Goal: Task Accomplishment & Management: Use online tool/utility

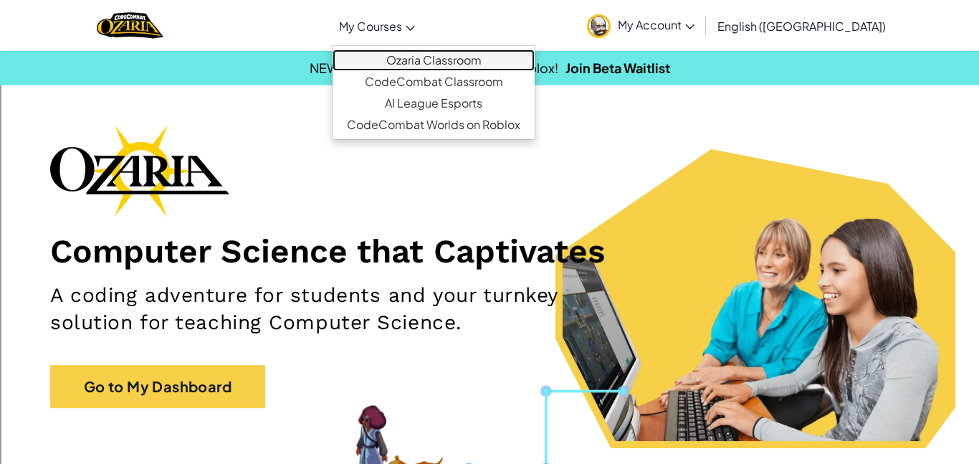
click at [444, 50] on link "Ozaria Classroom" at bounding box center [434, 59] width 202 height 21
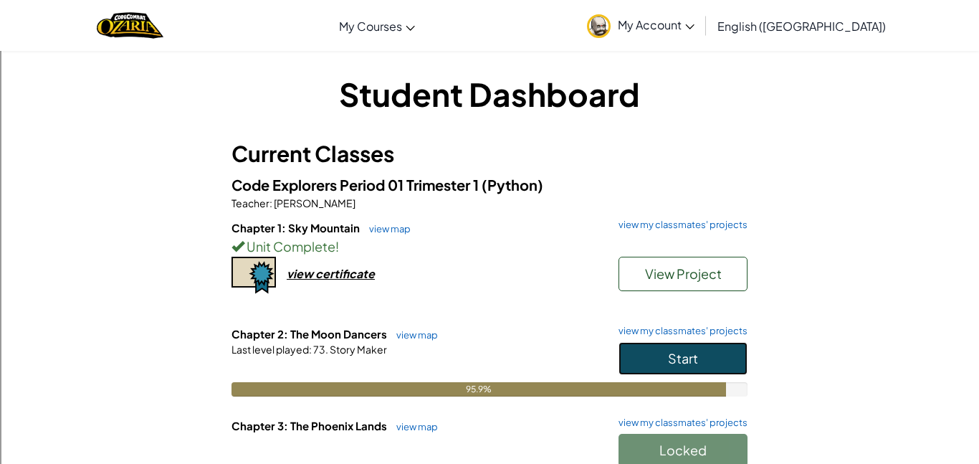
click at [690, 363] on span "Start" at bounding box center [683, 358] width 30 height 16
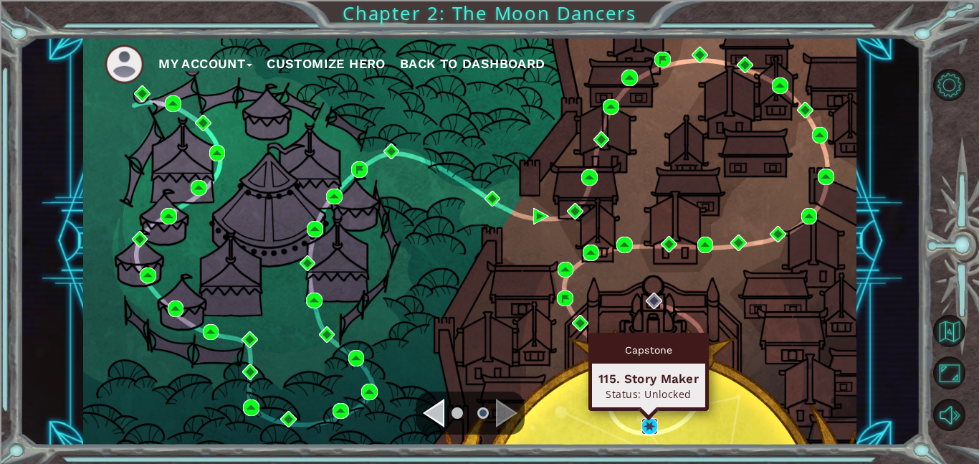
click at [655, 426] on img at bounding box center [649, 426] width 16 height 16
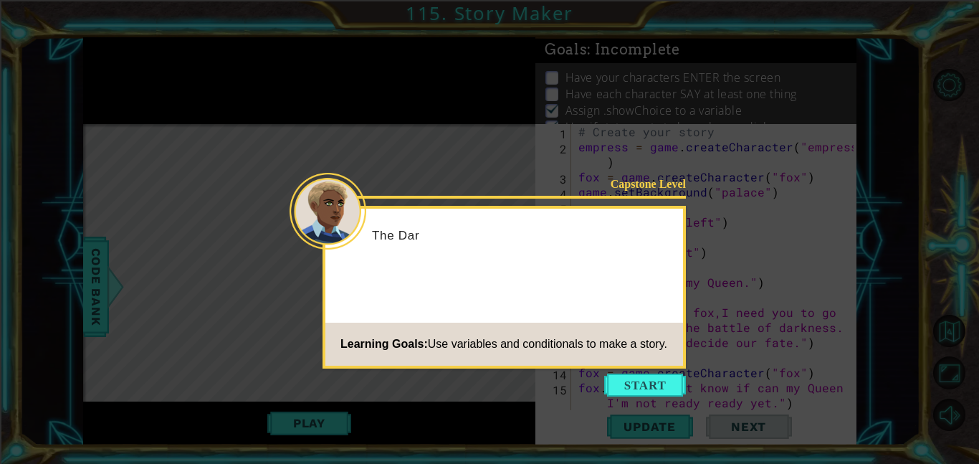
scroll to position [166, 0]
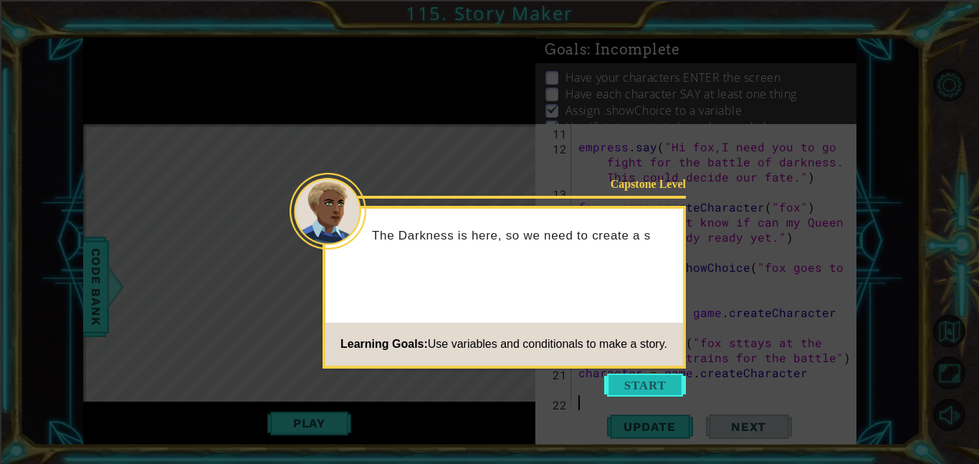
click at [639, 388] on button "Start" at bounding box center [645, 384] width 82 height 23
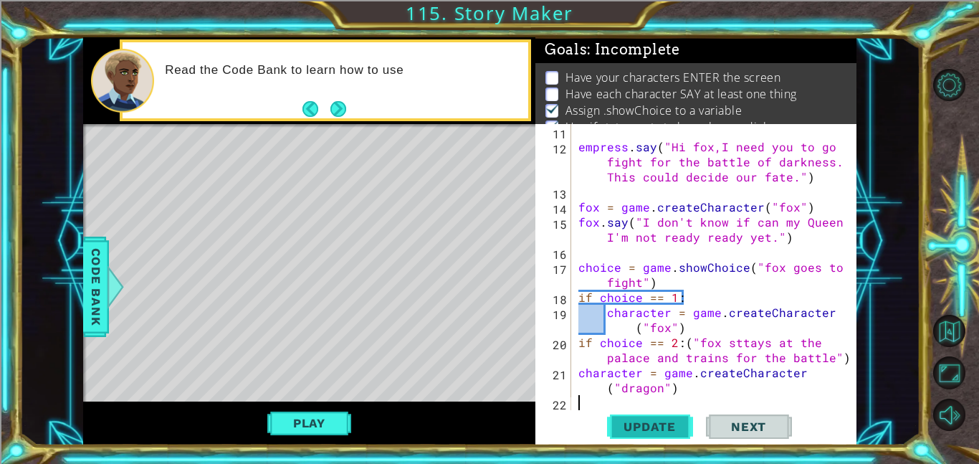
click at [656, 425] on span "Update" at bounding box center [649, 426] width 81 height 14
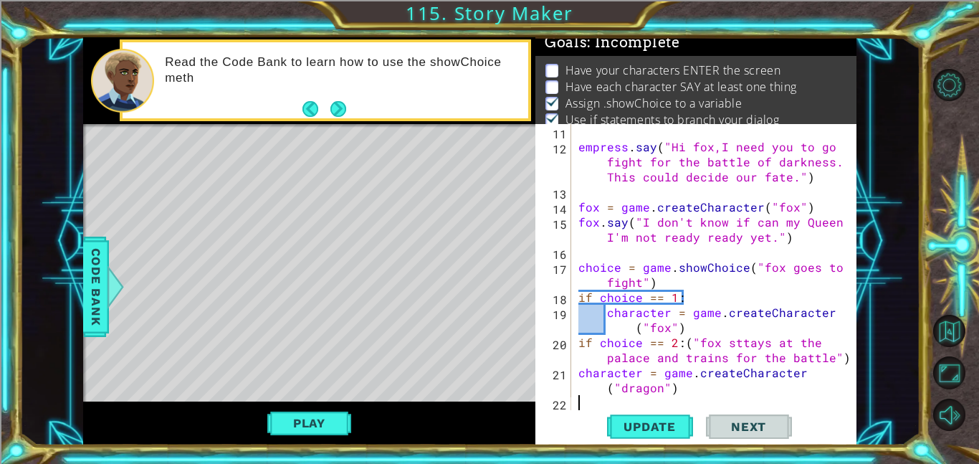
scroll to position [9, 0]
click at [330, 421] on button "Play" at bounding box center [309, 422] width 84 height 27
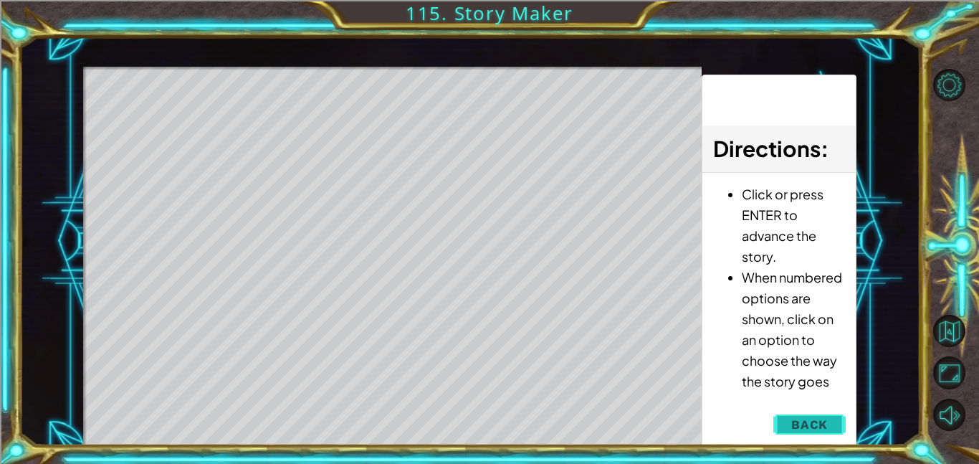
click at [806, 423] on span "Back" at bounding box center [809, 424] width 37 height 14
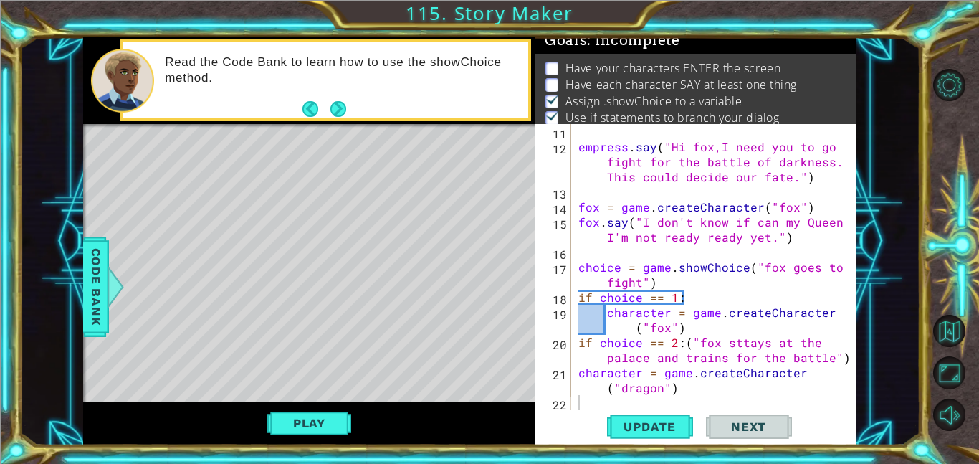
scroll to position [19, 0]
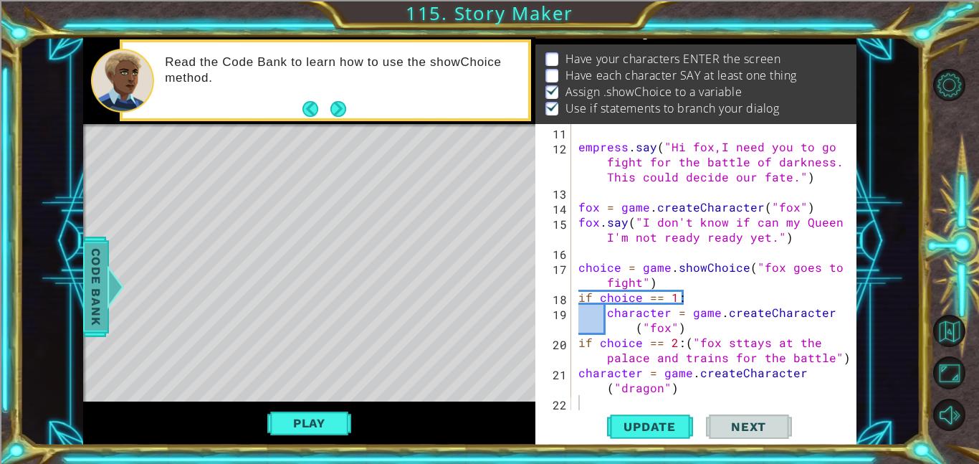
click at [95, 296] on span "Code Bank" at bounding box center [96, 286] width 23 height 87
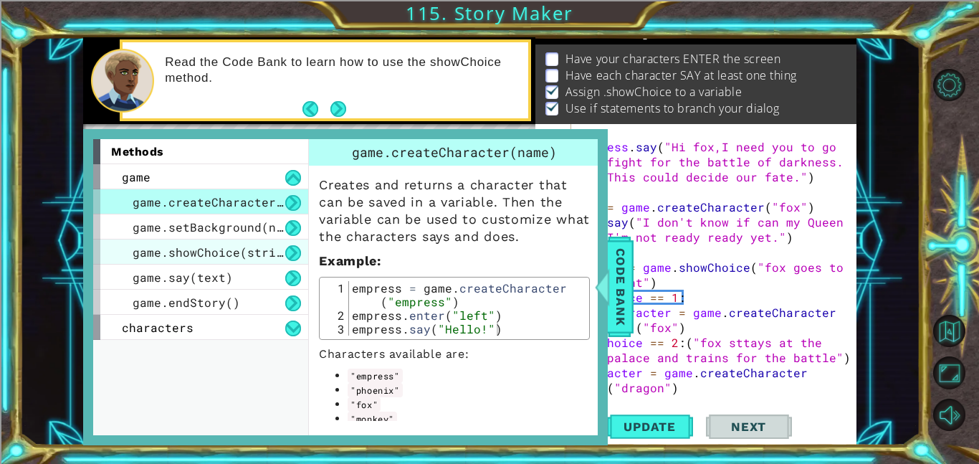
click at [243, 254] on span "game.showChoice(string1, string2)" at bounding box center [251, 251] width 236 height 15
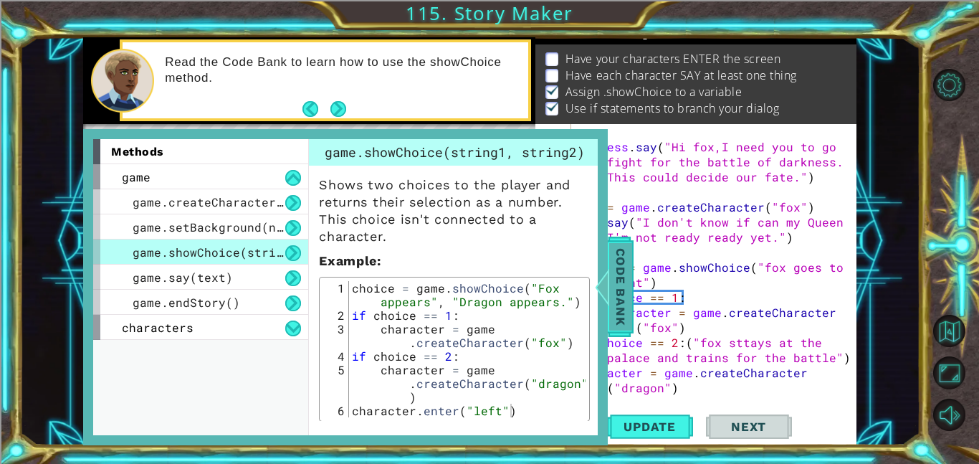
click at [624, 307] on span "Code Bank" at bounding box center [620, 286] width 23 height 87
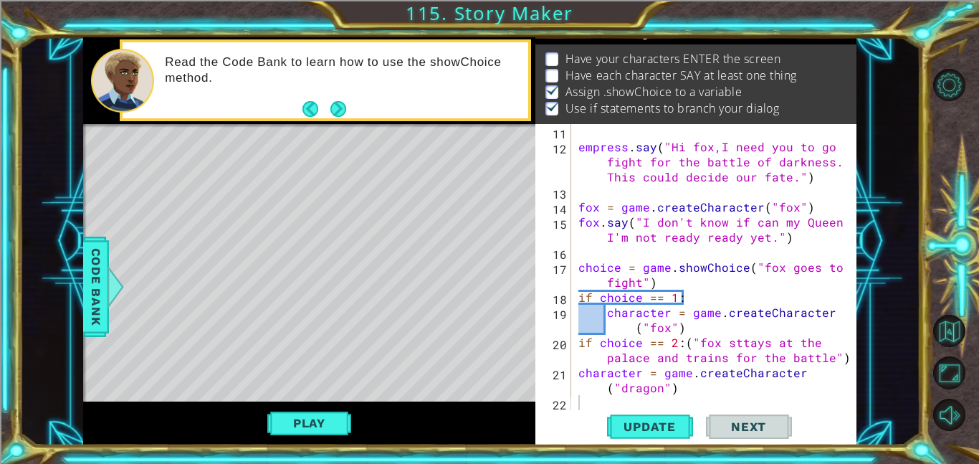
click at [720, 336] on div "empress . say ( "Hi fox,I need you to go fight for the battle of darkness. This…" at bounding box center [717, 282] width 285 height 316
click at [726, 323] on div "empress . say ( "Hi fox,I need you to go fight for the battle of darkness. This…" at bounding box center [717, 282] width 285 height 316
click at [733, 335] on div "empress . say ( "Hi fox,I need you to go fight for the battle of darkness. This…" at bounding box center [717, 282] width 285 height 316
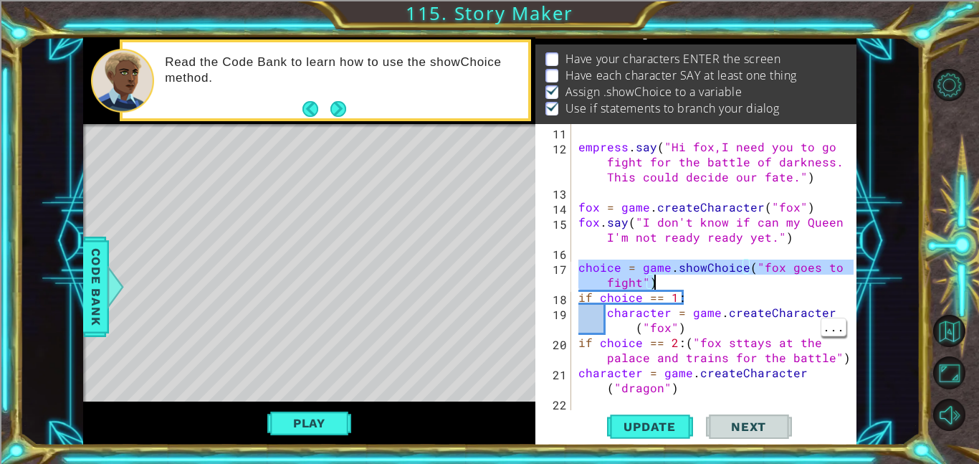
drag, startPoint x: 578, startPoint y: 268, endPoint x: 656, endPoint y: 285, distance: 80.7
click at [656, 285] on div "empress . say ( "Hi fox,I need you to go fight for the battle of darkness. This…" at bounding box center [717, 282] width 285 height 316
click at [691, 333] on div "empress . say ( "Hi fox,I need you to go fight for the battle of darkness. This…" at bounding box center [717, 282] width 285 height 316
type textarea "character = game.createCharacter("fox")"
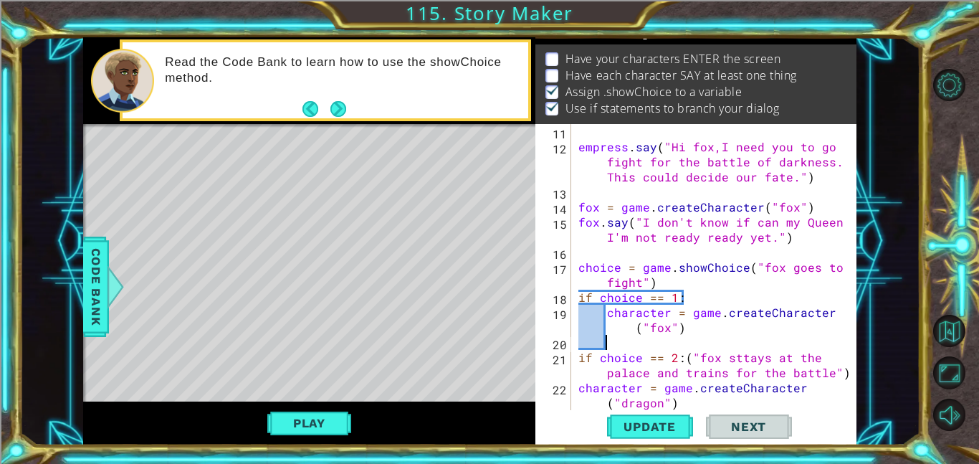
paste textarea "choice = game.showChoice("fox goes to fight")"
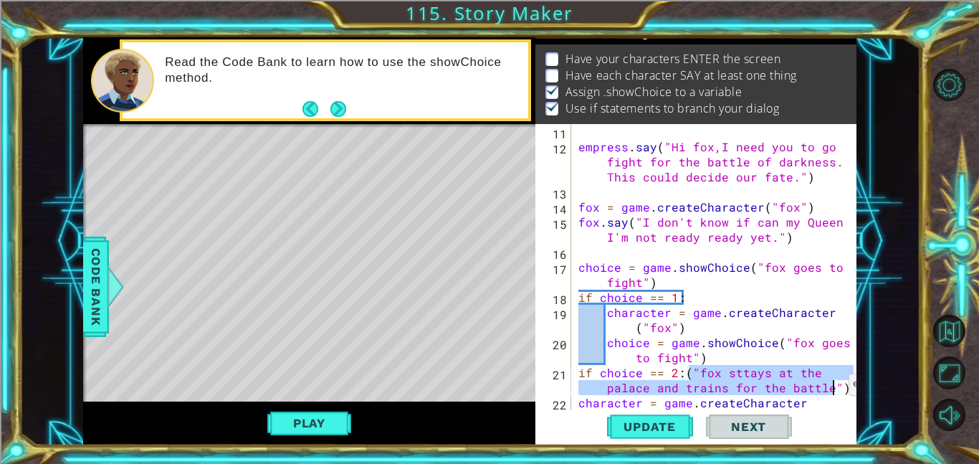
drag, startPoint x: 690, startPoint y: 370, endPoint x: 831, endPoint y: 388, distance: 142.3
click at [831, 388] on div "empress . say ( "Hi fox,I need you to go fight for the battle of darkness. This…" at bounding box center [717, 289] width 285 height 331
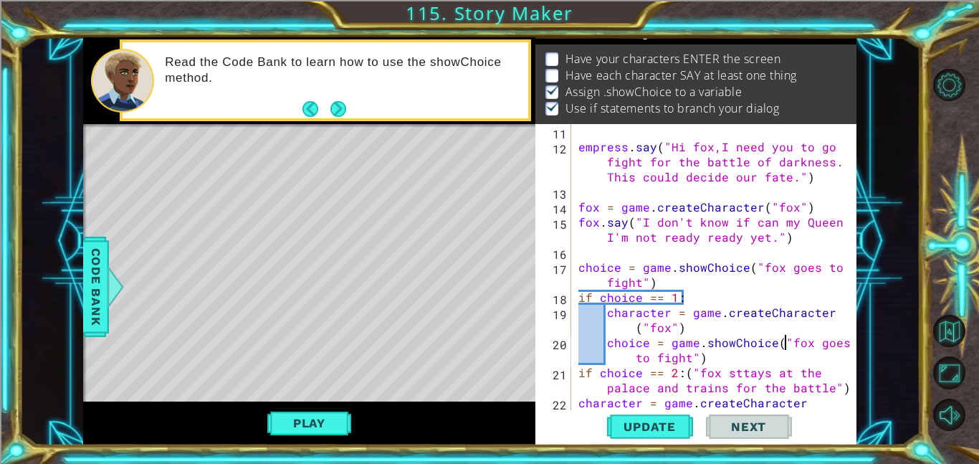
click at [785, 340] on div "empress . say ( "Hi fox,I need you to go fight for the battle of darkness. This…" at bounding box center [717, 289] width 285 height 331
click at [780, 340] on div "empress . say ( "Hi fox,I need you to go fight for the battle of darkness. This…" at bounding box center [717, 289] width 285 height 331
drag, startPoint x: 780, startPoint y: 340, endPoint x: 694, endPoint y: 360, distance: 88.3
click at [694, 360] on div "empress . say ( "Hi fox,I need you to go fight for the battle of darkness. This…" at bounding box center [717, 289] width 285 height 331
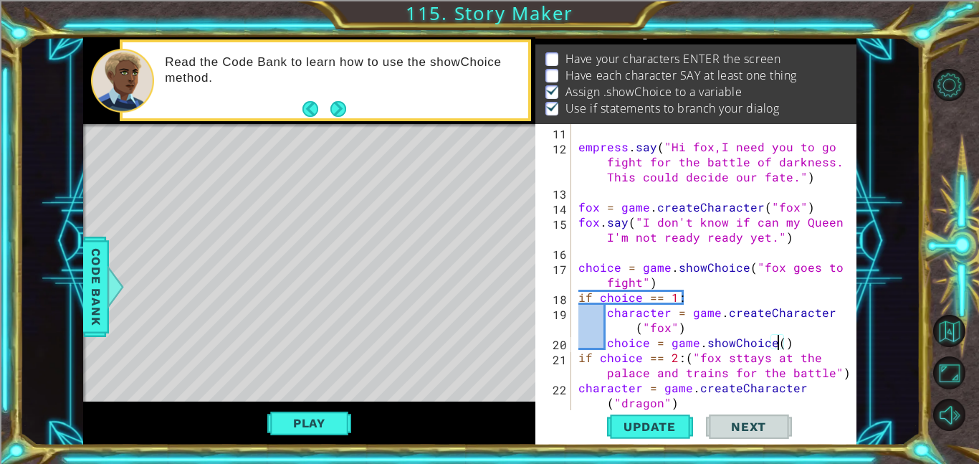
paste textarea ""fox sttays at the palace and trains for the battle""
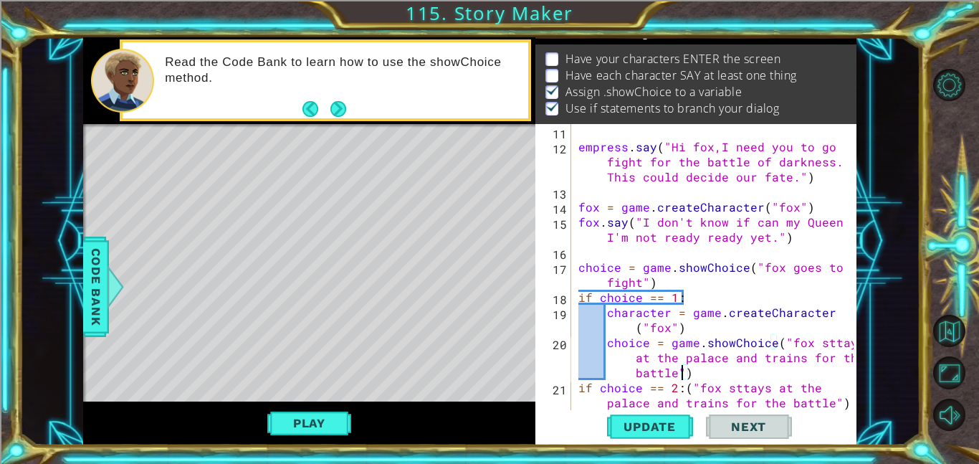
click at [831, 343] on div "empress . say ( "Hi fox,I need you to go fight for the battle of darkness. This…" at bounding box center [717, 289] width 285 height 331
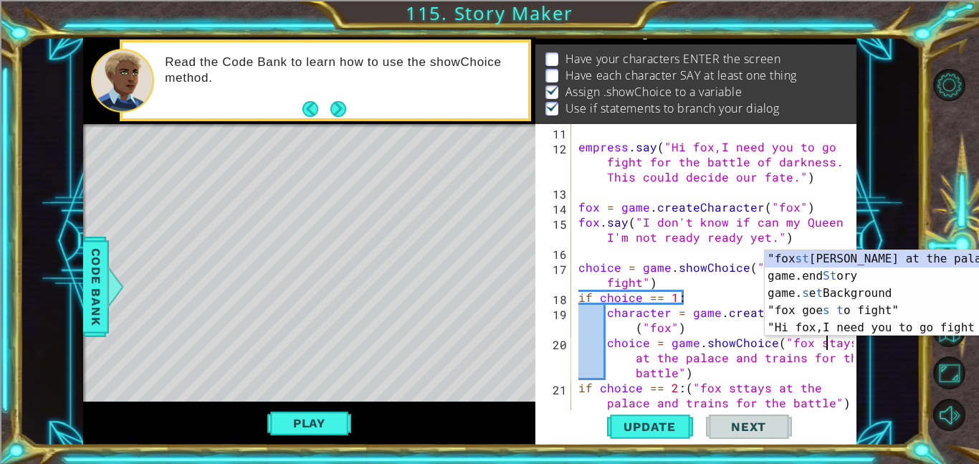
click at [792, 368] on div "empress . say ( "Hi fox,I need you to go fight for the battle of darkness. This…" at bounding box center [717, 289] width 285 height 331
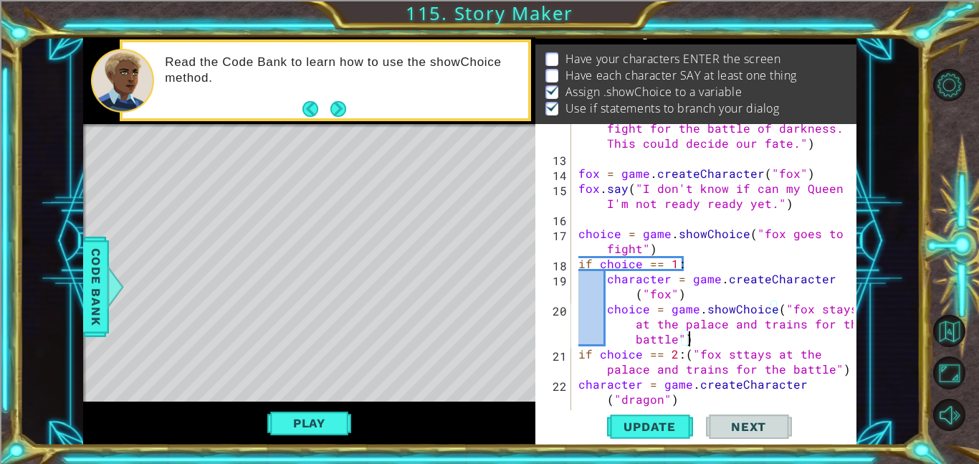
scroll to position [211, 0]
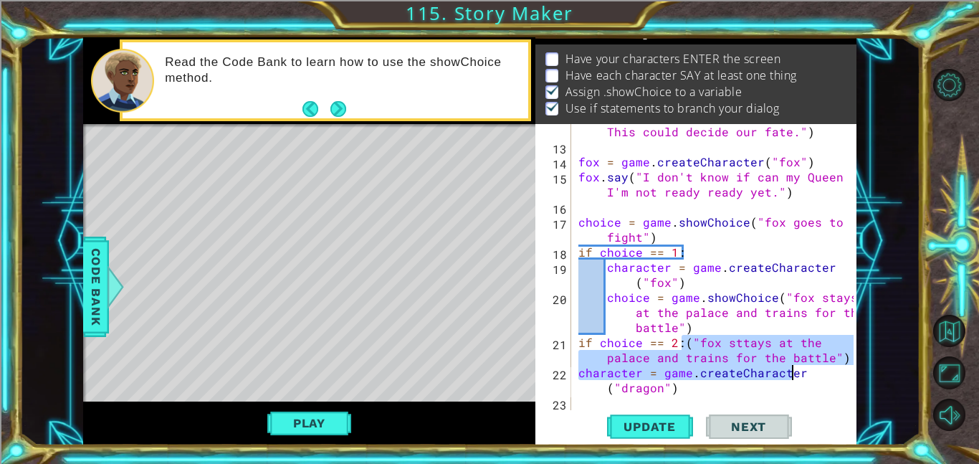
drag, startPoint x: 682, startPoint y: 343, endPoint x: 846, endPoint y: 372, distance: 166.7
click at [846, 372] on div "choice = game.showChoice("fox stays at the palace and trains for the battle") 1…" at bounding box center [694, 267] width 318 height 286
click at [840, 362] on div "if choice == 2:("fox sttays at the palace and trains for the battle") character…" at bounding box center [694, 267] width 318 height 286
drag, startPoint x: 840, startPoint y: 362, endPoint x: 682, endPoint y: 341, distance: 159.7
click at [682, 341] on div "if choice == 2:("fox sttays at the palace and trains for the battle") 12 13 14 …" at bounding box center [694, 267] width 318 height 286
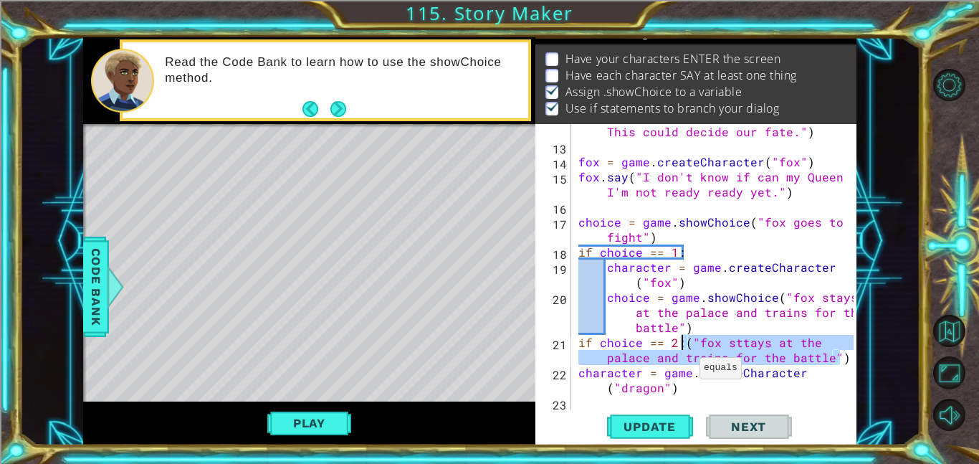
scroll to position [196, 0]
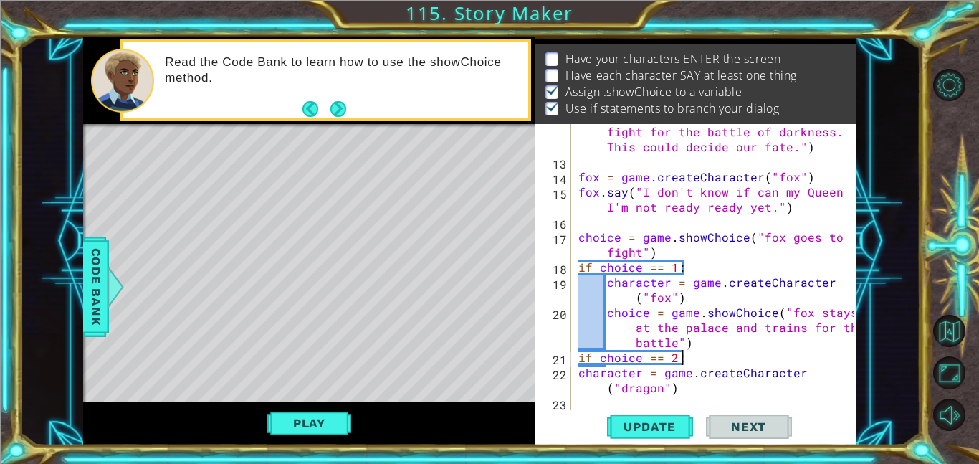
click at [576, 373] on div "empress . say ( "Hi fox,I need you to go fight for the battle of darkness. This…" at bounding box center [717, 282] width 285 height 346
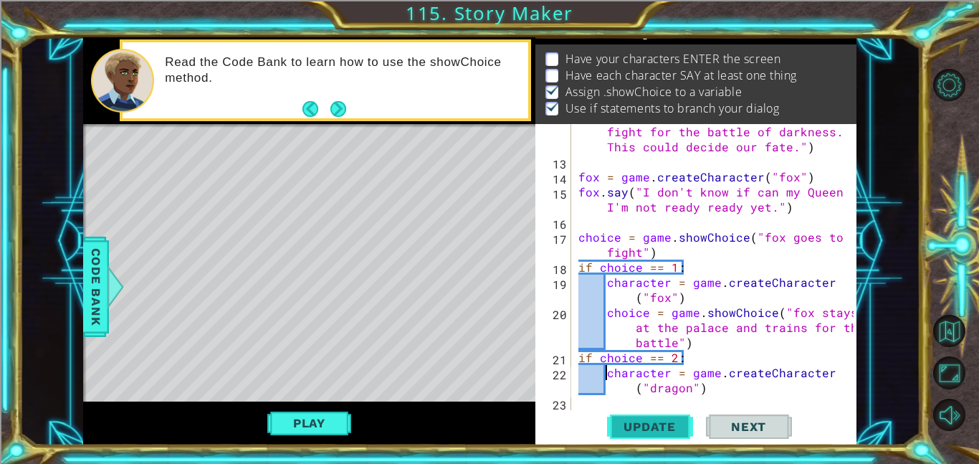
click at [636, 427] on span "Update" at bounding box center [649, 426] width 81 height 14
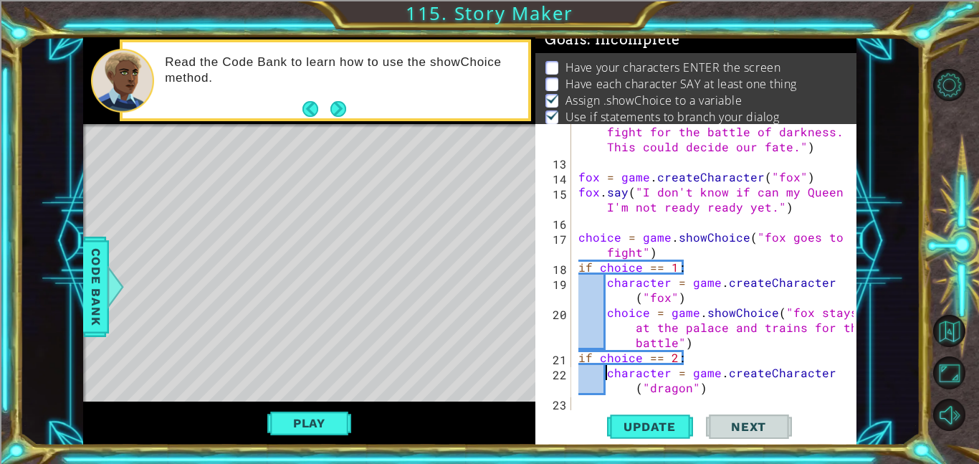
scroll to position [9, 0]
click at [297, 418] on button "Play" at bounding box center [309, 422] width 84 height 27
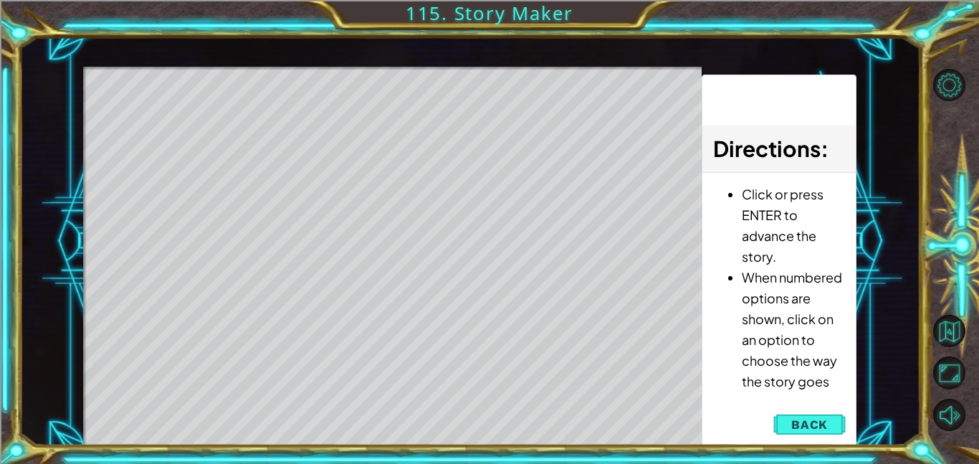
click at [406, 217] on div "Level Map" at bounding box center [414, 278] width 662 height 422
click at [800, 426] on span "Back" at bounding box center [809, 424] width 37 height 14
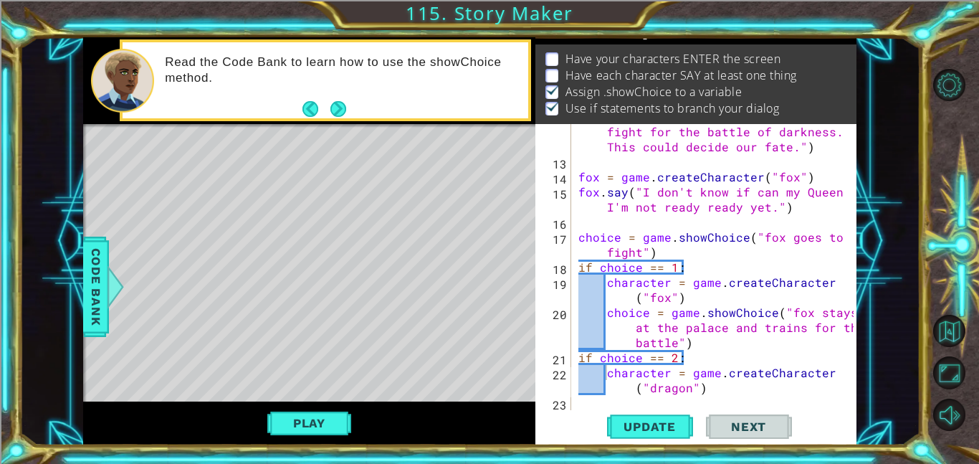
scroll to position [196, 0]
click at [95, 288] on span "Code Bank" at bounding box center [96, 286] width 23 height 87
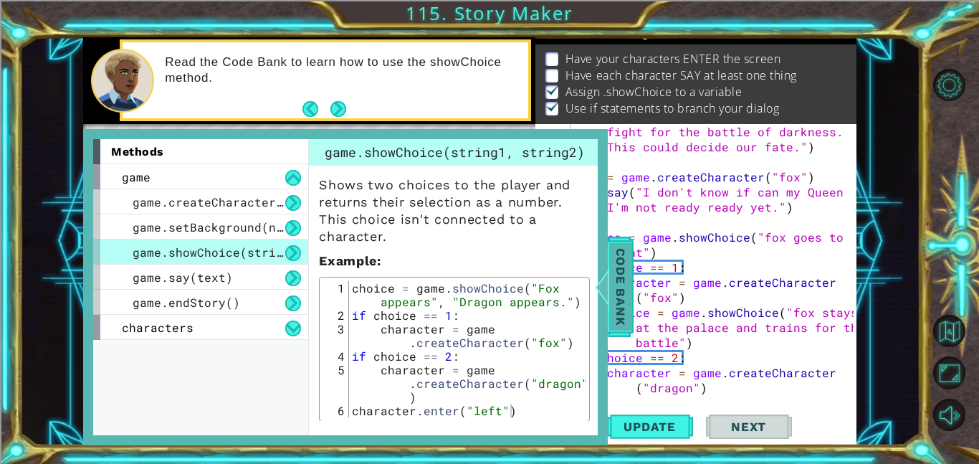
click at [614, 320] on span "Code Bank" at bounding box center [620, 286] width 23 height 87
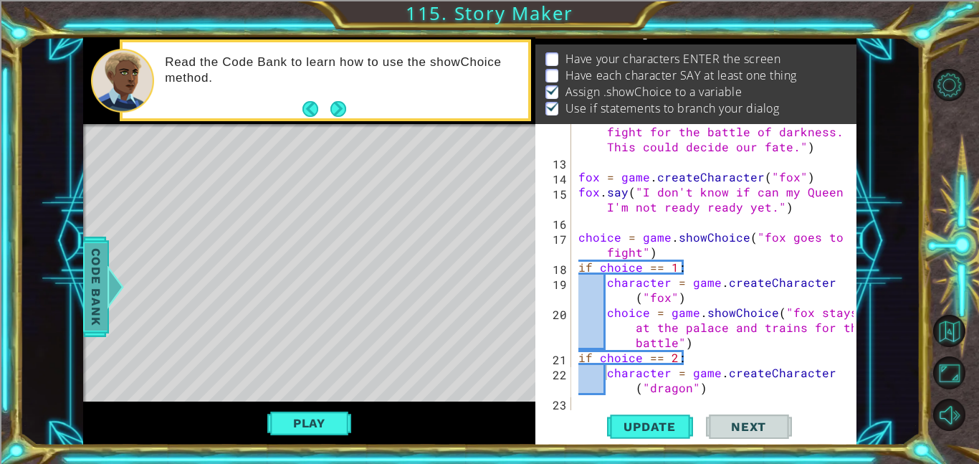
click at [95, 281] on span "Code Bank" at bounding box center [96, 286] width 23 height 87
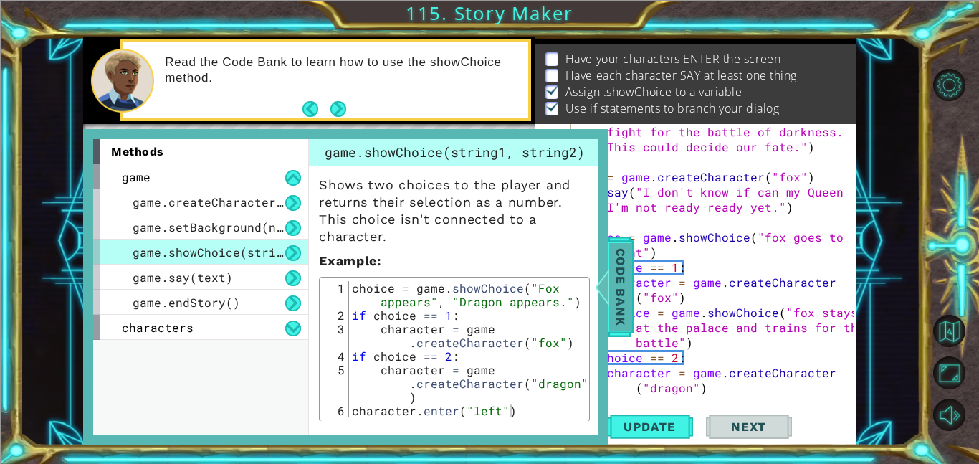
click at [611, 317] on span "Code Bank" at bounding box center [620, 286] width 23 height 87
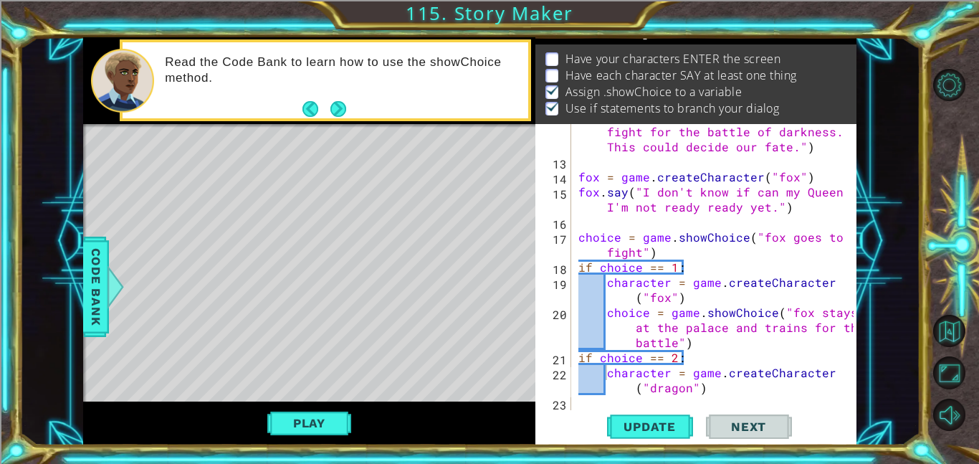
click at [722, 373] on div "empress . say ( "Hi fox,I need you to go fight for the battle of darkness. This…" at bounding box center [717, 282] width 285 height 346
click at [763, 388] on div "empress . say ( "Hi fox,I need you to go fight for the battle of darkness. This…" at bounding box center [717, 282] width 285 height 346
click at [723, 386] on div "empress . say ( "Hi fox,I need you to go fight for the battle of darkness. This…" at bounding box center [717, 282] width 285 height 346
drag, startPoint x: 705, startPoint y: 388, endPoint x: 697, endPoint y: 388, distance: 7.9
click at [697, 388] on div "empress . say ( "Hi fox,I need you to go fight for the battle of darkness. This…" at bounding box center [717, 282] width 285 height 346
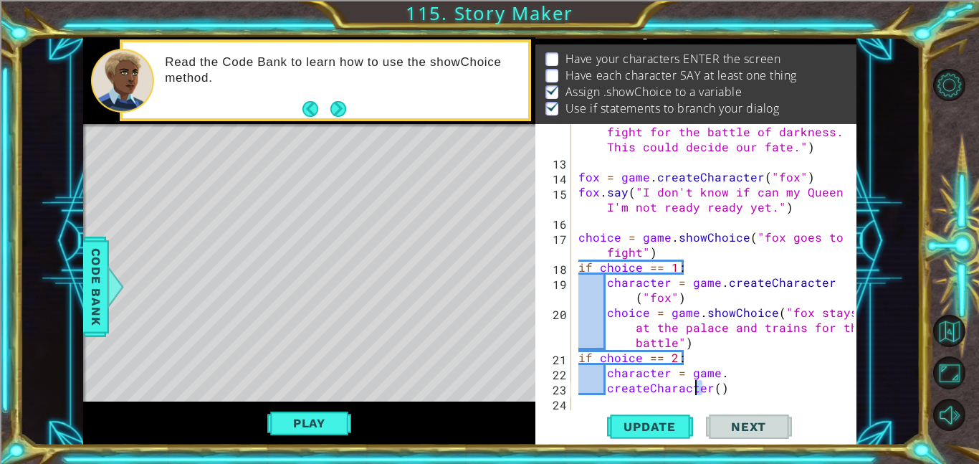
click at [708, 388] on div "empress . say ( "Hi fox,I need you to go fight for the battle of darkness. This…" at bounding box center [717, 282] width 285 height 346
drag, startPoint x: 708, startPoint y: 388, endPoint x: 606, endPoint y: 386, distance: 101.8
click at [606, 386] on div "empress . say ( "Hi fox,I need you to go fight for the battle of darkness. This…" at bounding box center [717, 282] width 285 height 346
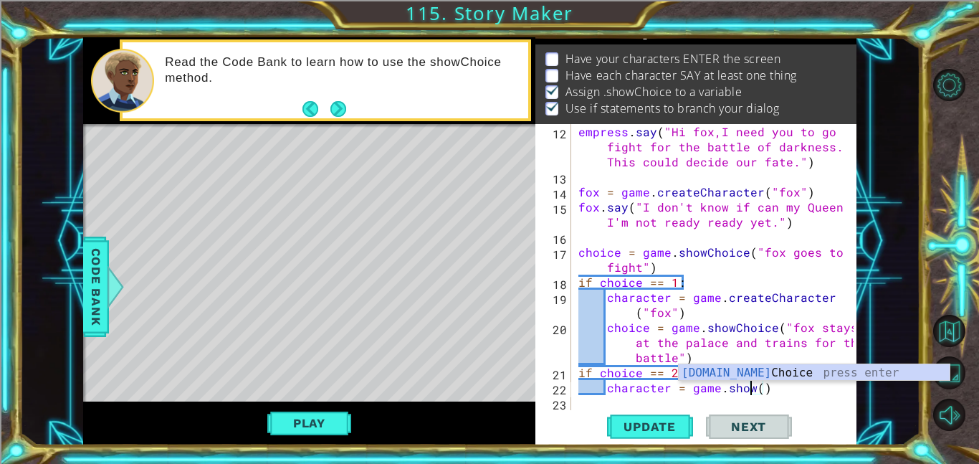
scroll to position [0, 11]
click at [793, 376] on div "[DOMAIN_NAME] Choice press enter" at bounding box center [814, 390] width 271 height 52
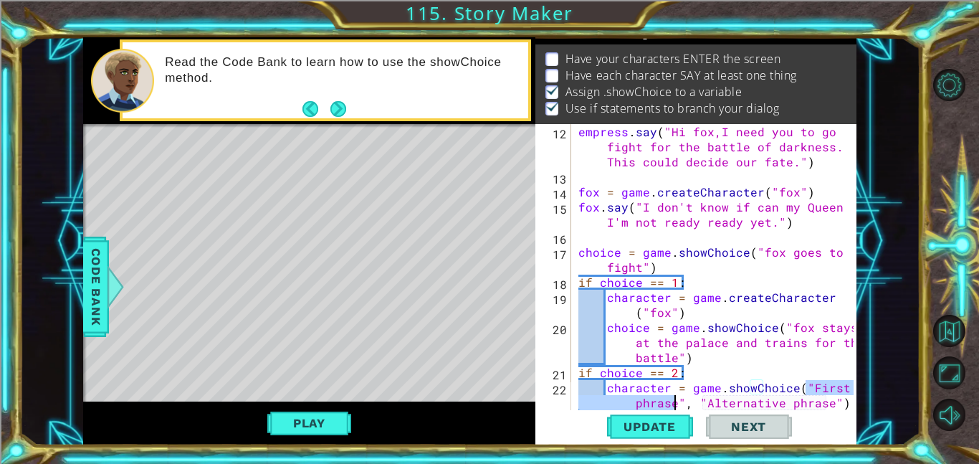
scroll to position [196, 0]
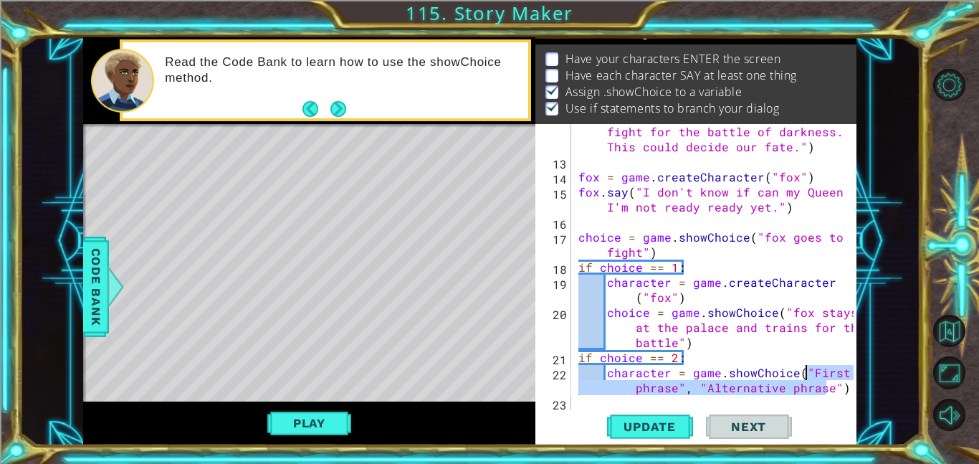
drag, startPoint x: 828, startPoint y: 386, endPoint x: 806, endPoint y: 369, distance: 28.1
click at [806, 369] on div "empress . say ( "Hi fox,I need you to go fight for the battle of darkness. This…" at bounding box center [717, 282] width 285 height 346
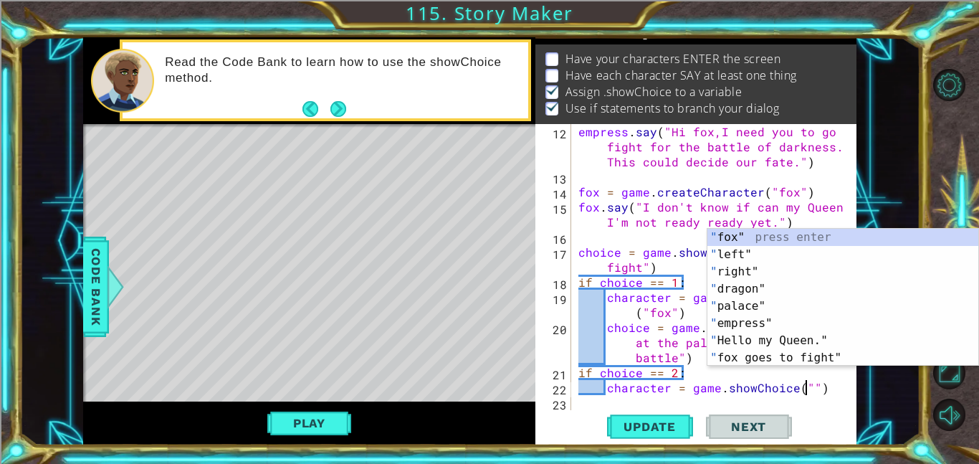
scroll to position [181, 0]
click at [588, 297] on div "empress . say ( "Hi fox,I need you to go fight for the battle of darkness. This…" at bounding box center [717, 297] width 285 height 346
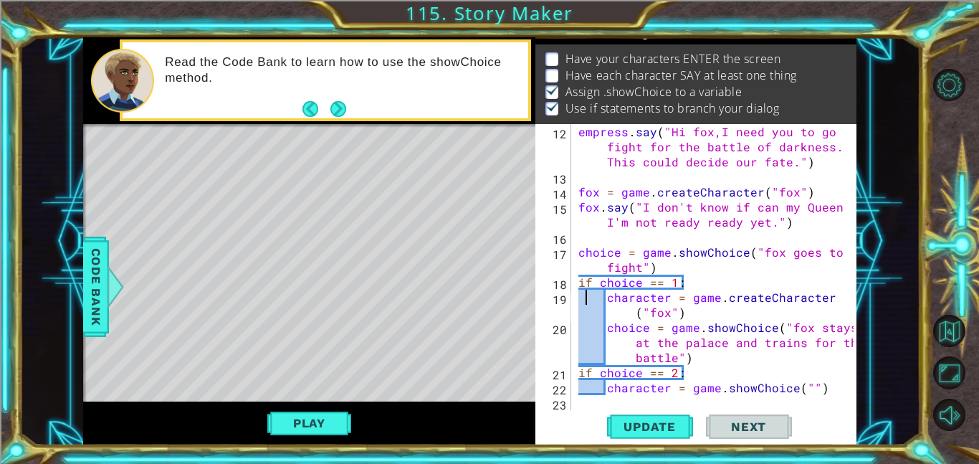
click at [790, 328] on div "empress . say ( "Hi fox,I need you to go fight for the battle of darkness. This…" at bounding box center [717, 297] width 285 height 346
click at [788, 328] on div "empress . say ( "Hi fox,I need you to go fight for the battle of darkness. This…" at bounding box center [717, 297] width 285 height 346
click at [787, 327] on div "empress . say ( "Hi fox,I need you to go fight for the battle of darkness. This…" at bounding box center [717, 297] width 285 height 346
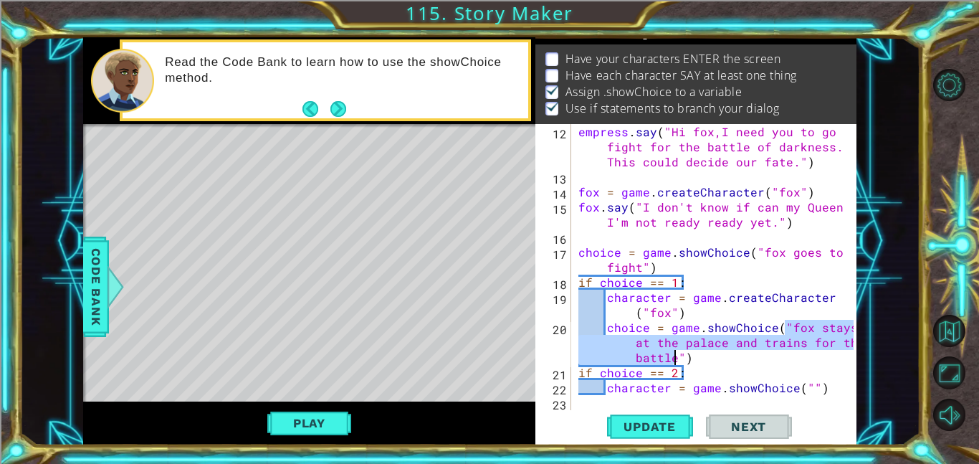
drag, startPoint x: 787, startPoint y: 327, endPoint x: 674, endPoint y: 356, distance: 116.3
click at [674, 356] on div "empress . say ( "Hi fox,I need you to go fight for the battle of darkness. This…" at bounding box center [717, 297] width 285 height 346
click at [806, 390] on div "empress . say ( "Hi fox,I need you to go fight for the battle of darkness. This…" at bounding box center [717, 297] width 285 height 346
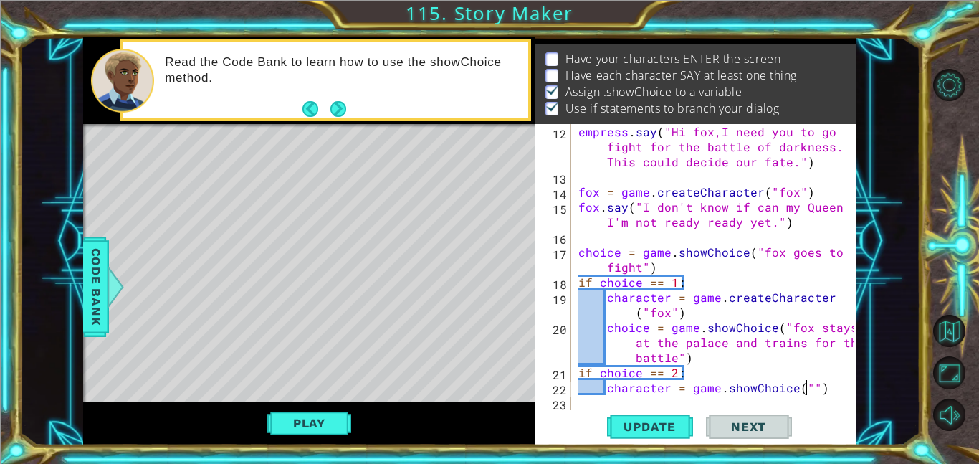
paste textarea "fox stays at the palace and trains for the battle"
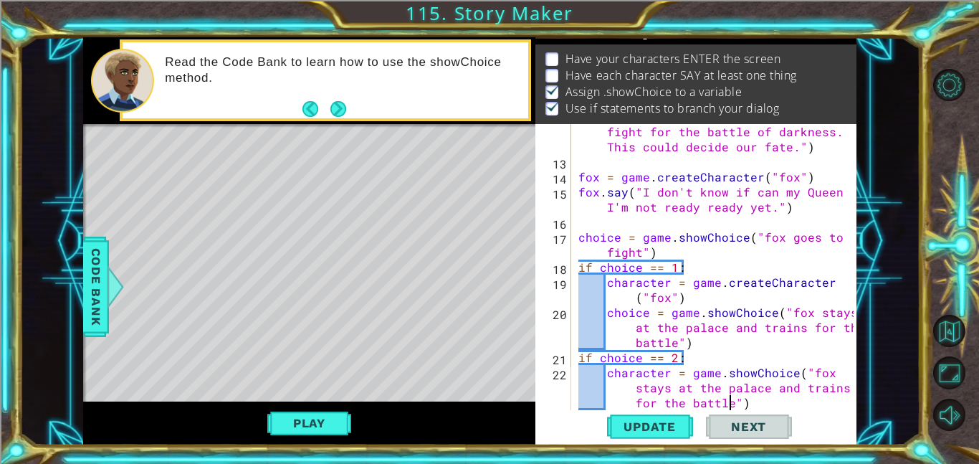
scroll to position [211, 0]
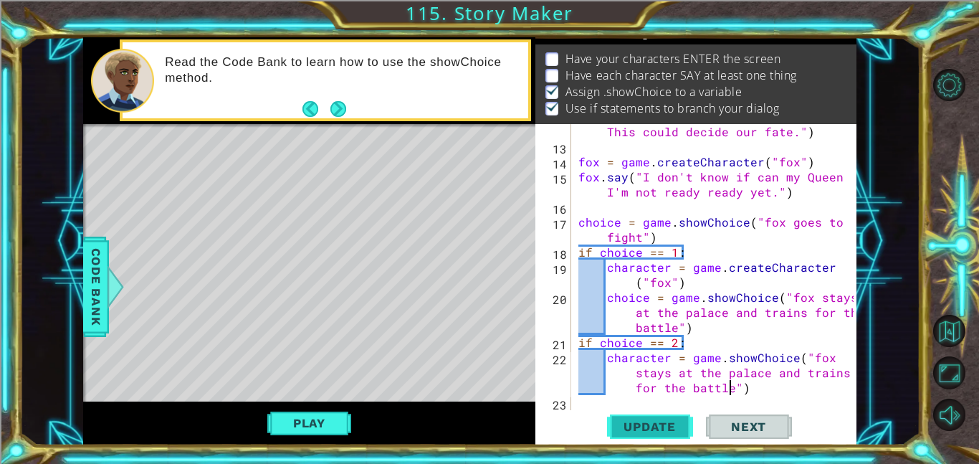
click at [649, 424] on span "Update" at bounding box center [649, 426] width 81 height 14
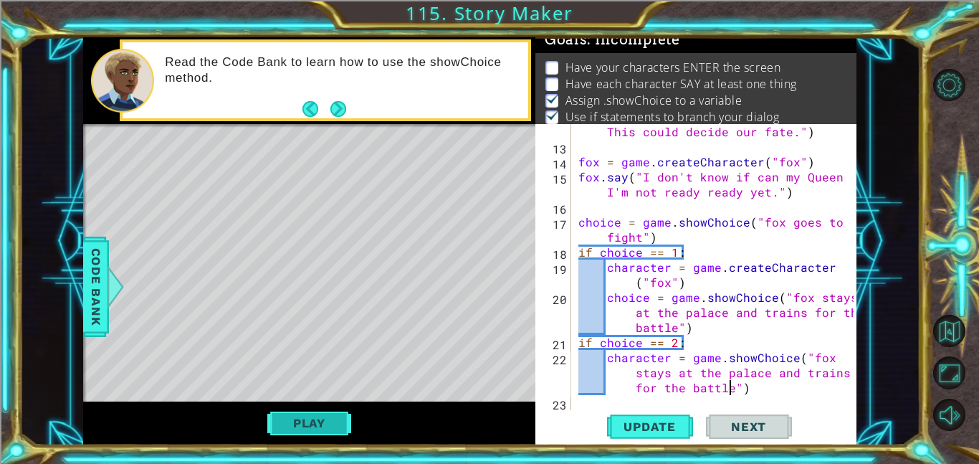
scroll to position [9, 0]
click at [285, 416] on button "Play" at bounding box center [309, 422] width 84 height 27
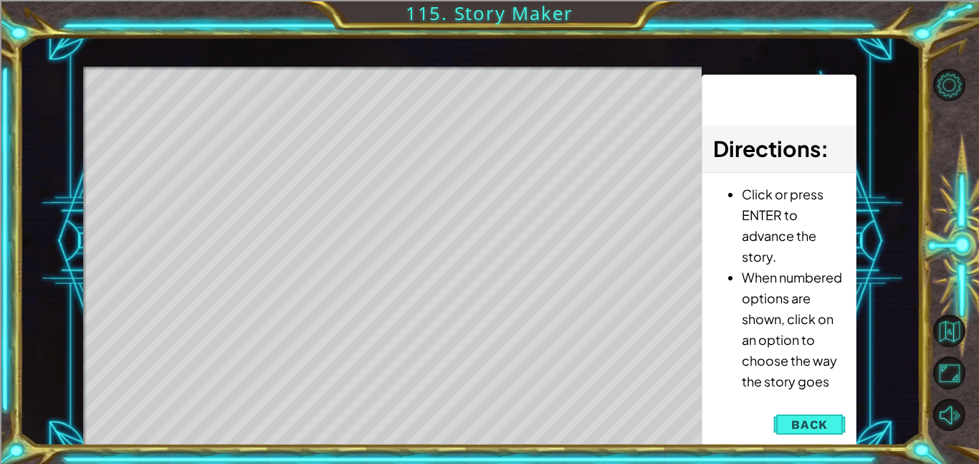
click at [406, 209] on div "Level Map" at bounding box center [414, 278] width 662 height 422
click at [835, 432] on button "Back" at bounding box center [809, 424] width 72 height 29
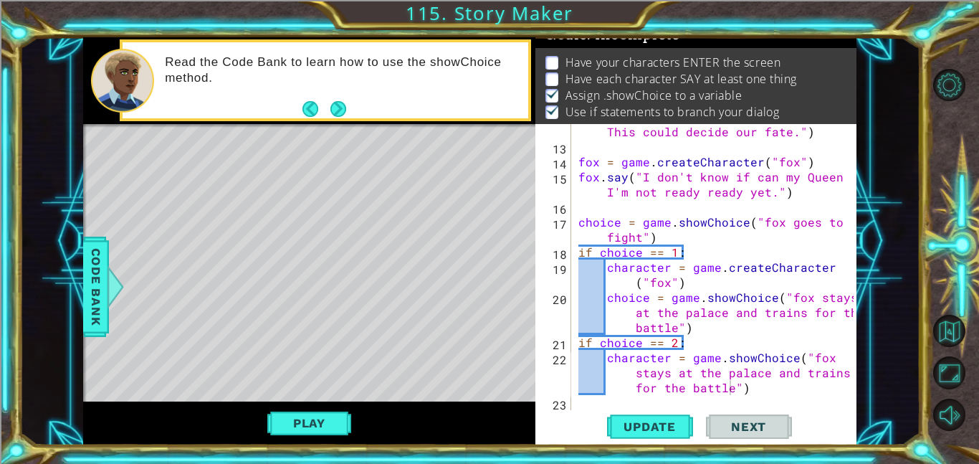
scroll to position [19, 0]
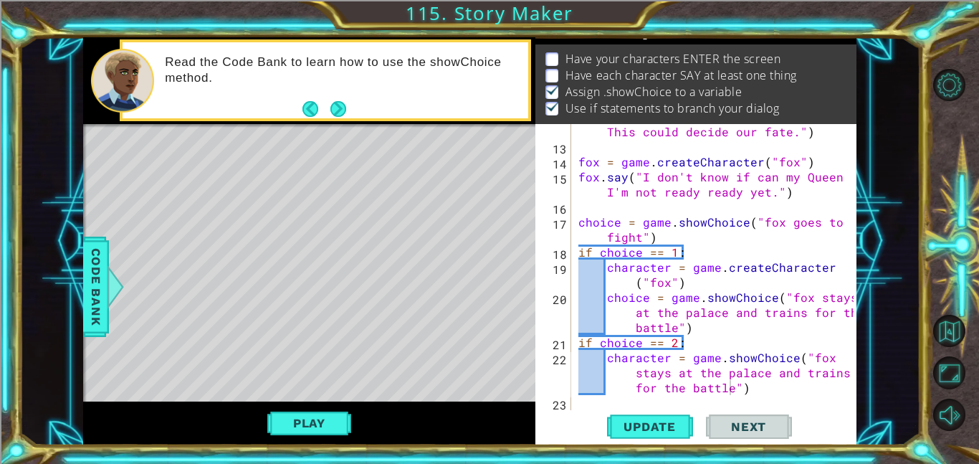
click at [61, 239] on div "1 ההההההההההההההההההההההההההההההההההההההההההההההההההההההההההההההההההההההההההההה…" at bounding box center [469, 241] width 901 height 408
click at [102, 272] on span "Code Bank" at bounding box center [96, 286] width 23 height 87
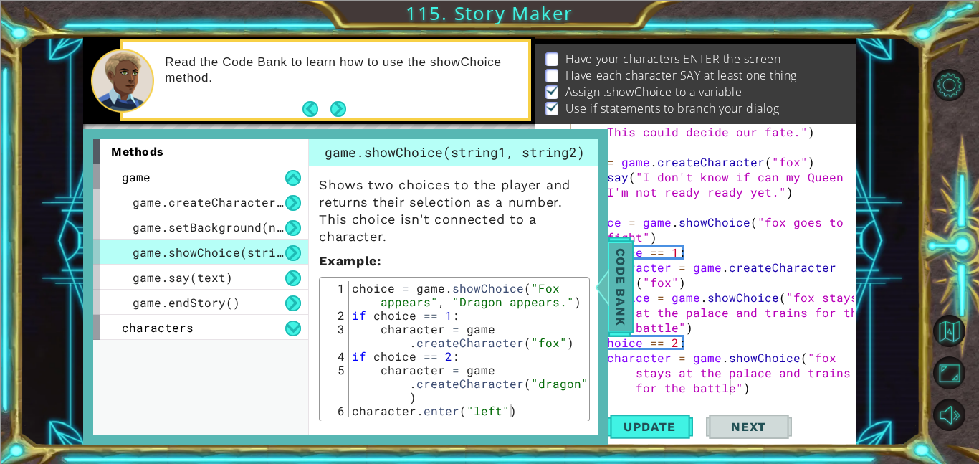
click at [610, 290] on div at bounding box center [602, 286] width 18 height 43
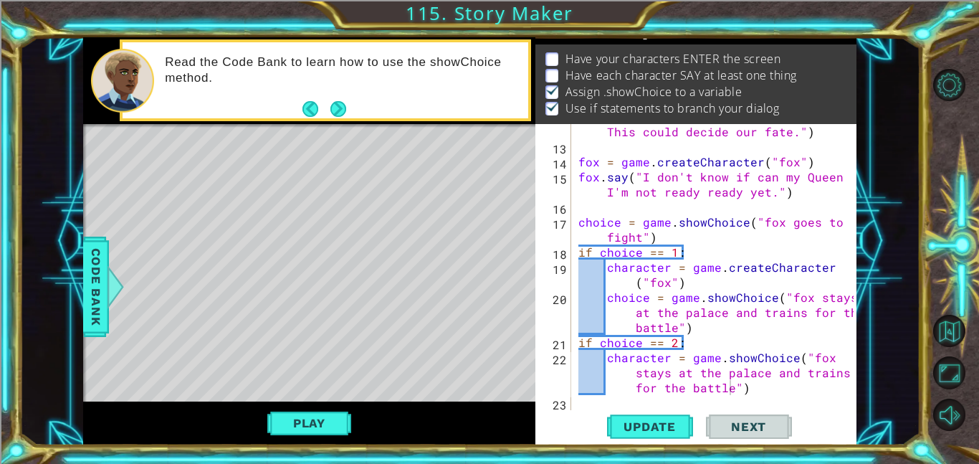
click at [646, 236] on div "empress . say ( "Hi fox,I need you to go fight for the battle of darkness. This…" at bounding box center [717, 267] width 285 height 346
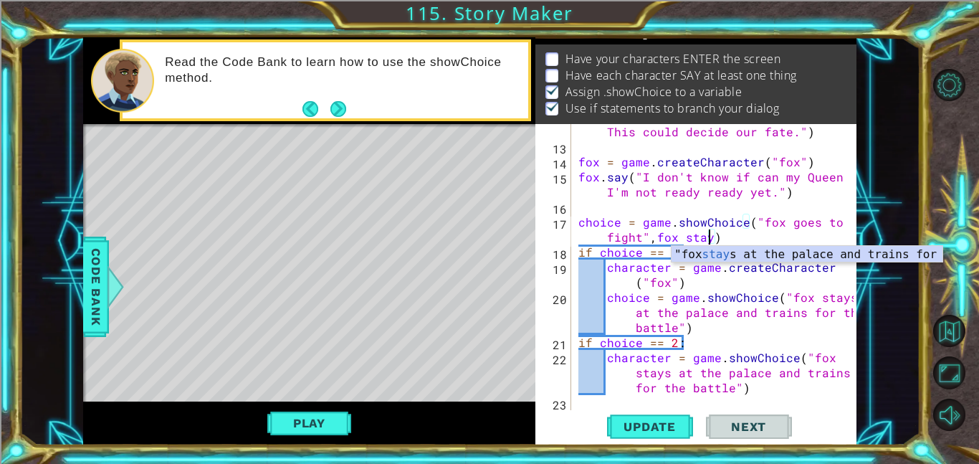
scroll to position [0, 23]
click at [902, 251] on div ""fox stays at the palace and trains for the battle" press enter" at bounding box center [806, 272] width 271 height 52
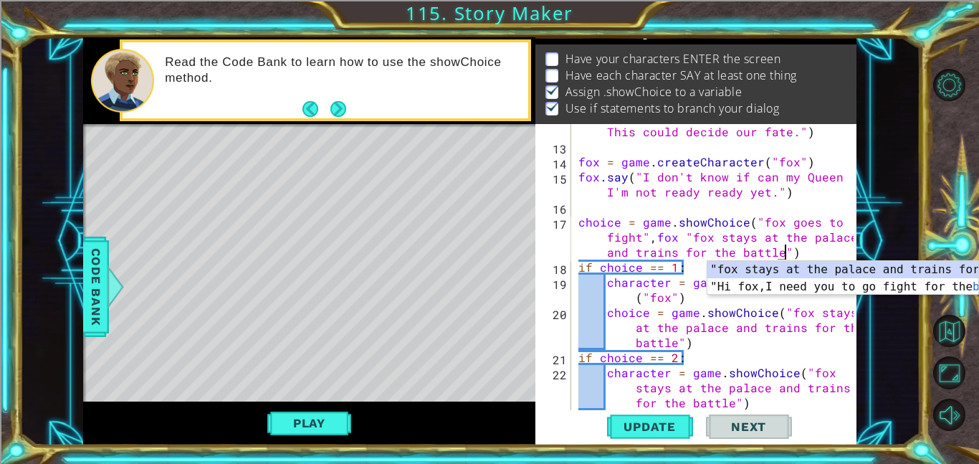
scroll to position [0, 42]
click at [763, 308] on div "empress . say ( "Hi fox,I need you to go fight for the battle of darkness. This…" at bounding box center [717, 267] width 285 height 346
type textarea "choice = game.showChoice("fox stays at the palace and trains for the battle")"
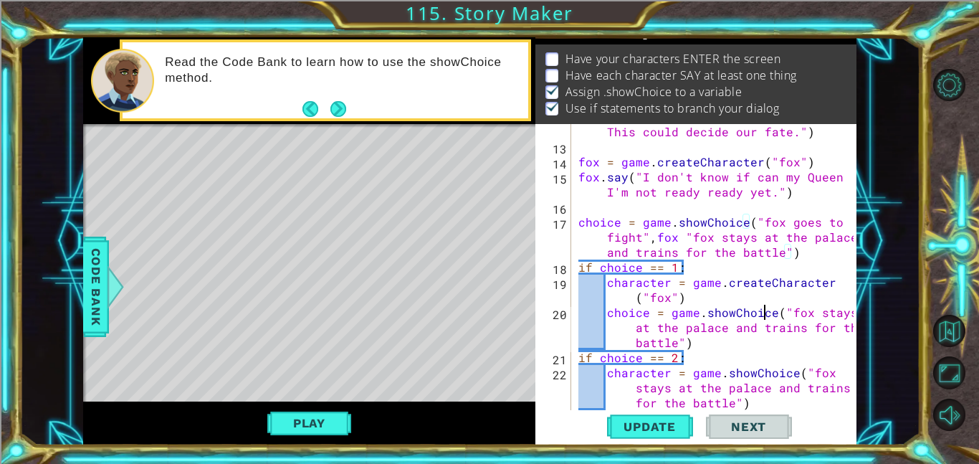
scroll to position [0, 34]
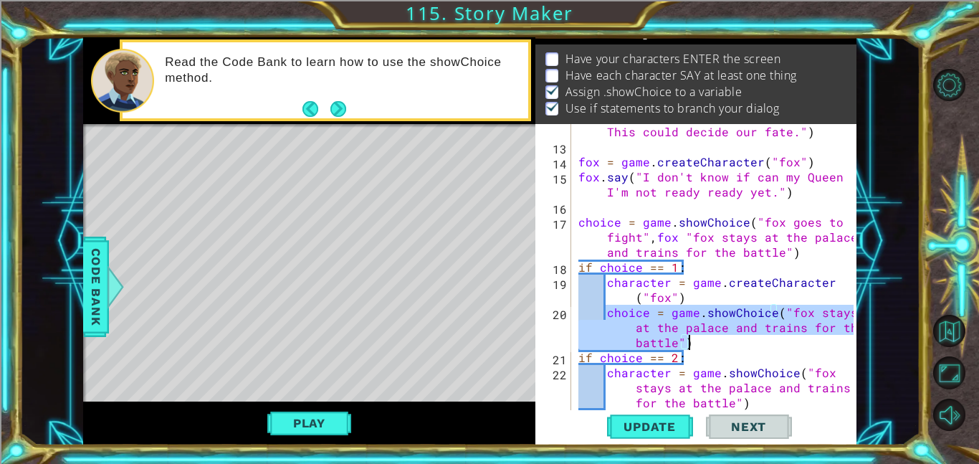
drag, startPoint x: 605, startPoint y: 313, endPoint x: 687, endPoint y: 339, distance: 86.4
click at [687, 339] on div "empress . say ( "Hi fox,I need you to go fight for the battle of darkness. This…" at bounding box center [717, 267] width 285 height 346
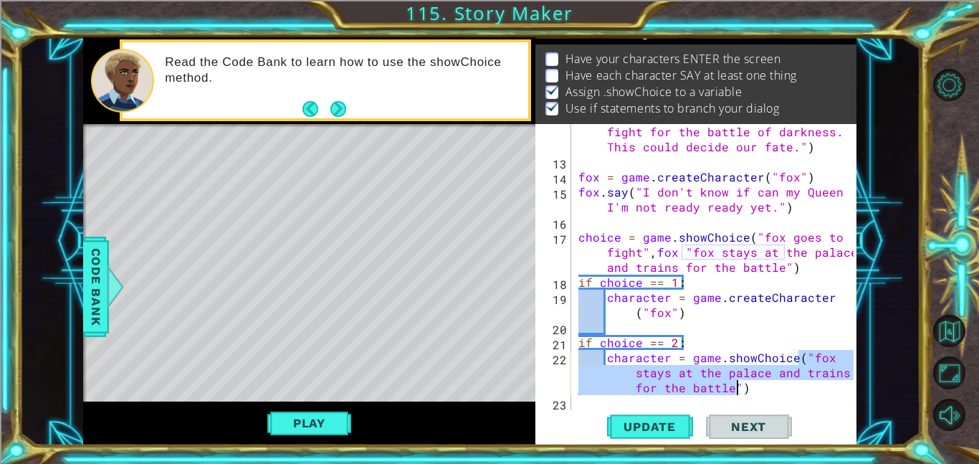
drag, startPoint x: 800, startPoint y: 357, endPoint x: 735, endPoint y: 392, distance: 74.1
click at [735, 392] on div "empress . say ( "Hi fox,I need you to go fight for the battle of darkness. This…" at bounding box center [717, 282] width 285 height 346
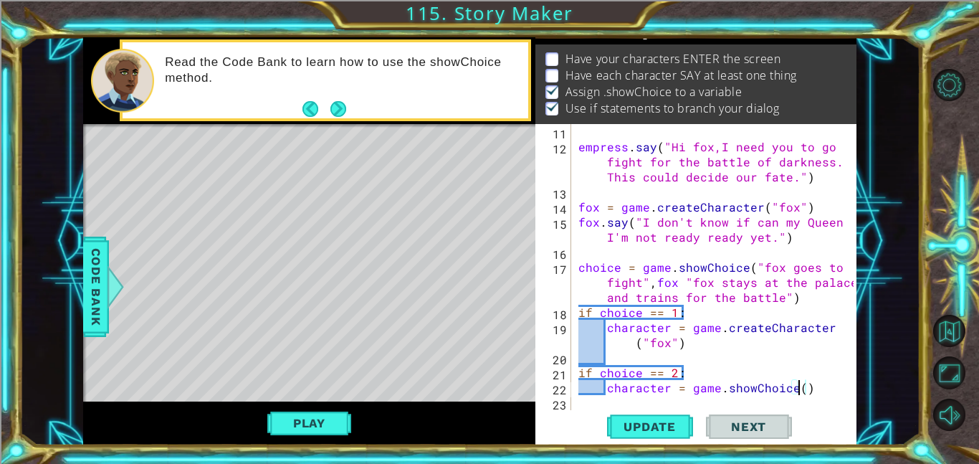
scroll to position [166, 0]
click at [644, 424] on span "Update" at bounding box center [649, 426] width 81 height 14
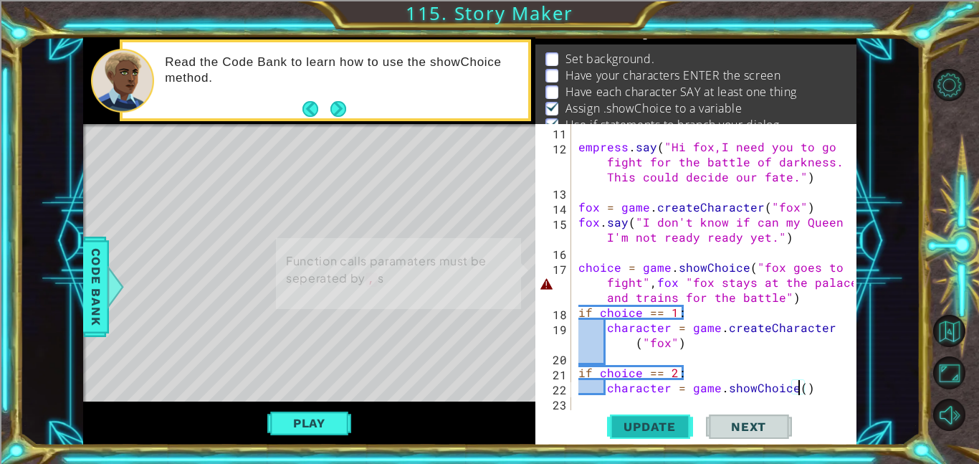
scroll to position [9, 0]
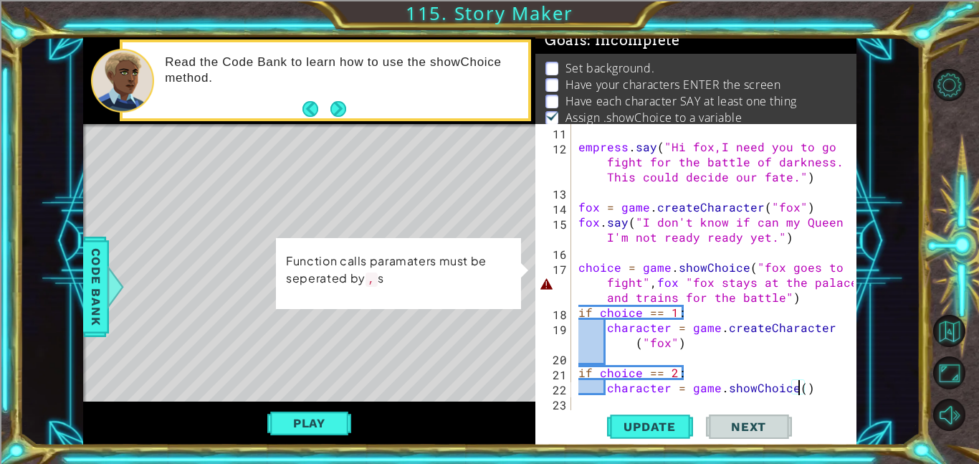
click at [655, 287] on div "empress . say ( "Hi fox,I need you to go fight for the battle of darkness. This…" at bounding box center [717, 282] width 285 height 316
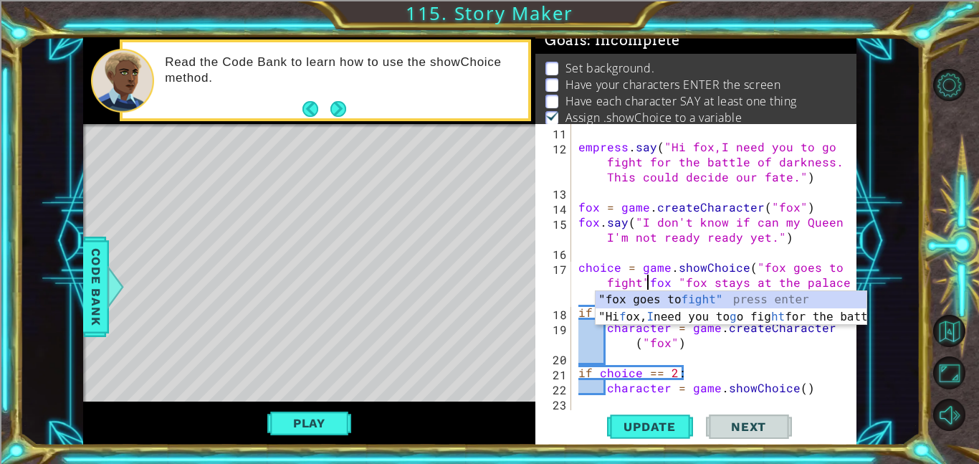
click at [679, 278] on div "empress . say ( "Hi fox,I need you to go fight for the battle of darkness. This…" at bounding box center [717, 282] width 285 height 316
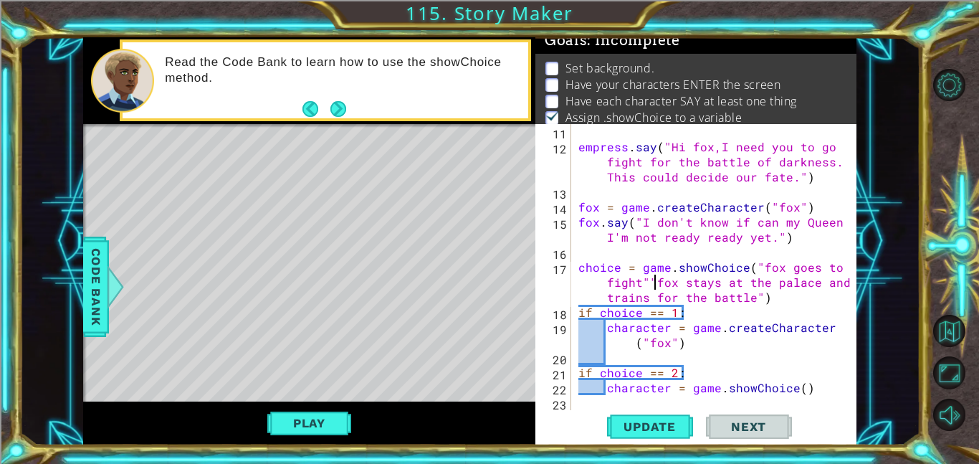
scroll to position [0, 19]
click at [647, 281] on div "empress . say ( "Hi fox,I need you to go fight for the battle of darkness. This…" at bounding box center [717, 282] width 285 height 316
type textarea "choice = game.showChoice("fox goes to fight","fox stays at the palace and train…"
click at [651, 408] on div "empress . say ( "Hi fox,I need you to go fight for the battle of darkness. This…" at bounding box center [717, 282] width 285 height 316
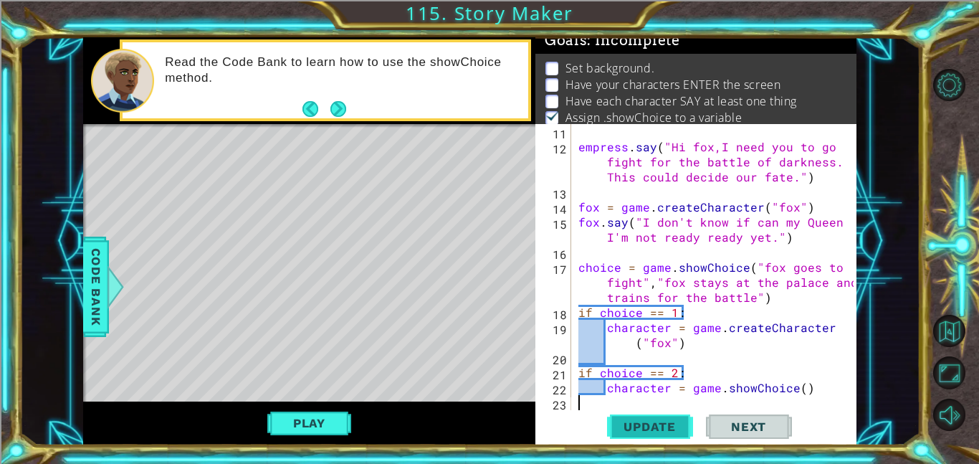
click at [651, 411] on button "Update" at bounding box center [650, 426] width 86 height 32
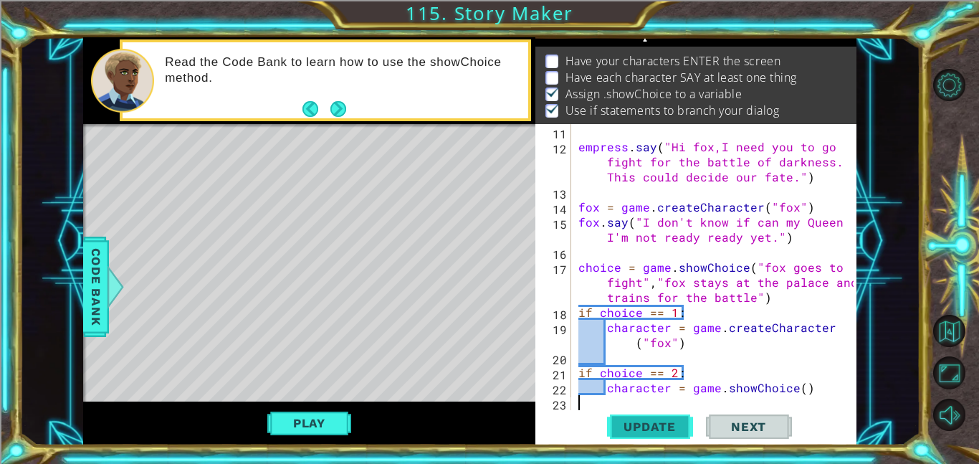
scroll to position [18, 0]
click at [335, 410] on button "Play" at bounding box center [309, 422] width 84 height 27
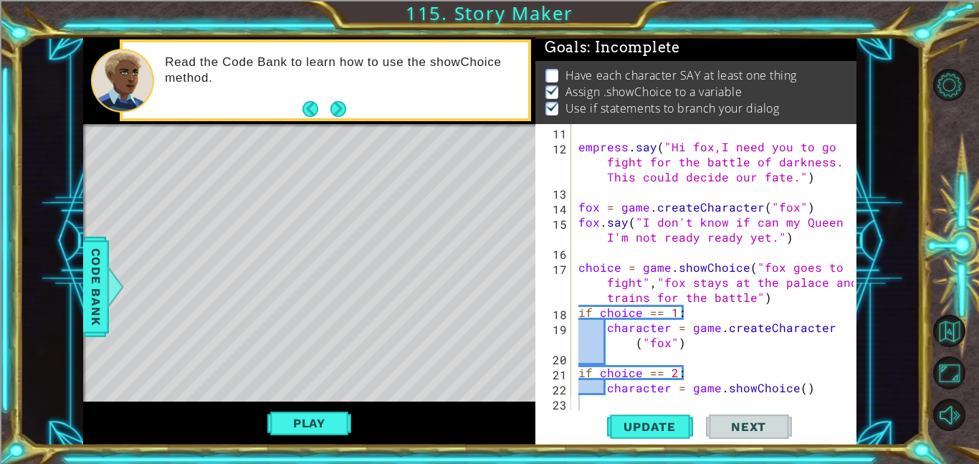
scroll to position [1, 0]
click at [777, 395] on div "empress . say ( "Hi fox,I need you to go fight for the battle of darkness. This…" at bounding box center [717, 282] width 285 height 316
type textarea "character = game.showChoice()"
click at [771, 393] on div "empress . say ( "Hi fox,I need you to go fight for the battle of darkness. This…" at bounding box center [717, 282] width 285 height 316
click at [730, 399] on div "empress . say ( "Hi fox,I need you to go fight for the battle of darkness. This…" at bounding box center [717, 282] width 285 height 316
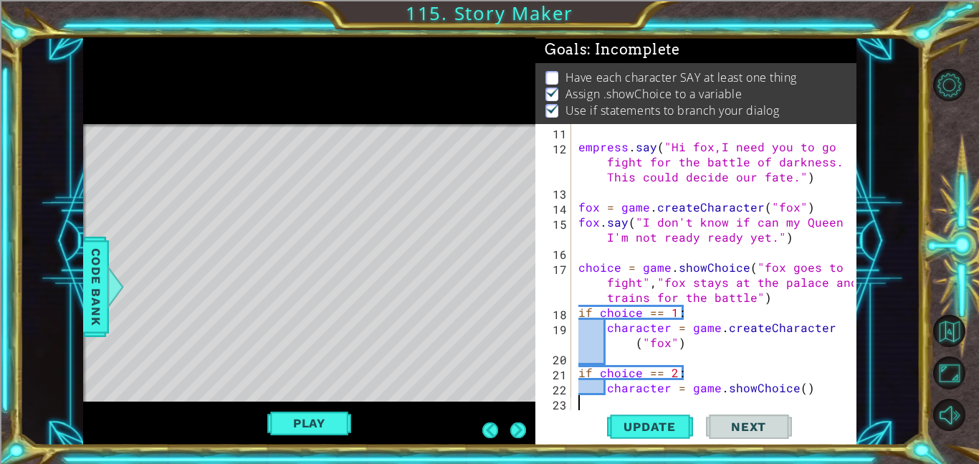
scroll to position [2, 0]
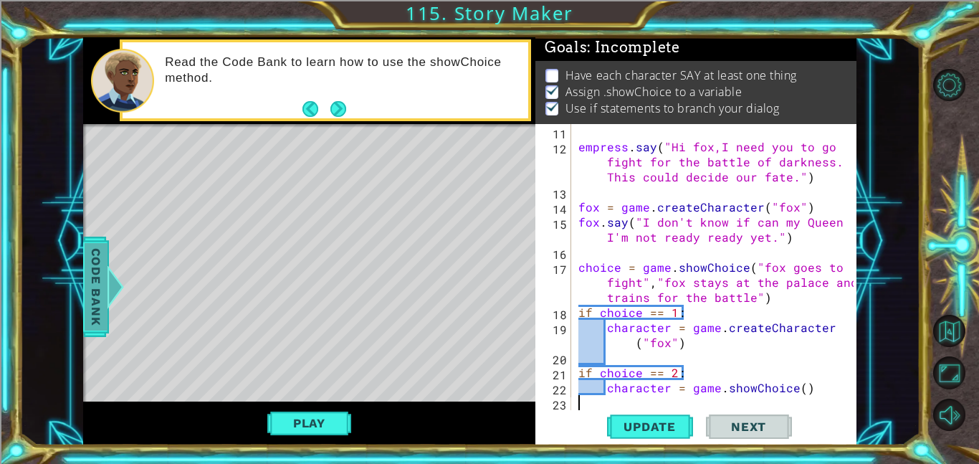
click at [91, 298] on span "Code Bank" at bounding box center [96, 286] width 23 height 87
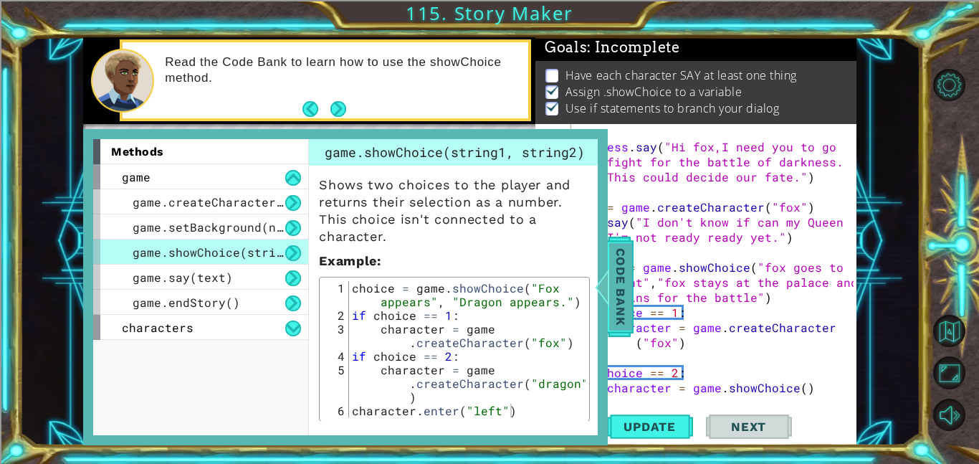
click at [613, 317] on span "Code Bank" at bounding box center [620, 286] width 23 height 87
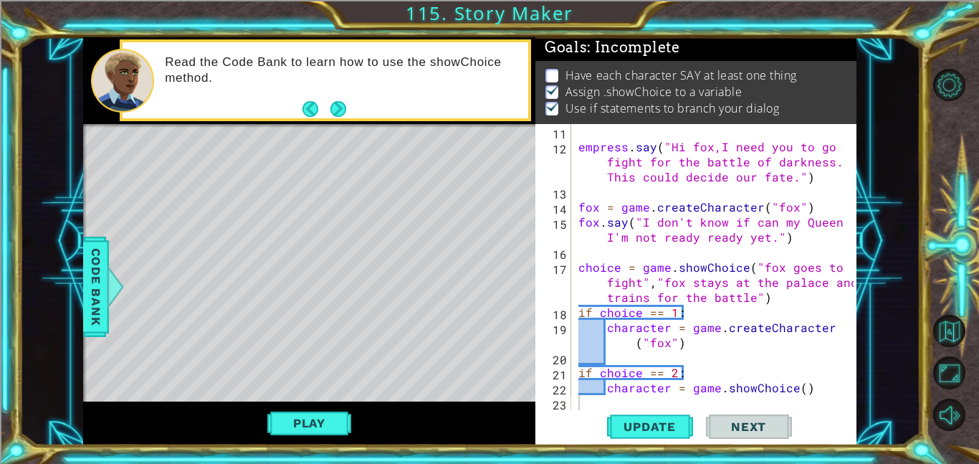
click at [600, 401] on div "empress . say ( "Hi fox,I need you to go fight for the battle of darkness. This…" at bounding box center [717, 282] width 285 height 316
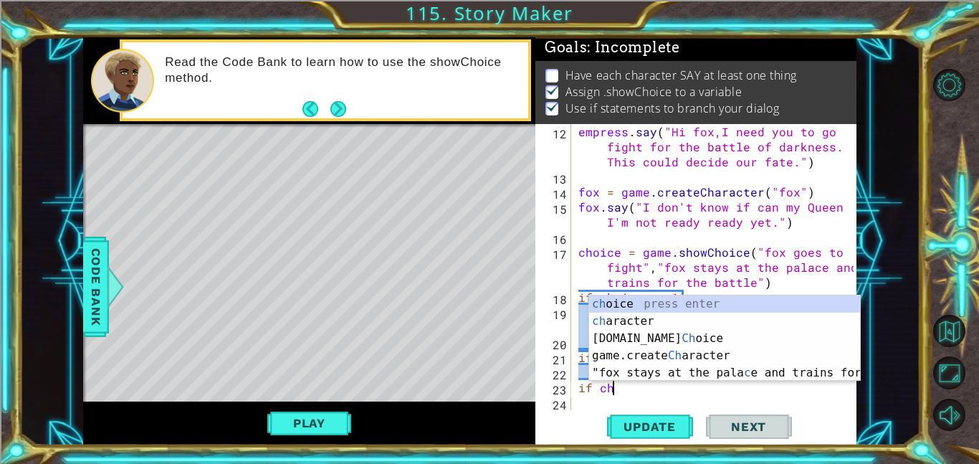
scroll to position [0, 1]
click at [671, 308] on div "ch oice press enter ch aracter press enter [DOMAIN_NAME] Ch oice press enter ga…" at bounding box center [724, 355] width 271 height 120
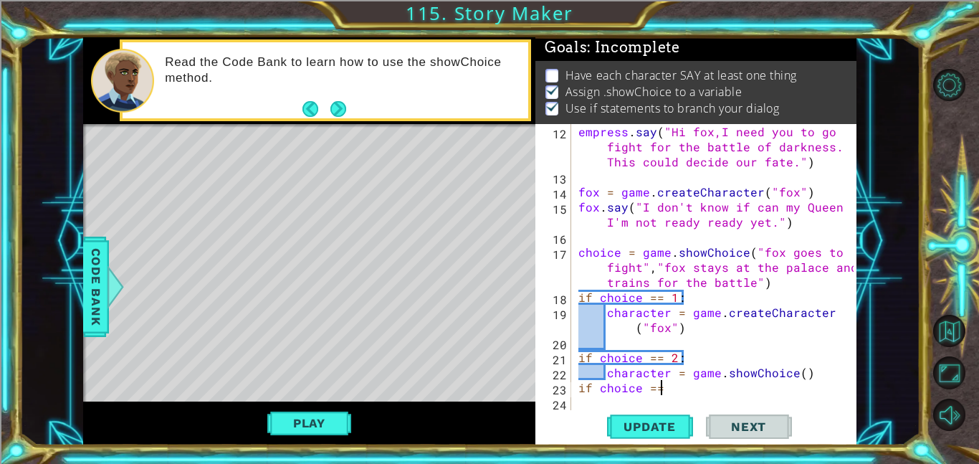
scroll to position [0, 4]
click at [579, 388] on div "empress . say ( "Hi fox,I need you to go fight for the battle of darkness. This…" at bounding box center [717, 297] width 285 height 346
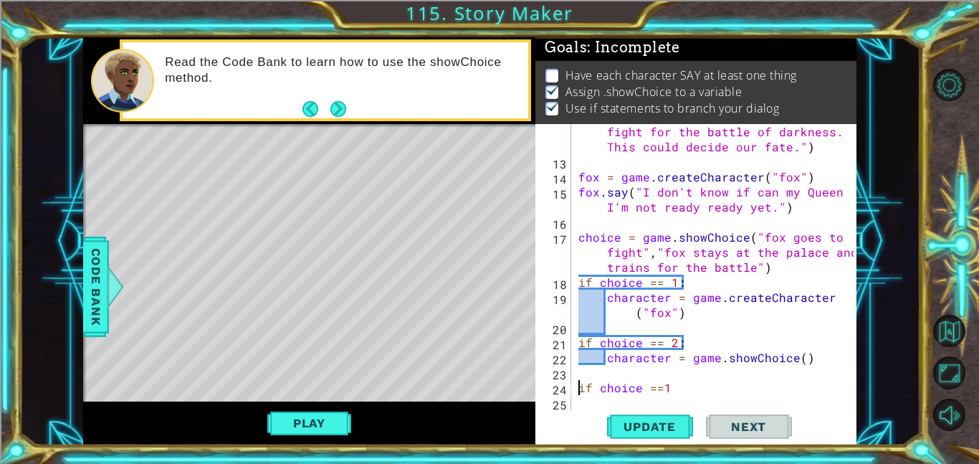
click at [702, 395] on div "empress . say ( "Hi fox,I need you to go fight for the battle of darkness. This…" at bounding box center [717, 282] width 285 height 346
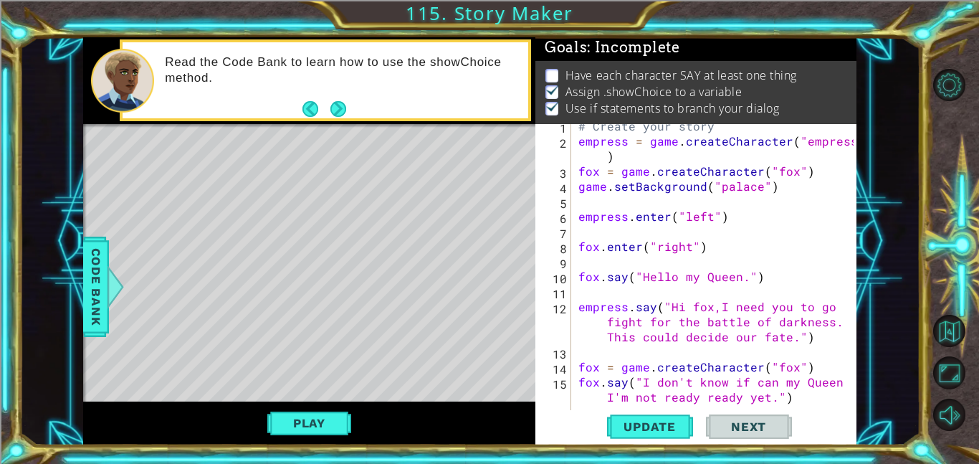
scroll to position [0, 0]
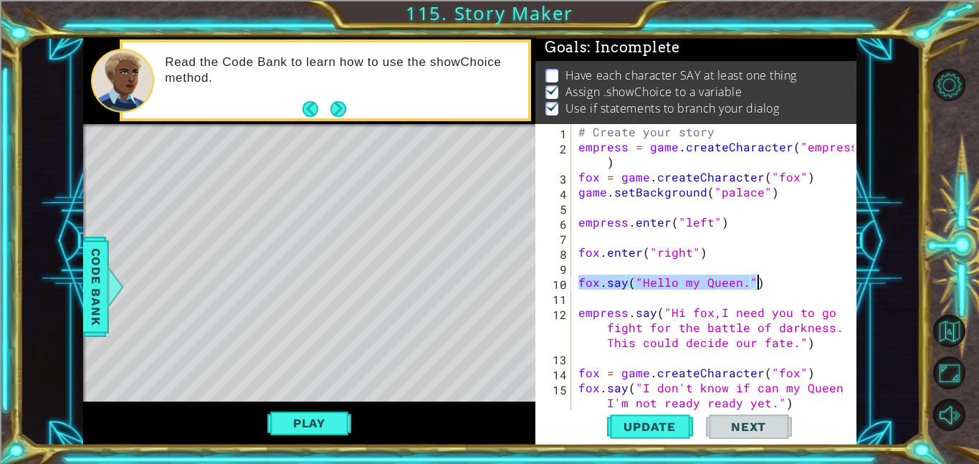
drag, startPoint x: 580, startPoint y: 281, endPoint x: 756, endPoint y: 277, distance: 176.3
click at [756, 277] on div "# Create your story empress = game . createCharacter ( "empress" ) fox = game .…" at bounding box center [717, 282] width 285 height 316
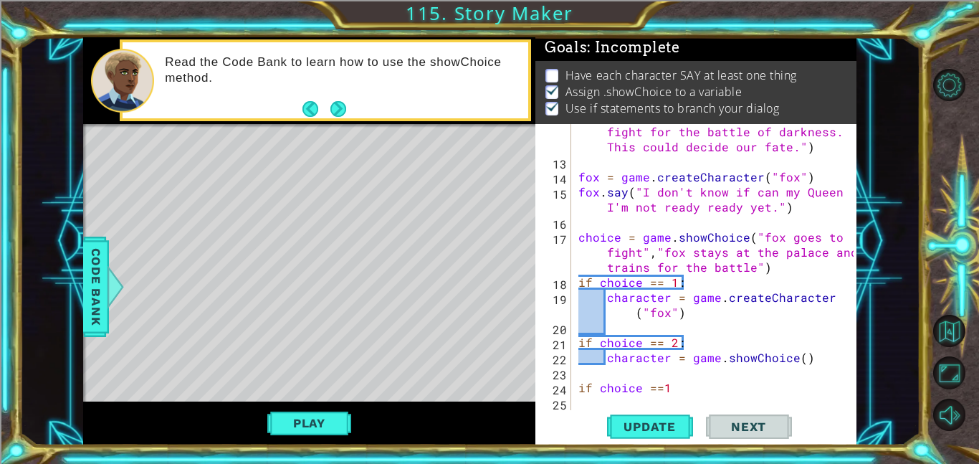
scroll to position [196, 0]
click at [727, 383] on div "empress . say ( "Hi fox,I need you to go fight for the battle of darkness. This…" at bounding box center [717, 282] width 285 height 346
click at [672, 391] on div "empress . say ( "Hi fox,I need you to go fight for the battle of darkness. This…" at bounding box center [717, 282] width 285 height 346
click at [663, 389] on div "empress . say ( "Hi fox,I need you to go fight for the battle of darkness. This…" at bounding box center [717, 282] width 285 height 346
click at [682, 388] on div "empress . say ( "Hi fox,I need you to go fight for the battle of darkness. This…" at bounding box center [717, 282] width 285 height 346
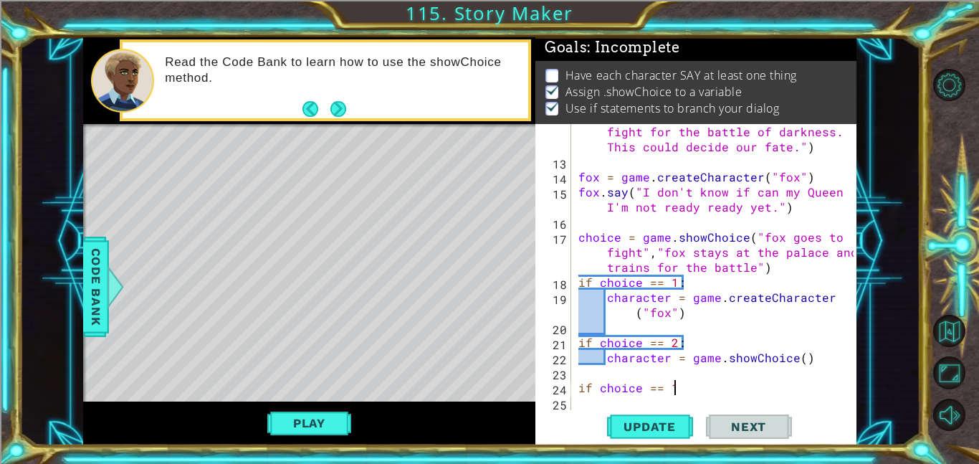
scroll to position [0, 6]
paste textarea "fox.say("Hello my Queen.")"
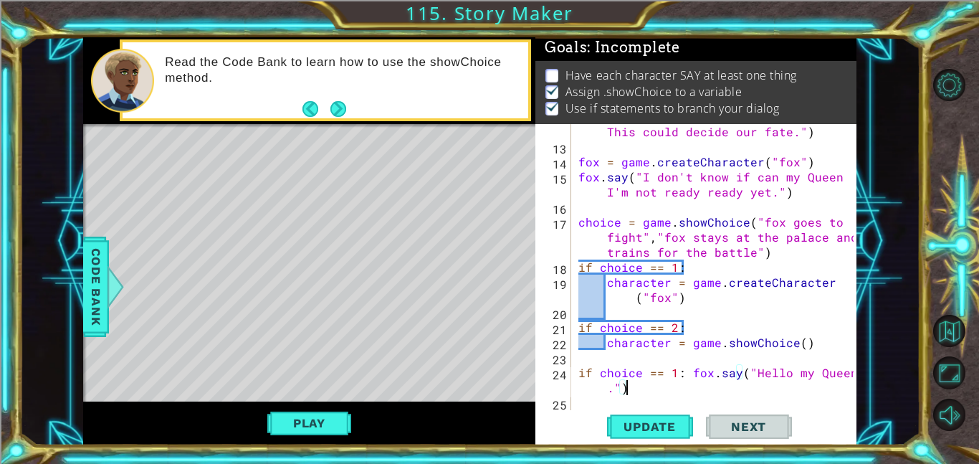
scroll to position [211, 0]
drag, startPoint x: 750, startPoint y: 375, endPoint x: 618, endPoint y: 387, distance: 132.4
click at [618, 387] on div "empress . say ( "Hi fox,I need you to go fight for the battle of darkness. This…" at bounding box center [717, 267] width 285 height 346
click at [616, 384] on div "empress . say ( "Hi fox,I need you to go fight for the battle of darkness. This…" at bounding box center [717, 267] width 285 height 346
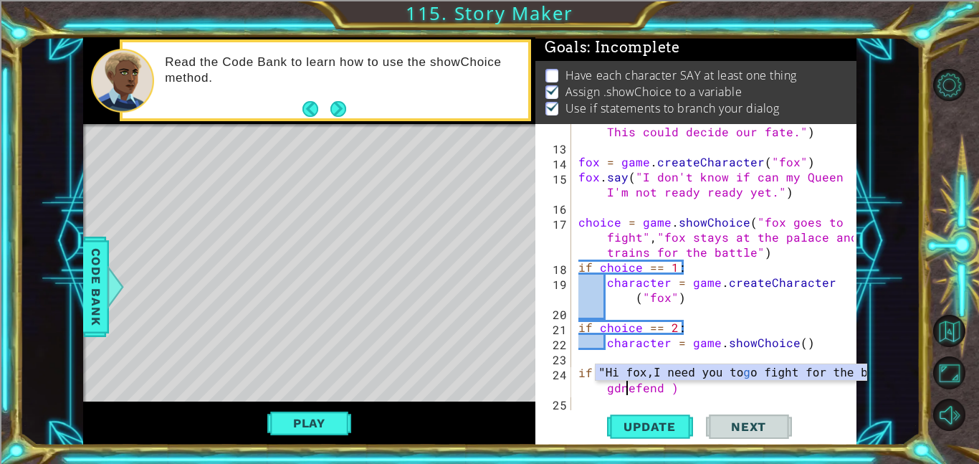
scroll to position [0, 18]
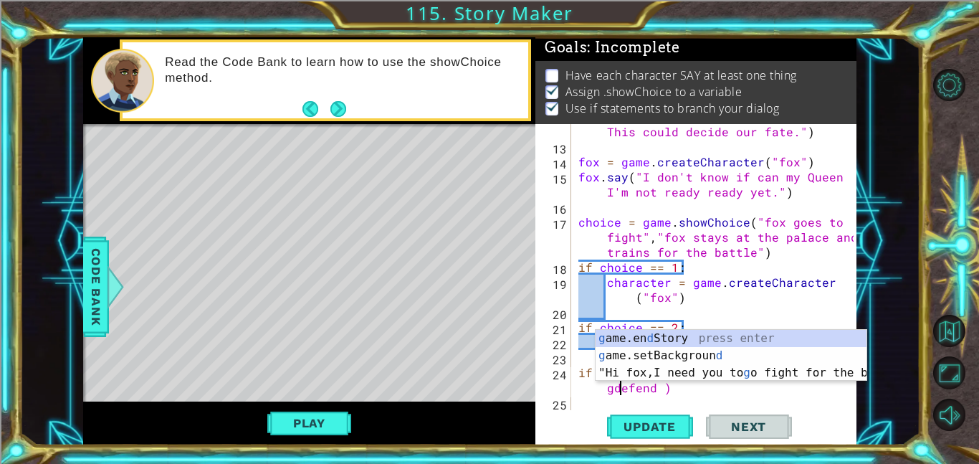
click at [614, 388] on div "empress . say ( "Hi fox,I need you to go fight for the battle of darkness. This…" at bounding box center [717, 267] width 285 height 346
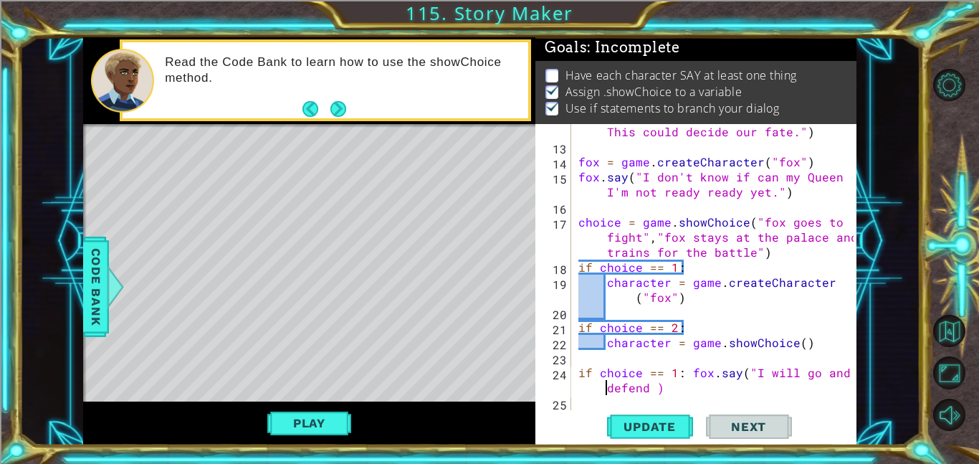
click at [653, 387] on div "empress . say ( "Hi fox,I need you to go fight for the battle of darkness. This…" at bounding box center [717, 267] width 285 height 346
click at [851, 376] on div at bounding box center [846, 161] width 14 height 497
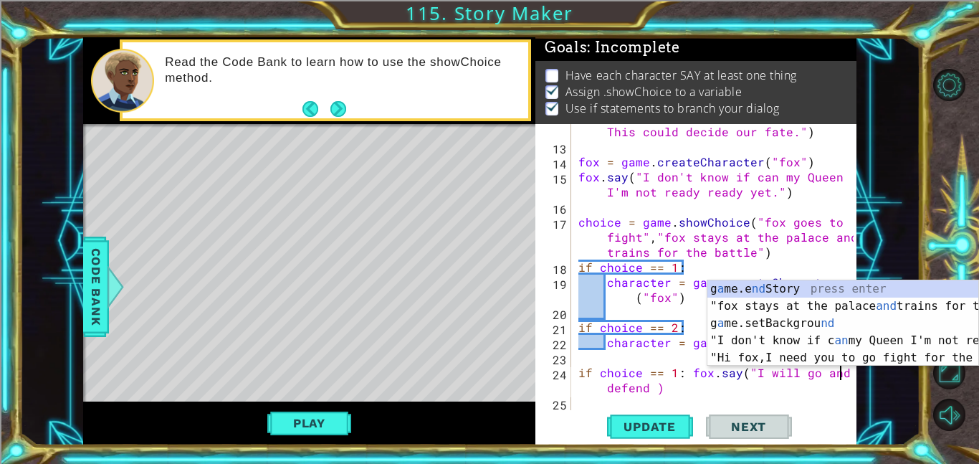
click at [651, 390] on div "empress . say ( "Hi fox,I need you to go fight for the battle of darkness. This…" at bounding box center [717, 267] width 285 height 346
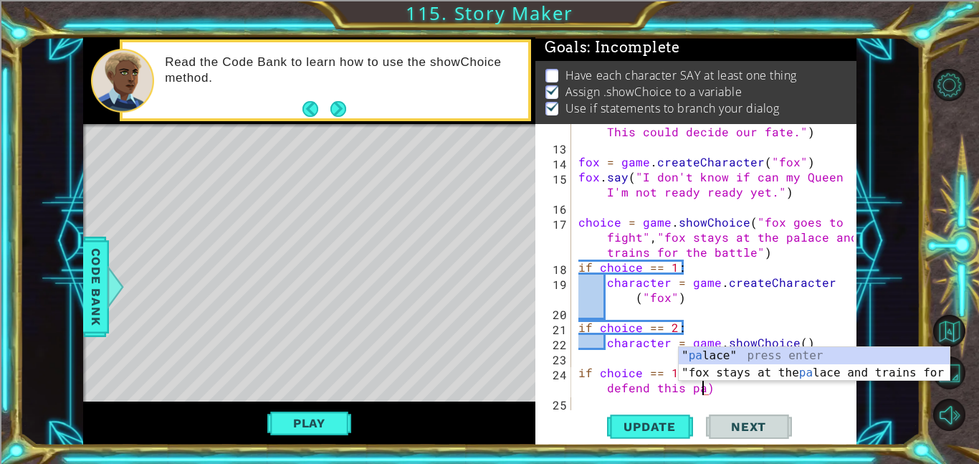
scroll to position [0, 23]
click at [765, 354] on div "" pal ace" press enter "fox stays at the pal ace and trains for the battle" pre…" at bounding box center [814, 381] width 271 height 69
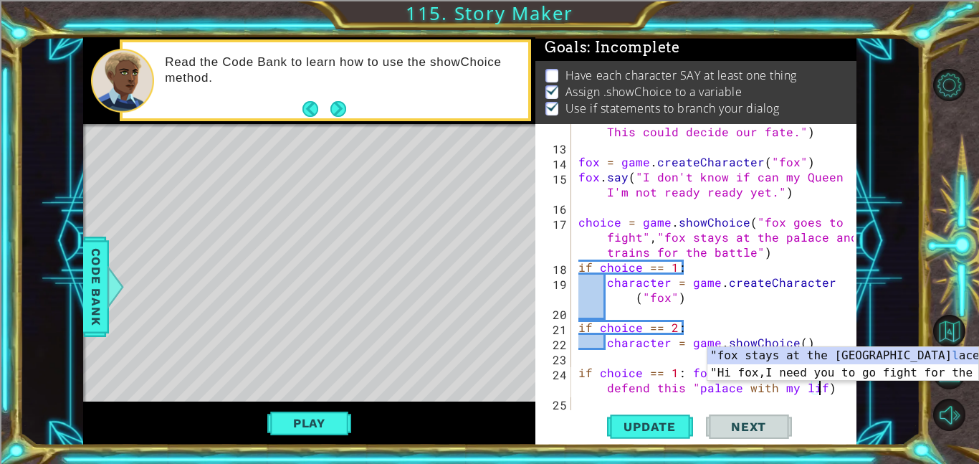
scroll to position [0, 30]
click at [697, 388] on div "empress . say ( "Hi fox,I need you to go fight for the battle of darkness. This…" at bounding box center [717, 267] width 285 height 346
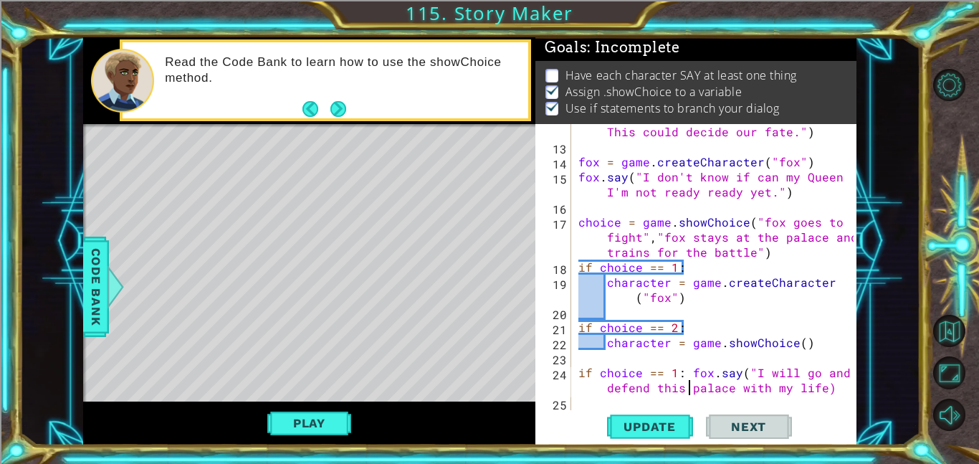
click at [822, 388] on div "empress . say ( "Hi fox,I need you to go fight for the battle of darkness. This…" at bounding box center [717, 267] width 285 height 346
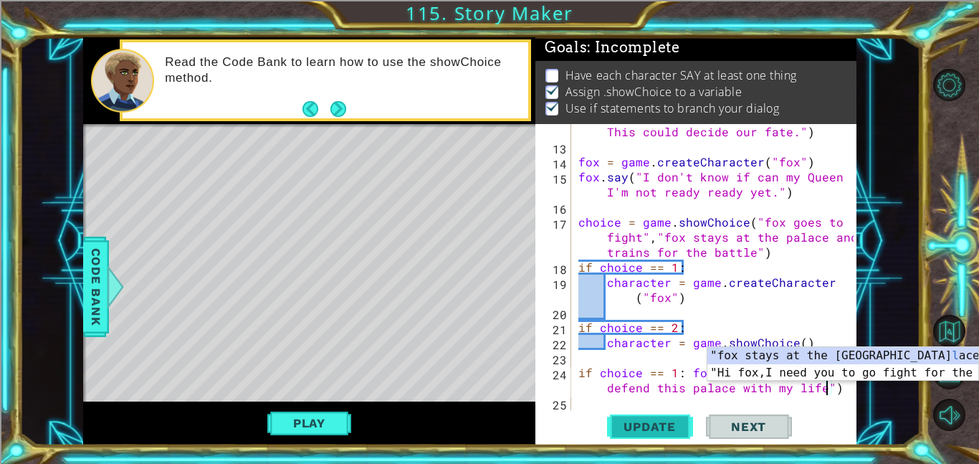
type textarea "if choice == 1: fox.say("I will go and defend this palace with my life")"
click at [668, 420] on span "Update" at bounding box center [649, 426] width 81 height 14
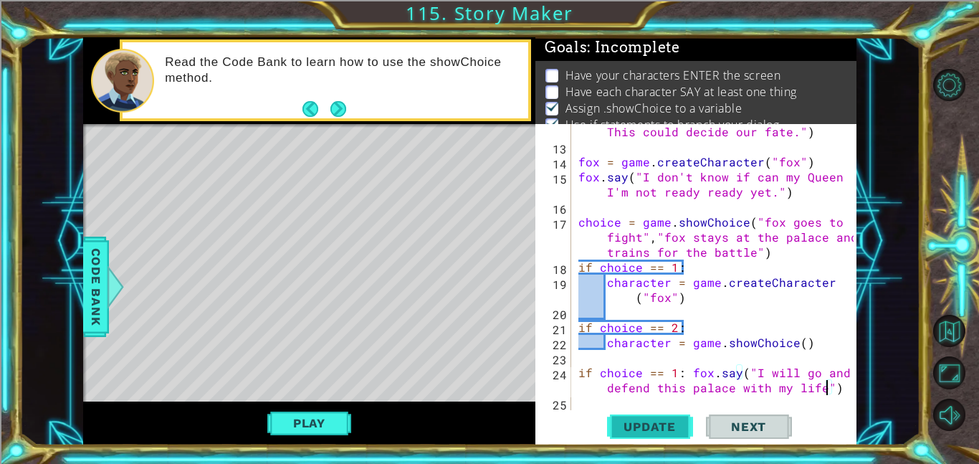
scroll to position [1, 0]
click at [281, 419] on button "Play" at bounding box center [309, 422] width 84 height 27
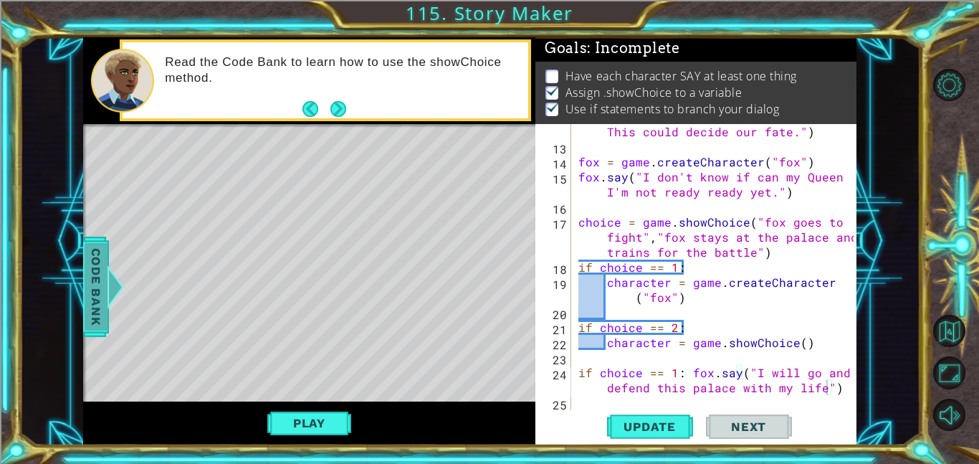
click at [113, 287] on div at bounding box center [116, 286] width 18 height 43
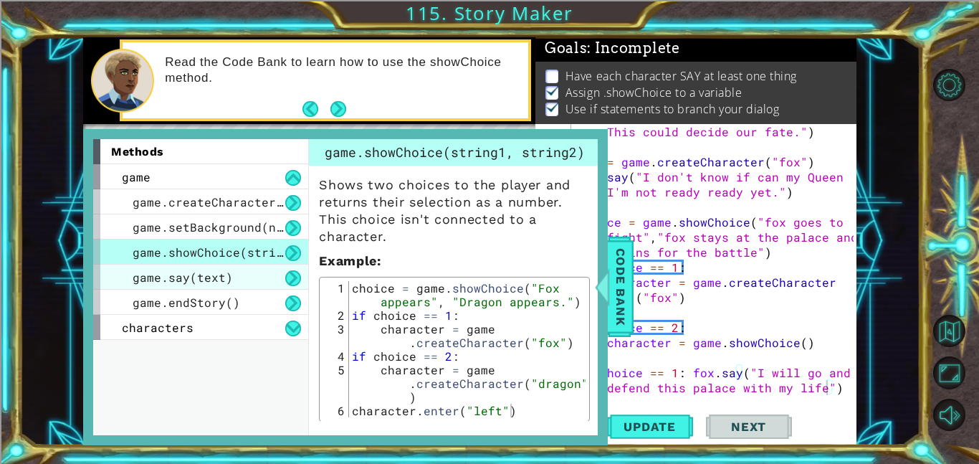
click at [254, 273] on div "game.say(text)" at bounding box center [200, 276] width 215 height 25
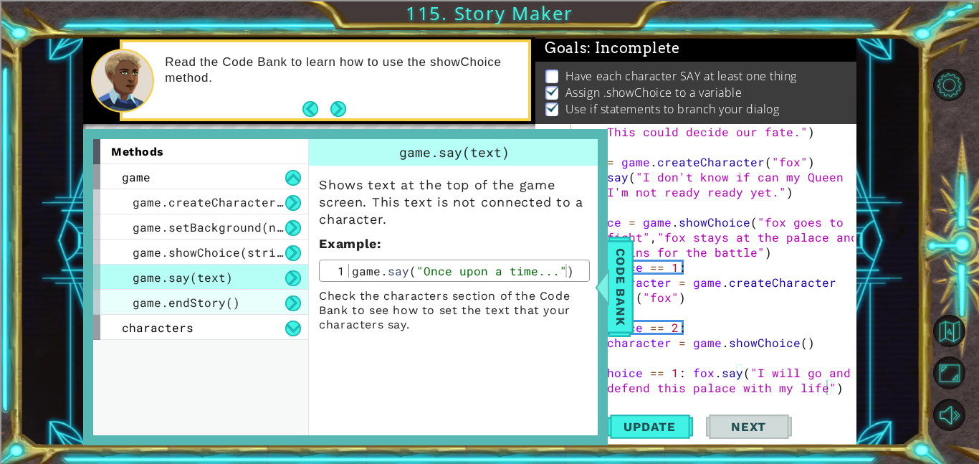
click at [248, 312] on div "game.endStory()" at bounding box center [200, 302] width 215 height 25
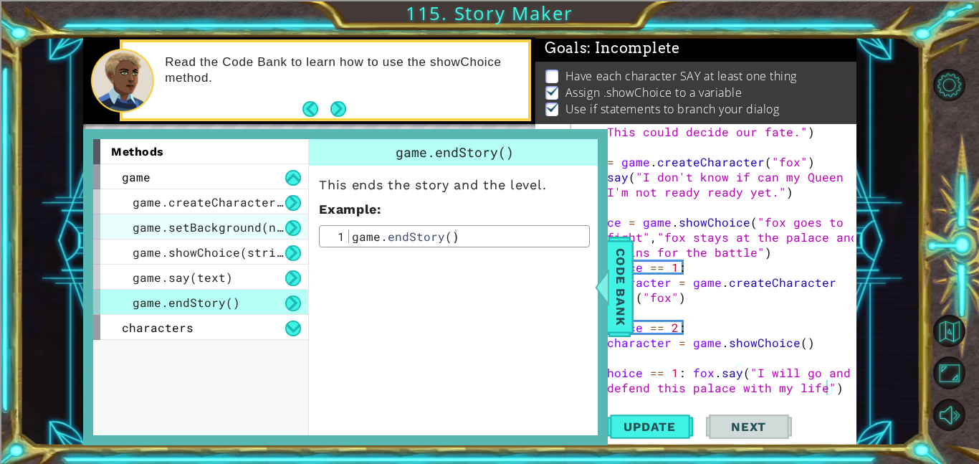
click at [265, 221] on span "game.setBackground(name)" at bounding box center [219, 226] width 172 height 15
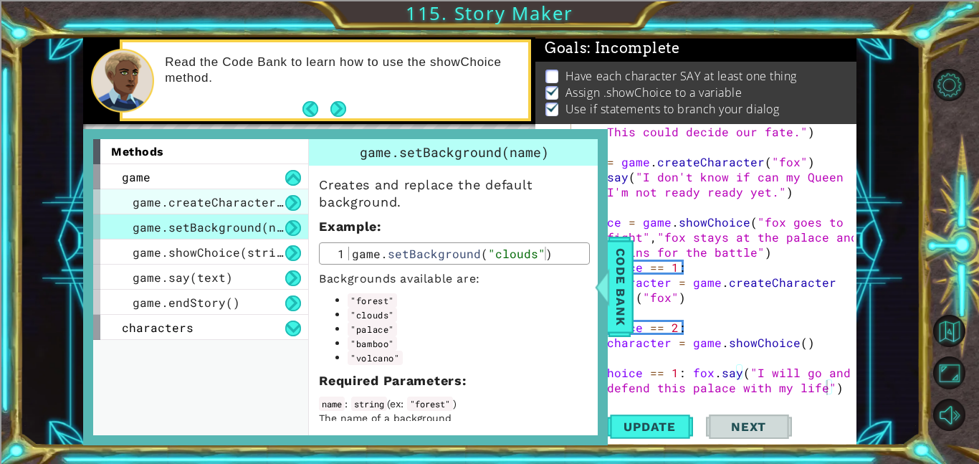
click at [271, 201] on span "game.createCharacter(name)" at bounding box center [226, 201] width 186 height 15
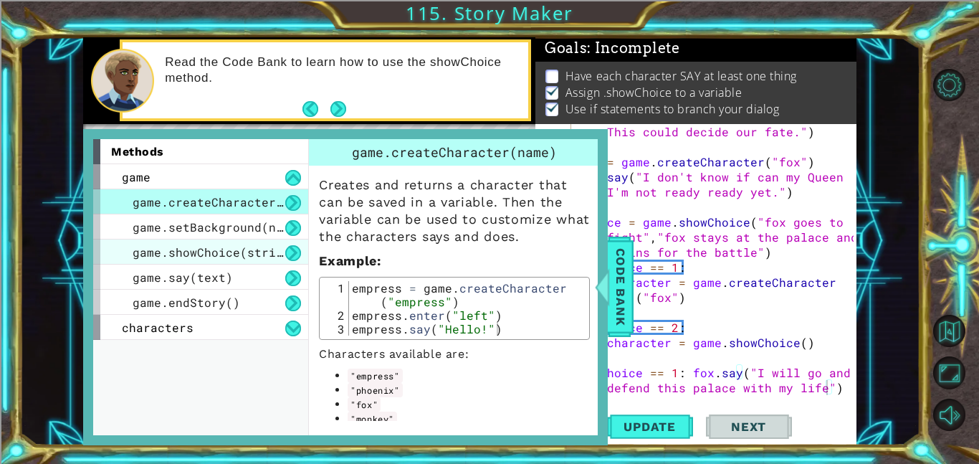
click at [243, 249] on span "game.showChoice(string1, string2)" at bounding box center [251, 251] width 236 height 15
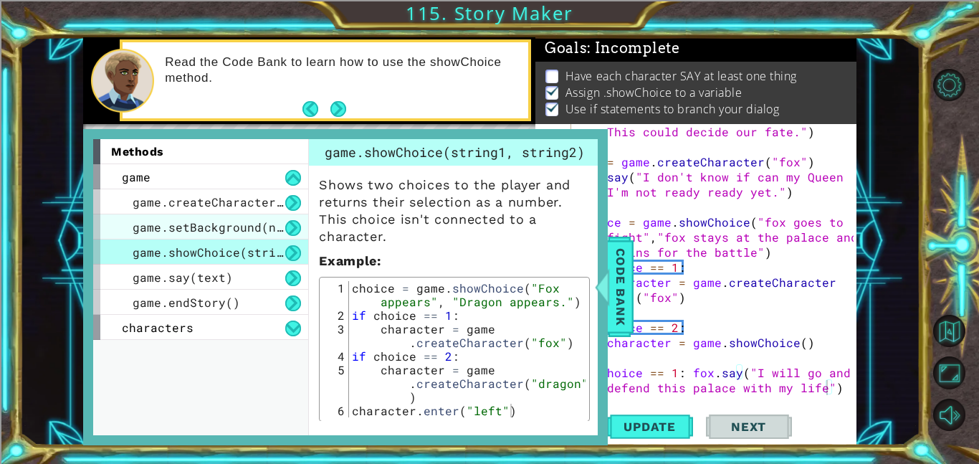
click at [247, 235] on div "game.setBackground(name)" at bounding box center [200, 226] width 215 height 25
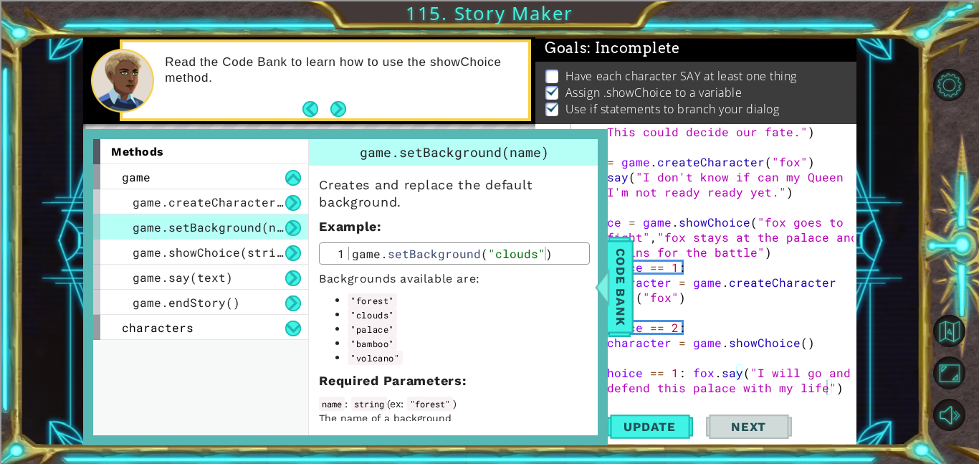
click at [258, 214] on div "game.setBackground(name)" at bounding box center [200, 226] width 215 height 25
click at [269, 194] on span "game.createCharacter(name)" at bounding box center [226, 201] width 186 height 15
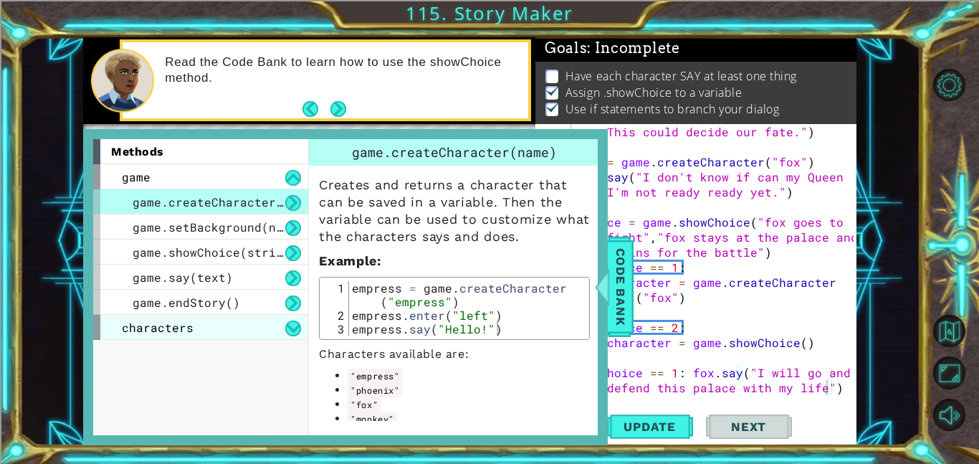
click at [220, 335] on div "characters" at bounding box center [200, 327] width 215 height 25
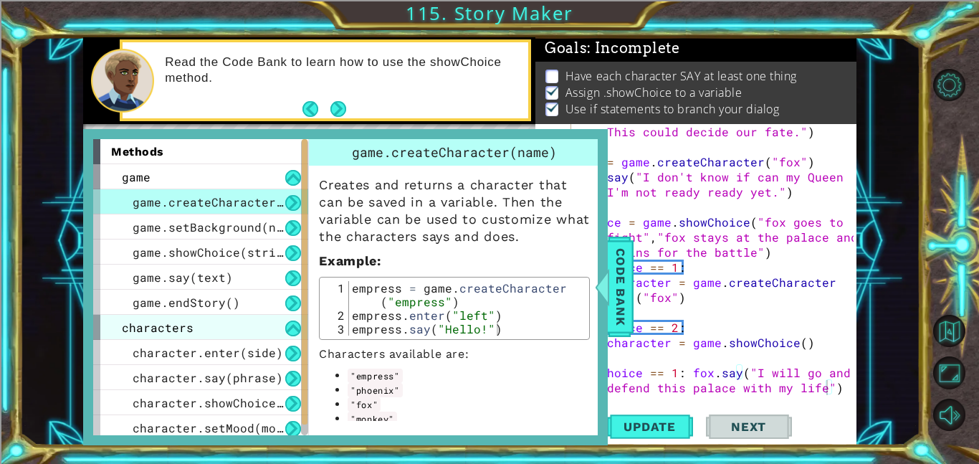
scroll to position [29, 0]
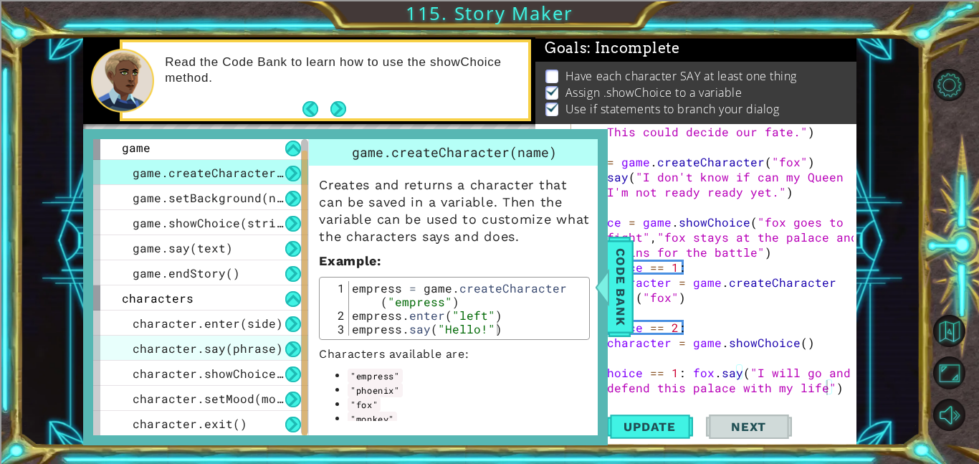
click at [258, 347] on span "character.say(phrase)" at bounding box center [208, 347] width 150 height 15
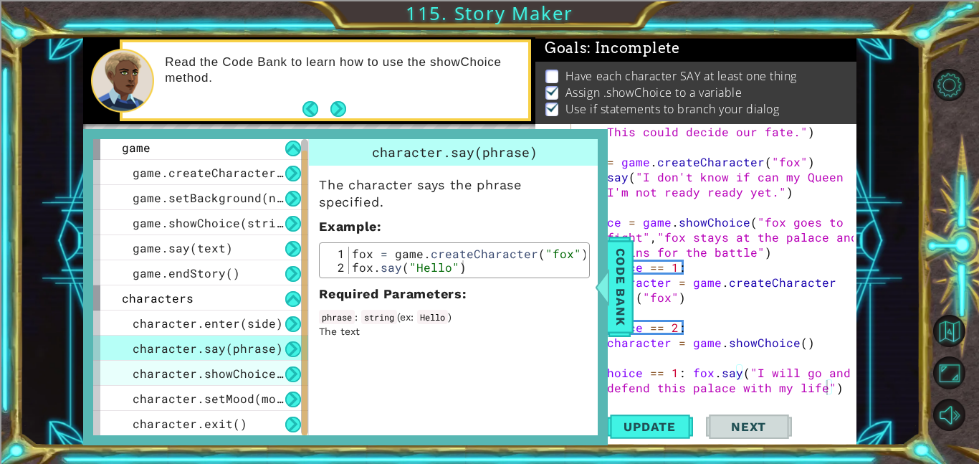
click at [228, 383] on div "character.showChoice(string1, string2)" at bounding box center [200, 372] width 215 height 25
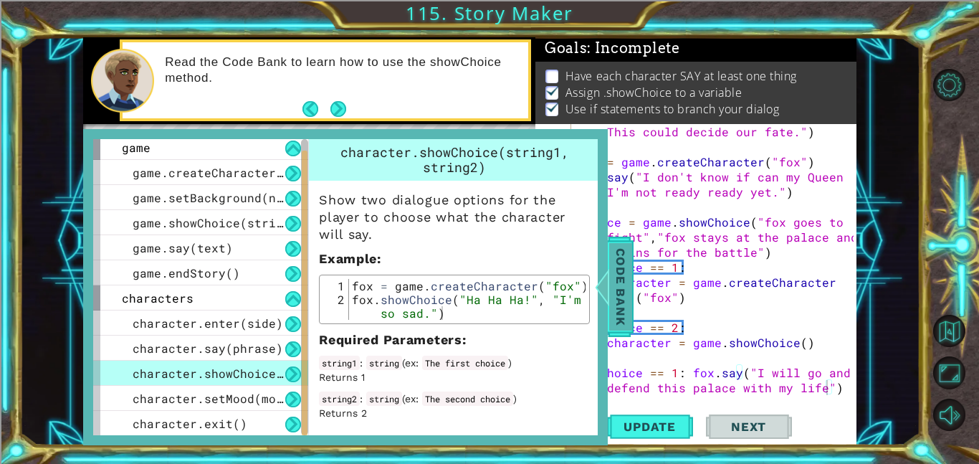
click at [629, 243] on span "Code Bank" at bounding box center [620, 286] width 23 height 87
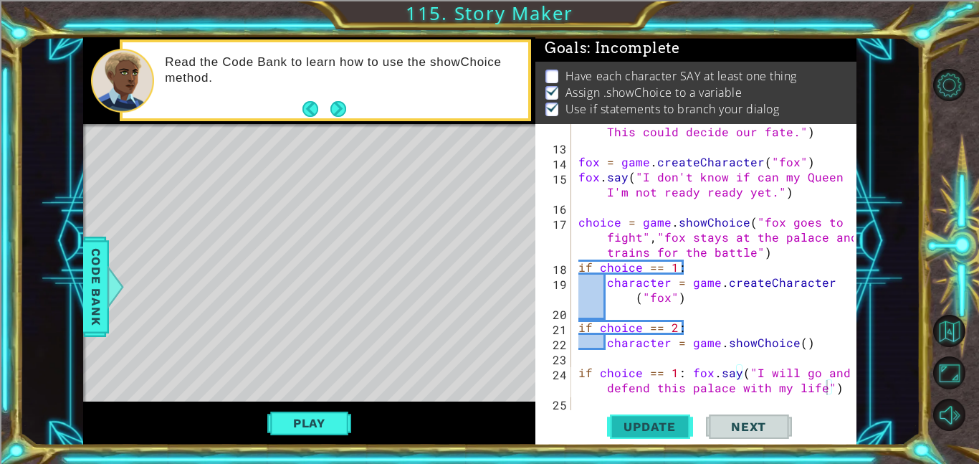
click at [665, 421] on span "Update" at bounding box center [649, 426] width 81 height 14
click at [831, 388] on div "empress . say ( "Hi fox,I need you to go fight for the battle of darkness. This…" at bounding box center [717, 267] width 285 height 346
click at [811, 388] on div "empress . say ( "Hi fox,I need you to go fight for the battle of darkness. This…" at bounding box center [717, 267] width 285 height 346
click at [770, 387] on div "empress . say ( "Hi fox,I need you to go fight for the battle of darkness. This…" at bounding box center [717, 267] width 285 height 346
click at [737, 389] on div "empress . say ( "Hi fox,I need you to go fight for the battle of darkness. This…" at bounding box center [717, 267] width 285 height 346
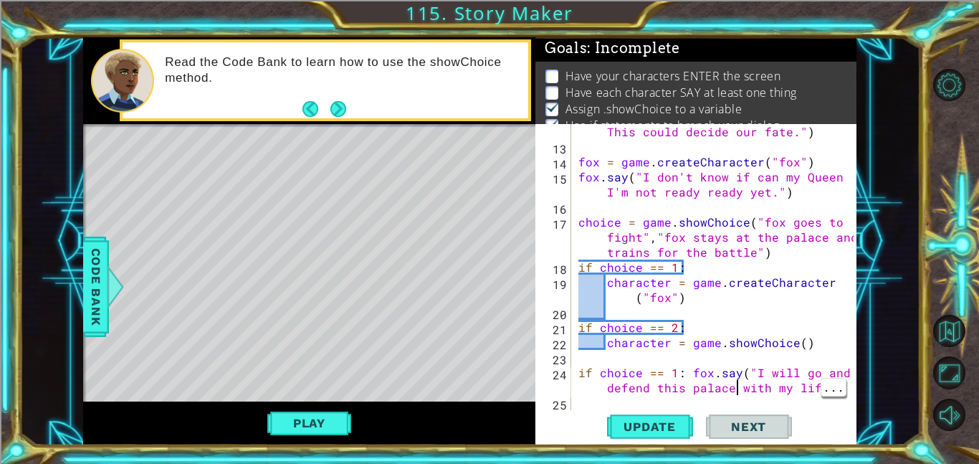
click at [707, 394] on div "empress . say ( "Hi fox,I need you to go fight for the battle of darkness. This…" at bounding box center [717, 267] width 285 height 346
click at [743, 398] on div "empress . say ( "Hi fox,I need you to go fight for the battle of darkness. This…" at bounding box center [717, 267] width 285 height 346
click at [757, 384] on div "empress . say ( "Hi fox,I need you to go fight for the battle of darkness. This…" at bounding box center [717, 267] width 285 height 346
drag, startPoint x: 682, startPoint y: 374, endPoint x: 578, endPoint y: 373, distance: 104.6
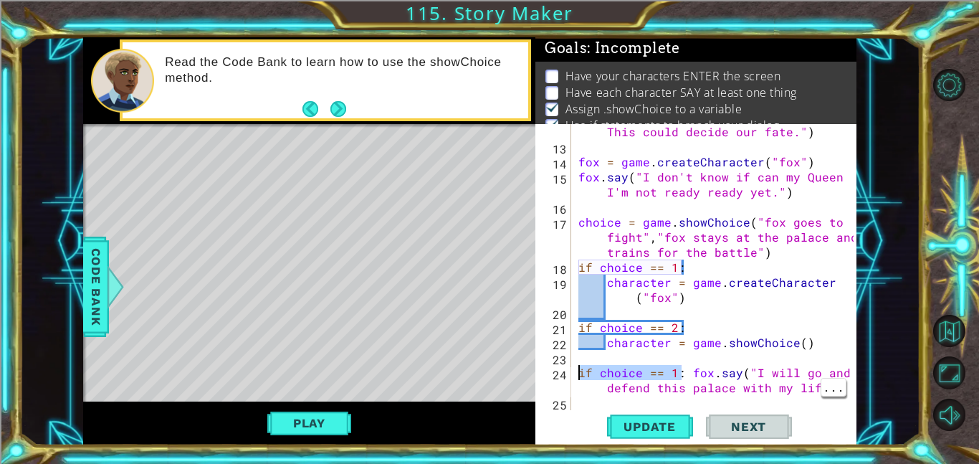
click at [578, 373] on div "empress . say ( "Hi fox,I need you to go fight for the battle of darkness. This…" at bounding box center [717, 267] width 285 height 346
type textarea "fox.say("I will go and defend this palace with my life")"
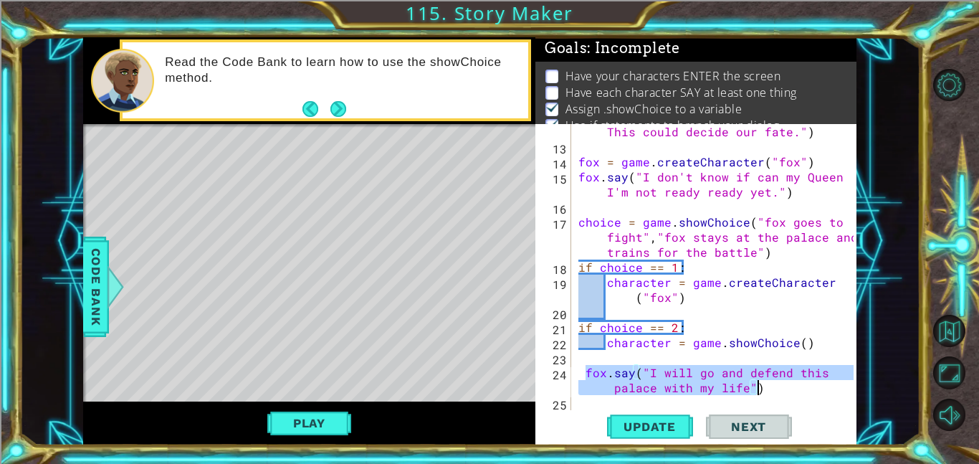
drag, startPoint x: 588, startPoint y: 375, endPoint x: 758, endPoint y: 389, distance: 171.2
click at [758, 389] on div "empress . say ( "Hi fox,I need you to go fight for the battle of darkness. This…" at bounding box center [717, 267] width 285 height 346
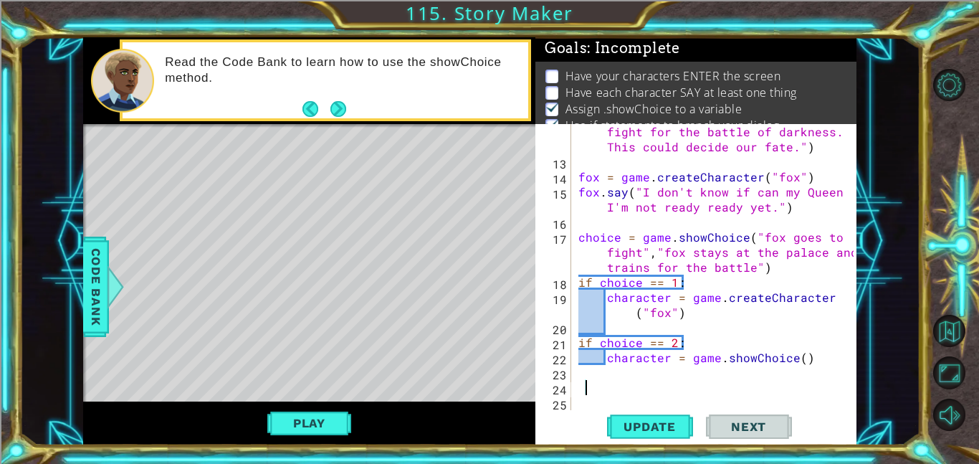
scroll to position [196, 0]
click at [669, 314] on div "empress . say ( "Hi fox,I need you to go fight for the battle of darkness. This…" at bounding box center [717, 282] width 285 height 346
drag, startPoint x: 679, startPoint y: 314, endPoint x: 636, endPoint y: 314, distance: 43.0
click at [636, 314] on div "empress . say ( "Hi fox,I need you to go fight for the battle of darkness. This…" at bounding box center [717, 282] width 285 height 346
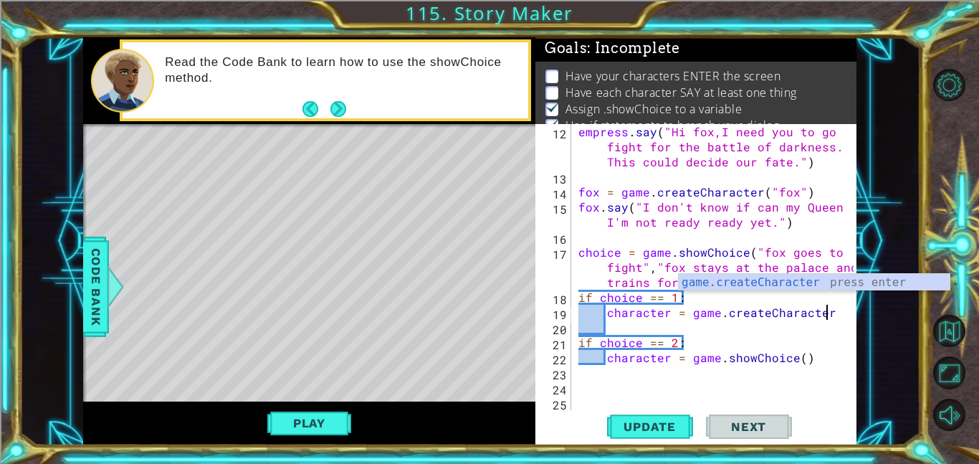
scroll to position [181, 0]
paste textarea "fox.say("I will go and defend this palace with my life")"
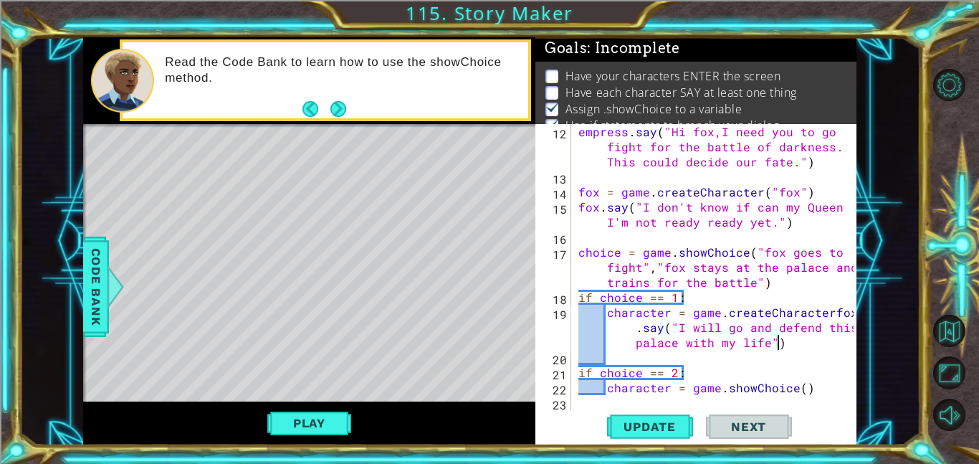
click at [828, 312] on div "empress . say ( "Hi fox,I need you to go fight for the battle of darkness. This…" at bounding box center [717, 297] width 285 height 346
click at [633, 419] on span "Update" at bounding box center [649, 426] width 81 height 14
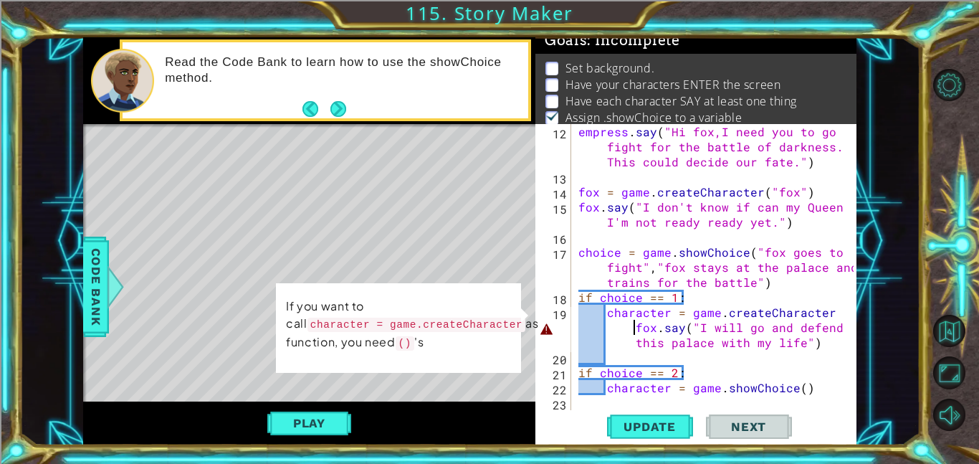
scroll to position [0, 16]
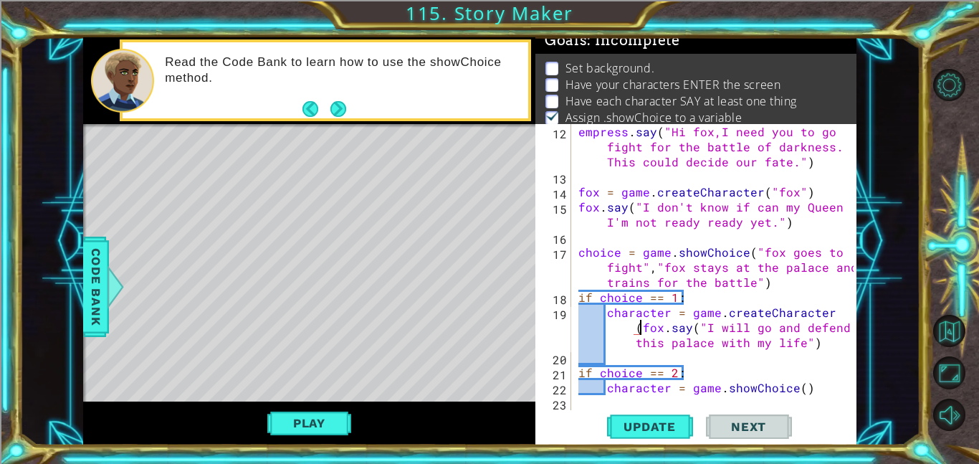
click at [699, 325] on div "empress . say ( "Hi fox,I need you to go fight for the battle of darkness. This…" at bounding box center [717, 297] width 285 height 346
click at [632, 346] on div "empress . say ( "Hi fox,I need you to go fight for the battle of darkness. This…" at bounding box center [717, 297] width 285 height 346
click at [610, 329] on div "empress . say ( "Hi fox,I need you to go fight for the battle of darkness. This…" at bounding box center [717, 297] width 285 height 346
click at [607, 328] on div "empress . say ( "Hi fox,I need you to go fight for the battle of darkness. This…" at bounding box center [717, 297] width 285 height 346
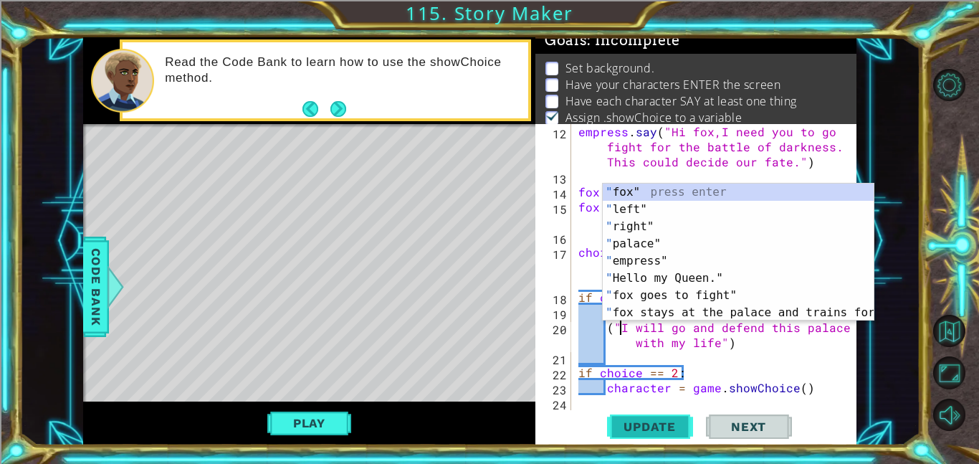
click at [670, 427] on span "Update" at bounding box center [649, 426] width 81 height 14
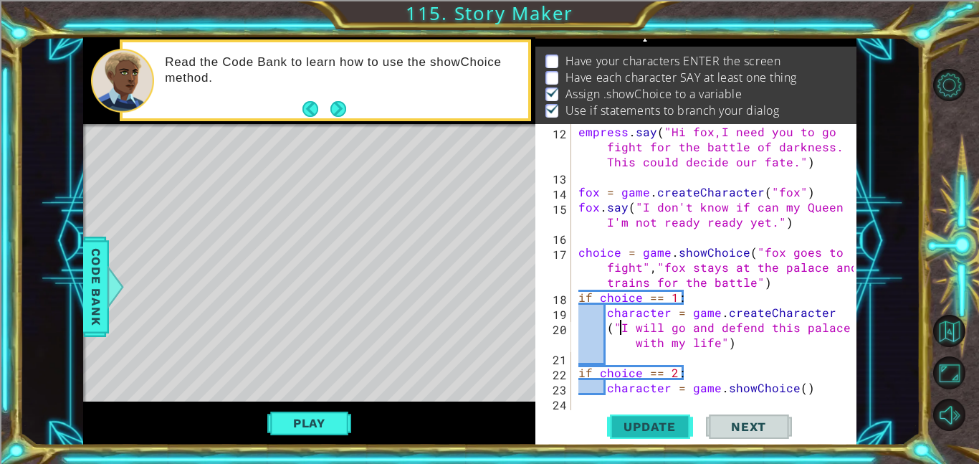
scroll to position [18, 0]
click at [348, 429] on button "Play" at bounding box center [309, 422] width 84 height 27
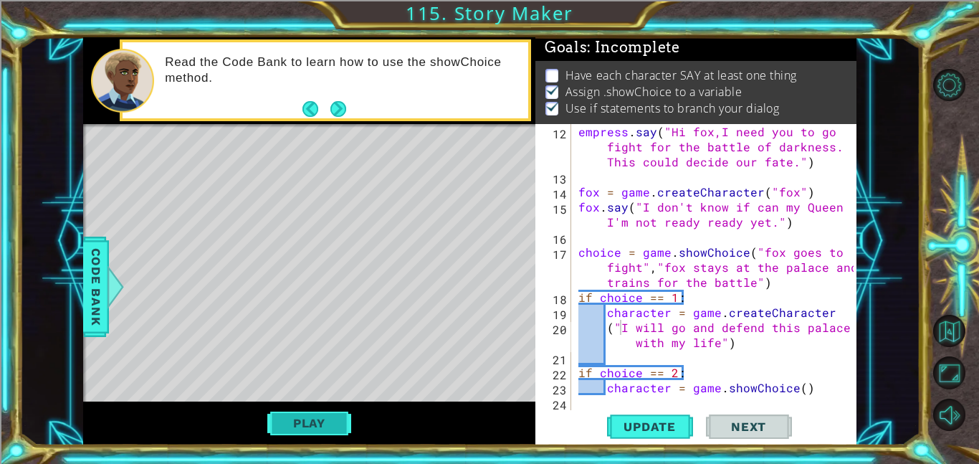
scroll to position [1, 0]
click at [621, 328] on div "empress . say ( "Hi fox,I need you to go fight for the battle of darkness. This…" at bounding box center [717, 297] width 285 height 346
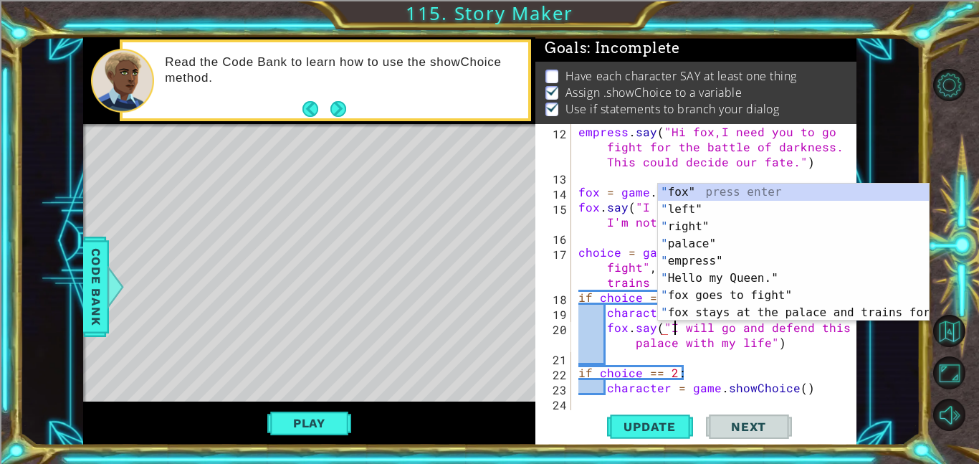
scroll to position [0, 6]
click at [660, 328] on div "empress . say ( "Hi fox,I need you to go fight for the battle of darkness. This…" at bounding box center [717, 297] width 285 height 346
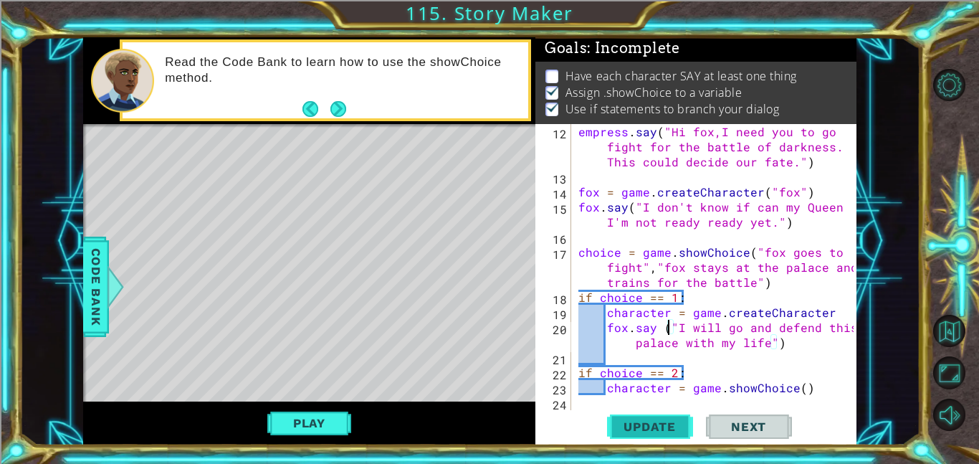
type textarea "fox. say ("I will go and defend this palace with my life")"
click at [679, 427] on span "Update" at bounding box center [649, 426] width 81 height 14
click at [328, 409] on button "Play" at bounding box center [309, 422] width 84 height 27
click at [97, 287] on span "Code Bank" at bounding box center [96, 286] width 23 height 87
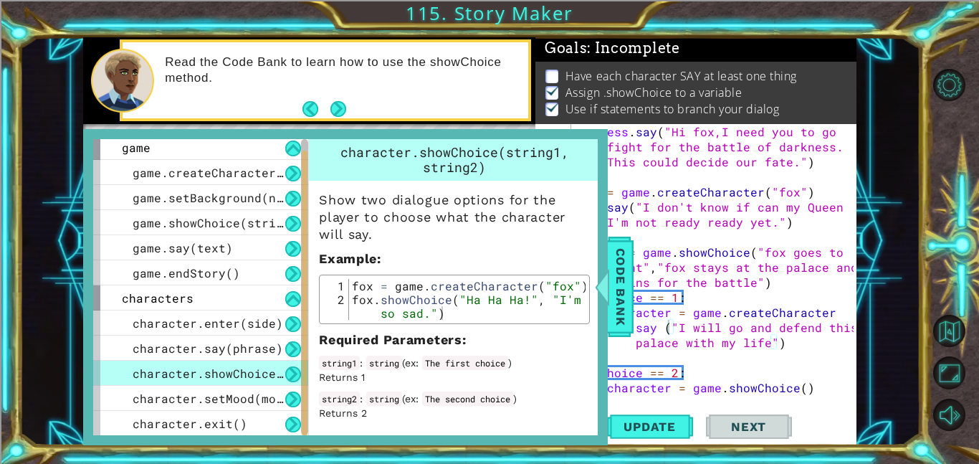
type textarea "fox.showChoice("Ha Ha Ha!", "I'm so sad.")"
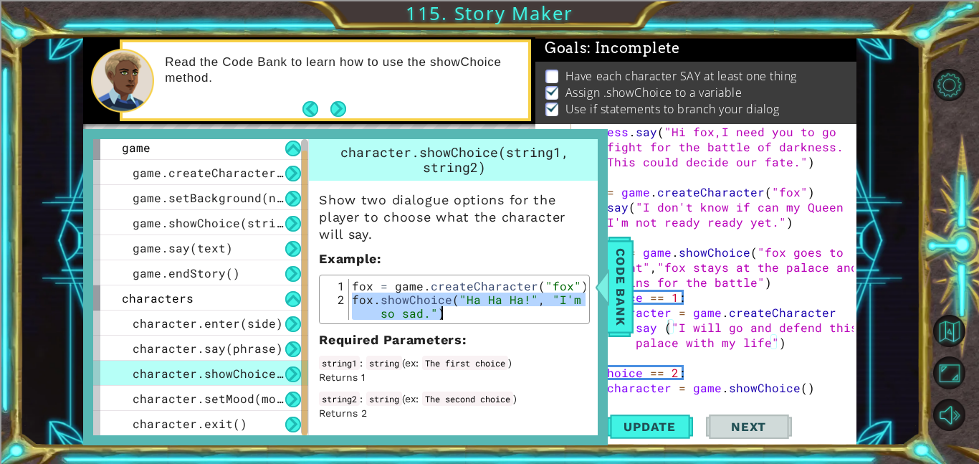
drag, startPoint x: 353, startPoint y: 297, endPoint x: 440, endPoint y: 312, distance: 88.0
click at [440, 312] on div "fox = game . createCharacter ( "fox" ) fox . showChoice ( "Ha Ha Ha!" , "I'm so…" at bounding box center [467, 320] width 236 height 82
click at [783, 350] on div "empress . say ( "Hi fox,I need you to go fight for the battle of darkness. This…" at bounding box center [717, 297] width 285 height 346
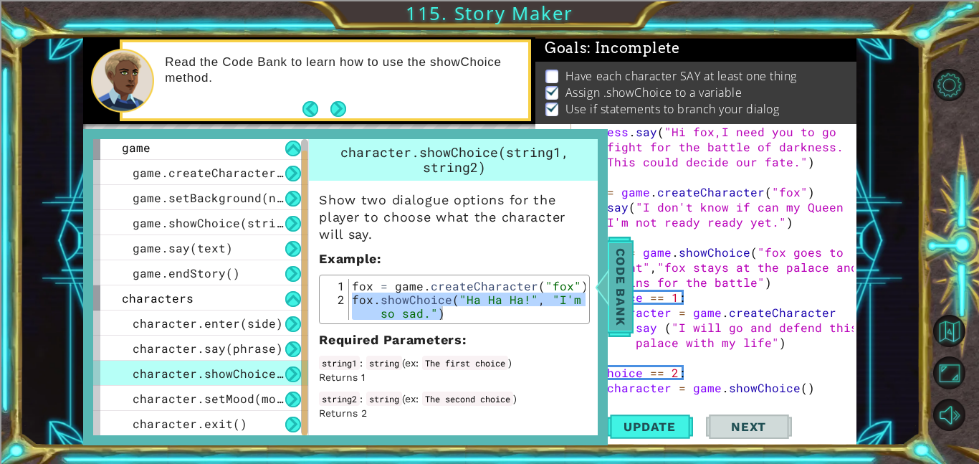
click at [631, 307] on span "Code Bank" at bounding box center [620, 286] width 23 height 87
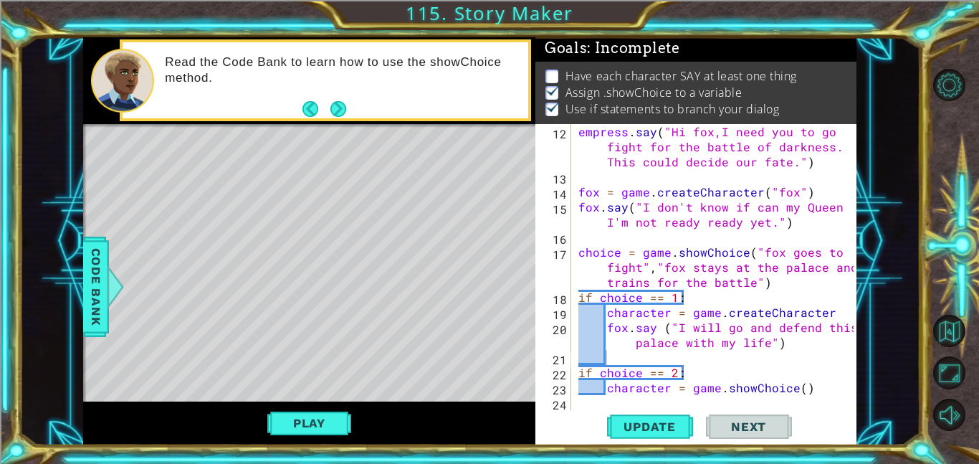
type textarea "fox. say ("I will go and defend this palace with my life")"
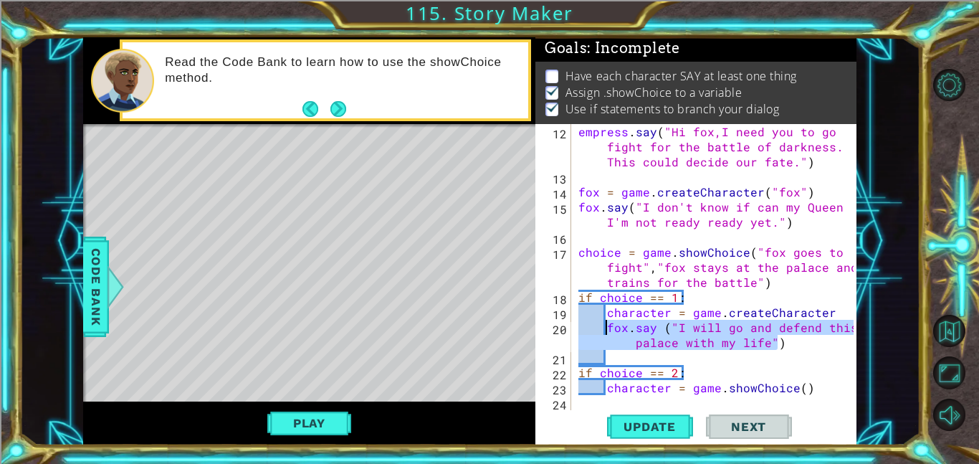
drag, startPoint x: 785, startPoint y: 348, endPoint x: 605, endPoint y: 329, distance: 181.6
click at [605, 329] on div "empress . say ( "Hi fox,I need you to go fight for the battle of darkness. This…" at bounding box center [717, 297] width 285 height 346
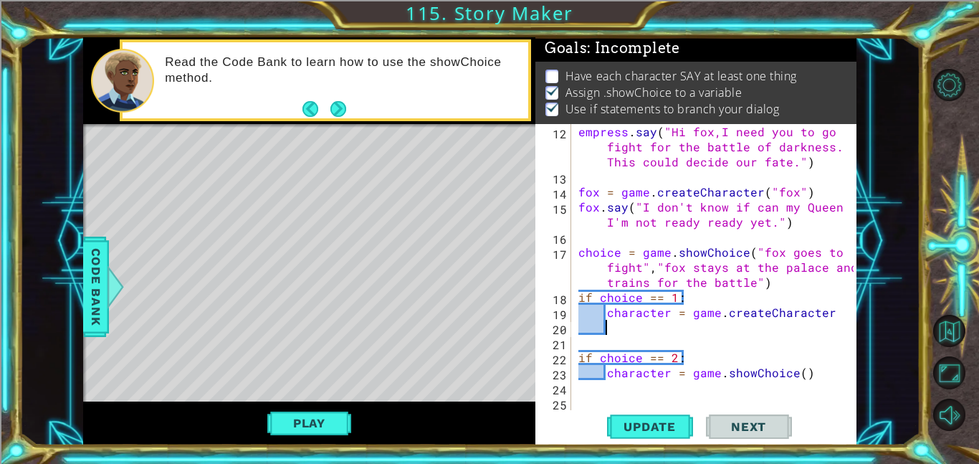
paste textarea "fox.showChoice("Ha Ha Ha!", "I'm so sad.")"
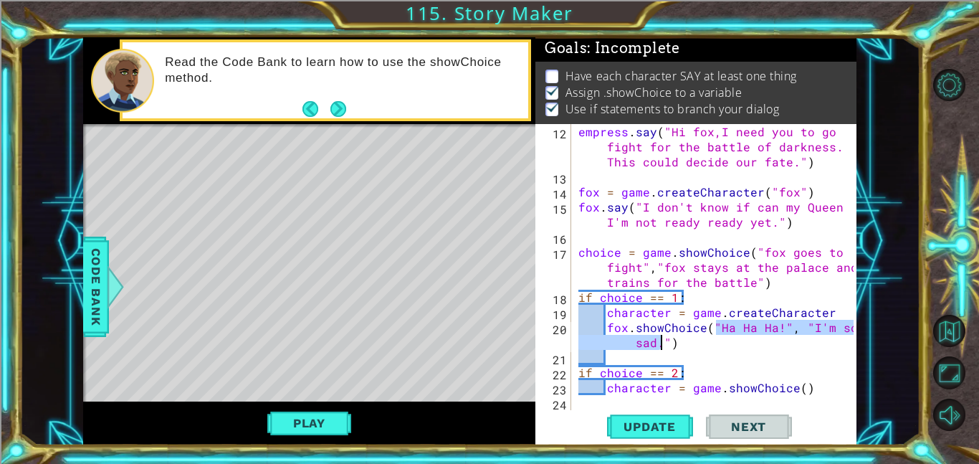
drag, startPoint x: 715, startPoint y: 325, endPoint x: 660, endPoint y: 347, distance: 59.2
click at [660, 347] on div "empress . say ( "Hi fox,I need you to go fight for the battle of darkness. This…" at bounding box center [717, 297] width 285 height 346
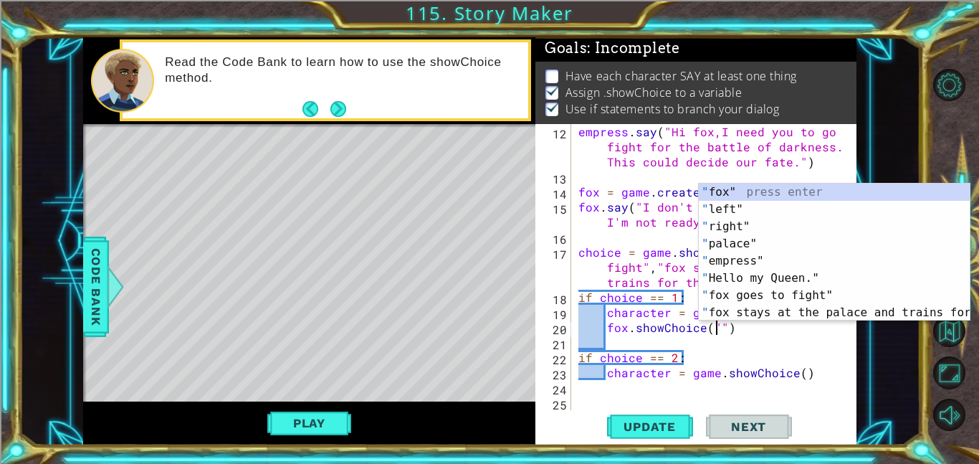
click at [634, 298] on div "empress . say ( "Hi fox,I need you to go fight for the battle of darkness. This…" at bounding box center [717, 297] width 285 height 346
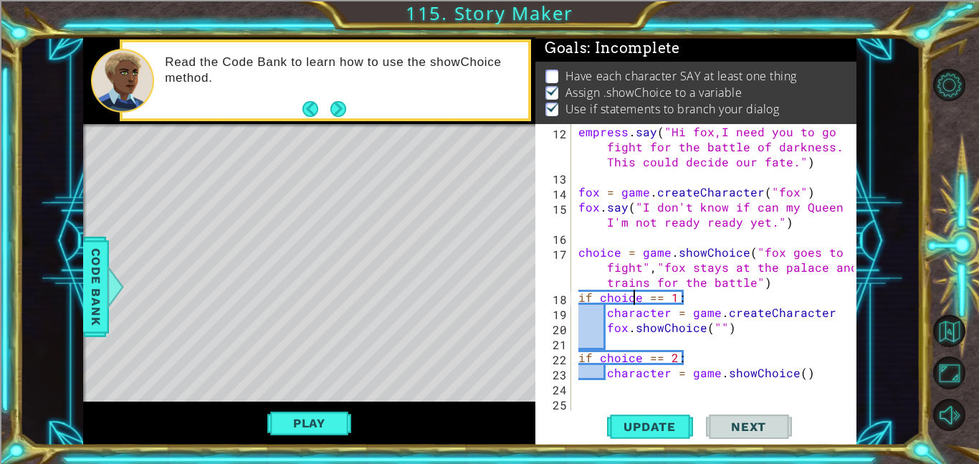
click at [716, 326] on div "empress . say ( "Hi fox,I need you to go fight for the battle of darkness. This…" at bounding box center [717, 297] width 285 height 346
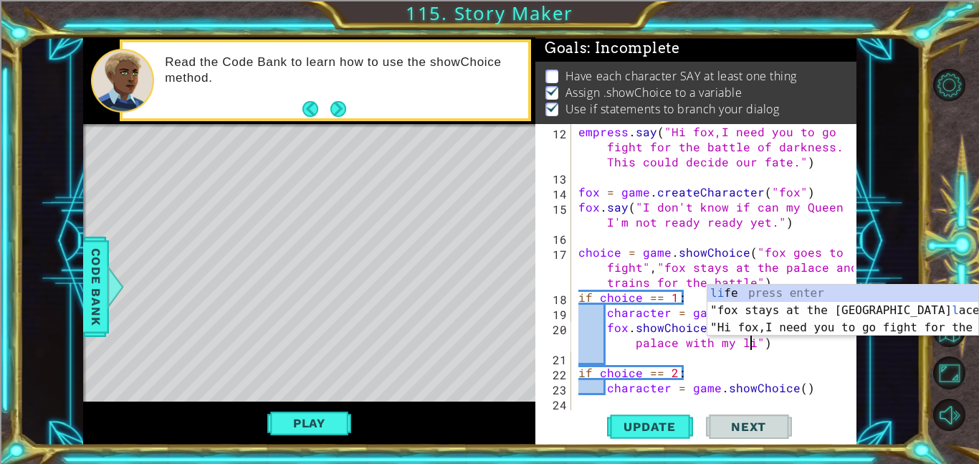
scroll to position [0, 24]
type textarea "fox.showChoice("I will defend this palace with my life.")"
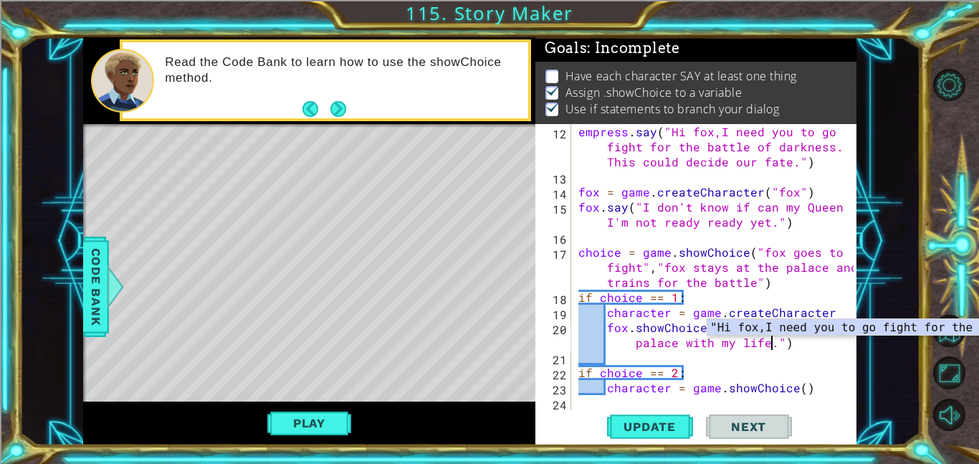
scroll to position [0, 25]
click at [697, 351] on div "empress . say ( "Hi fox,I need you to go fight for the battle of darkness. This…" at bounding box center [717, 297] width 285 height 346
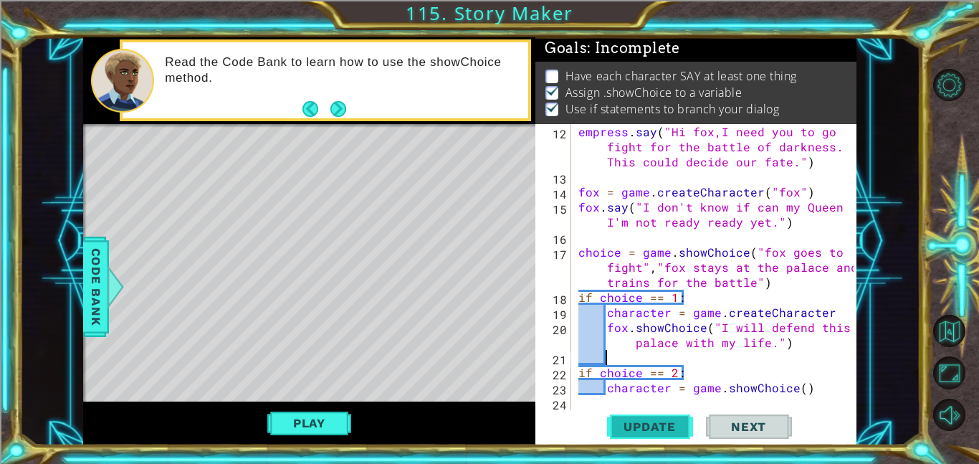
click at [653, 432] on span "Update" at bounding box center [649, 426] width 81 height 14
click at [302, 424] on button "Play" at bounding box center [309, 422] width 84 height 27
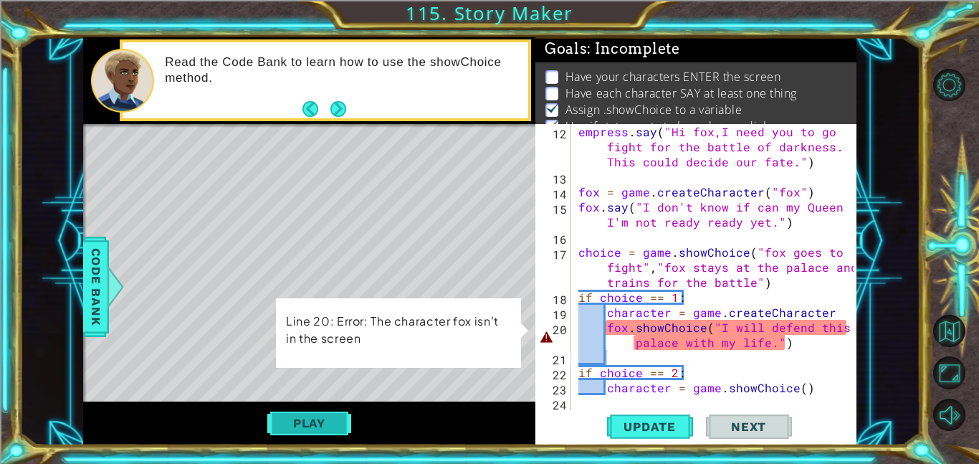
scroll to position [1, 0]
click at [830, 317] on div "empress . say ( "Hi fox,I need you to go fight for the battle of darkness. This…" at bounding box center [717, 297] width 285 height 346
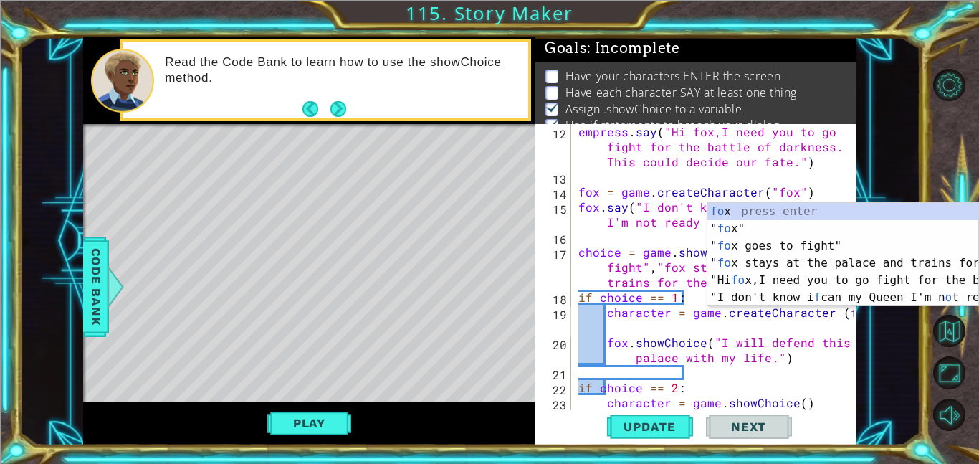
scroll to position [0, 17]
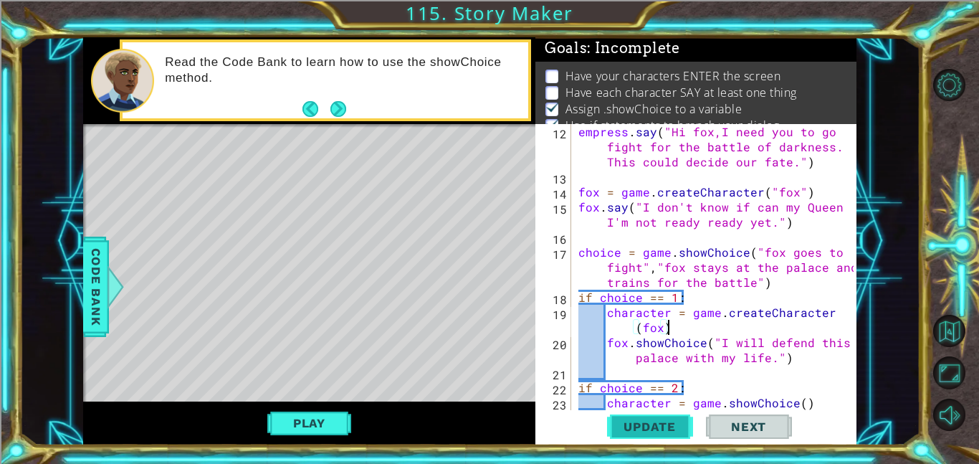
click at [681, 424] on span "Update" at bounding box center [649, 426] width 81 height 14
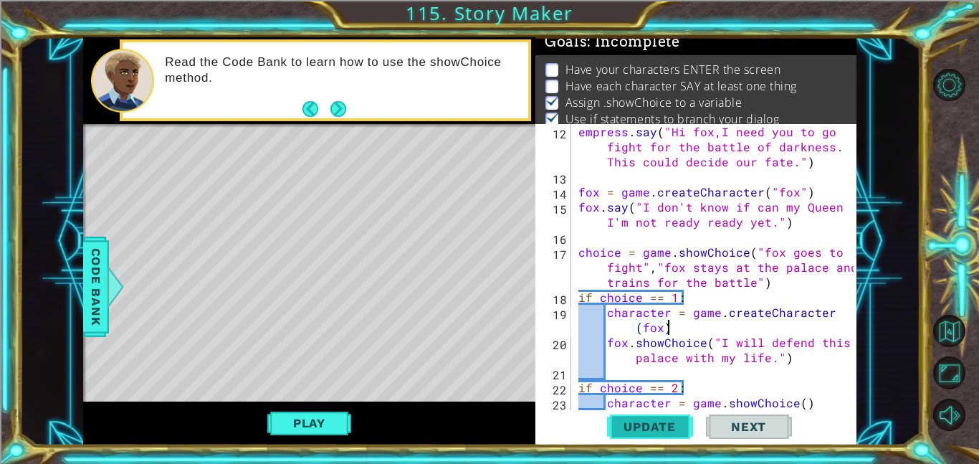
scroll to position [9, 0]
click at [100, 279] on span "Code Bank" at bounding box center [96, 286] width 23 height 87
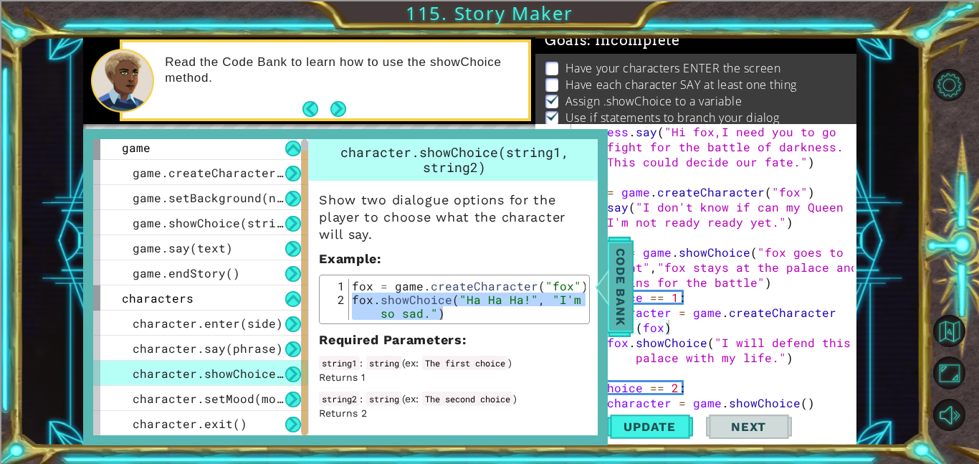
click at [601, 289] on div at bounding box center [602, 286] width 18 height 43
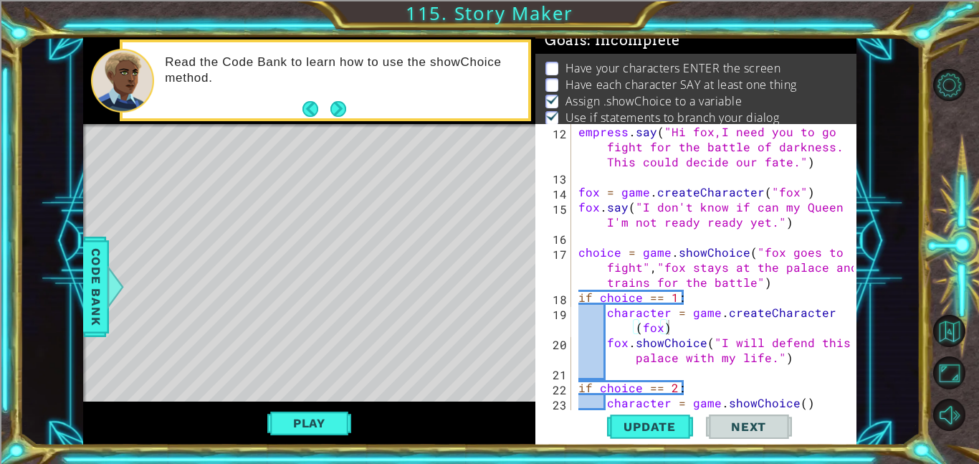
click at [641, 326] on div "empress . say ( "Hi fox,I need you to go fight for the battle of darkness. This…" at bounding box center [717, 297] width 285 height 346
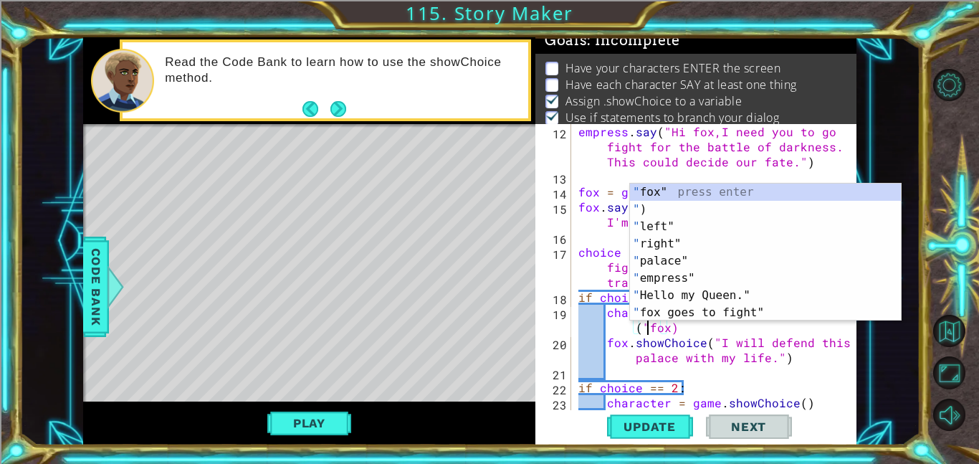
scroll to position [0, 16]
click at [666, 328] on div "empress . say ( "Hi fox,I need you to go fight for the battle of darkness. This…" at bounding box center [717, 297] width 285 height 346
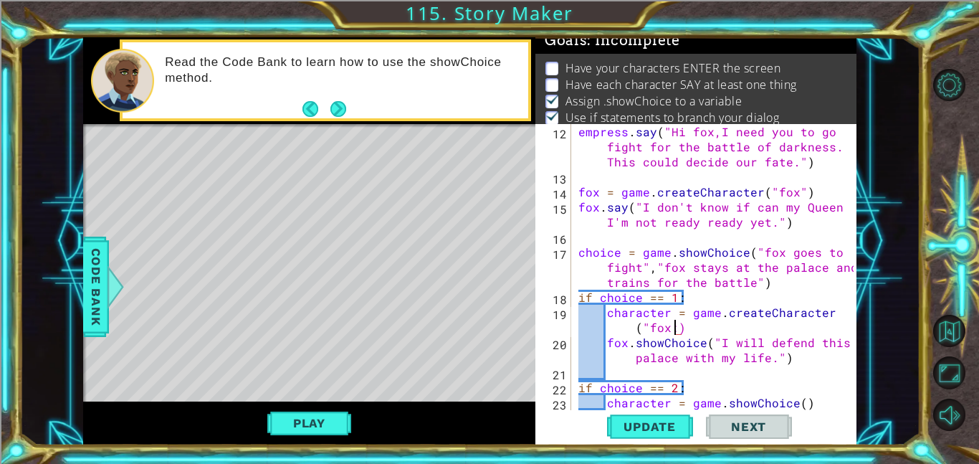
scroll to position [0, 18]
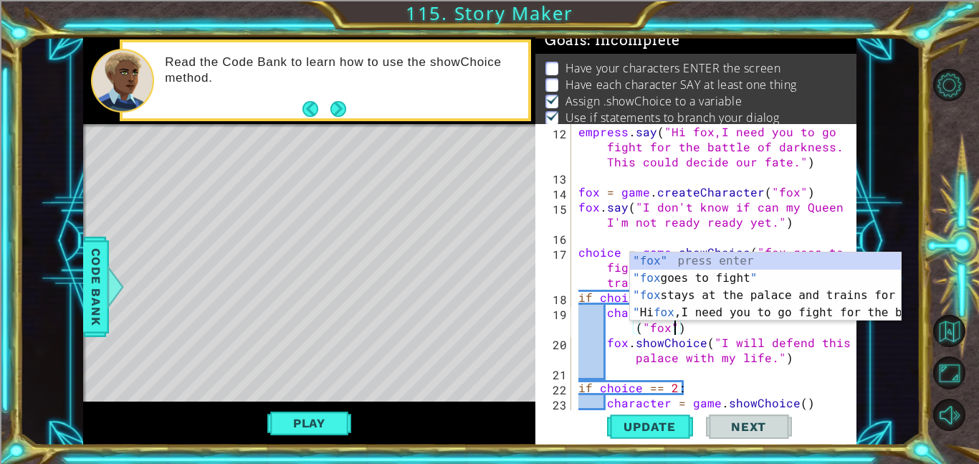
click at [621, 349] on div "empress . say ( "Hi fox,I need you to go fight for the battle of darkness. This…" at bounding box center [717, 297] width 285 height 346
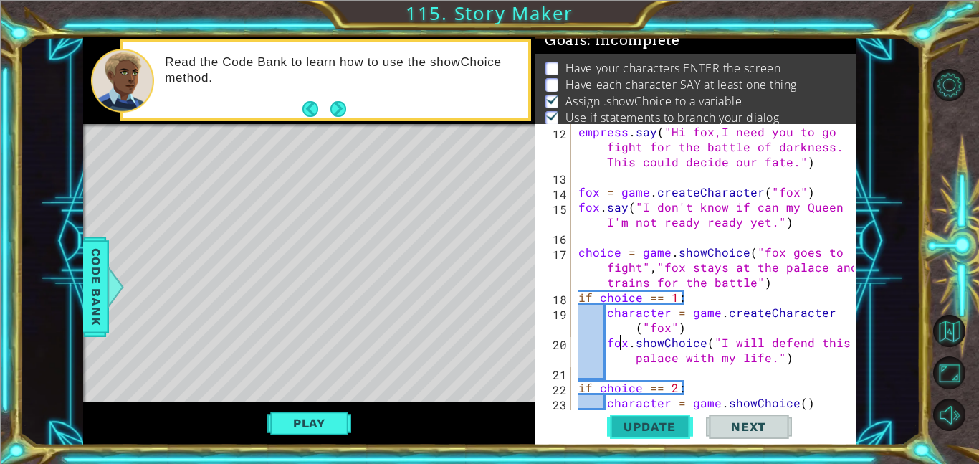
click at [649, 423] on span "Update" at bounding box center [649, 426] width 81 height 14
click at [329, 431] on button "Play" at bounding box center [309, 422] width 84 height 27
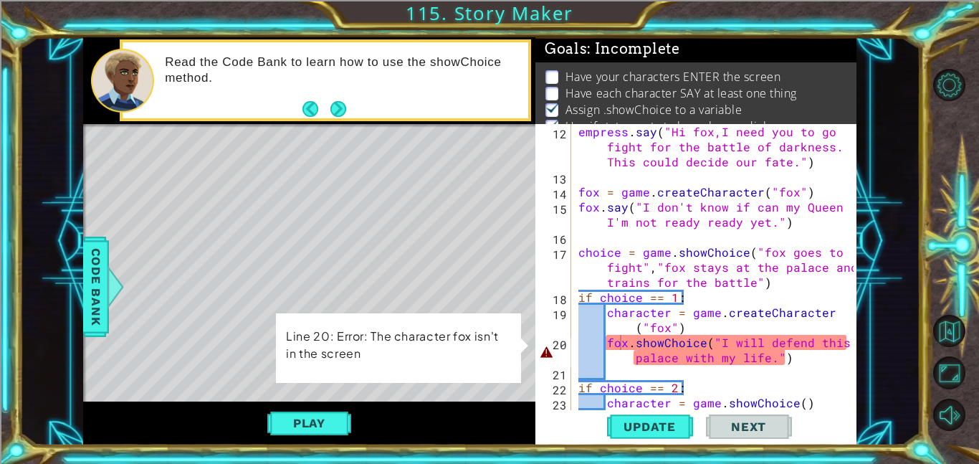
scroll to position [1, 0]
click at [634, 328] on div "empress . say ( "Hi fox,I need you to go fight for the battle of darkness. This…" at bounding box center [717, 297] width 285 height 346
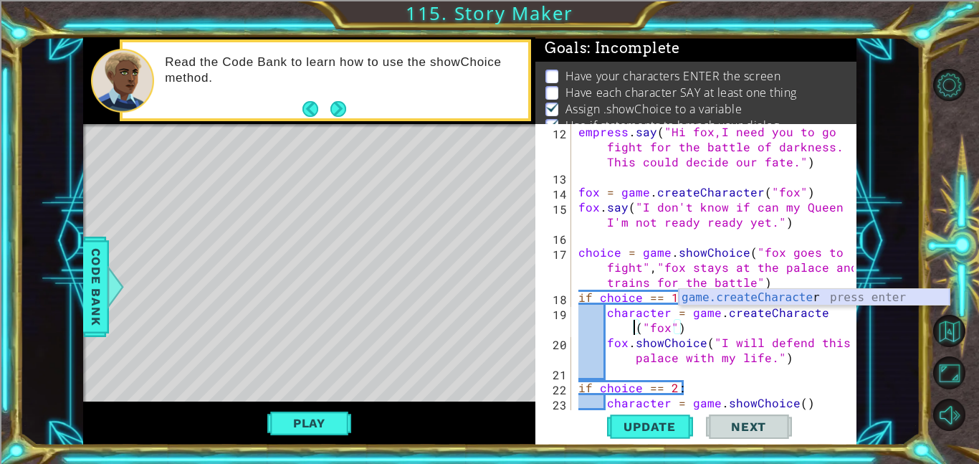
click at [709, 297] on div "game.createCharacte r press enter" at bounding box center [814, 315] width 271 height 52
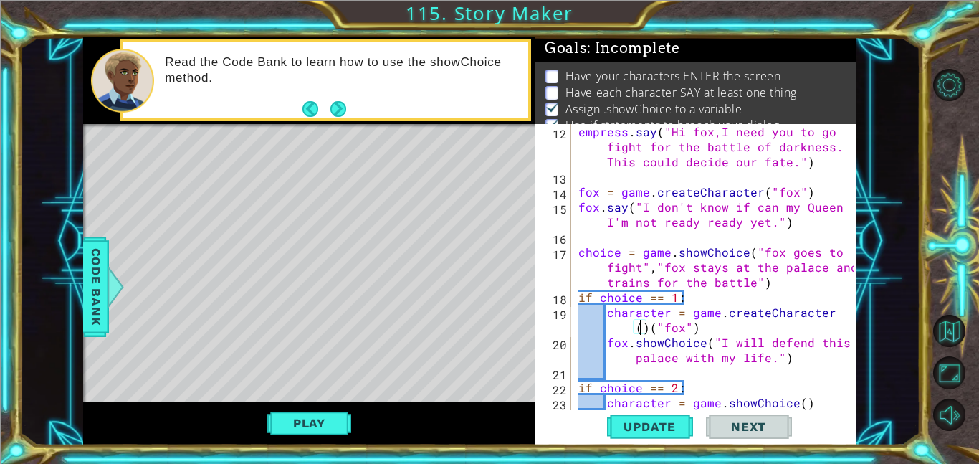
click at [648, 328] on div "empress . say ( "Hi fox,I need you to go fight for the battle of darkness. This…" at bounding box center [717, 297] width 285 height 346
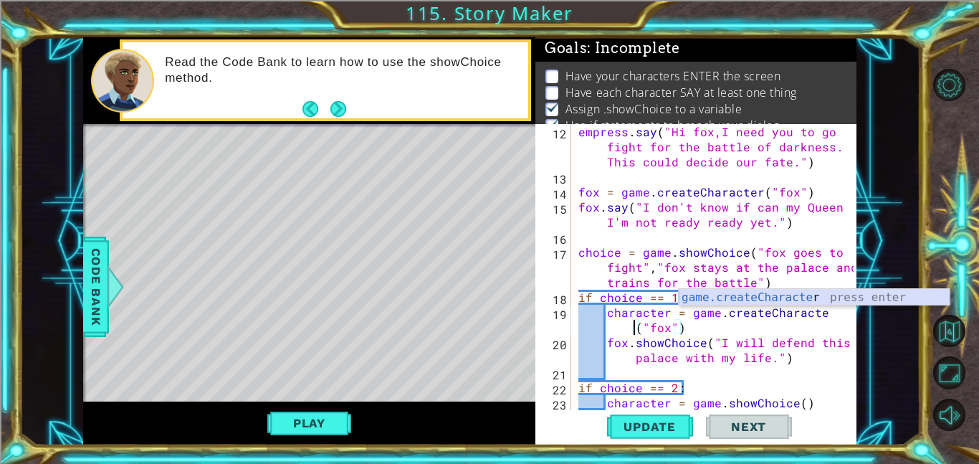
click at [823, 303] on div "game.createCharacte r press enter" at bounding box center [814, 315] width 271 height 52
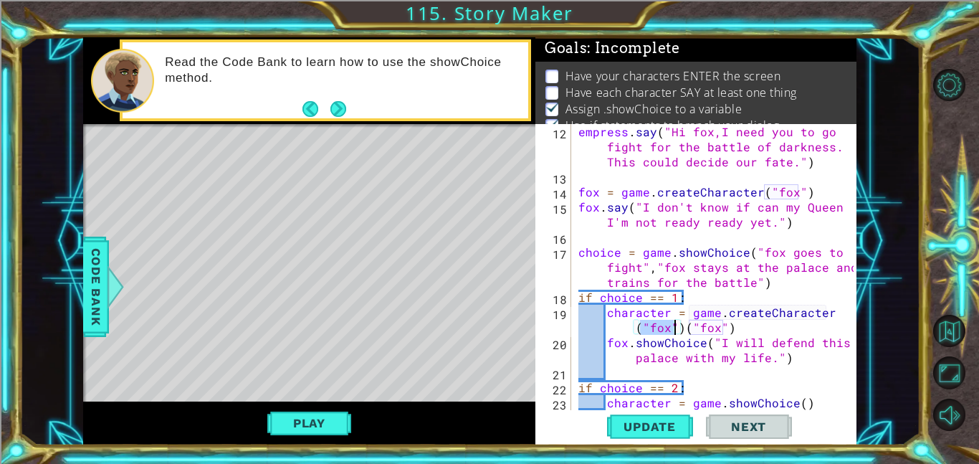
click at [680, 329] on div "empress . say ( "Hi fox,I need you to go fight for the battle of darkness. This…" at bounding box center [717, 297] width 285 height 346
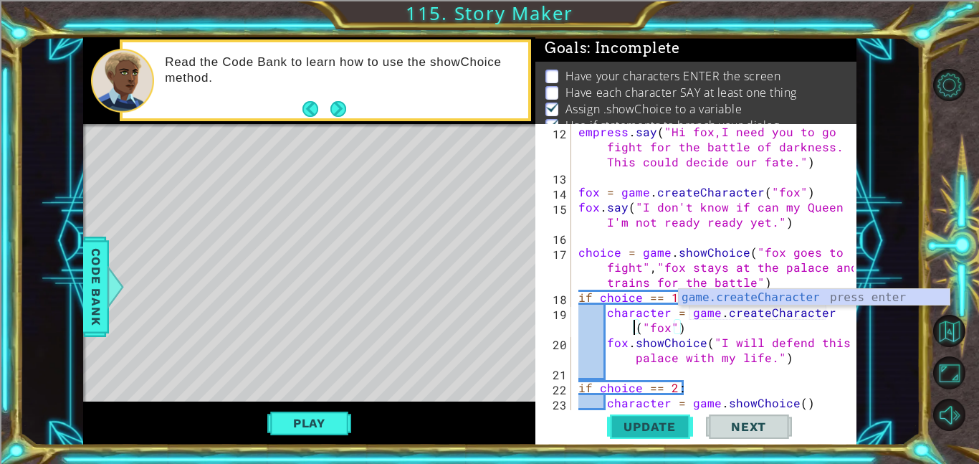
click at [654, 421] on span "Update" at bounding box center [649, 426] width 81 height 14
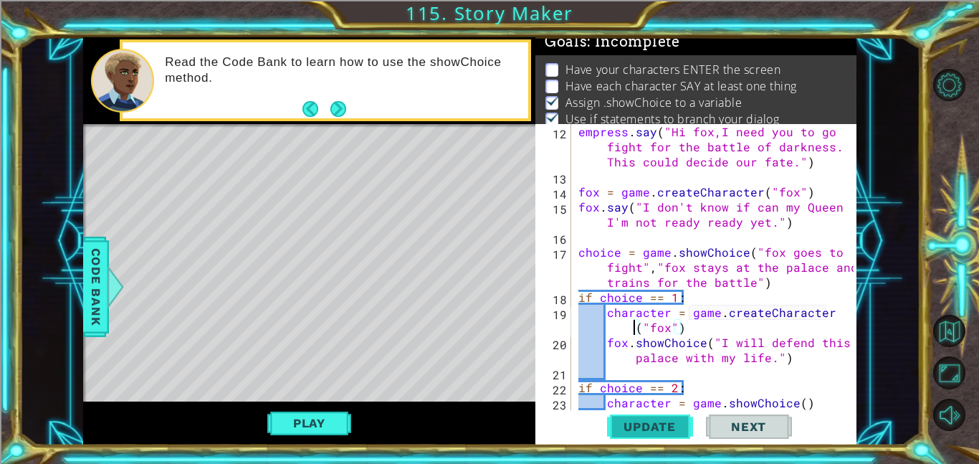
scroll to position [9, 0]
click at [290, 419] on button "Play" at bounding box center [309, 422] width 84 height 27
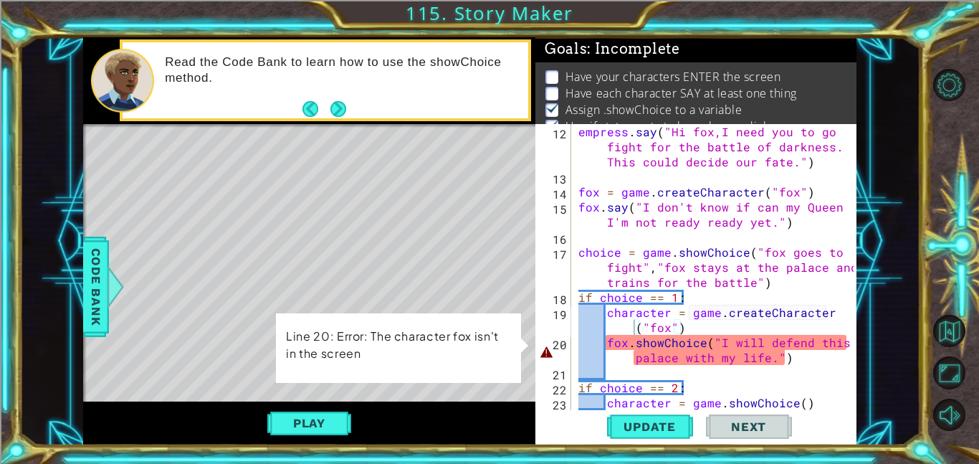
scroll to position [1, 0]
click at [635, 324] on div "empress . say ( "Hi fox,I need you to go fight for the battle of darkness. This…" at bounding box center [717, 297] width 285 height 346
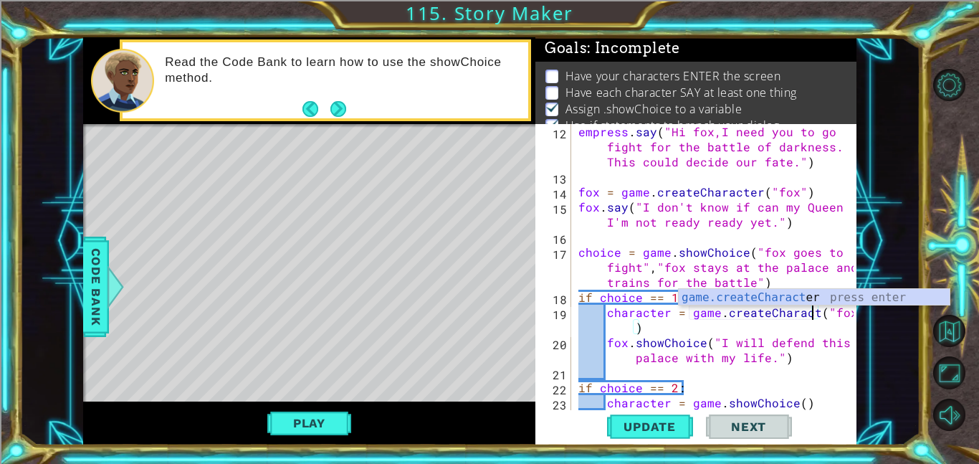
scroll to position [0, 15]
click at [81, 304] on div "1 ההההההההההההההההההההההההההההההההההההההההההההההההההההההההההההההההההההההההההההה…" at bounding box center [469, 241] width 901 height 408
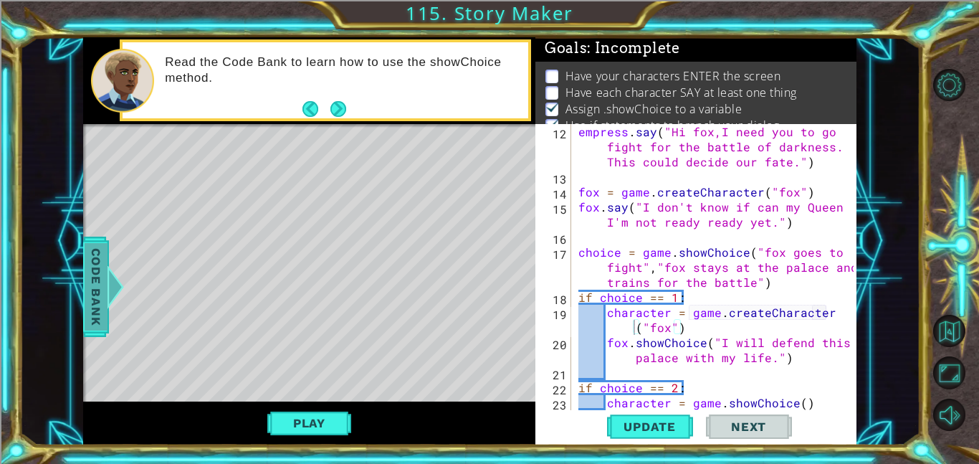
click at [87, 302] on span "Code Bank" at bounding box center [96, 286] width 23 height 87
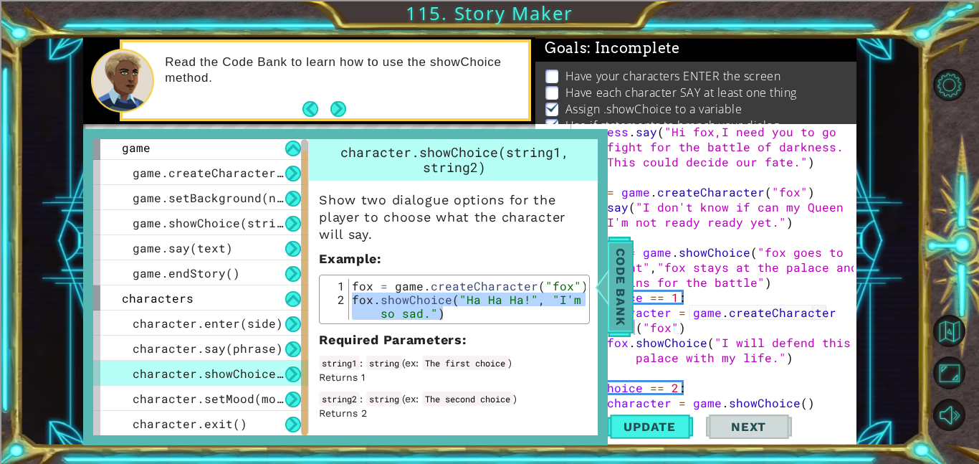
click at [628, 288] on span "Code Bank" at bounding box center [620, 286] width 23 height 87
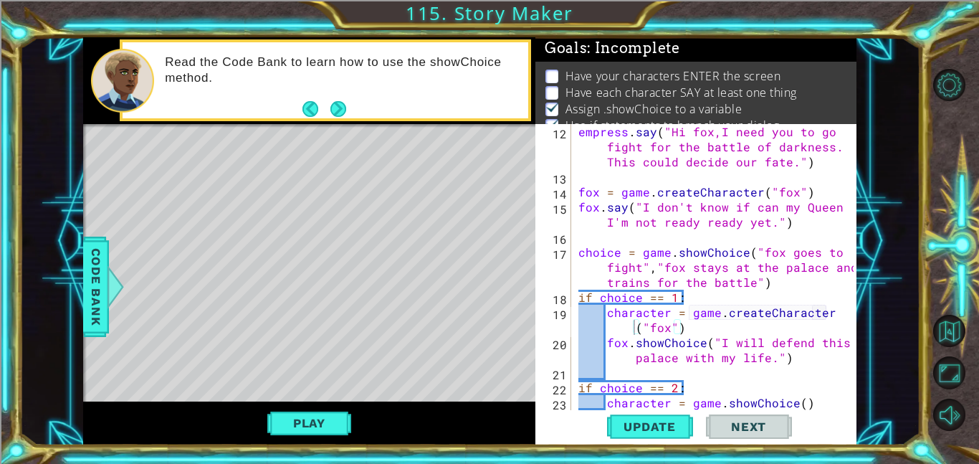
click at [793, 335] on div "empress . say ( "Hi fox,I need you to go fight for the battle of darkness. This…" at bounding box center [717, 297] width 285 height 346
type textarea "fox.showChoice("I will defend this palace with my life.")"
click at [774, 369] on div "empress . say ( "Hi fox,I need you to go fight for the battle of darkness. This…" at bounding box center [717, 297] width 285 height 346
click at [768, 369] on div "empress . say ( "Hi fox,I need you to go fight for the battle of darkness. This…" at bounding box center [717, 297] width 285 height 346
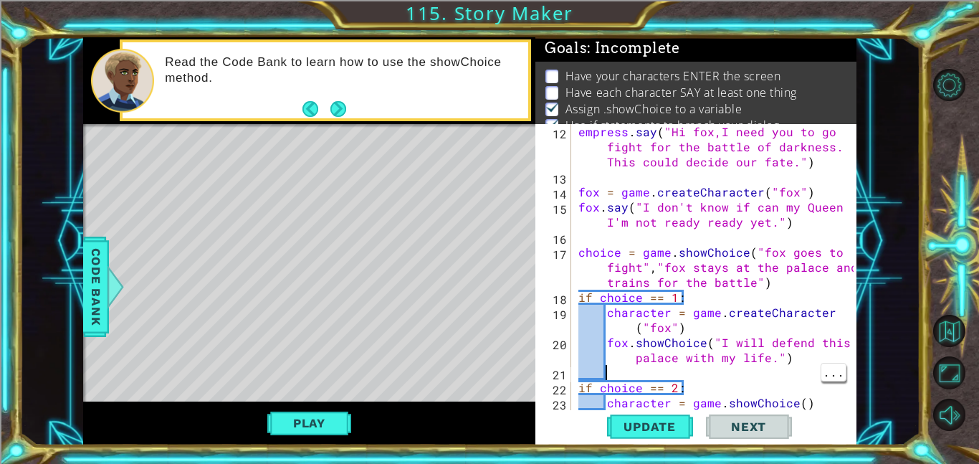
click at [772, 353] on div "empress . say ( "Hi fox,I need you to go fight for the battle of darkness. This…" at bounding box center [717, 297] width 285 height 346
click at [692, 325] on div "empress . say ( "Hi fox,I need you to go fight for the battle of darkness. This…" at bounding box center [717, 297] width 285 height 346
type textarea "character = game.createCharacter("fox")"
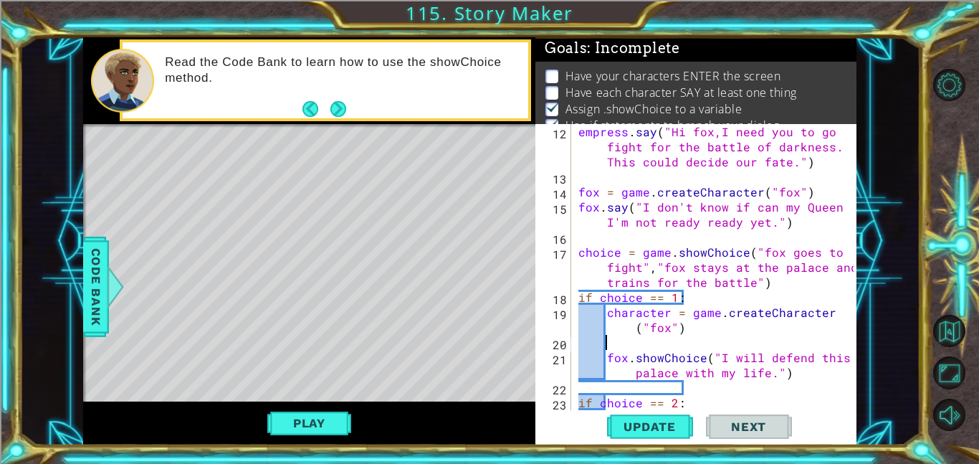
scroll to position [0, 0]
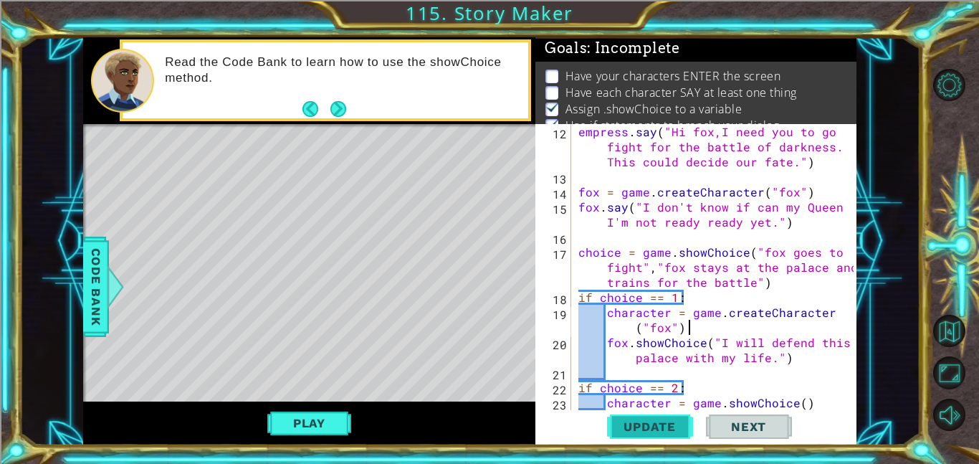
click at [677, 419] on span "Update" at bounding box center [649, 426] width 81 height 14
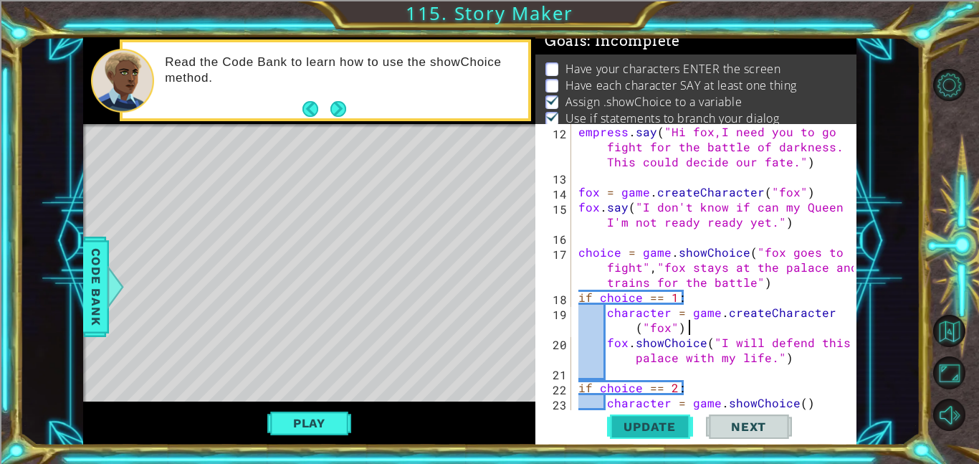
click at [666, 426] on span "Update" at bounding box center [649, 426] width 81 height 14
click at [672, 426] on span "Update" at bounding box center [649, 426] width 81 height 14
click at [271, 420] on button "Play" at bounding box center [309, 422] width 84 height 27
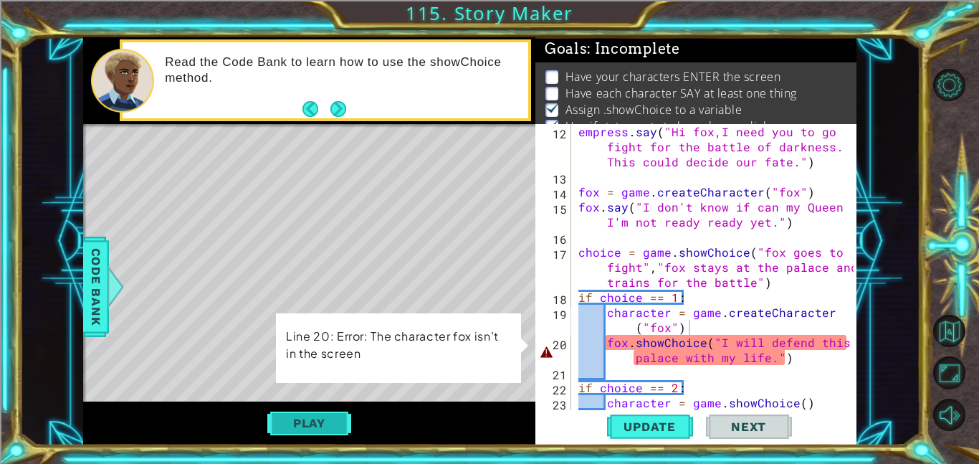
scroll to position [1, 0]
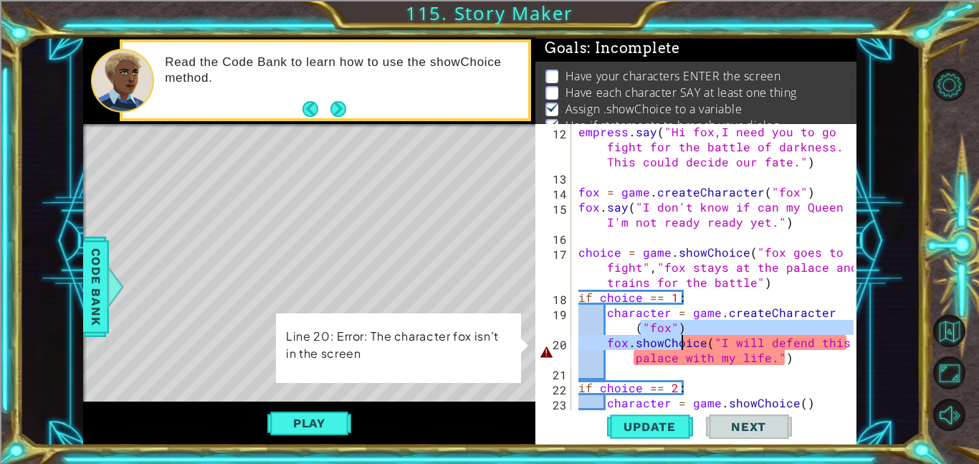
drag, startPoint x: 639, startPoint y: 325, endPoint x: 682, endPoint y: 336, distance: 43.6
click at [682, 336] on div "empress . say ( "Hi fox,I need you to go fight for the battle of darkness. This…" at bounding box center [717, 297] width 285 height 346
click at [671, 328] on div "empress . say ( "Hi fox,I need you to go fight for the battle of darkness. This…" at bounding box center [714, 267] width 278 height 286
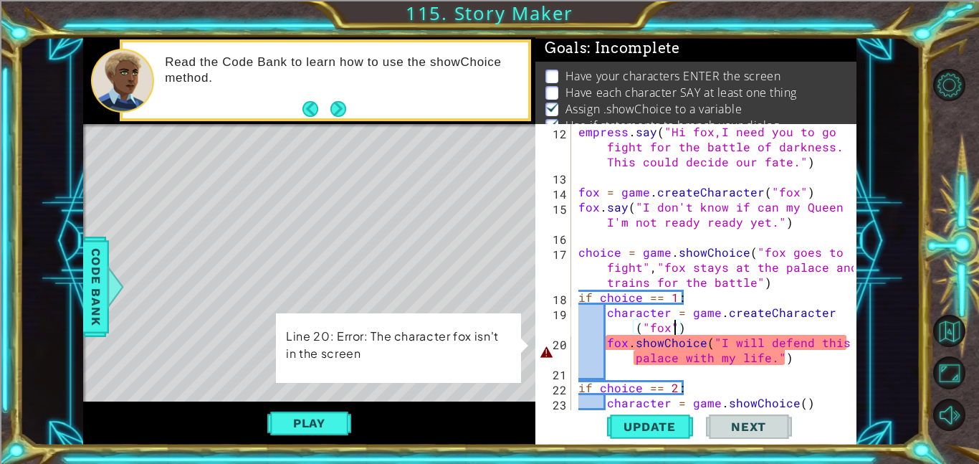
click at [671, 328] on div "empress . say ( "Hi fox,I need you to go fight for the battle of darkness. This…" at bounding box center [717, 297] width 285 height 346
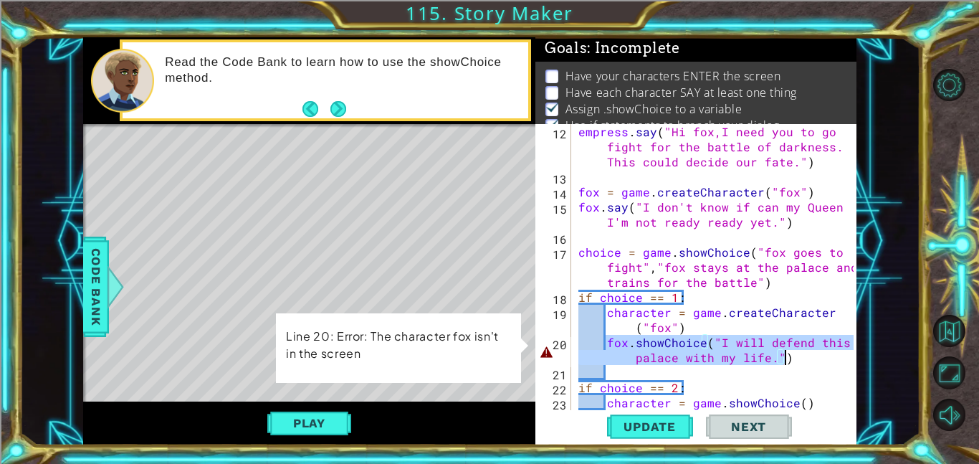
drag, startPoint x: 605, startPoint y: 343, endPoint x: 783, endPoint y: 358, distance: 178.3
click at [783, 358] on div "empress . say ( "Hi fox,I need you to go fight for the battle of darkness. This…" at bounding box center [717, 297] width 285 height 346
type textarea "fox.showChoice("I will defend this palace with my life.")"
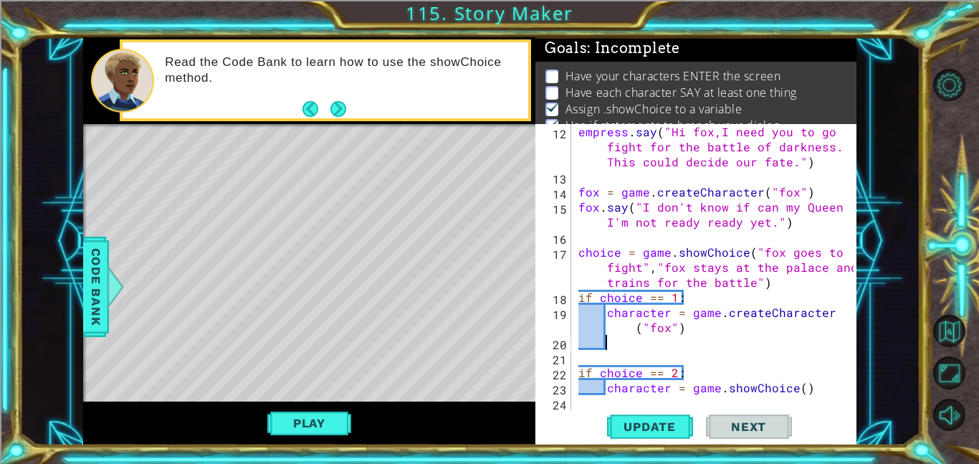
click at [600, 398] on div "empress . say ( "Hi fox,I need you to go fight for the battle of darkness. This…" at bounding box center [717, 297] width 285 height 346
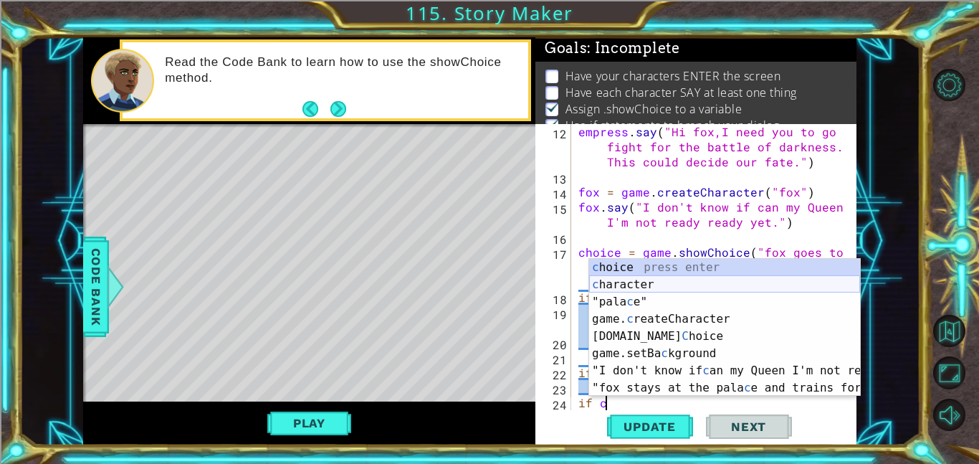
click at [679, 286] on div "c hoice press enter c haracter press enter "pala c e" press enter game. c reate…" at bounding box center [724, 345] width 271 height 172
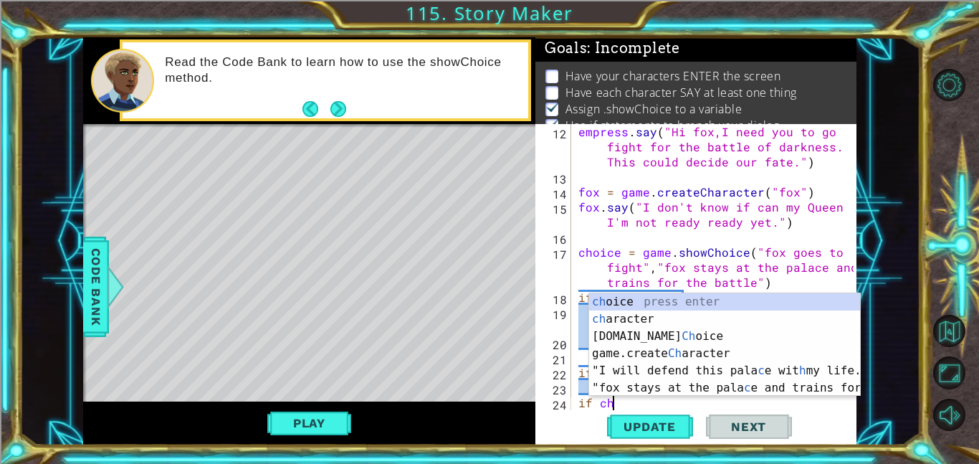
scroll to position [0, 1]
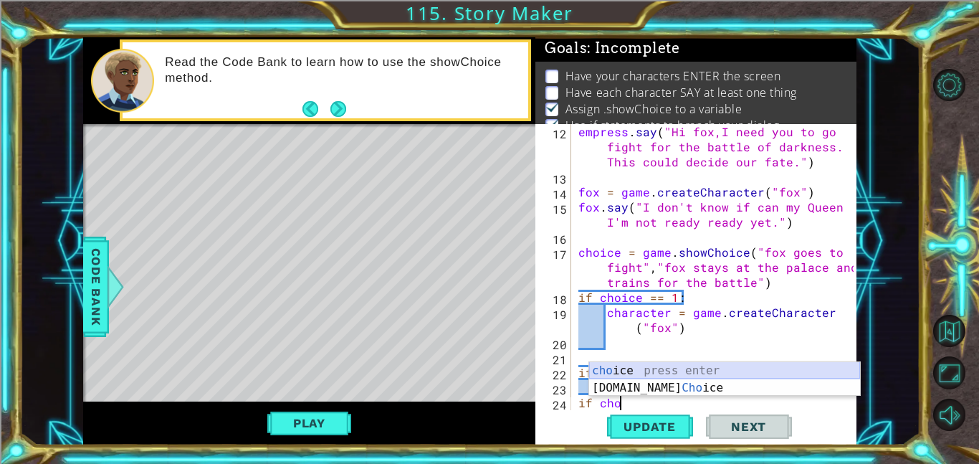
click at [685, 372] on div "cho ice press enter [DOMAIN_NAME] Cho ice press enter" at bounding box center [724, 396] width 271 height 69
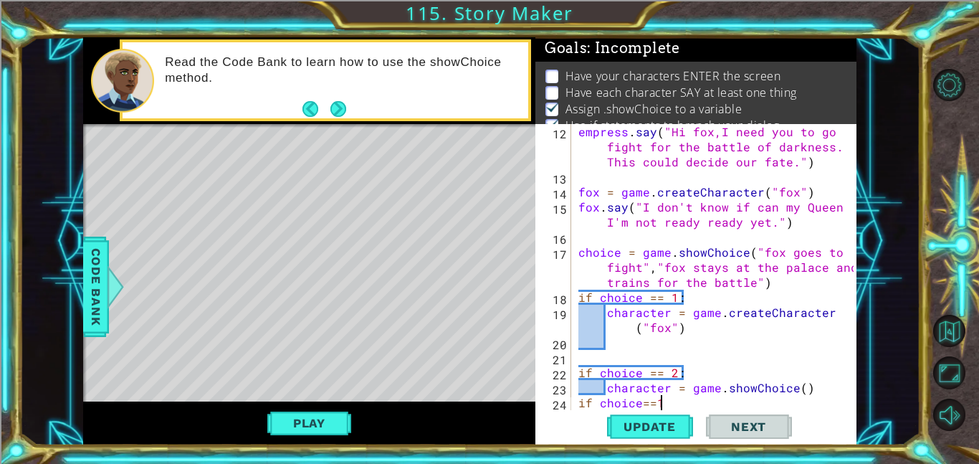
scroll to position [0, 4]
type textarea "if choice== 1"
click at [671, 399] on div "empress . say ( "Hi fox,I need you to go fight for the battle of darkness. This…" at bounding box center [717, 297] width 285 height 346
type textarea "if choice== 1"
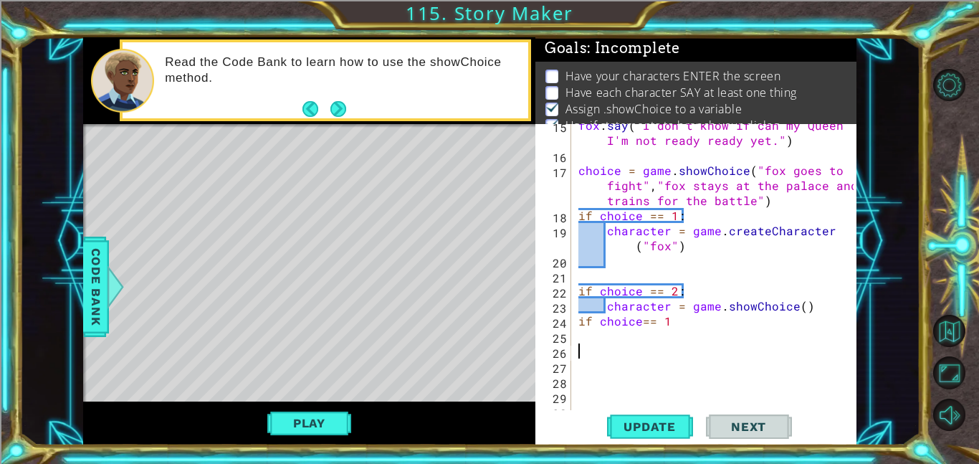
scroll to position [271, 0]
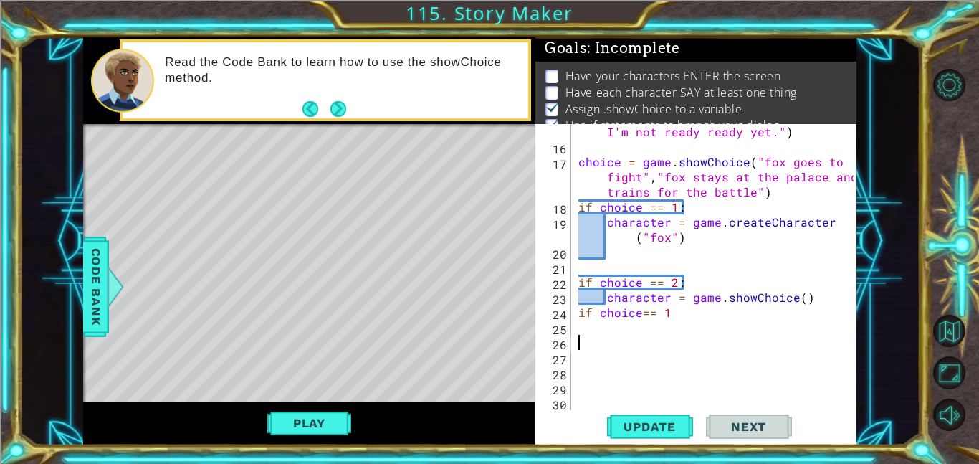
click at [644, 328] on div "fox . say ( "I don't know if can my Queen I'm not ready ready yet." ) choice = …" at bounding box center [717, 274] width 285 height 331
click at [704, 303] on div "fox . say ( "I don't know if can my Queen I'm not ready ready yet." ) choice = …" at bounding box center [717, 274] width 285 height 331
type textarea "character = game.showChoice()"
click at [682, 336] on div "fox . say ( "I don't know if can my Queen I'm not ready ready yet." ) choice = …" at bounding box center [717, 274] width 285 height 331
click at [646, 315] on div "fox . say ( "I don't know if can my Queen I'm not ready ready yet." ) choice = …" at bounding box center [717, 274] width 285 height 331
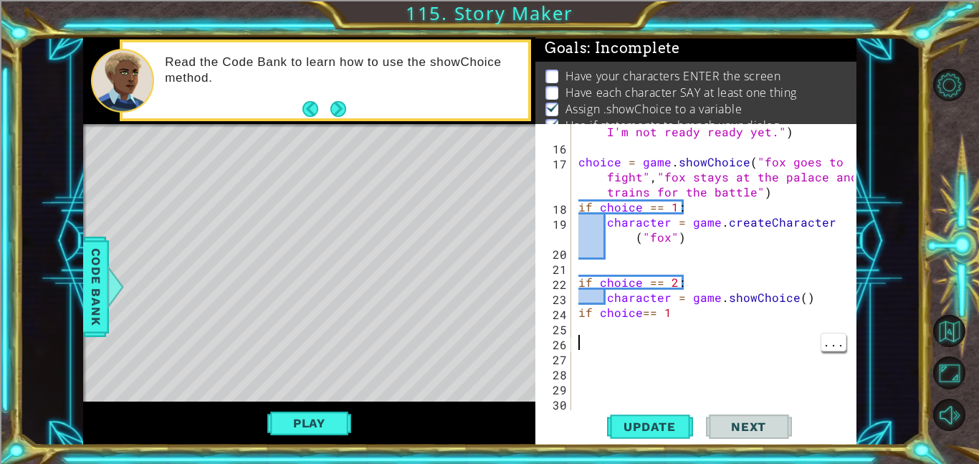
type textarea "if choice== 1"
click at [649, 329] on div "fox . say ( "I don't know if can my Queen I'm not ready ready yet." ) choice = …" at bounding box center [717, 274] width 285 height 331
click at [638, 317] on div "fox . say ( "I don't know if can my Queen I'm not ready ready yet." ) choice = …" at bounding box center [717, 274] width 285 height 331
type textarea "if choice == 1"
click at [694, 324] on div "fox . say ( "I don't know if can my Queen I'm not ready ready yet." ) choice = …" at bounding box center [717, 274] width 285 height 331
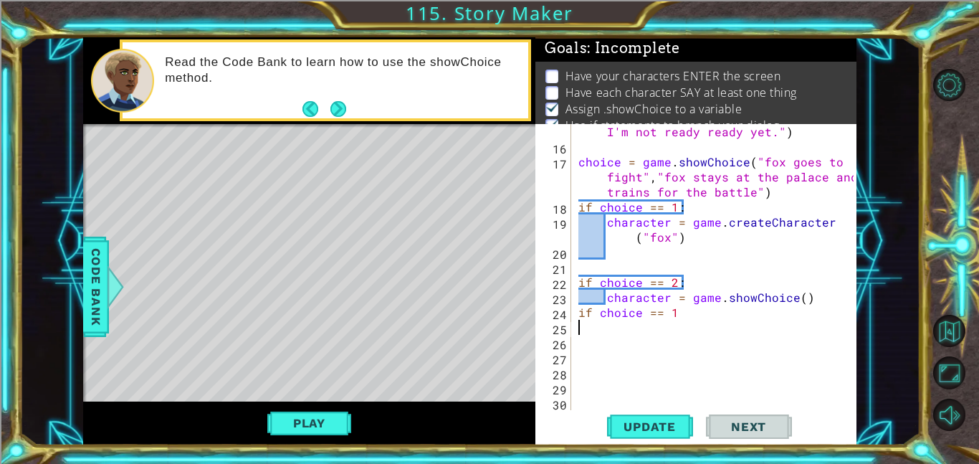
click at [694, 318] on div "fox . say ( "I don't know if can my Queen I'm not ready ready yet." ) choice = …" at bounding box center [717, 274] width 285 height 331
type textarea "if choice == 1"
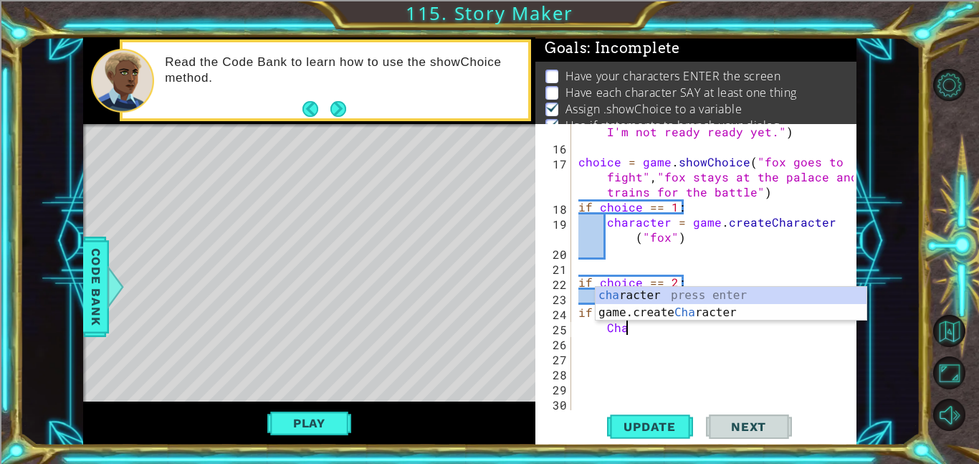
scroll to position [0, 2]
click at [725, 294] on div "cha racter press enter game.create Cha racter press enter" at bounding box center [731, 321] width 271 height 69
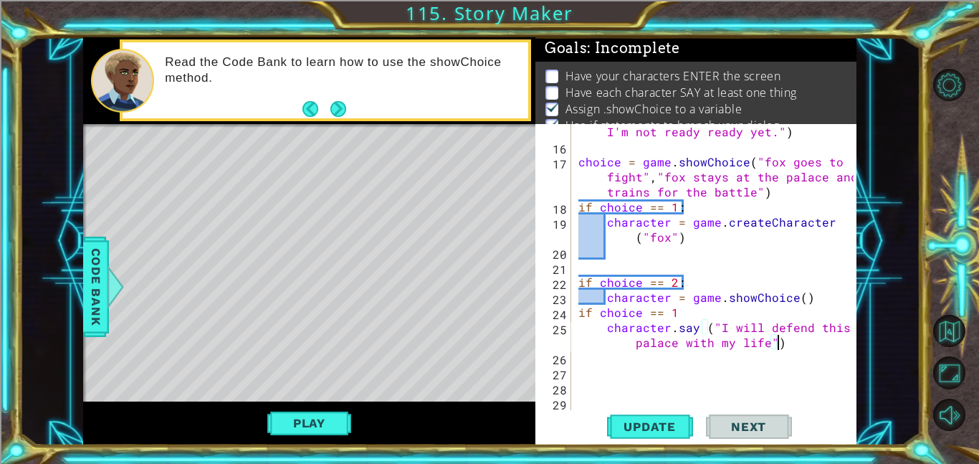
scroll to position [0, 25]
click at [642, 427] on span "Update" at bounding box center [649, 426] width 81 height 14
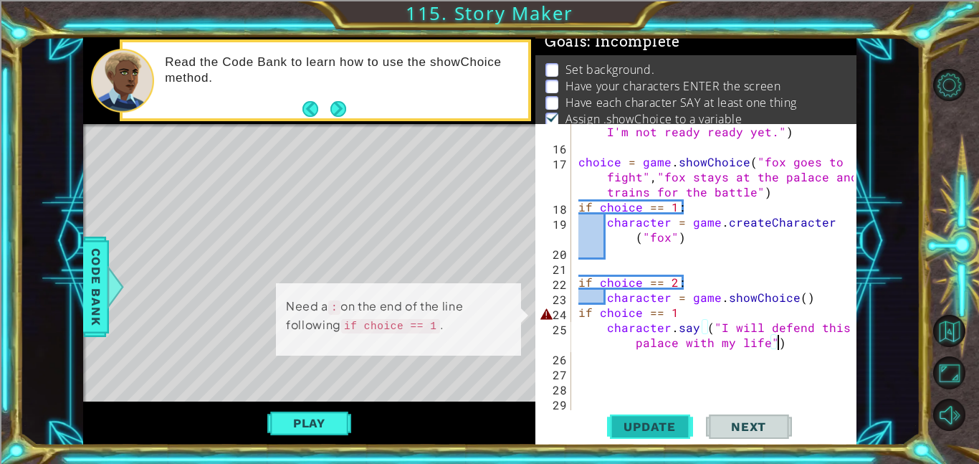
scroll to position [9, 0]
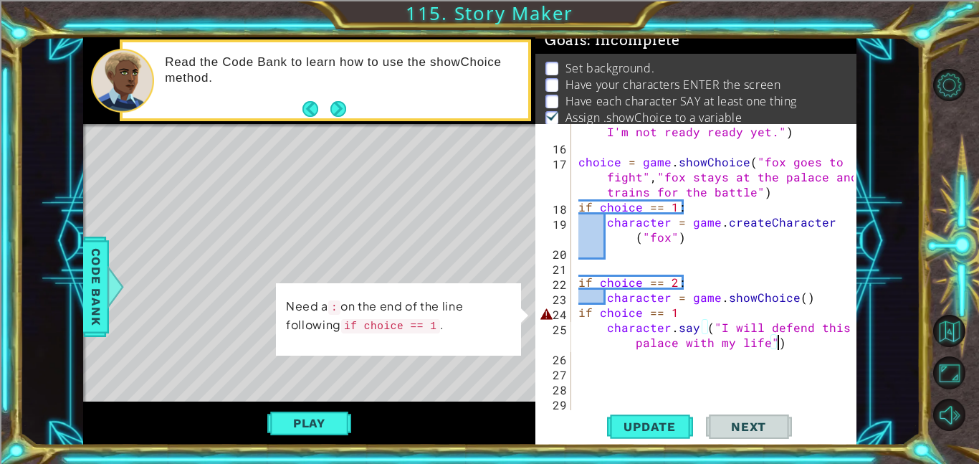
click at [706, 312] on div "fox . say ( "I don't know if can my Queen I'm not ready ready yet." ) choice = …" at bounding box center [717, 274] width 285 height 331
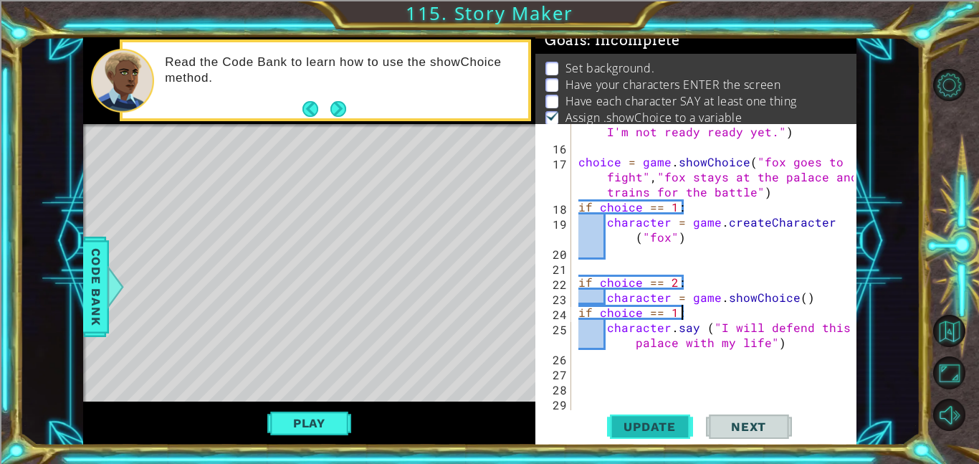
type textarea "if choice == 1:"
click at [667, 424] on span "Update" at bounding box center [649, 426] width 81 height 14
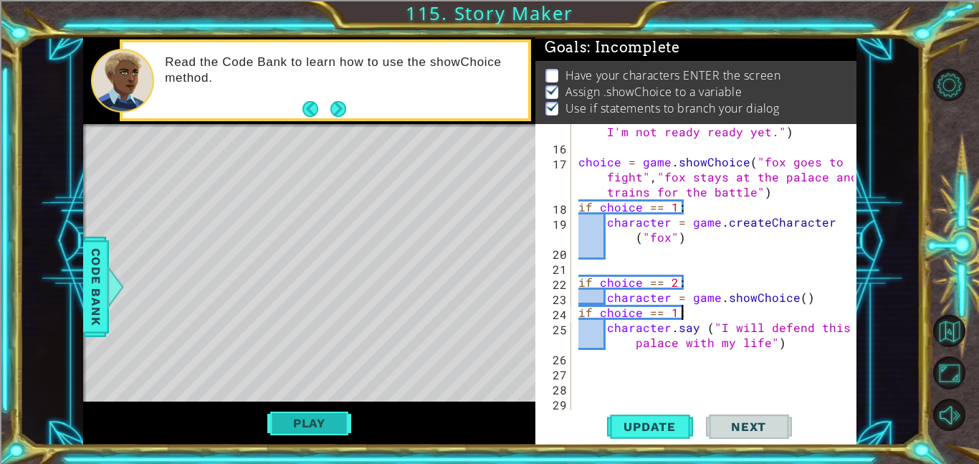
click at [333, 426] on button "Play" at bounding box center [309, 422] width 84 height 27
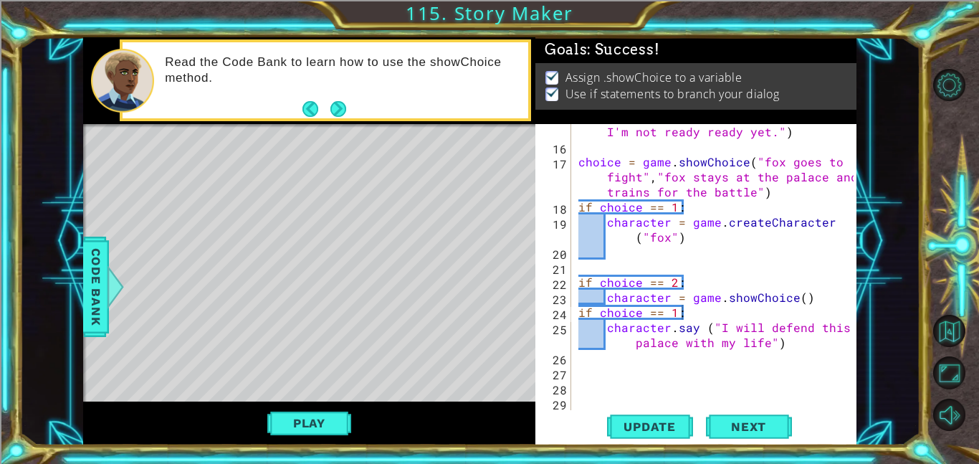
scroll to position [0, 0]
click at [295, 419] on button "Play" at bounding box center [309, 422] width 84 height 27
click at [770, 426] on span "Next" at bounding box center [749, 428] width 64 height 14
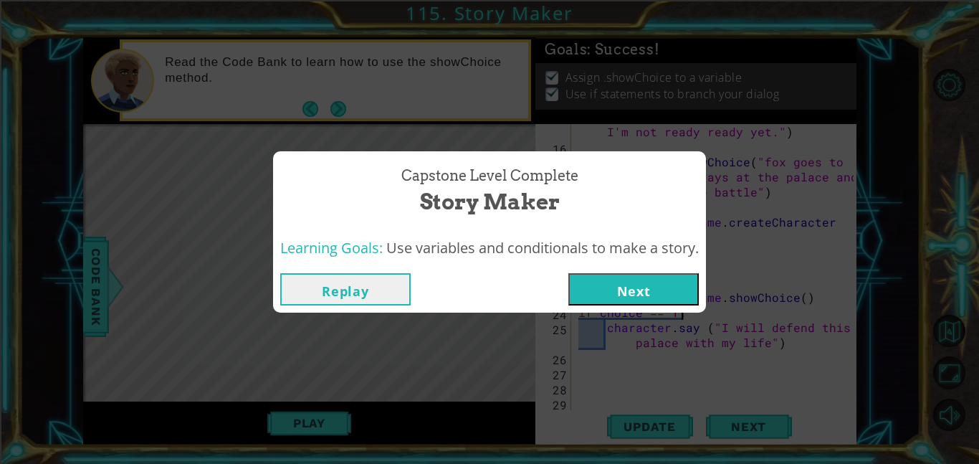
click at [680, 286] on button "Next" at bounding box center [633, 289] width 130 height 32
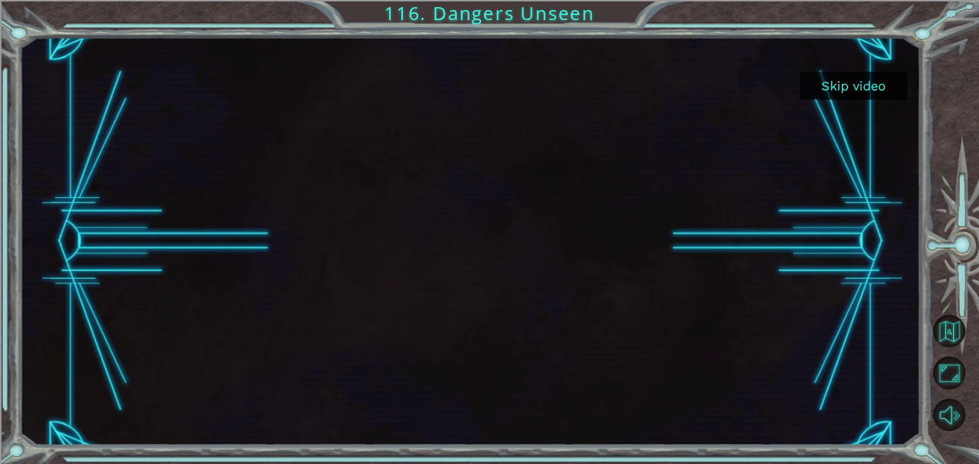
click at [874, 75] on button "Skip video" at bounding box center [853, 86] width 107 height 28
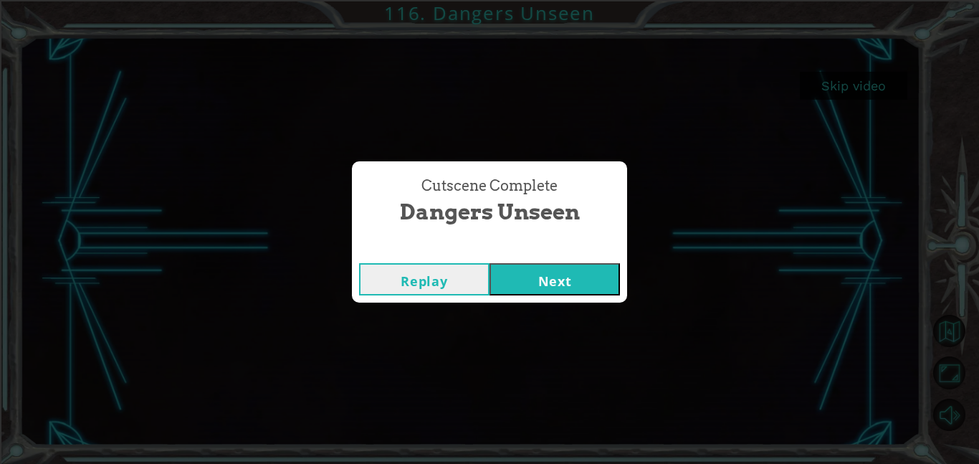
click at [548, 287] on button "Next" at bounding box center [554, 279] width 130 height 32
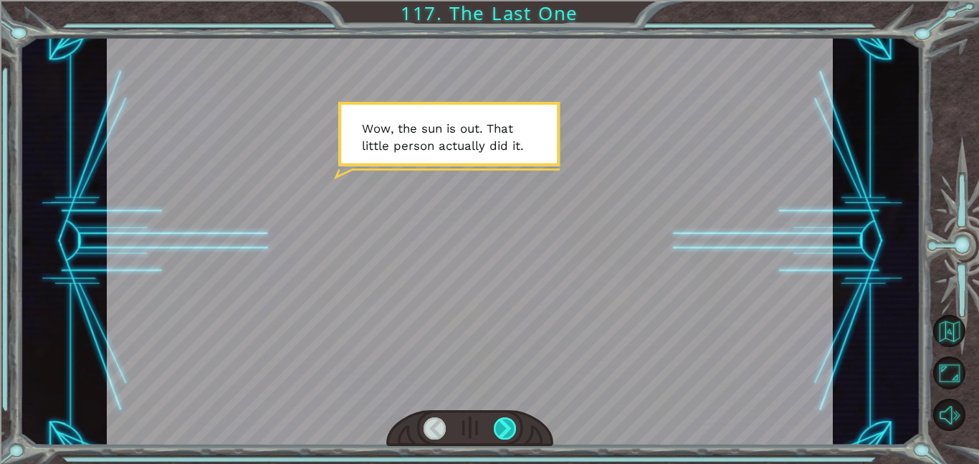
click at [512, 429] on div at bounding box center [505, 428] width 23 height 22
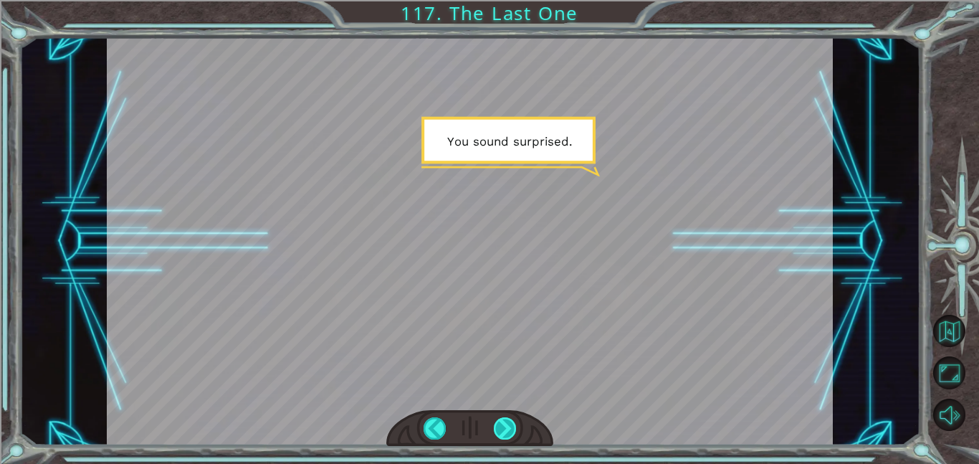
click at [511, 436] on div at bounding box center [505, 428] width 23 height 22
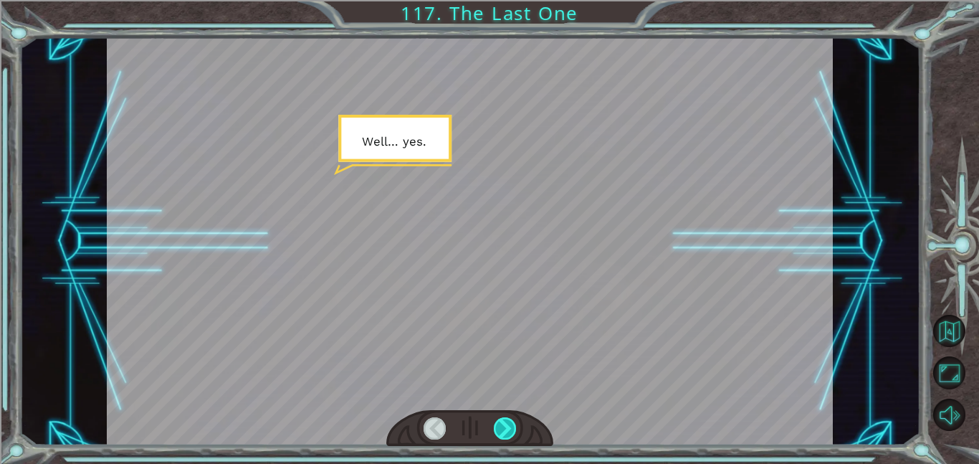
click at [511, 435] on div at bounding box center [505, 428] width 23 height 22
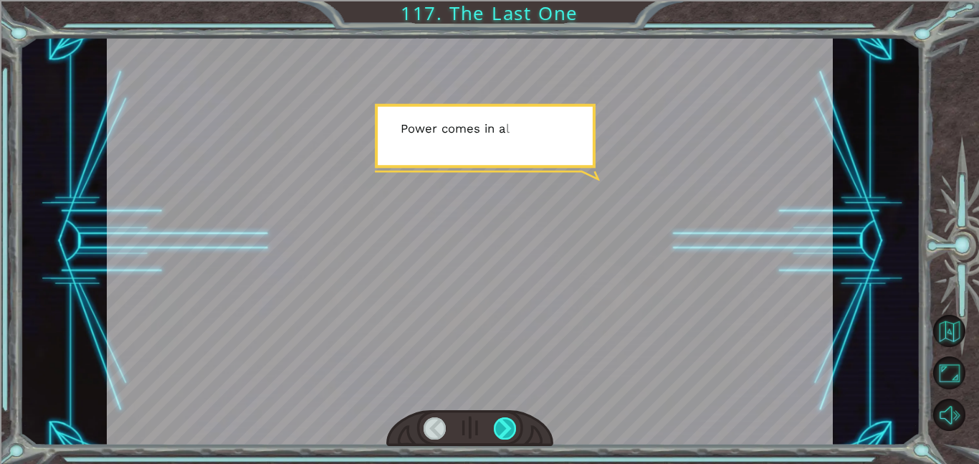
click at [507, 438] on div at bounding box center [505, 428] width 23 height 22
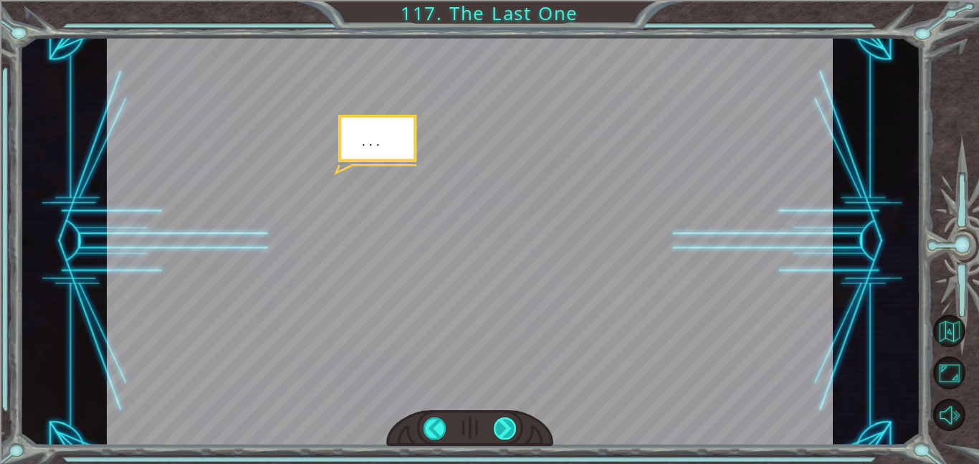
click at [509, 436] on div at bounding box center [505, 428] width 23 height 22
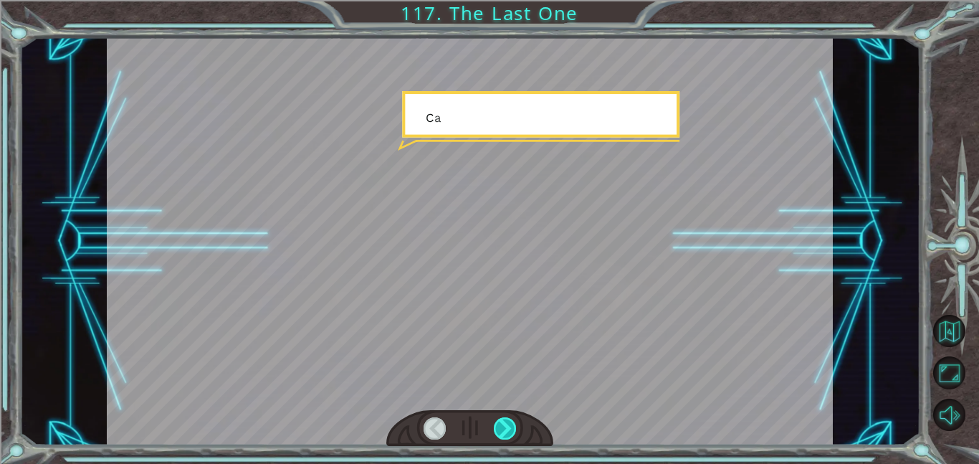
click at [500, 436] on div at bounding box center [505, 428] width 23 height 22
click at [504, 435] on div at bounding box center [505, 428] width 23 height 22
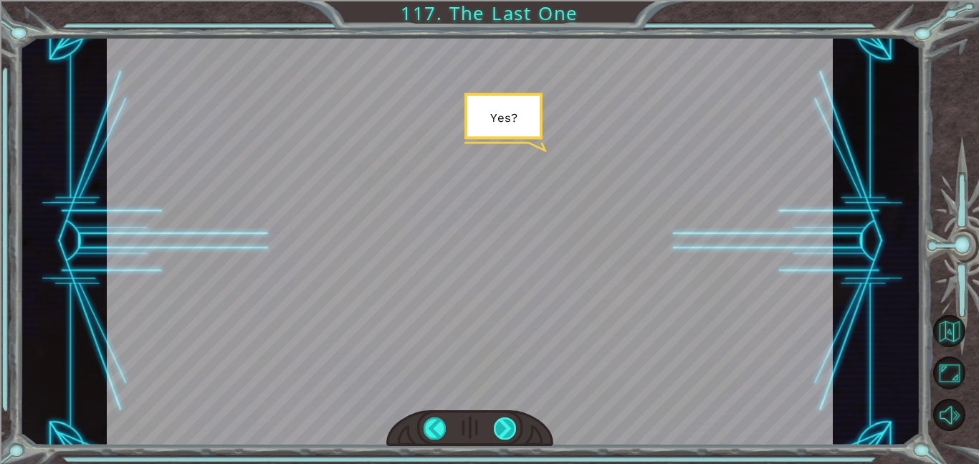
click at [494, 437] on div at bounding box center [505, 428] width 23 height 22
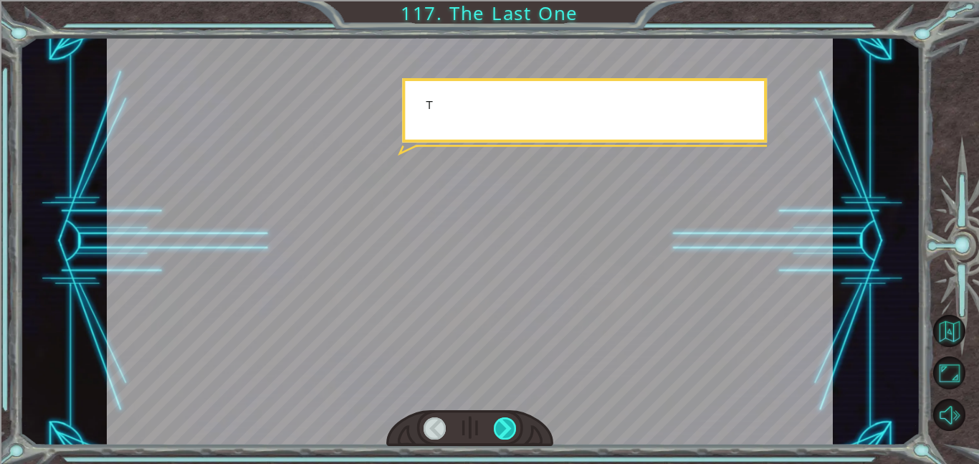
click at [499, 438] on div at bounding box center [505, 428] width 23 height 22
click at [504, 434] on div at bounding box center [505, 428] width 23 height 22
click at [507, 433] on div at bounding box center [505, 428] width 23 height 22
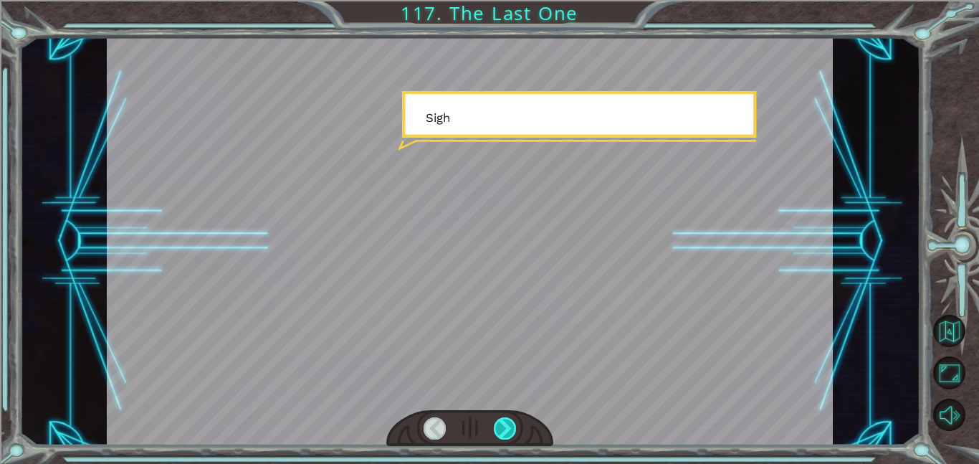
click at [507, 432] on div at bounding box center [505, 428] width 23 height 22
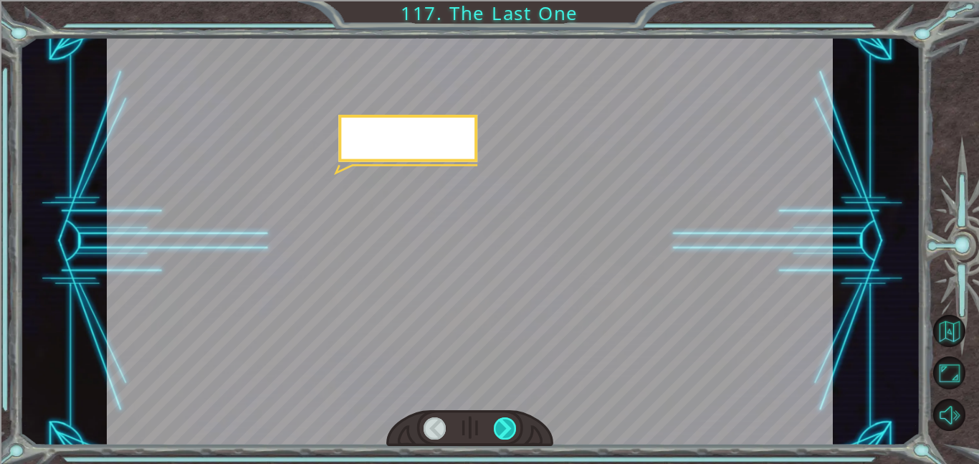
click at [506, 434] on div at bounding box center [505, 428] width 23 height 22
click at [506, 432] on div at bounding box center [505, 428] width 23 height 22
click at [504, 439] on div at bounding box center [505, 428] width 23 height 22
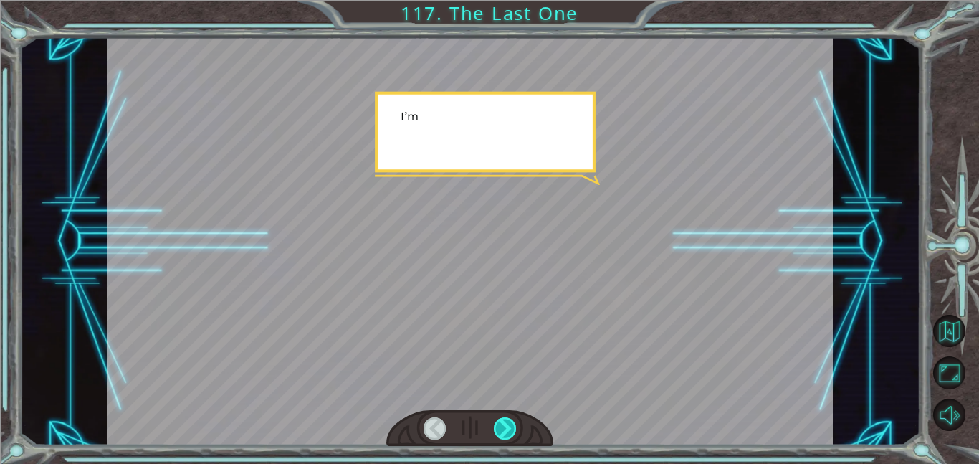
click at [505, 433] on div at bounding box center [505, 428] width 23 height 22
click at [500, 434] on div at bounding box center [505, 428] width 23 height 22
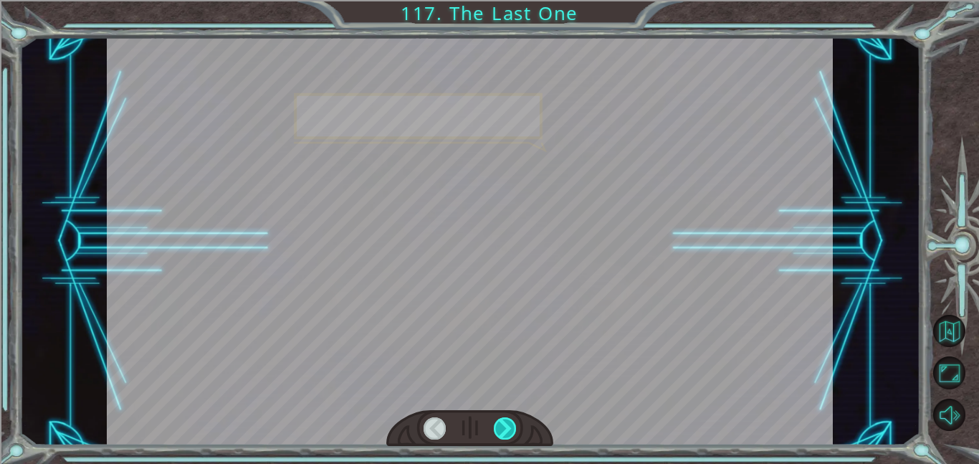
click at [507, 430] on div at bounding box center [505, 428] width 23 height 22
click at [510, 431] on div at bounding box center [505, 428] width 23 height 22
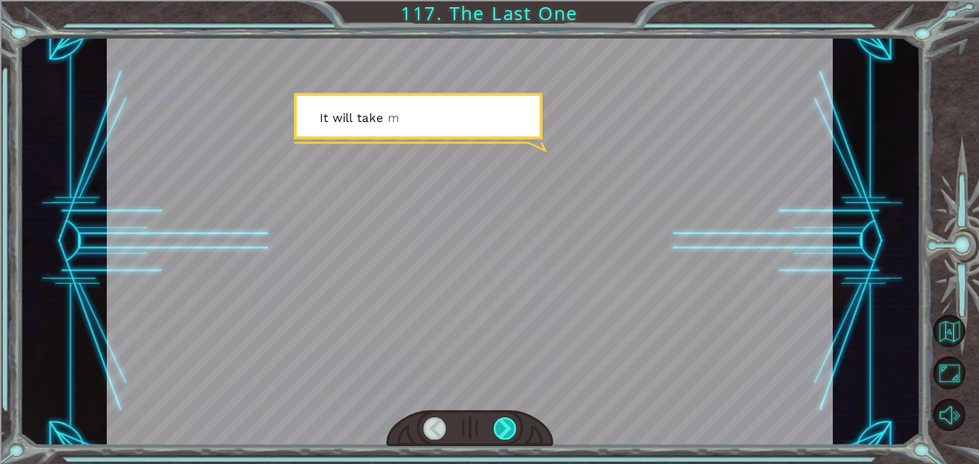
click at [514, 429] on div at bounding box center [505, 428] width 23 height 22
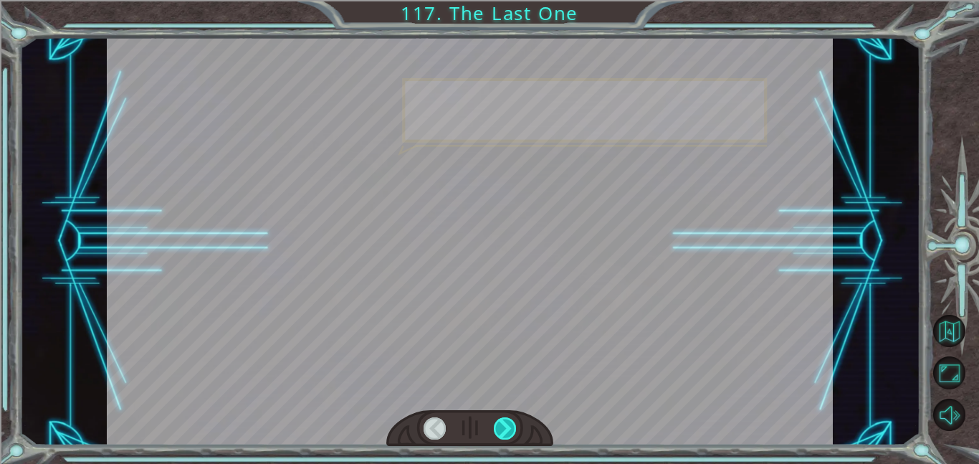
click at [512, 432] on div at bounding box center [505, 428] width 23 height 22
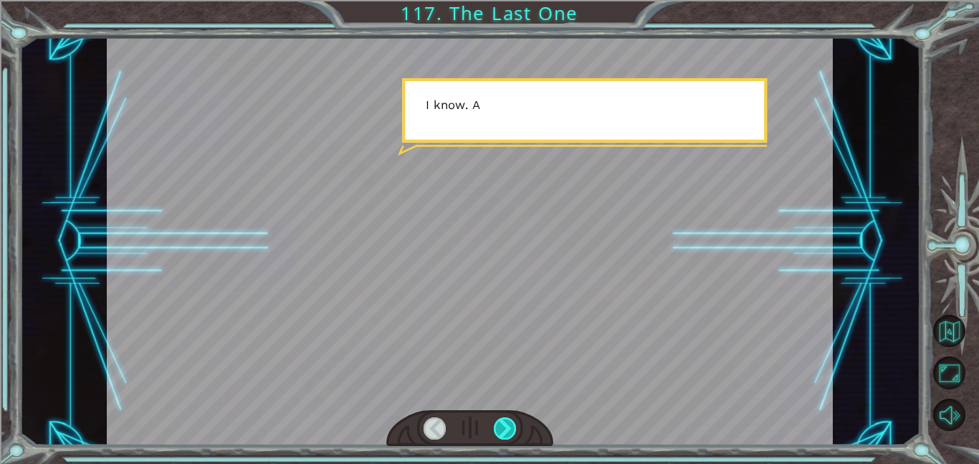
click at [509, 434] on div at bounding box center [505, 428] width 23 height 22
click at [507, 434] on div at bounding box center [505, 428] width 23 height 22
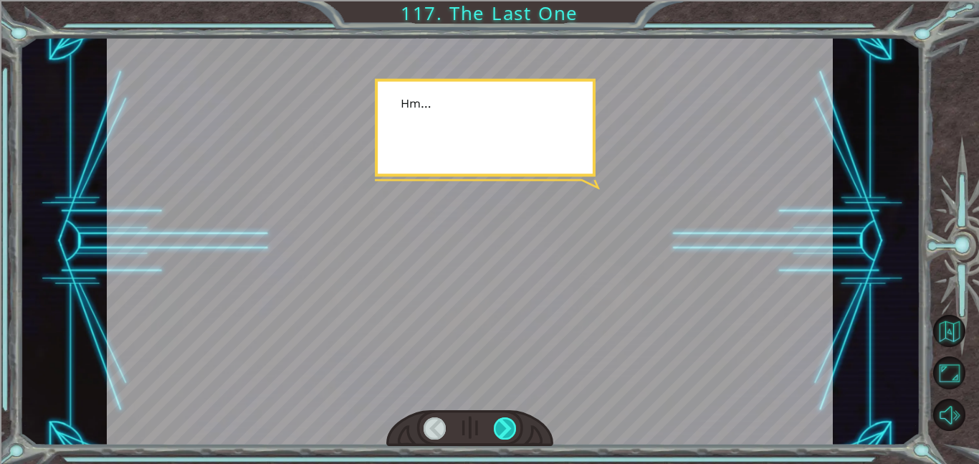
click at [507, 432] on div at bounding box center [505, 428] width 23 height 22
click at [506, 433] on div at bounding box center [505, 428] width 23 height 22
click at [507, 435] on div at bounding box center [505, 428] width 23 height 22
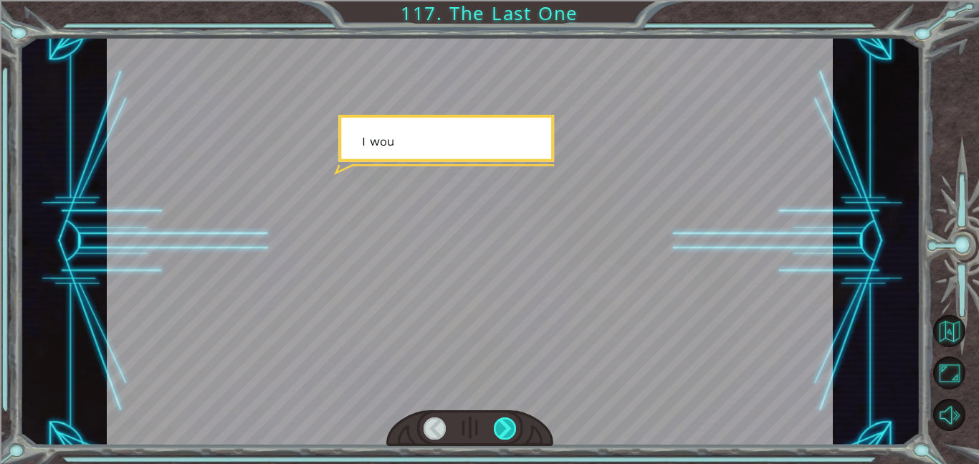
click at [506, 436] on div at bounding box center [505, 428] width 23 height 22
click at [507, 433] on div at bounding box center [505, 428] width 23 height 22
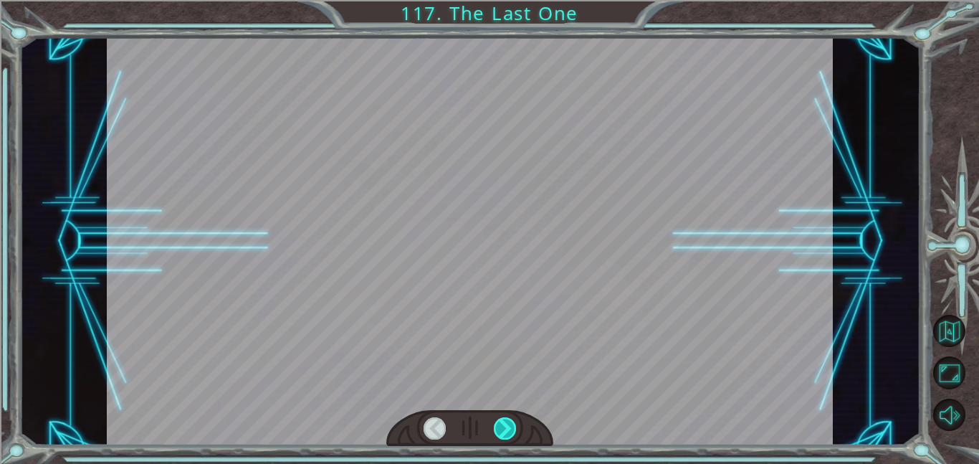
click at [505, 436] on div at bounding box center [505, 428] width 23 height 22
click at [507, 435] on div at bounding box center [505, 428] width 23 height 22
click at [507, 442] on div at bounding box center [469, 428] width 167 height 37
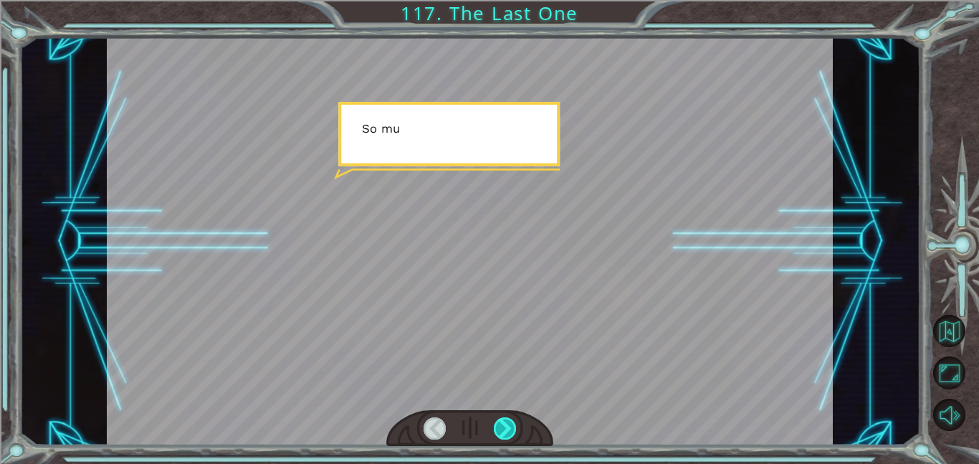
click at [512, 429] on div at bounding box center [505, 428] width 23 height 22
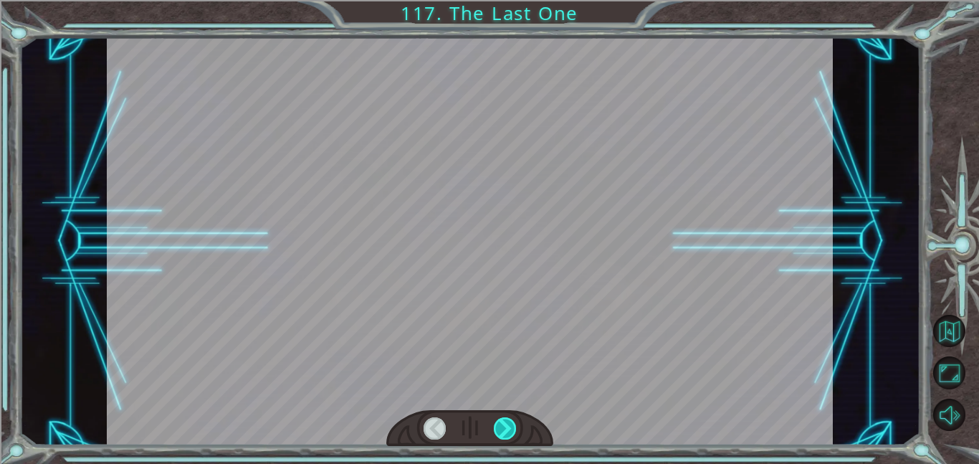
click at [512, 429] on div at bounding box center [505, 428] width 23 height 22
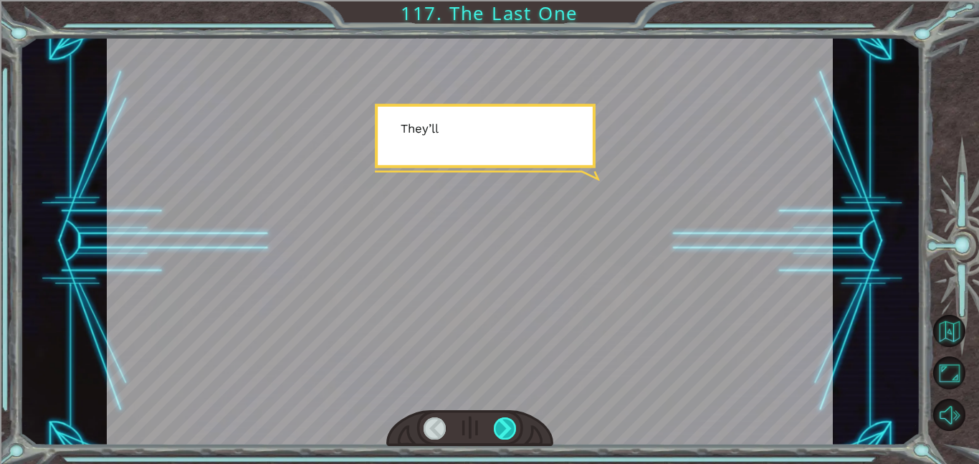
click at [511, 434] on div at bounding box center [505, 428] width 23 height 22
click at [508, 436] on div at bounding box center [505, 428] width 23 height 22
click at [512, 436] on div at bounding box center [505, 428] width 23 height 22
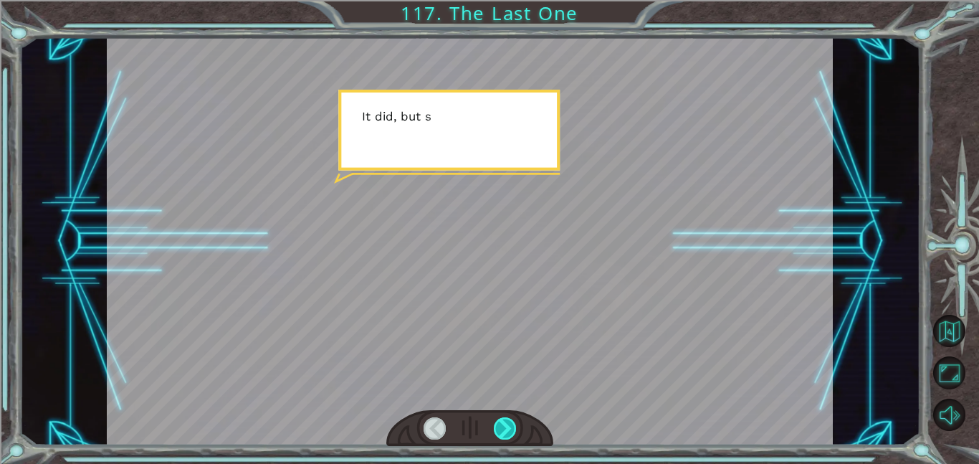
click at [515, 434] on div at bounding box center [505, 428] width 23 height 22
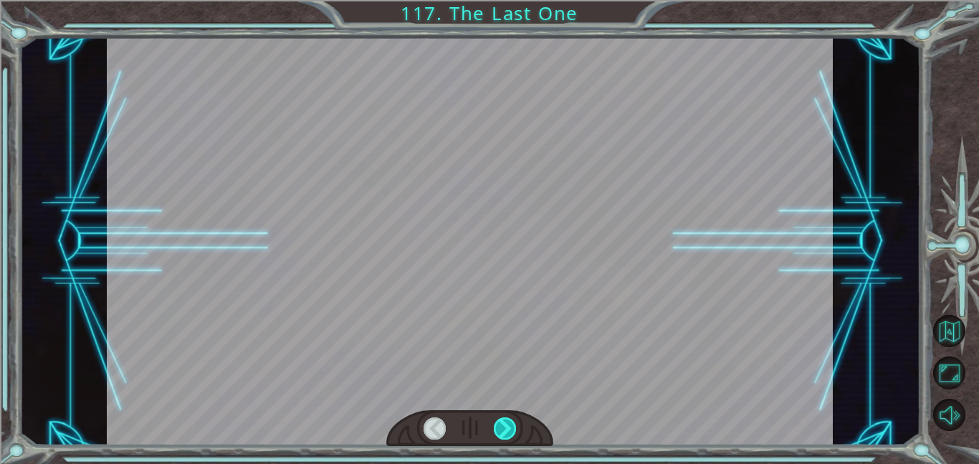
click at [516, 432] on div at bounding box center [505, 428] width 23 height 22
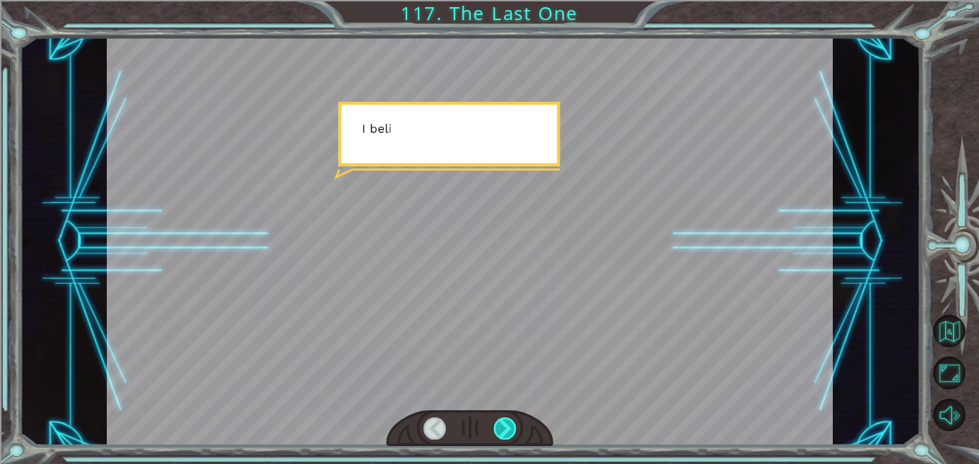
click at [516, 433] on div at bounding box center [505, 428] width 23 height 22
click at [512, 431] on div at bounding box center [505, 428] width 23 height 22
click at [515, 434] on div at bounding box center [505, 428] width 23 height 22
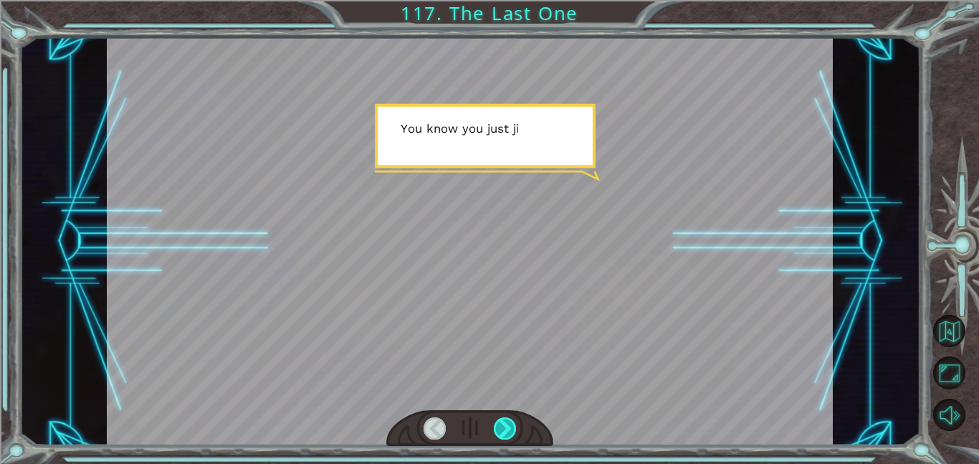
click at [512, 431] on div at bounding box center [505, 428] width 23 height 22
click at [515, 424] on div at bounding box center [505, 428] width 23 height 22
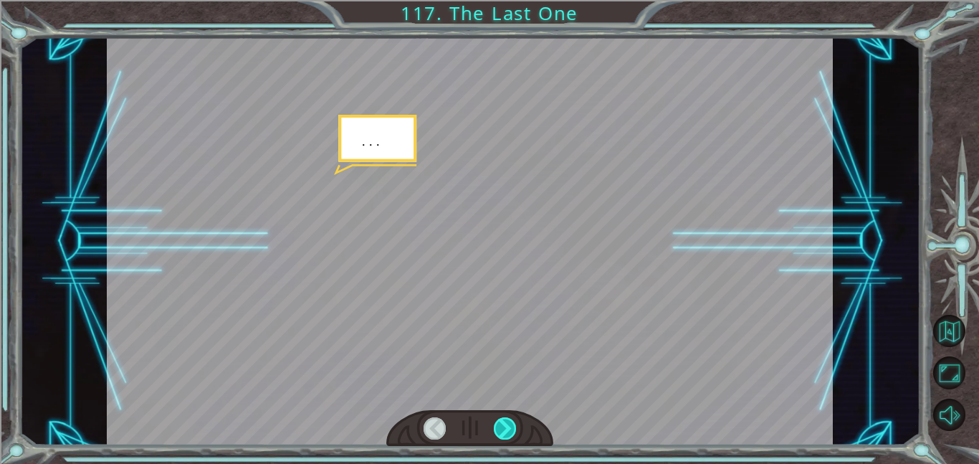
click at [513, 426] on div at bounding box center [505, 428] width 23 height 22
click at [514, 426] on div at bounding box center [505, 428] width 23 height 22
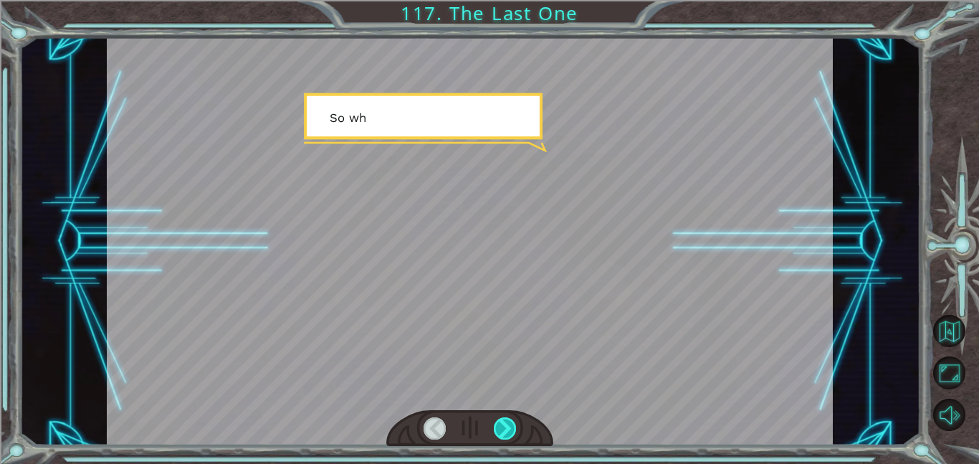
click at [513, 429] on div at bounding box center [505, 428] width 23 height 22
click at [513, 430] on div at bounding box center [505, 428] width 23 height 22
click at [516, 433] on div at bounding box center [505, 428] width 23 height 22
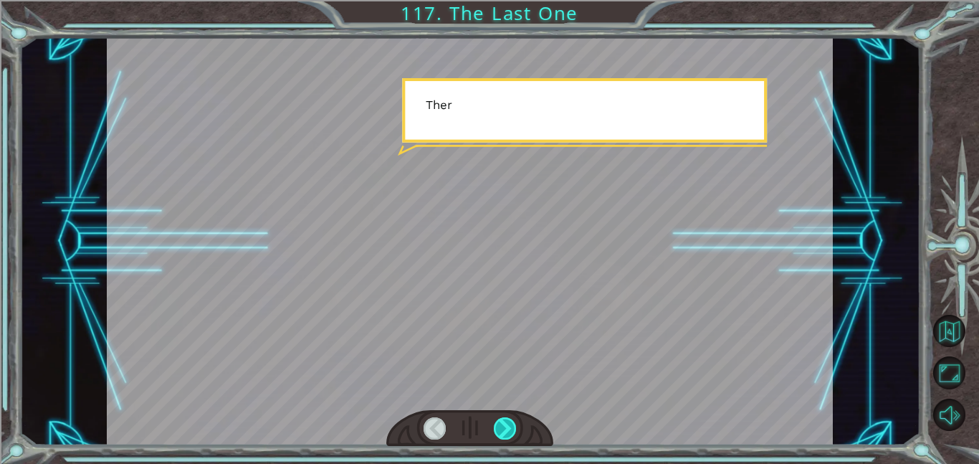
click at [511, 430] on div at bounding box center [505, 428] width 23 height 22
click at [514, 432] on div at bounding box center [505, 428] width 23 height 22
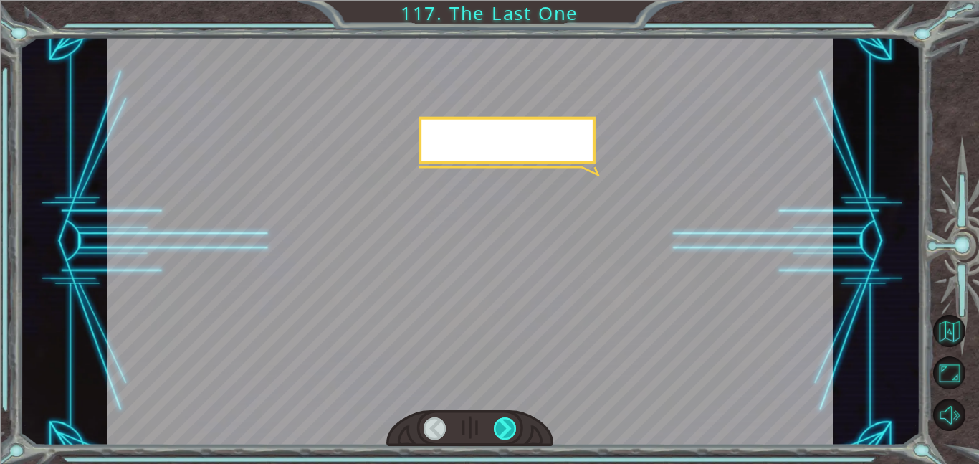
click at [516, 435] on div at bounding box center [505, 428] width 23 height 22
click at [512, 433] on div at bounding box center [505, 428] width 23 height 22
click at [513, 432] on div at bounding box center [505, 428] width 23 height 22
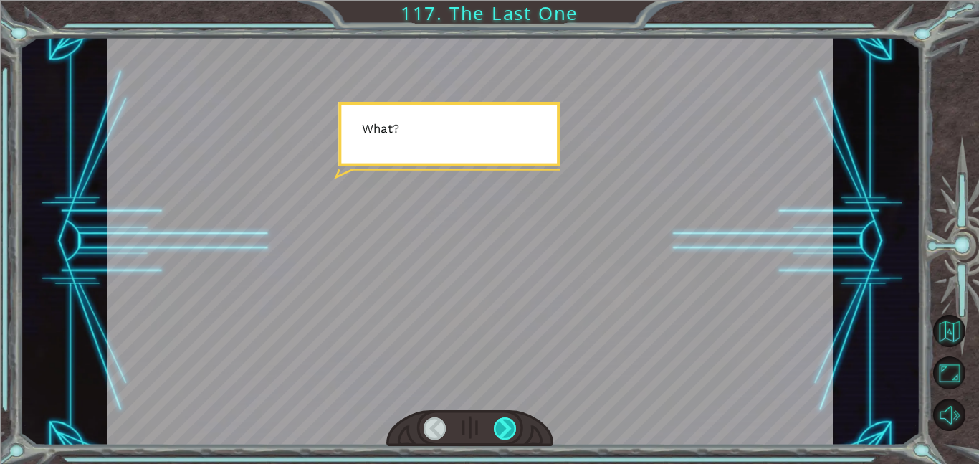
click at [516, 435] on div at bounding box center [505, 428] width 23 height 22
click at [512, 433] on div at bounding box center [505, 428] width 23 height 22
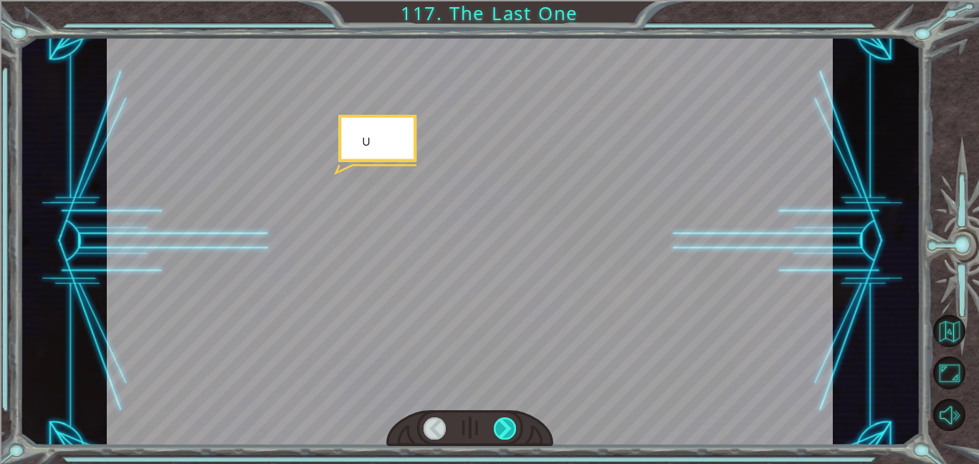
click at [513, 433] on div at bounding box center [505, 428] width 23 height 22
click at [512, 434] on div at bounding box center [505, 428] width 23 height 22
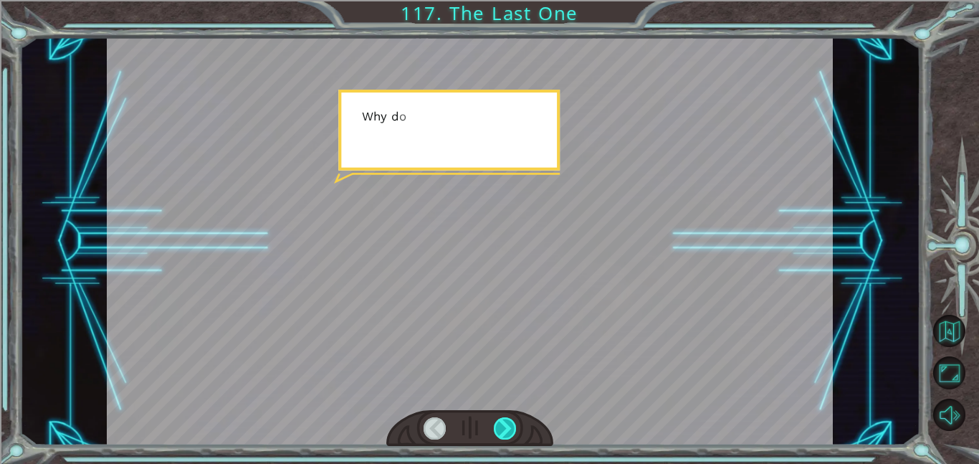
click at [512, 430] on div at bounding box center [505, 428] width 23 height 22
click at [514, 432] on div at bounding box center [505, 428] width 23 height 22
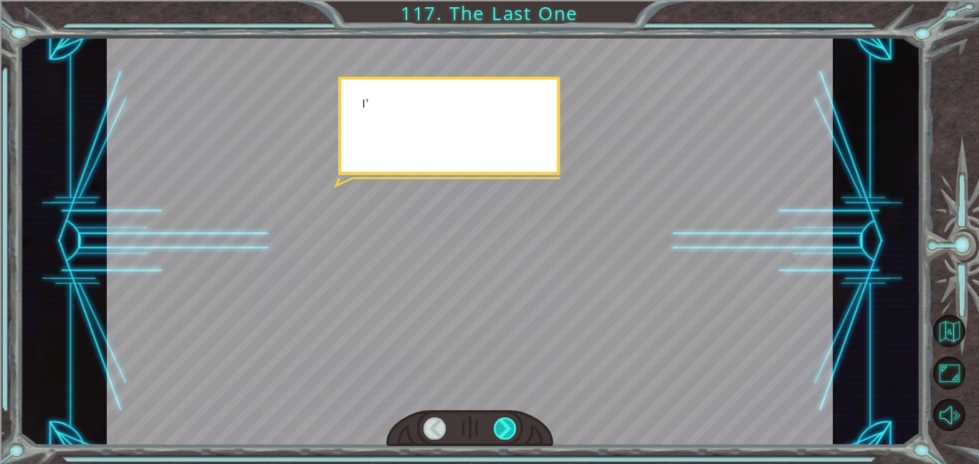
click at [513, 434] on div at bounding box center [505, 428] width 23 height 22
click at [515, 437] on div at bounding box center [505, 428] width 23 height 22
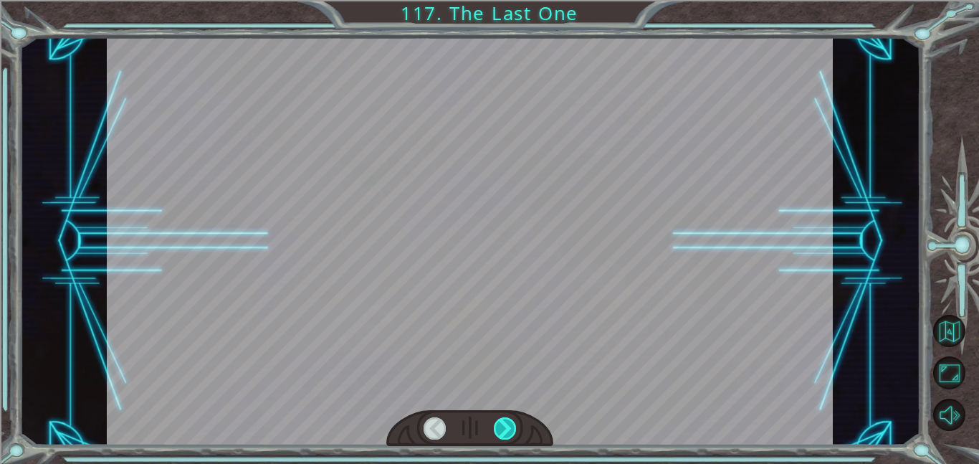
click at [513, 433] on div at bounding box center [505, 428] width 23 height 22
click at [512, 434] on div at bounding box center [505, 428] width 23 height 22
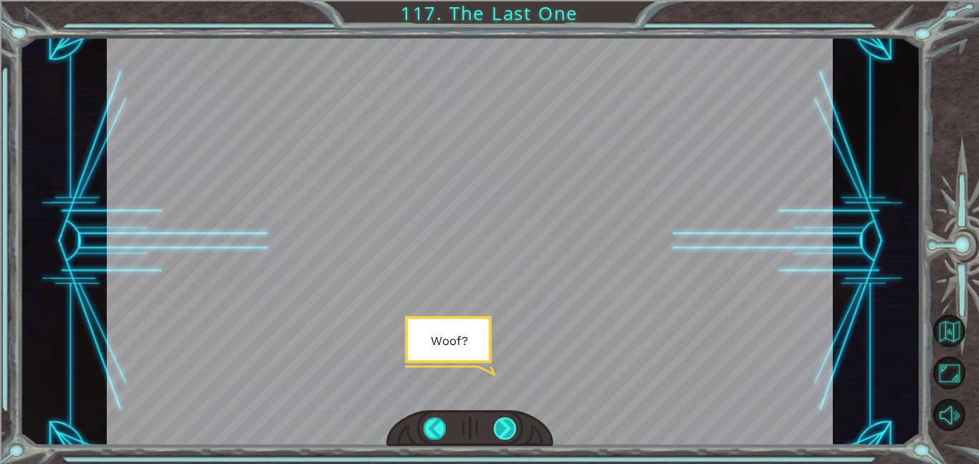
click at [512, 433] on div at bounding box center [505, 428] width 23 height 22
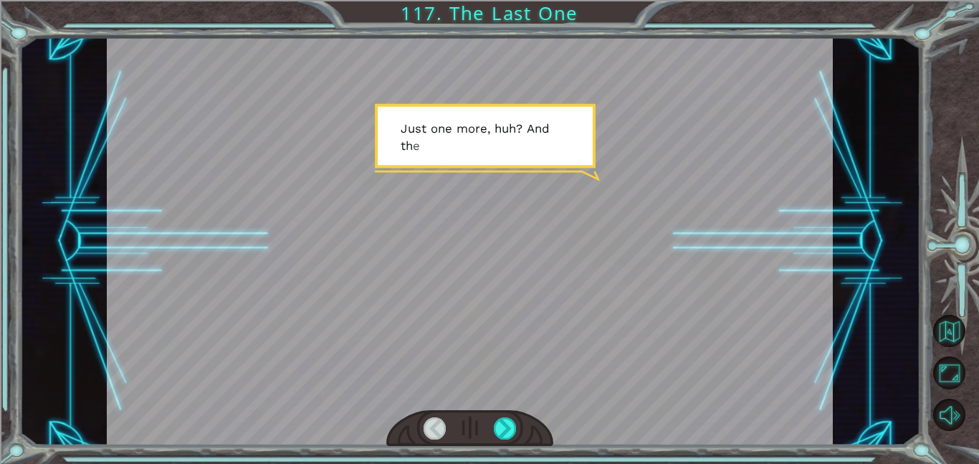
click at [511, 442] on div at bounding box center [469, 428] width 167 height 37
click at [511, 443] on div at bounding box center [469, 428] width 167 height 37
click at [512, 435] on div at bounding box center [505, 428] width 23 height 22
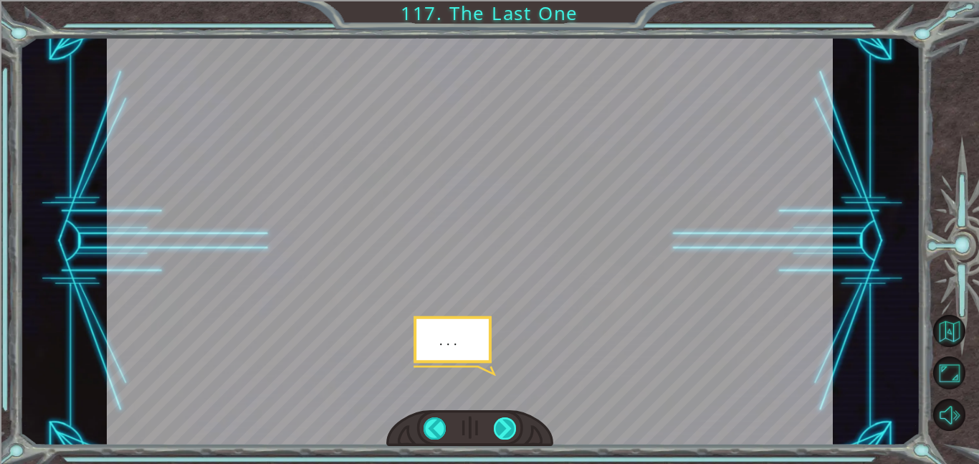
click at [511, 434] on div at bounding box center [505, 428] width 23 height 22
click at [509, 436] on div at bounding box center [505, 428] width 23 height 22
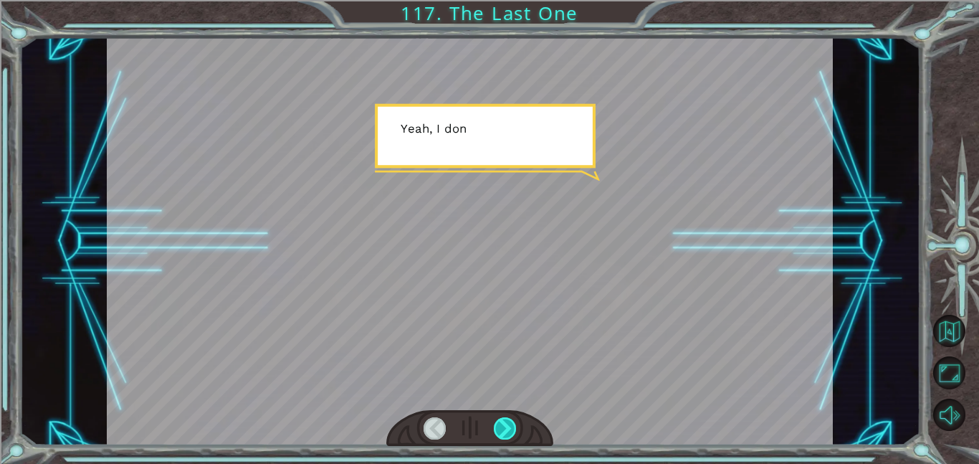
click at [508, 435] on div at bounding box center [505, 428] width 23 height 22
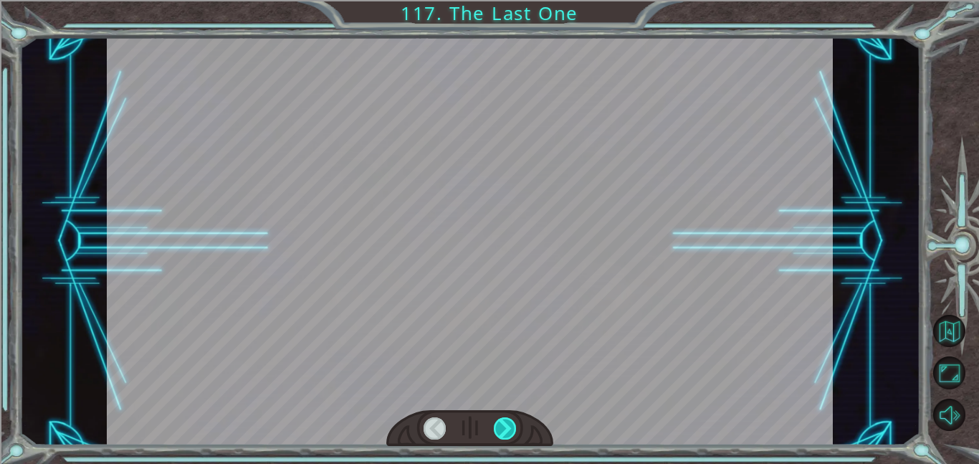
click at [510, 434] on div at bounding box center [505, 428] width 23 height 22
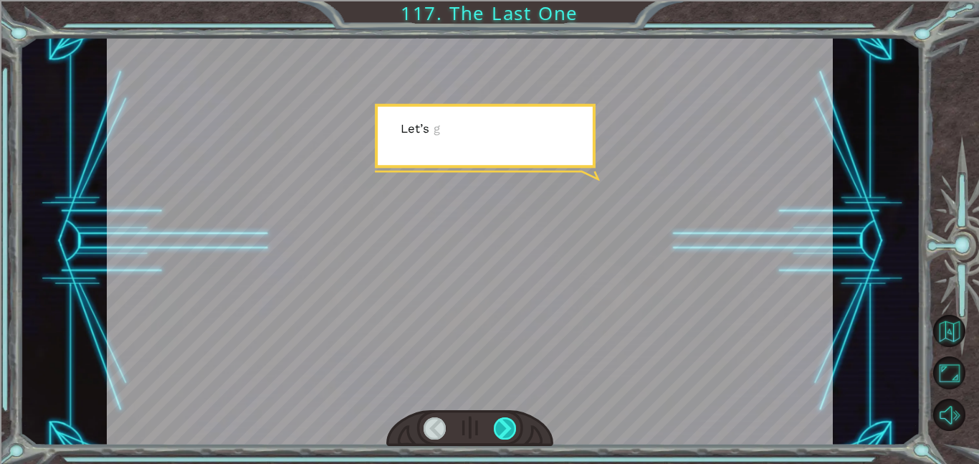
click at [508, 437] on div at bounding box center [505, 428] width 23 height 22
click at [510, 438] on div at bounding box center [505, 428] width 23 height 22
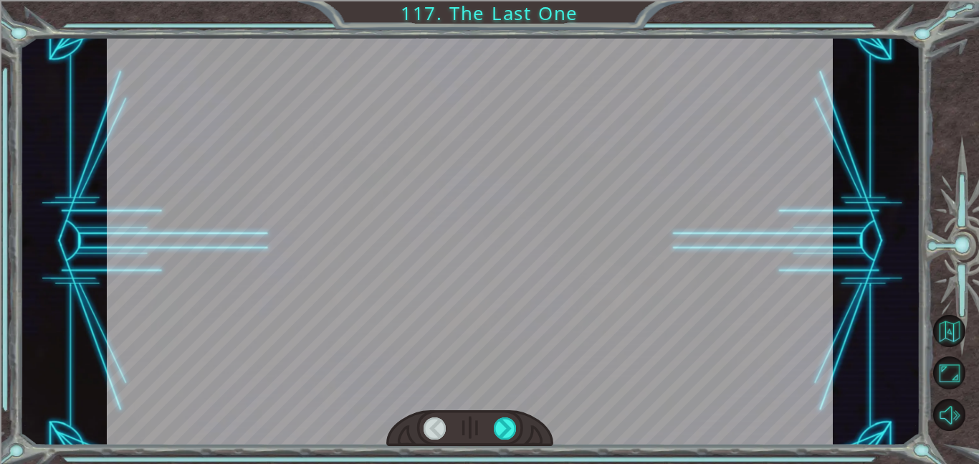
click at [506, 441] on div at bounding box center [469, 428] width 167 height 37
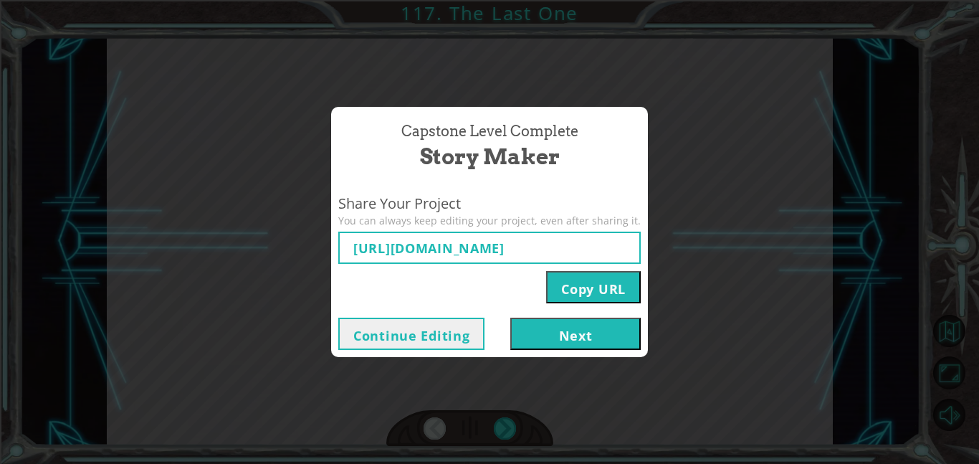
type input "[URL][DOMAIN_NAME]"
click at [473, 343] on button "Continue Editing" at bounding box center [411, 333] width 146 height 32
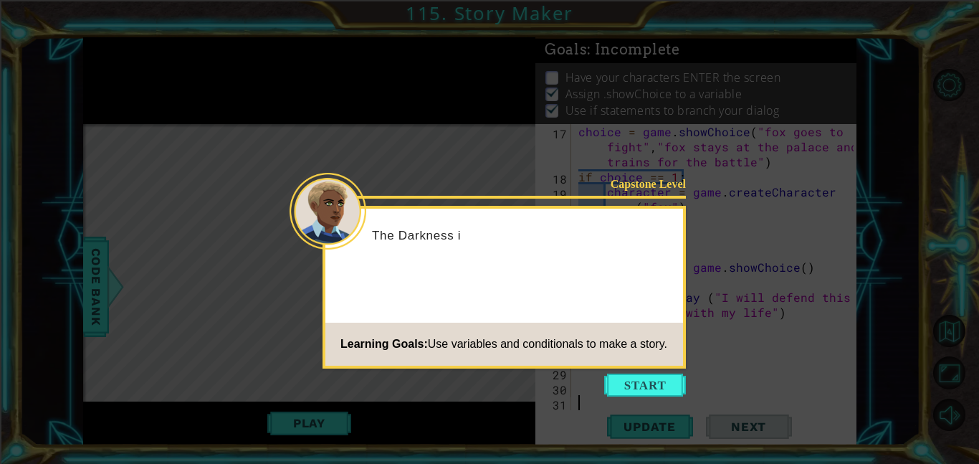
scroll to position [301, 0]
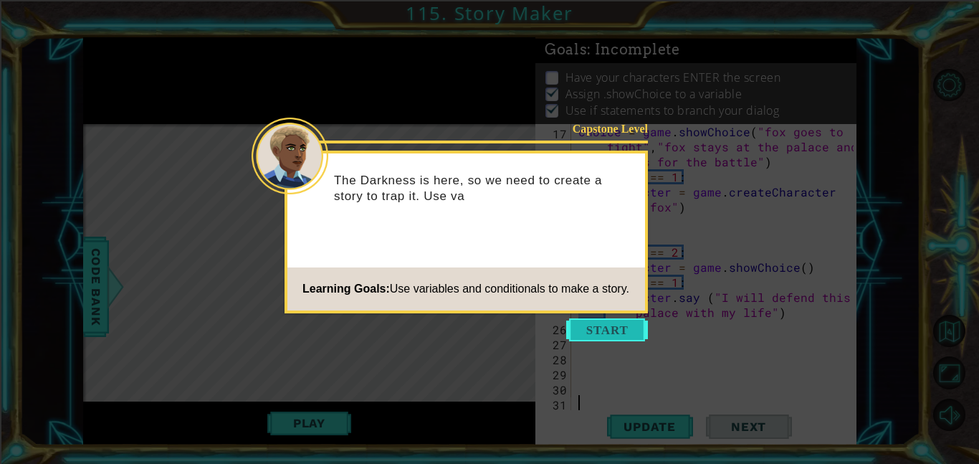
click at [635, 335] on button "Start" at bounding box center [607, 329] width 82 height 23
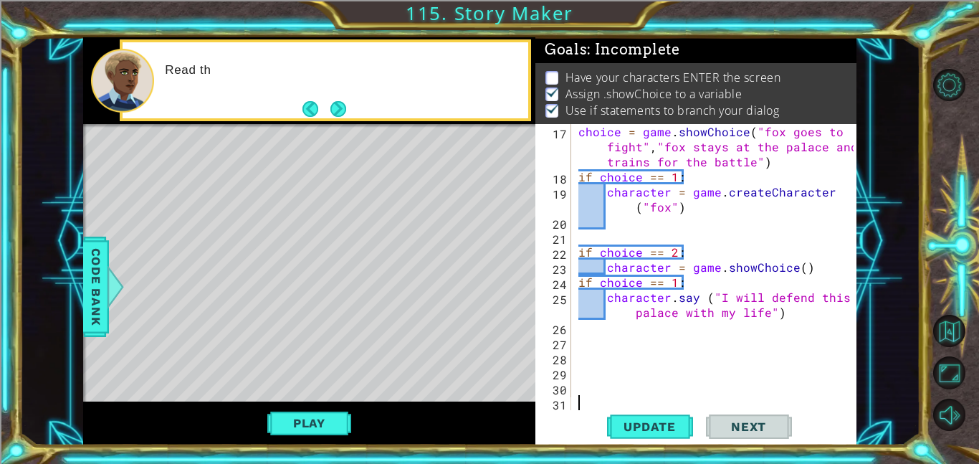
click at [684, 330] on div "choice = game . showChoice ( "fox goes to fight" , "fox stays at the palace and…" at bounding box center [717, 297] width 285 height 346
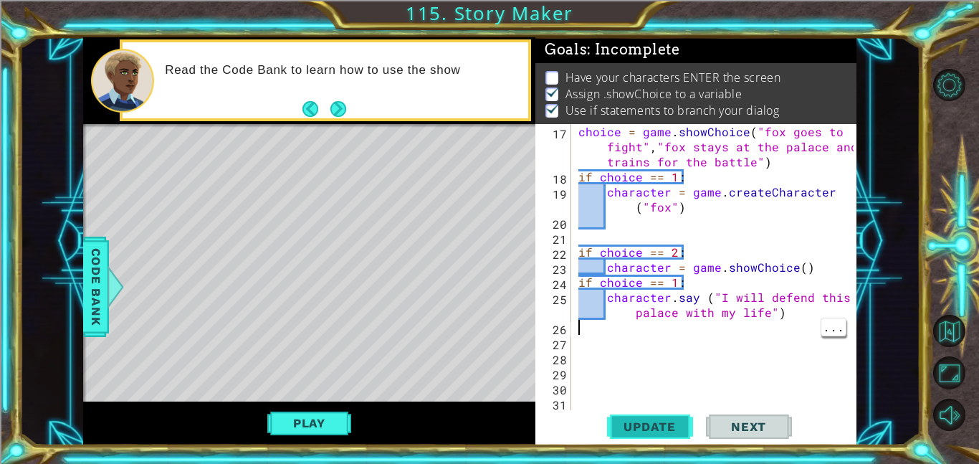
click at [670, 438] on button "Update" at bounding box center [650, 426] width 86 height 32
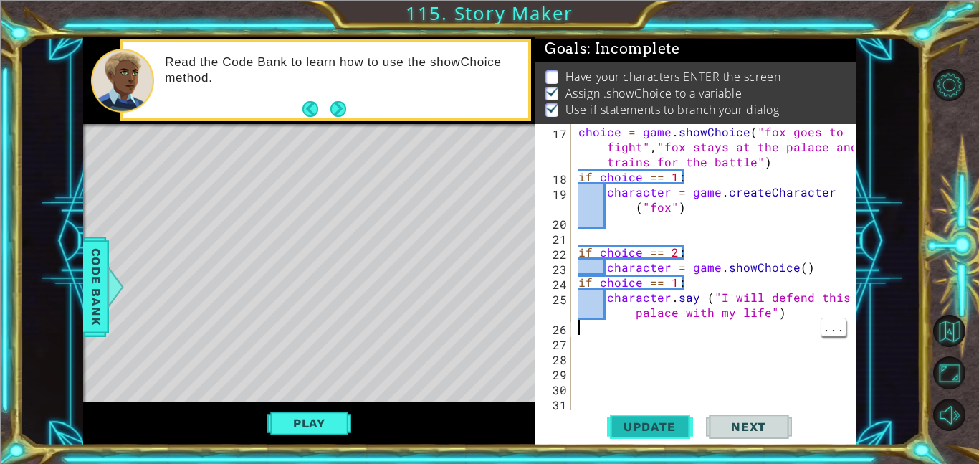
scroll to position [1, 0]
click at [585, 299] on div "choice = game . showChoice ( "fox goes to fight" , "fox stays at the palace and…" at bounding box center [717, 297] width 285 height 346
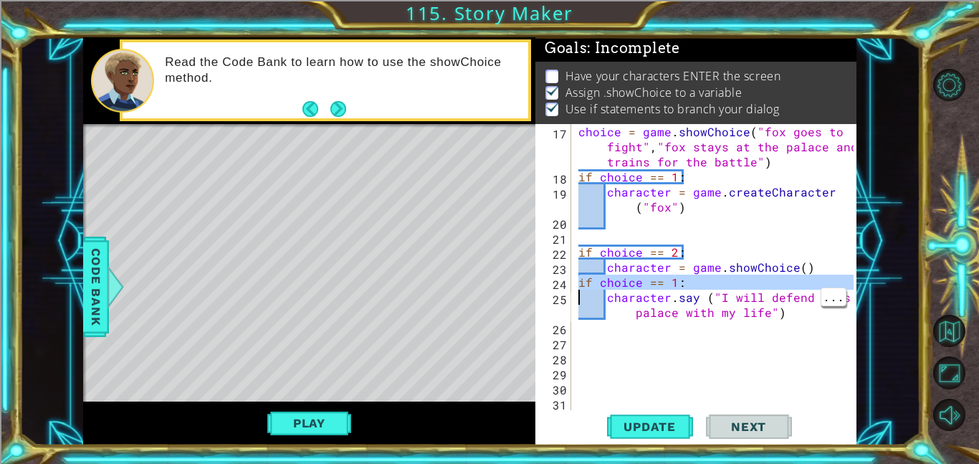
click at [578, 284] on div "choice = game . showChoice ( "fox goes to fight" , "fox stays at the palace and…" at bounding box center [717, 297] width 285 height 346
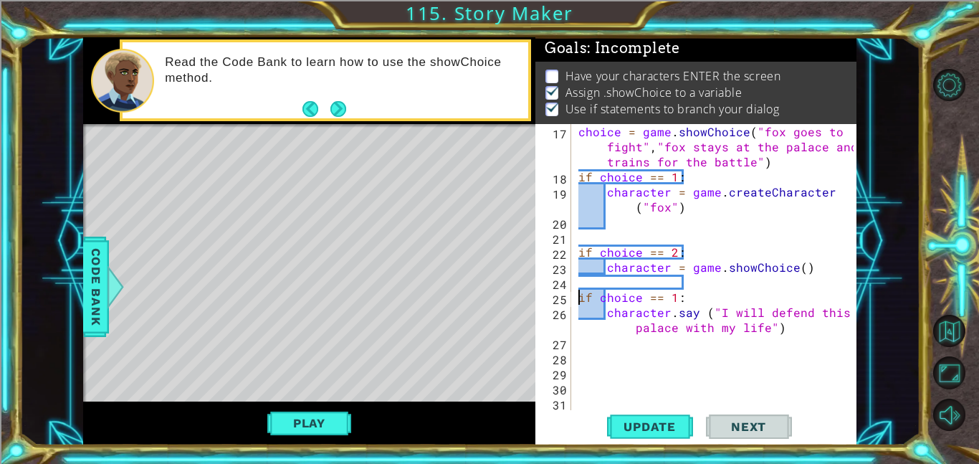
click at [796, 273] on div "choice = game . showChoice ( "fox goes to fight" , "fox stays at the palace and…" at bounding box center [717, 297] width 285 height 346
click at [674, 208] on div "choice = game . showChoice ( "fox goes to fight" , "fox stays at the palace and…" at bounding box center [717, 297] width 285 height 346
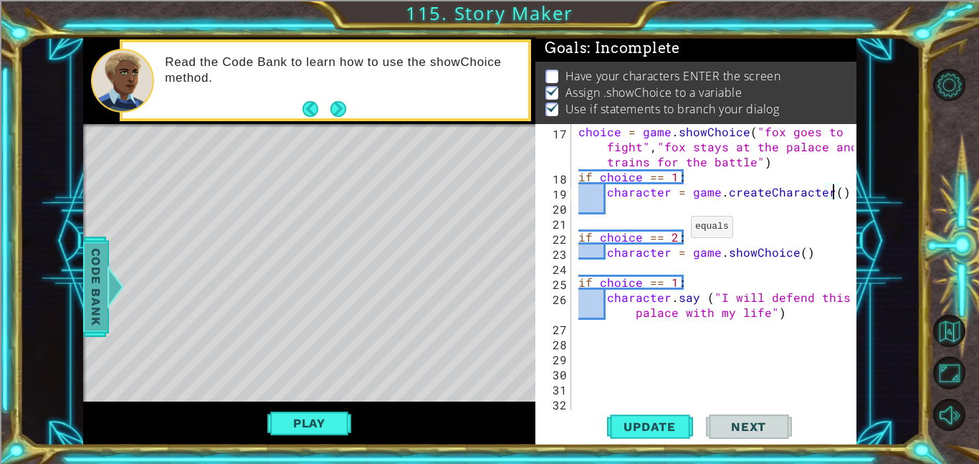
click at [88, 312] on span "Code Bank" at bounding box center [96, 286] width 23 height 87
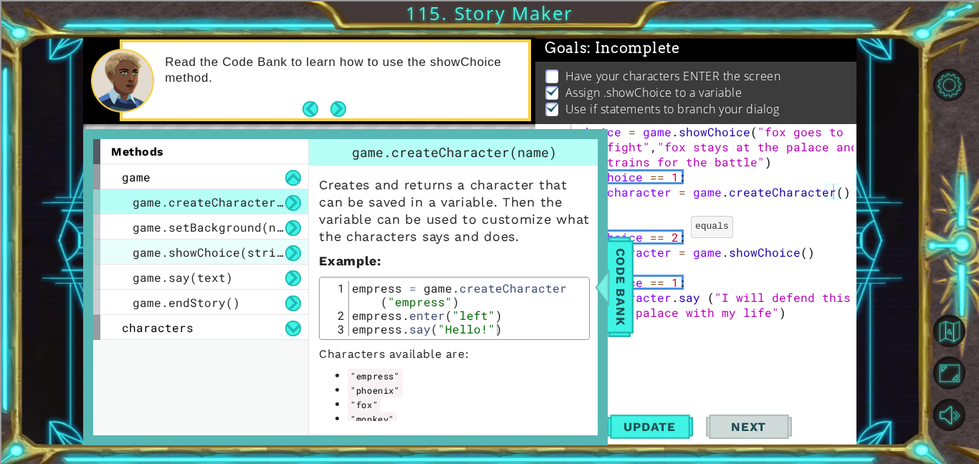
click at [229, 254] on span "game.showChoice(string1, string2)" at bounding box center [251, 251] width 236 height 15
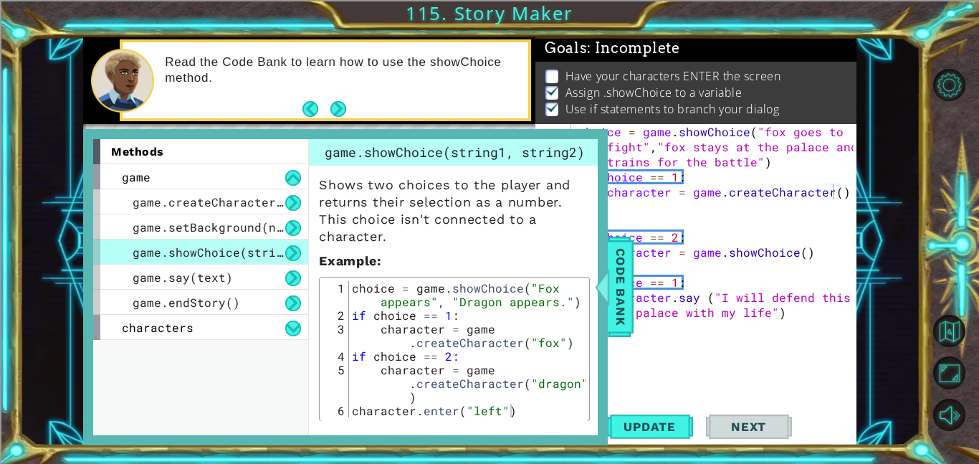
click at [717, 191] on div "choice = game . showChoice ( "fox goes to fight" , "fox stays at the palace and…" at bounding box center [717, 297] width 285 height 346
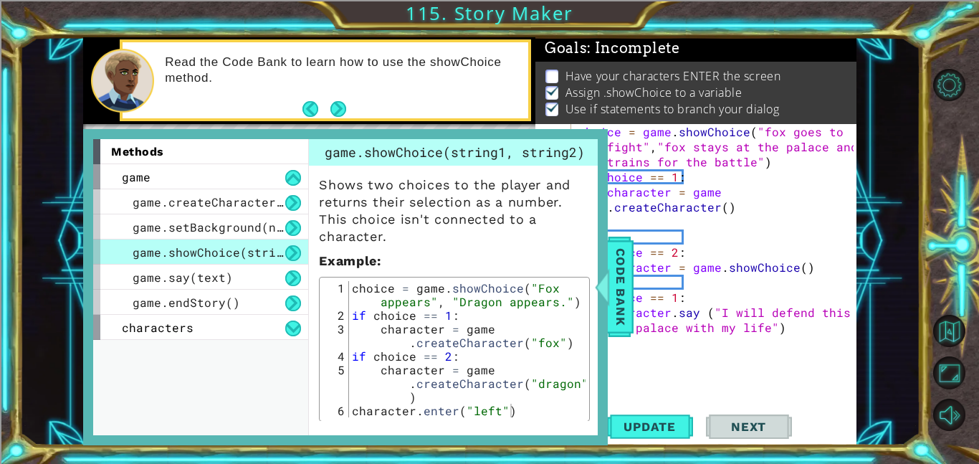
click at [724, 207] on div "choice = game . showChoice ( "fox goes to fight" , "fox stays at the palace and…" at bounding box center [717, 297] width 285 height 346
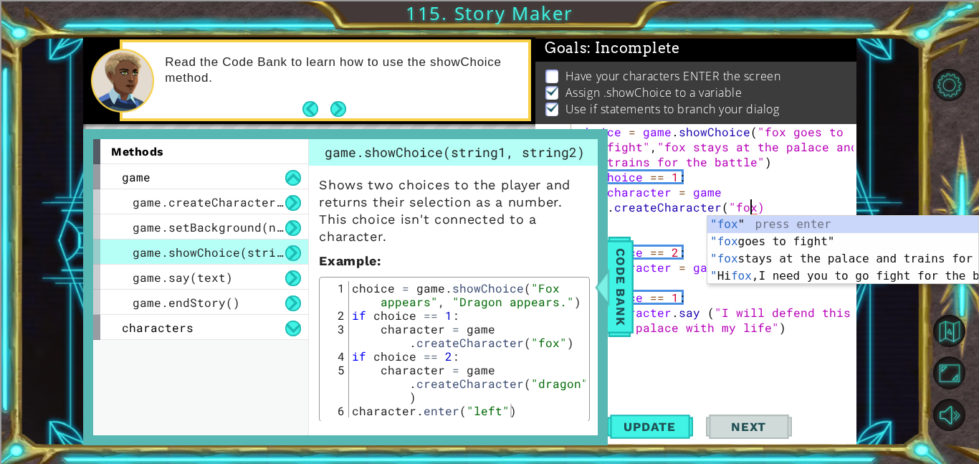
click at [768, 186] on div "choice = game . showChoice ( "fox goes to fight" , "fox stays at the palace and…" at bounding box center [717, 297] width 285 height 346
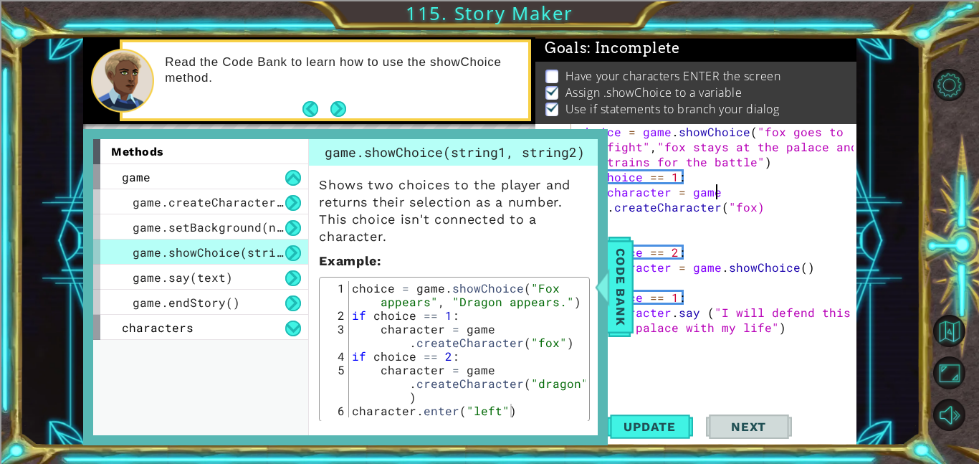
click at [751, 206] on div "choice = game . showChoice ( "fox goes to fight" , "fox stays at the palace and…" at bounding box center [717, 297] width 285 height 346
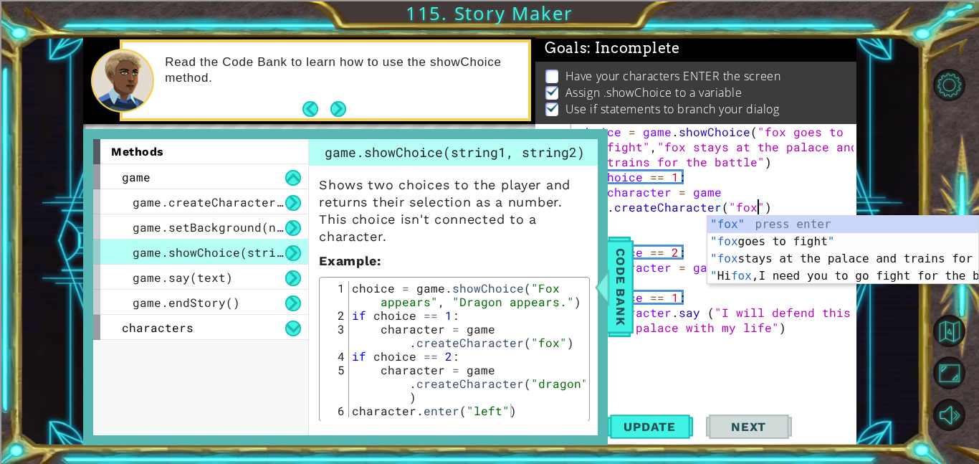
click at [809, 188] on div "choice = game . showChoice ( "fox goes to fight" , "fox stays at the palace and…" at bounding box center [717, 297] width 285 height 346
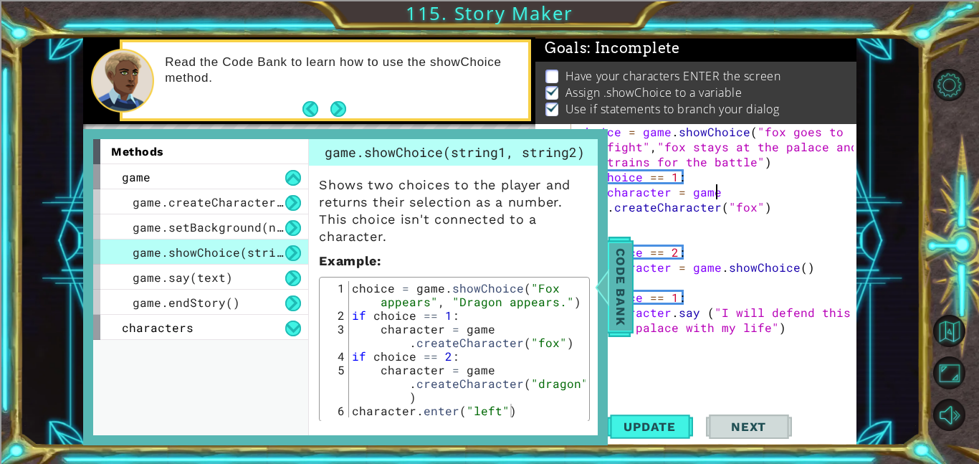
click at [624, 282] on span "Code Bank" at bounding box center [620, 286] width 23 height 87
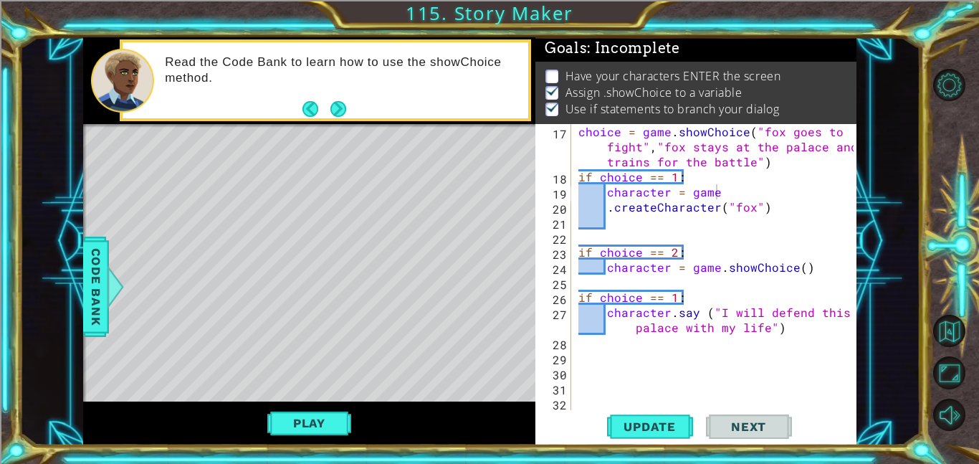
click at [789, 270] on div "choice = game . showChoice ( "fox goes to fight" , "fox stays at the palace and…" at bounding box center [717, 297] width 285 height 346
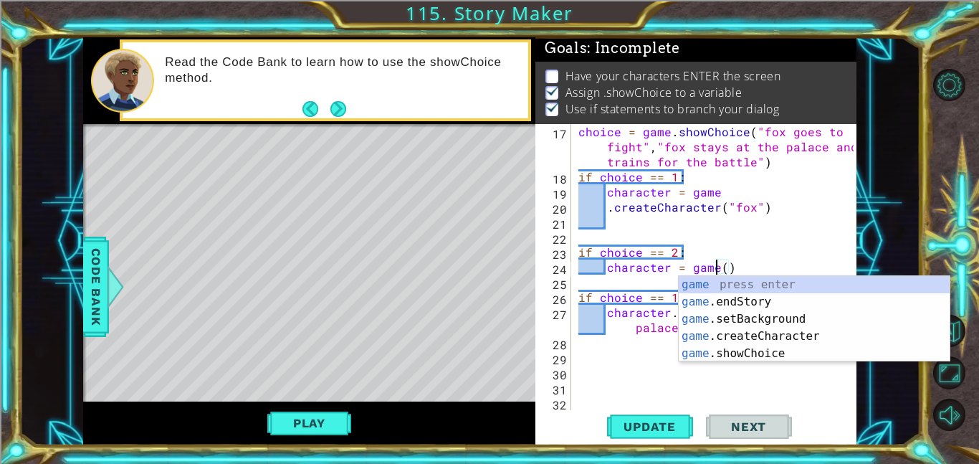
type textarea "character = game"
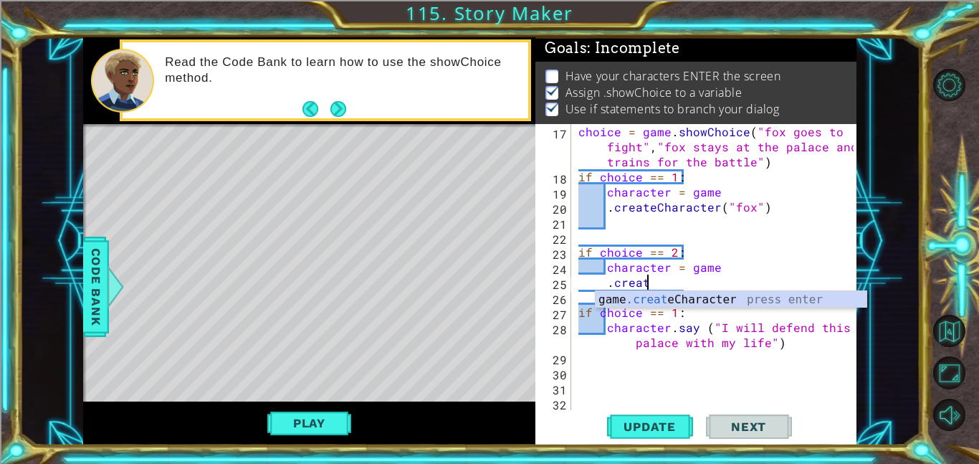
scroll to position [0, 4]
click at [770, 305] on div "game .create Character press enter" at bounding box center [731, 317] width 271 height 52
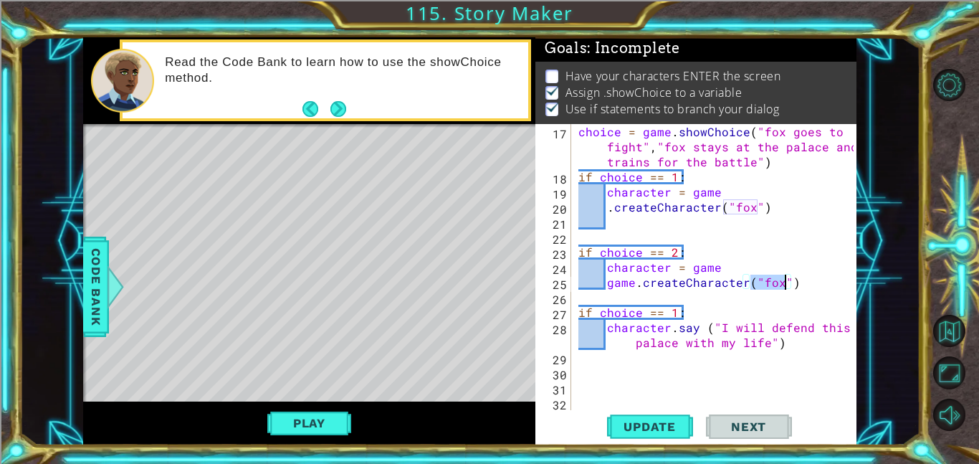
click at [634, 285] on div "choice = game . showChoice ( "fox goes to fight" , "fox stays at the palace and…" at bounding box center [717, 297] width 285 height 346
click at [720, 273] on div "choice = game . showChoice ( "fox goes to fight" , "fox stays at the palace and…" at bounding box center [717, 297] width 285 height 346
click at [616, 285] on div "choice = game . showChoice ( "fox goes to fight" , "fox stays at the palace and…" at bounding box center [717, 297] width 285 height 346
click at [675, 430] on span "Update" at bounding box center [649, 426] width 81 height 14
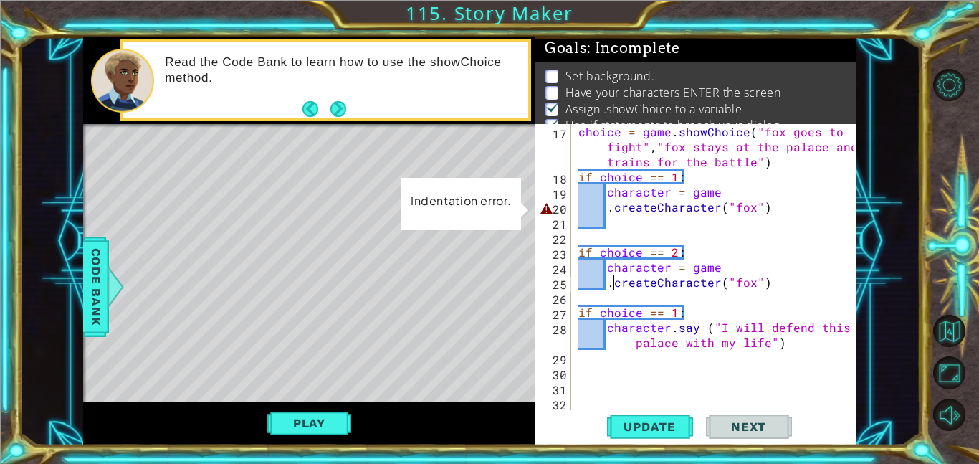
click at [608, 209] on div "choice = game . showChoice ( "fox goes to fight" , "fox stays at the palace and…" at bounding box center [717, 297] width 285 height 346
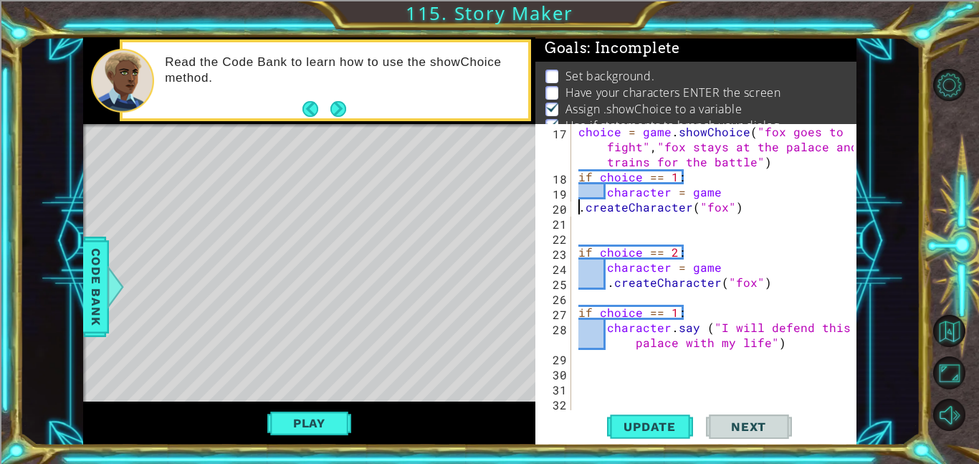
click at [608, 285] on div "choice = game . showChoice ( "fox goes to fight" , "fox stays at the palace and…" at bounding box center [717, 297] width 285 height 346
click at [638, 435] on button "Update" at bounding box center [650, 426] width 86 height 32
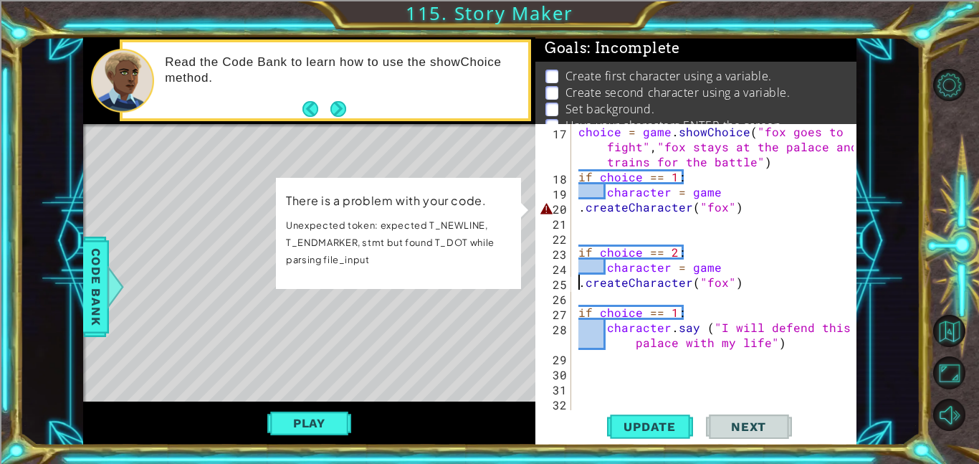
click at [580, 209] on div "choice = game . showChoice ( "fox goes to fight" , "fox stays at the palace and…" at bounding box center [717, 297] width 285 height 346
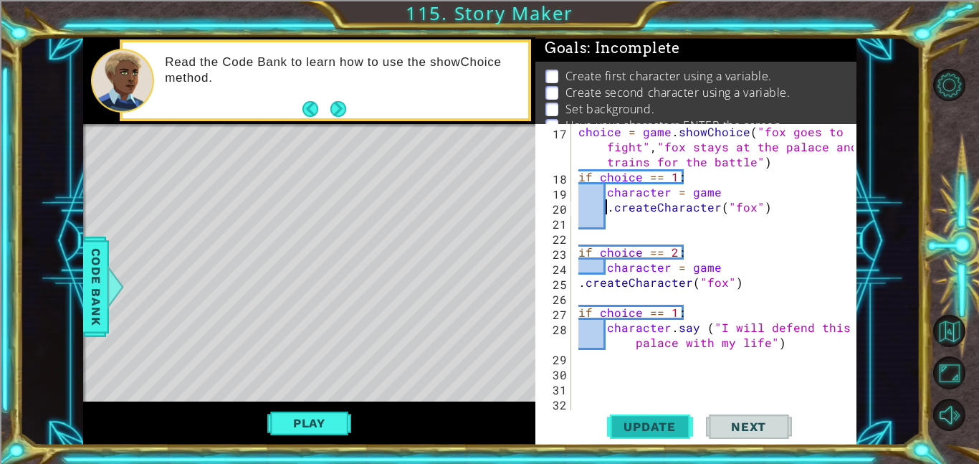
click at [662, 425] on span "Update" at bounding box center [649, 426] width 81 height 14
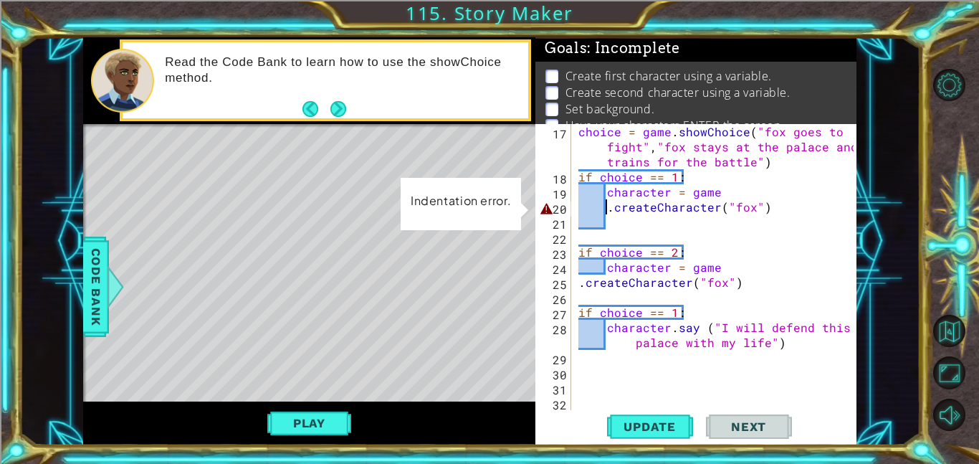
click at [595, 209] on div "choice = game . showChoice ( "fox goes to fight" , "fox stays at the palace and…" at bounding box center [717, 297] width 285 height 346
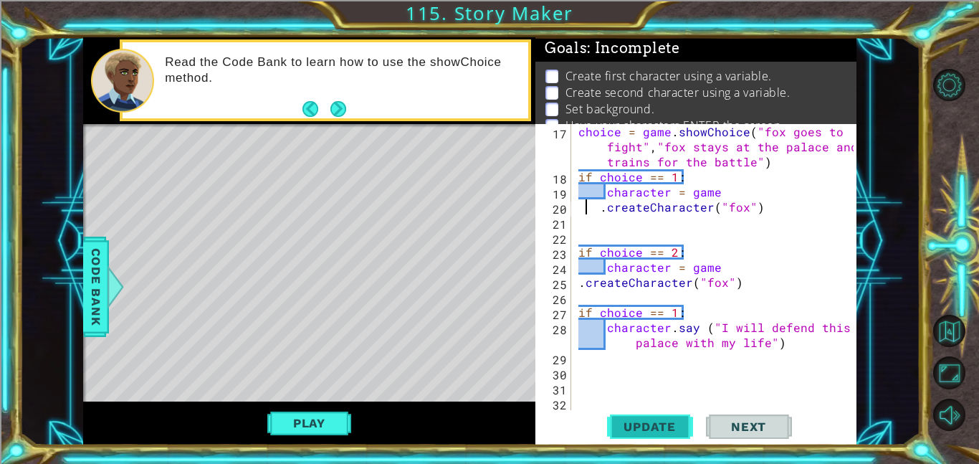
click at [636, 428] on span "Update" at bounding box center [649, 426] width 81 height 14
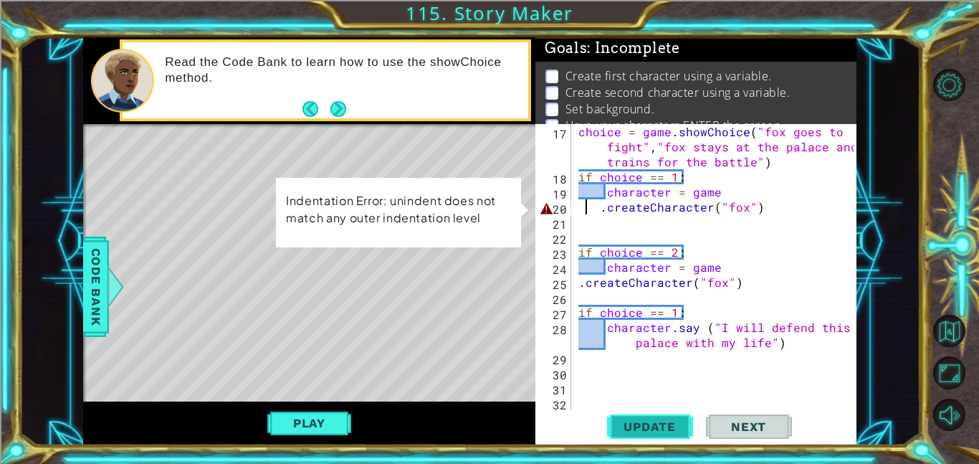
click at [636, 428] on span "Update" at bounding box center [649, 426] width 81 height 14
click at [596, 210] on div "choice = game . showChoice ( "fox goes to fight" , "fox stays at the palace and…" at bounding box center [717, 297] width 285 height 346
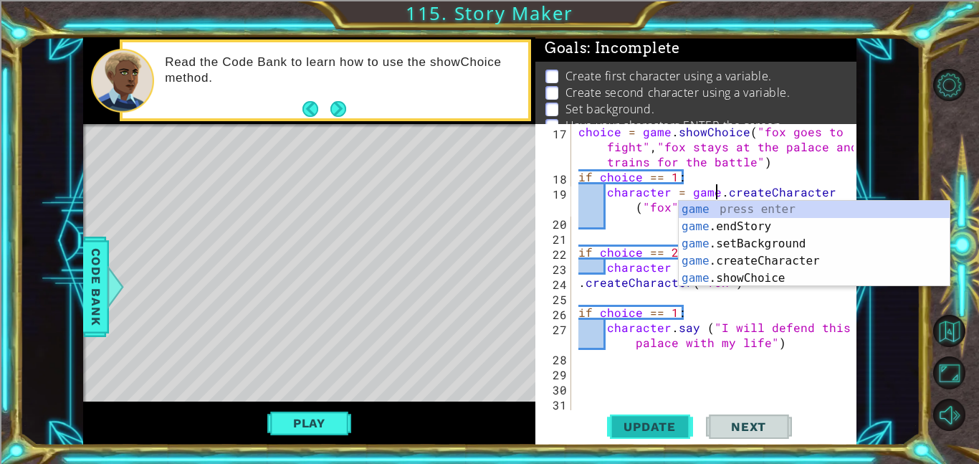
click at [618, 426] on span "Update" at bounding box center [649, 426] width 81 height 14
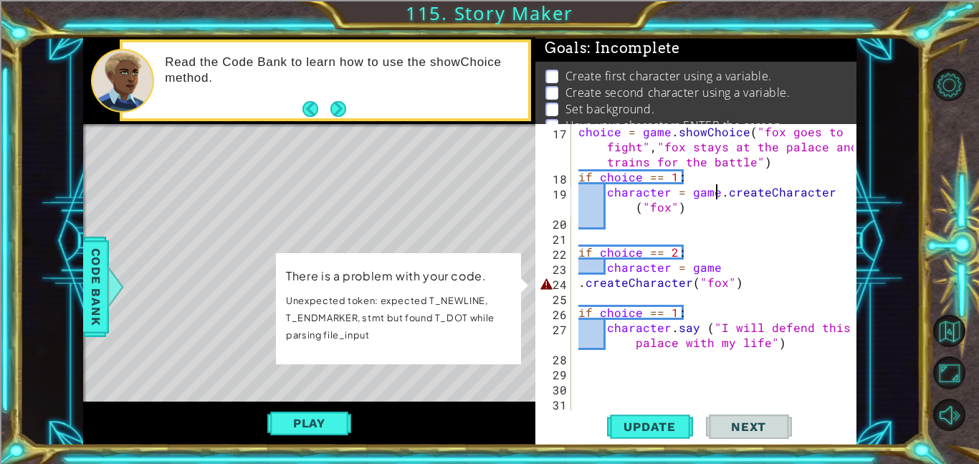
click at [575, 285] on div "choice = game . showChoice ( "fox goes to fight" , "fox stays at the palace and…" at bounding box center [717, 297] width 285 height 346
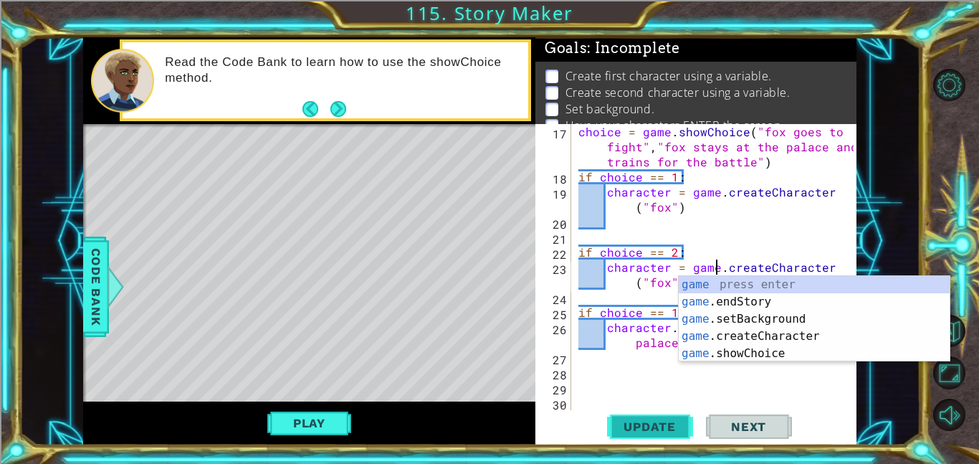
click at [632, 417] on button "Update" at bounding box center [650, 426] width 86 height 32
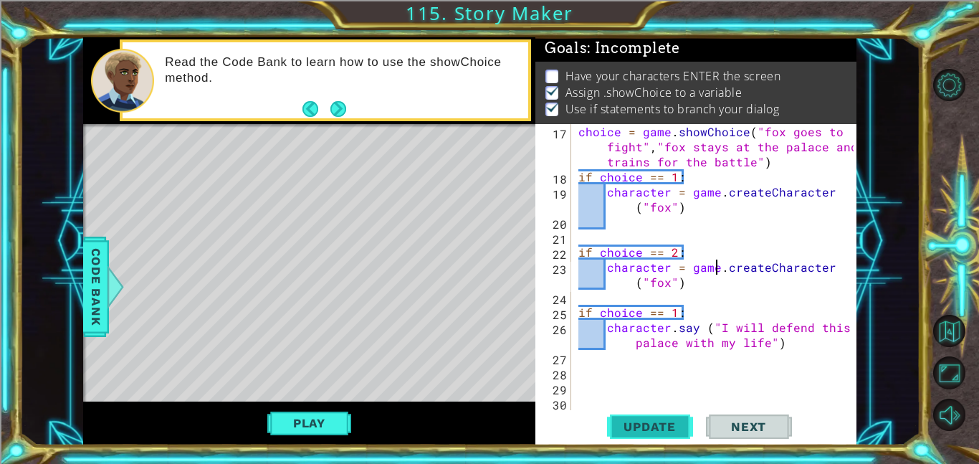
scroll to position [2, 0]
click at [331, 419] on button "Play" at bounding box center [309, 422] width 84 height 27
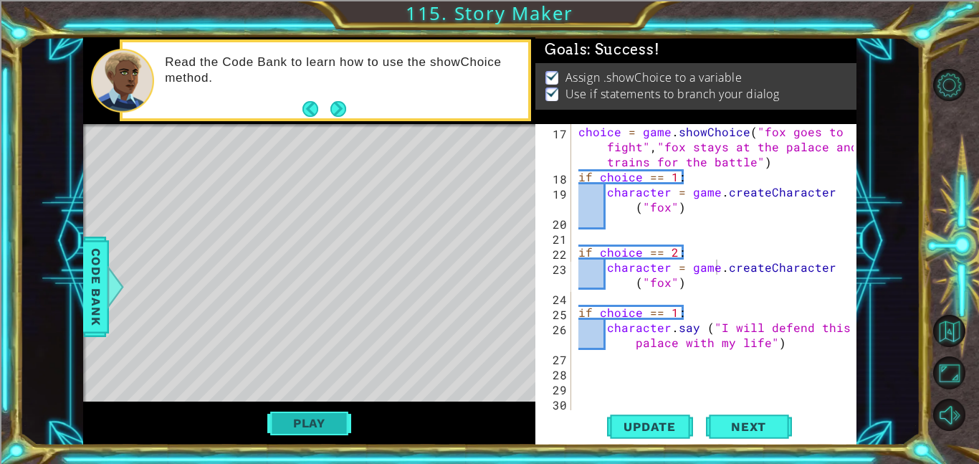
scroll to position [0, 0]
click at [670, 330] on div "choice = game . showChoice ( "fox goes to fight" , "fox stays at the palace and…" at bounding box center [717, 297] width 285 height 346
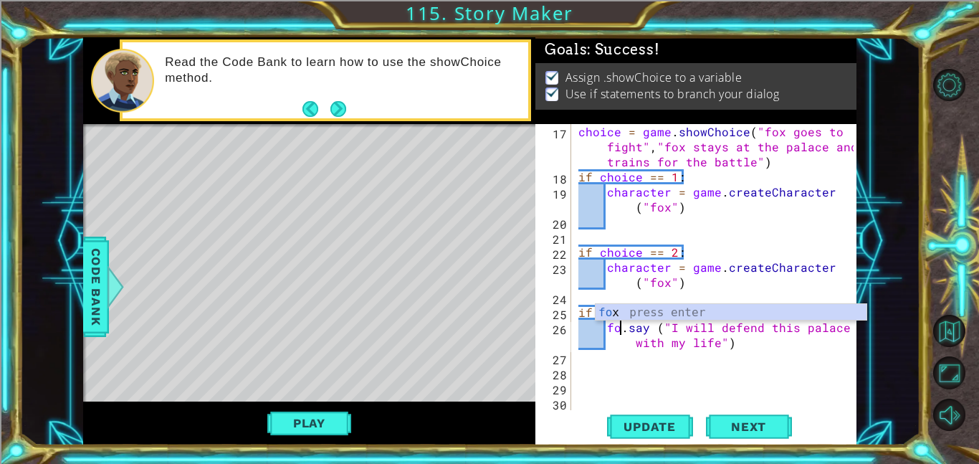
scroll to position [0, 3]
click at [677, 425] on span "Update" at bounding box center [649, 426] width 81 height 14
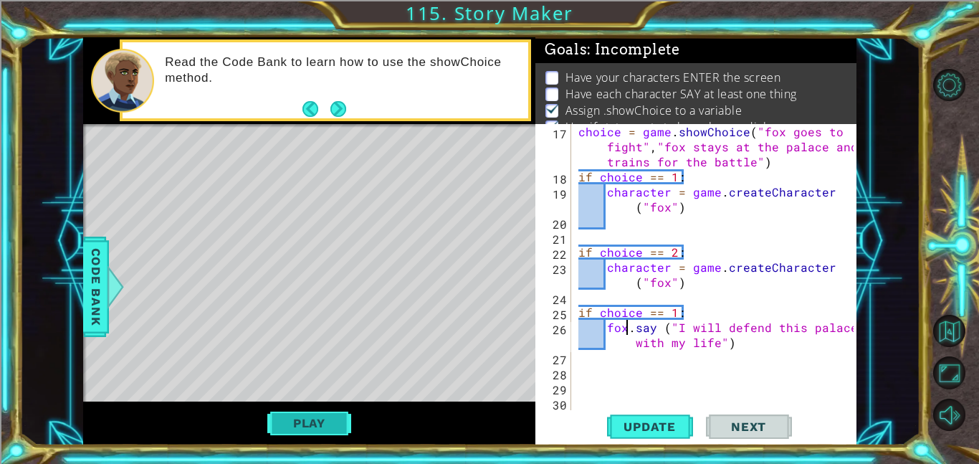
click at [293, 424] on button "Play" at bounding box center [309, 422] width 84 height 27
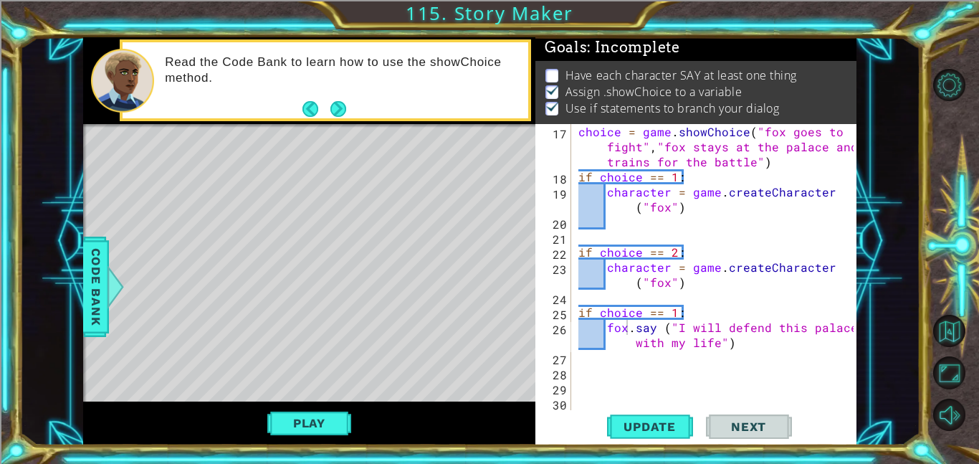
scroll to position [1, 0]
click at [717, 197] on div "choice = game . showChoice ( "fox goes to fight" , "fox stays at the palace and…" at bounding box center [717, 297] width 285 height 346
click at [616, 209] on div "choice = game . showChoice ( "fox goes to fight" , "fox stays at the palace and…" at bounding box center [717, 297] width 285 height 346
click at [719, 265] on div "choice = game . showChoice ( "fox goes to fight" , "fox stays at the palace and…" at bounding box center [717, 297] width 285 height 346
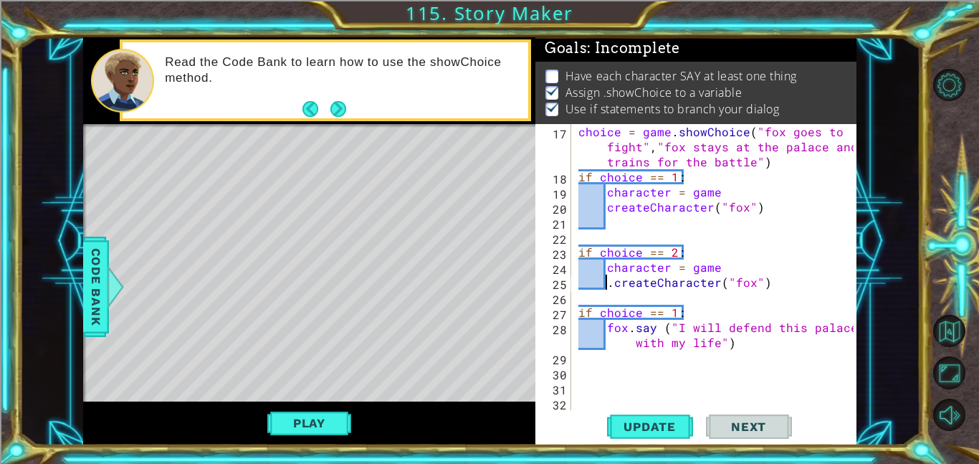
click at [611, 279] on div "choice = game . showChoice ( "fox goes to fight" , "fox stays at the palace and…" at bounding box center [717, 297] width 285 height 346
click at [643, 431] on span "Update" at bounding box center [649, 426] width 81 height 14
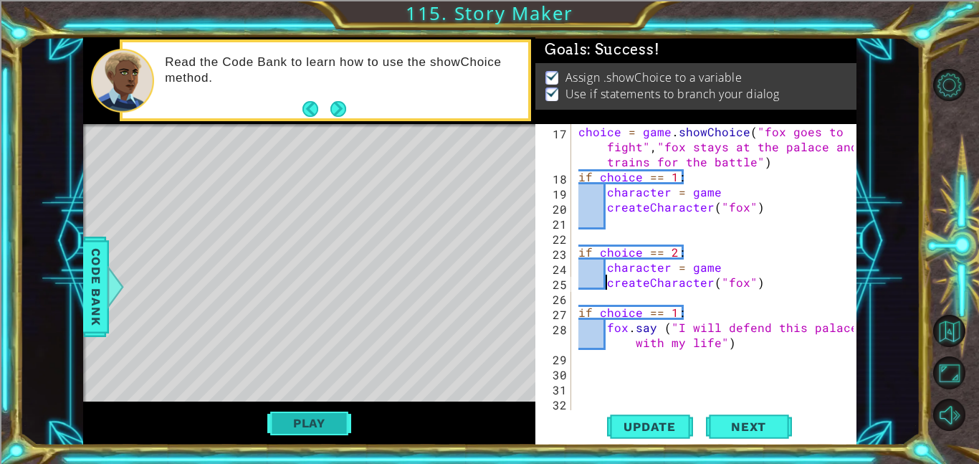
click at [329, 424] on button "Play" at bounding box center [309, 422] width 84 height 27
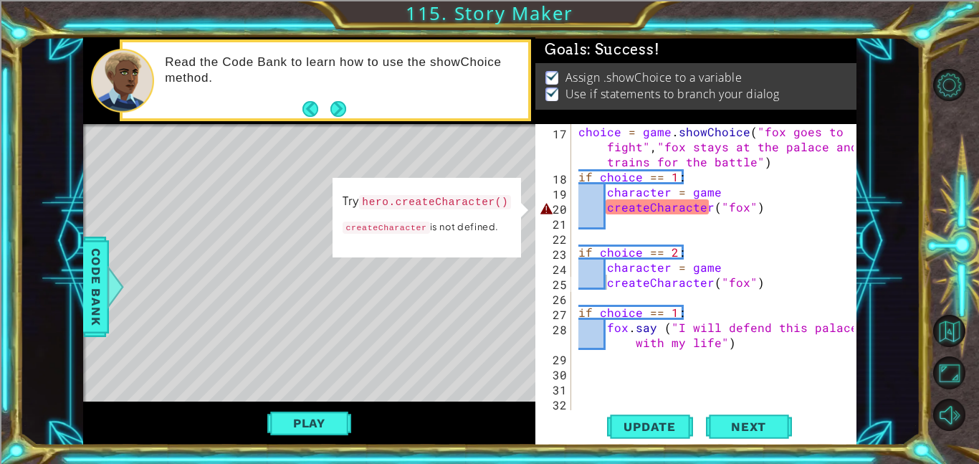
click at [608, 201] on div "choice = game . showChoice ( "fox goes to fight" , "fox stays at the palace and…" at bounding box center [717, 297] width 285 height 346
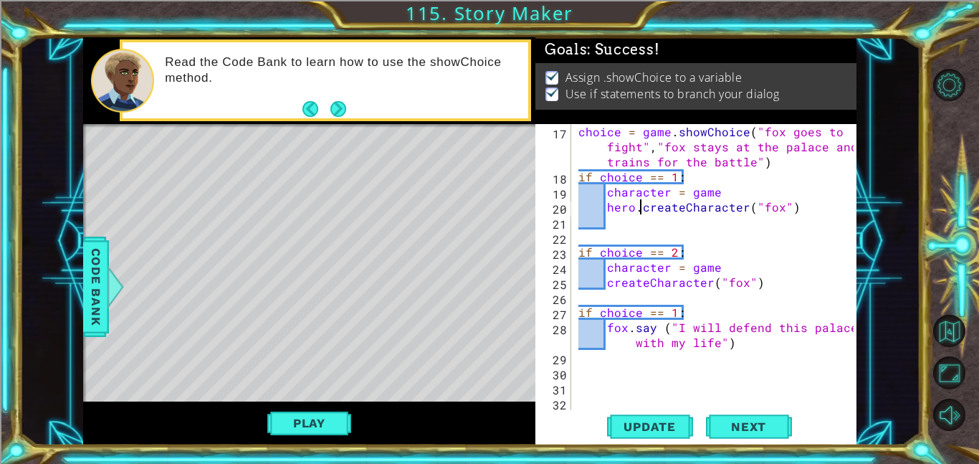
scroll to position [0, 4]
click at [645, 429] on span "Update" at bounding box center [649, 426] width 81 height 14
click at [318, 418] on button "Play" at bounding box center [309, 422] width 84 height 27
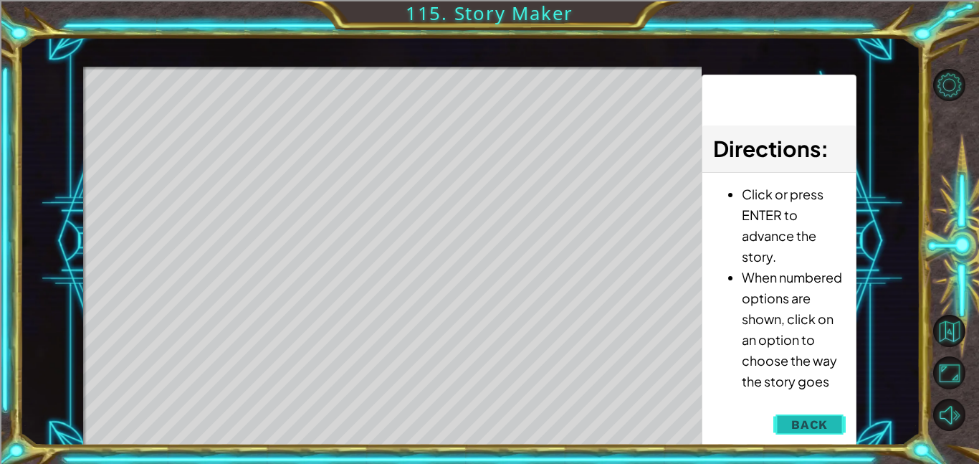
click at [811, 424] on span "Back" at bounding box center [809, 424] width 37 height 14
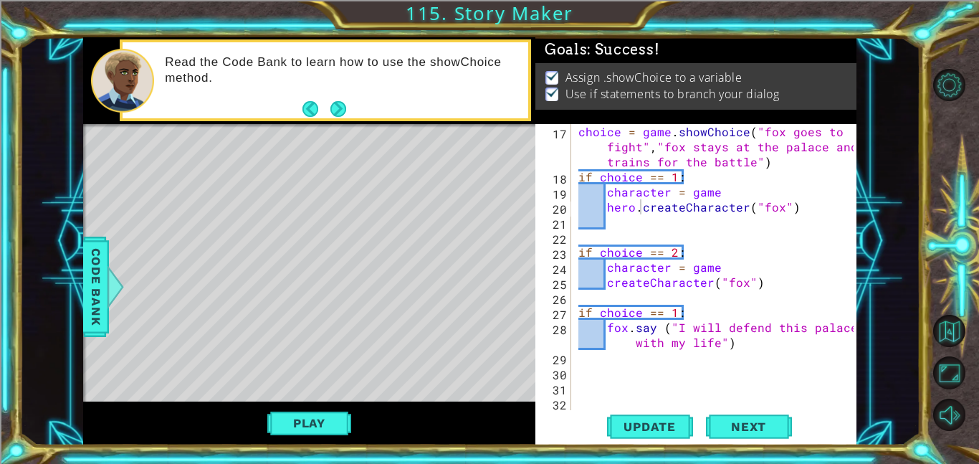
click at [606, 282] on div "choice = game . showChoice ( "fox goes to fight" , "fox stays at the palace and…" at bounding box center [717, 297] width 285 height 346
click at [653, 431] on span "Update" at bounding box center [649, 426] width 81 height 14
click at [345, 422] on button "Play" at bounding box center [309, 422] width 84 height 27
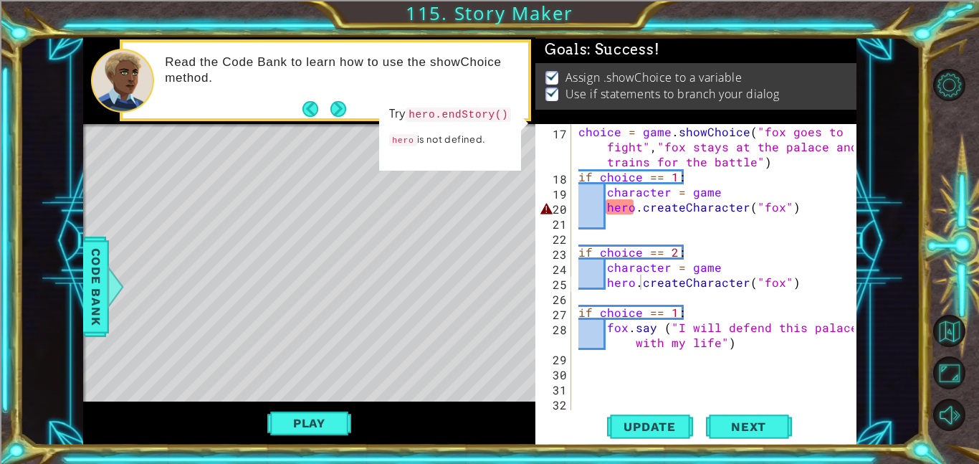
click at [742, 344] on div "choice = game . showChoice ( "fox goes to fight" , "fox stays at the palace and…" at bounding box center [717, 297] width 285 height 346
type textarea "fox.say ("I will defend this palace with my life")"
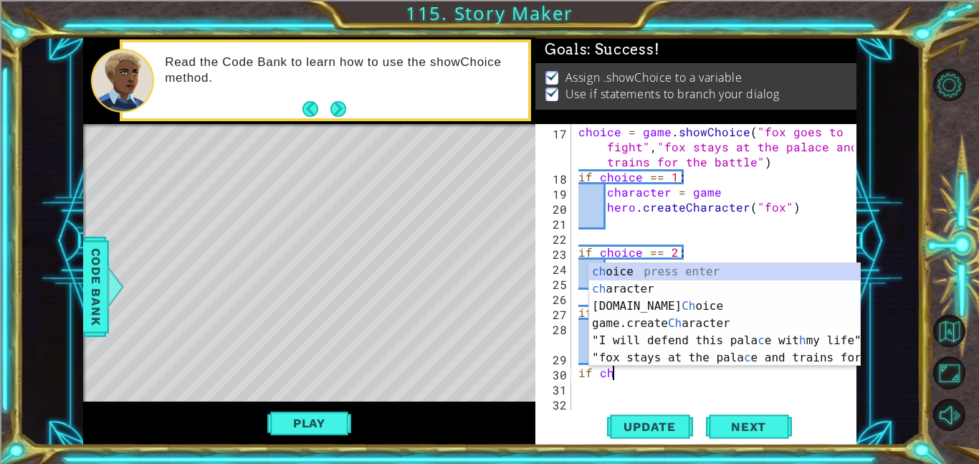
scroll to position [0, 1]
click at [662, 265] on div "ch oice press enter ch aracter press enter [DOMAIN_NAME] Ch oice press enter ga…" at bounding box center [724, 332] width 271 height 138
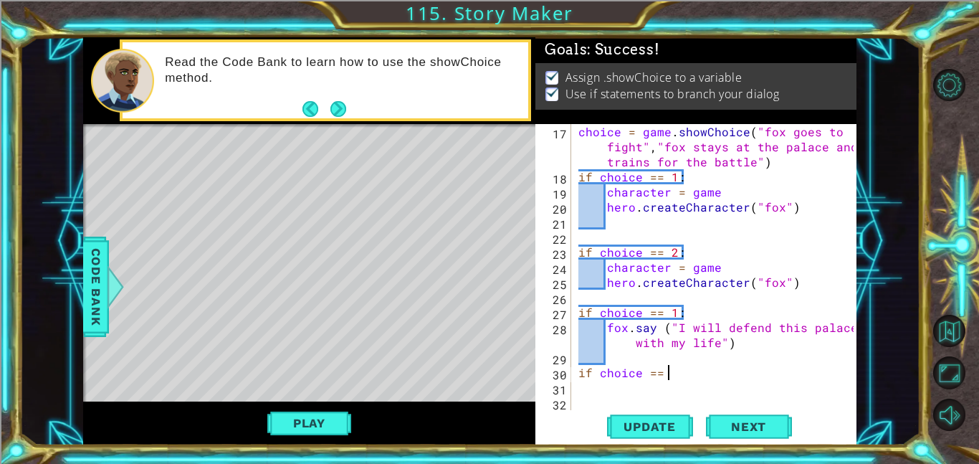
scroll to position [0, 5]
type textarea "if choice == 2:"
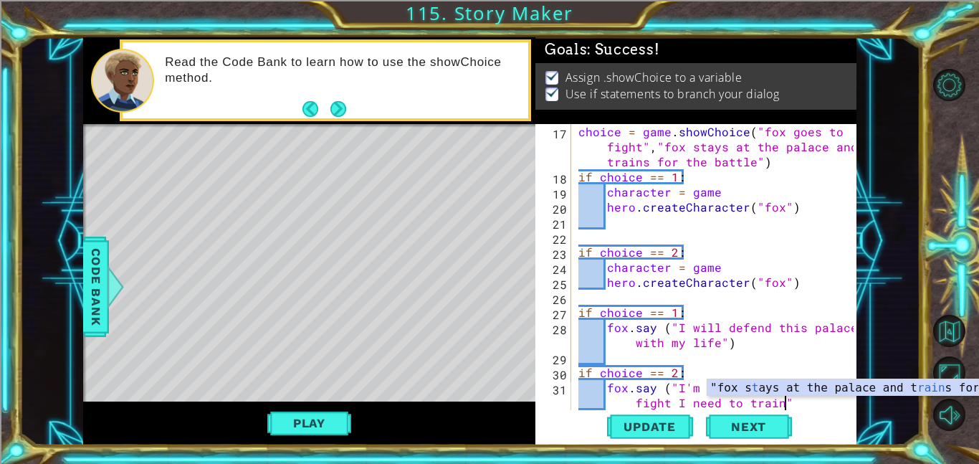
scroll to position [0, 25]
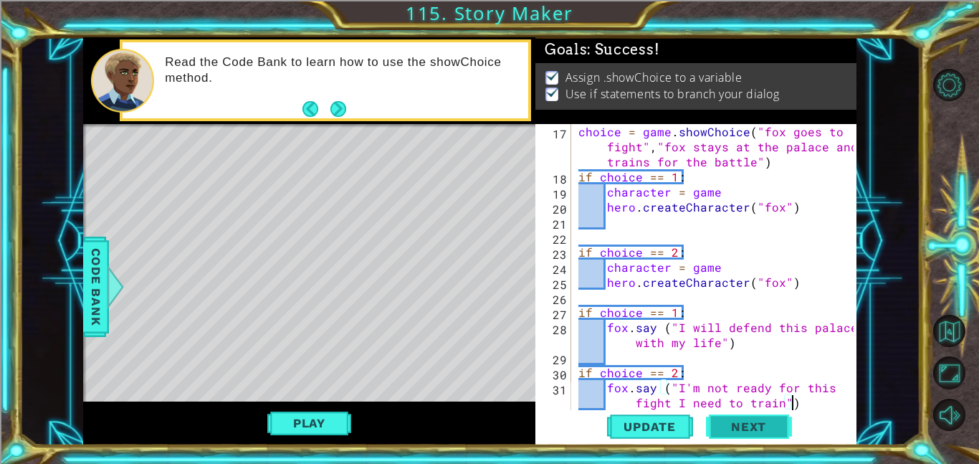
type textarea "fox.say ("I'm not ready for this fight I need to train")"
click at [780, 431] on button "Next" at bounding box center [749, 424] width 86 height 32
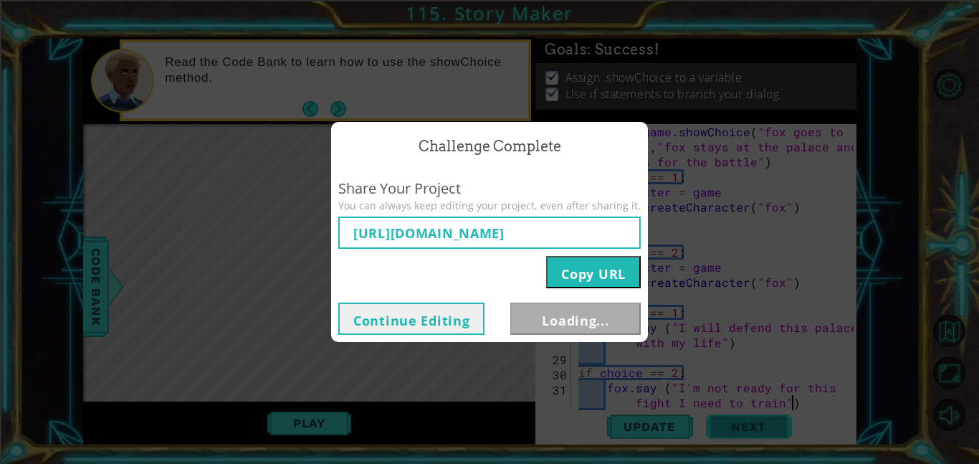
type input "[URL][DOMAIN_NAME]"
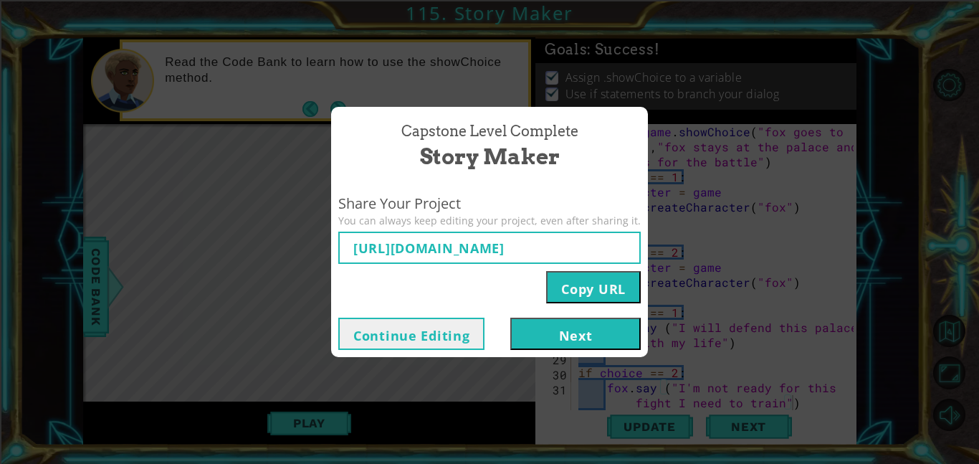
click at [464, 342] on button "Continue Editing" at bounding box center [411, 333] width 146 height 32
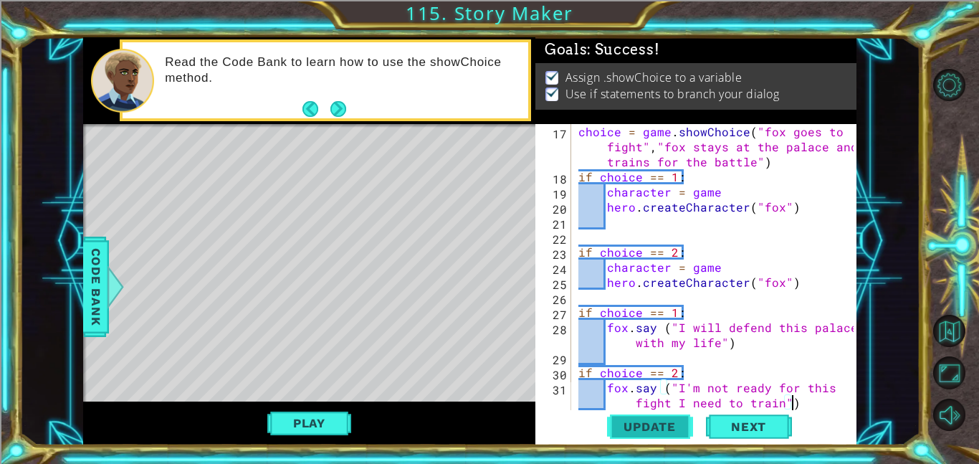
click at [654, 435] on button "Update" at bounding box center [650, 426] width 86 height 32
click at [325, 426] on button "Play" at bounding box center [309, 422] width 84 height 27
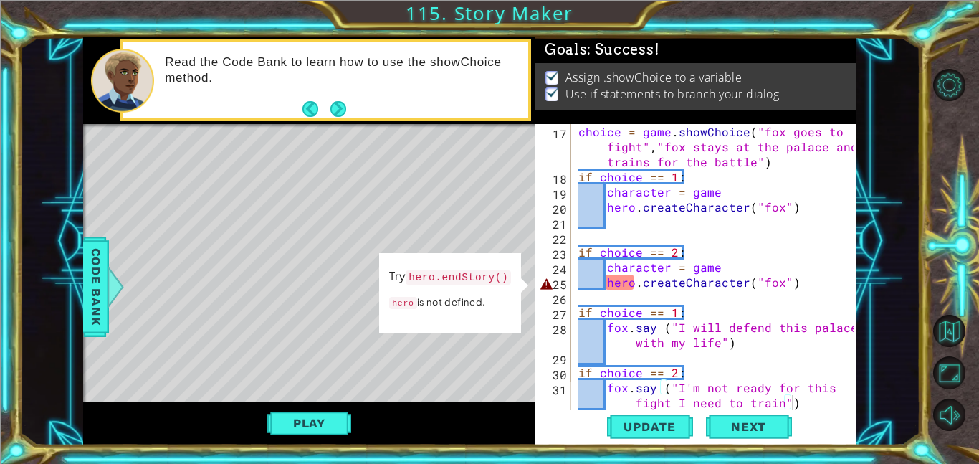
click at [642, 281] on div "choice = game . showChoice ( "fox goes to fight" , "fox stays at the palace and…" at bounding box center [717, 297] width 285 height 346
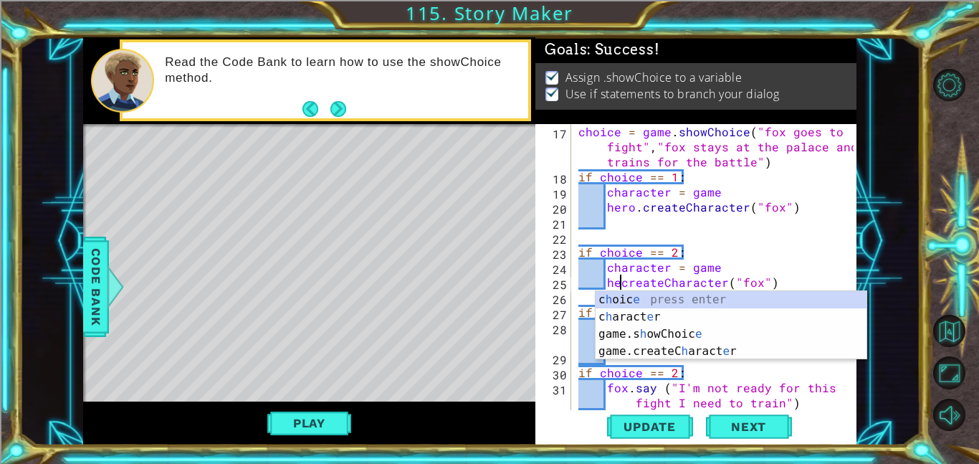
scroll to position [0, 11]
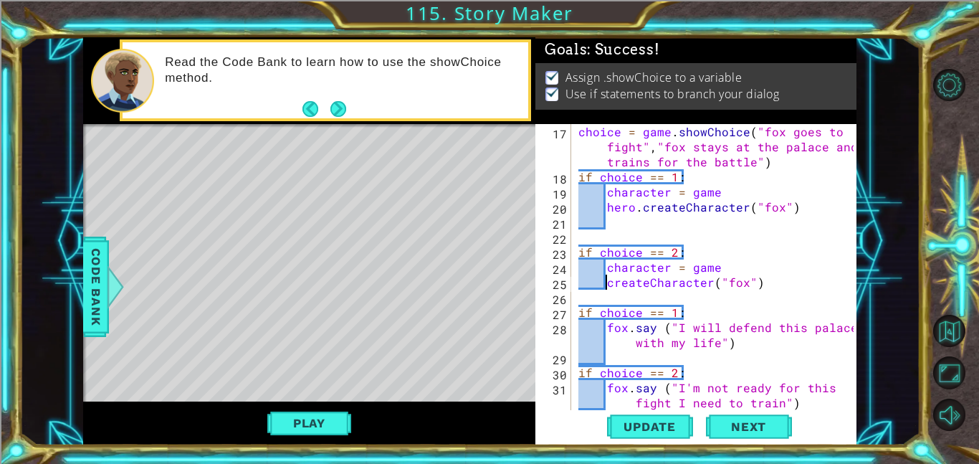
click at [721, 329] on div "choice = game . showChoice ( "fox goes to fight" , "fox stays at the palace and…" at bounding box center [717, 297] width 285 height 346
click at [641, 210] on div "choice = game . showChoice ( "fox goes to fight" , "fox stays at the palace and…" at bounding box center [717, 297] width 285 height 346
click at [656, 429] on span "Update" at bounding box center [649, 426] width 81 height 14
click at [323, 415] on button "Play" at bounding box center [309, 422] width 84 height 27
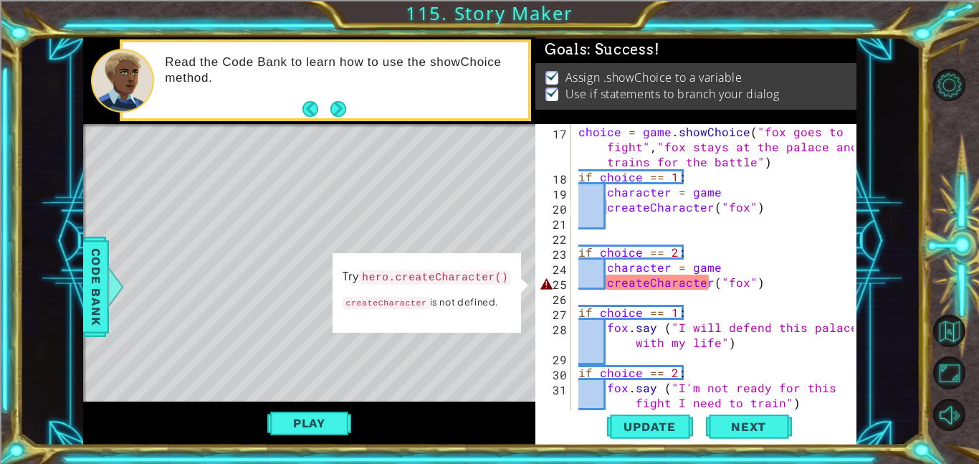
click at [606, 285] on div "choice = game . showChoice ( "fox goes to fight" , "fox stays at the palace and…" at bounding box center [717, 297] width 285 height 346
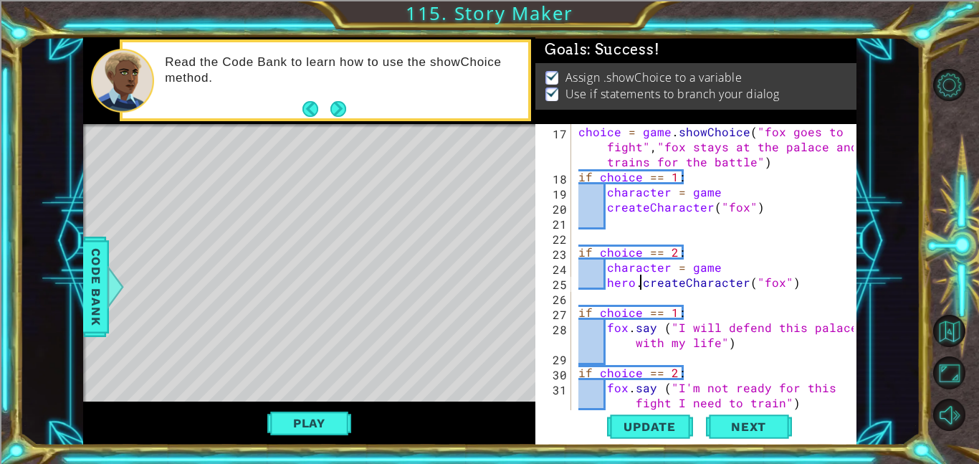
scroll to position [0, 4]
click at [670, 425] on span "Update" at bounding box center [649, 426] width 81 height 14
click at [662, 399] on div "choice = game . showChoice ( "fox goes to fight" , "fox stays at the palace and…" at bounding box center [717, 297] width 285 height 346
click at [671, 393] on div "choice = game . showChoice ( "fox goes to fight" , "fox stays at the palace and…" at bounding box center [717, 297] width 285 height 346
click at [681, 394] on div "choice = game . showChoice ( "fox goes to fight" , "fox stays at the palace and…" at bounding box center [717, 297] width 285 height 346
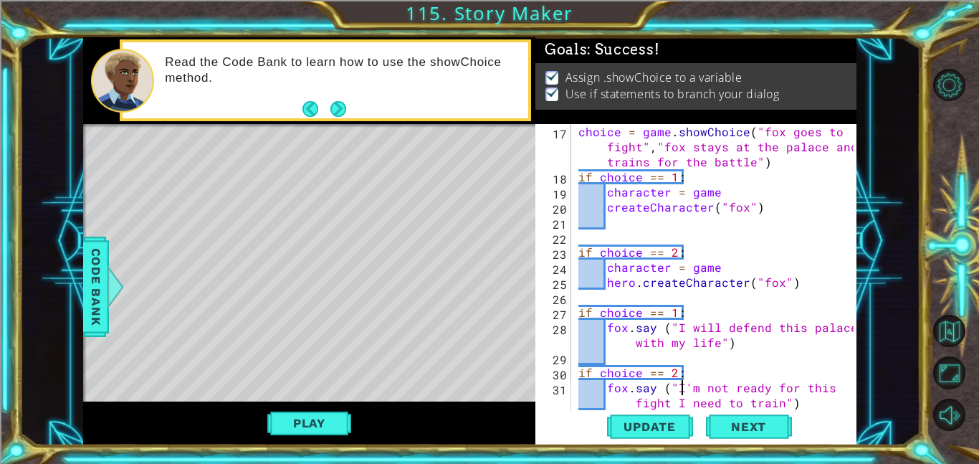
click at [684, 406] on div "choice = game . showChoice ( "fox goes to fight" , "fox stays at the palace and…" at bounding box center [717, 297] width 285 height 346
click at [686, 386] on div "choice = game . showChoice ( "fox goes to fight" , "fox stays at the palace and…" at bounding box center [717, 297] width 285 height 346
click at [716, 337] on div "choice = game . showChoice ( "fox goes to fight" , "fox stays at the palace and…" at bounding box center [717, 297] width 285 height 346
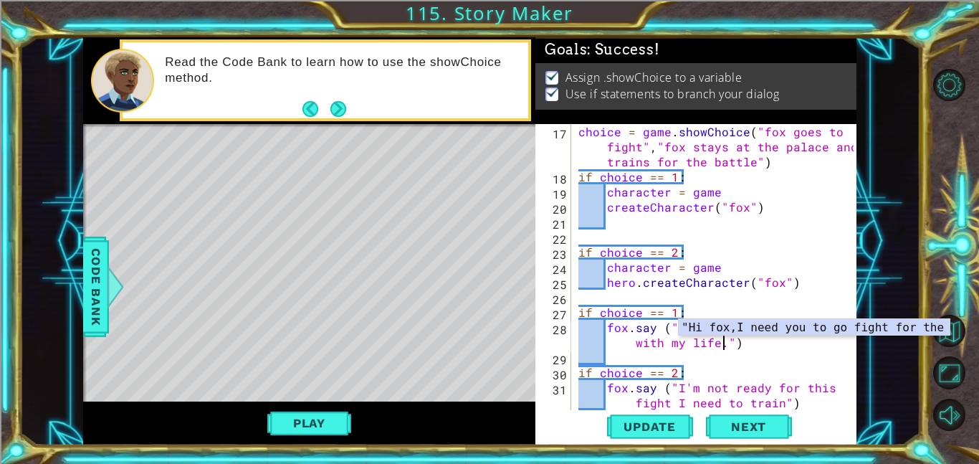
click at [779, 399] on div "choice = game . showChoice ( "fox goes to fight" , "fox stays at the palace and…" at bounding box center [717, 297] width 285 height 346
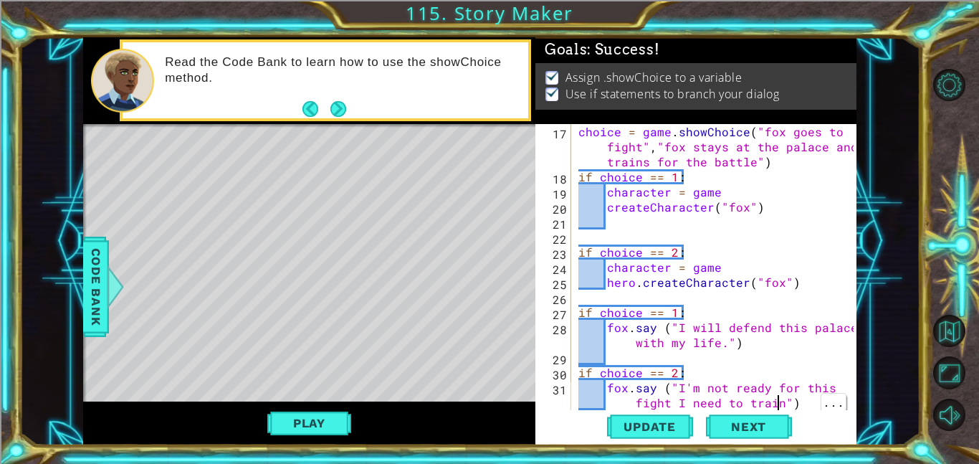
scroll to position [0, 25]
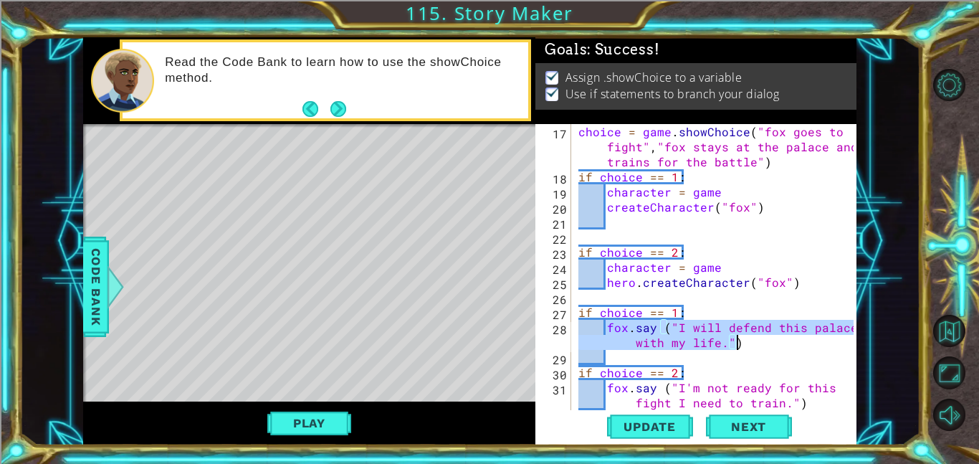
drag, startPoint x: 609, startPoint y: 330, endPoint x: 742, endPoint y: 345, distance: 134.1
click at [742, 345] on div "choice = game . showChoice ( "fox goes to fight" , "fox stays at the palace and…" at bounding box center [717, 297] width 285 height 346
type textarea "fox.say ("I will defend this palace with my life.")"
click at [623, 220] on div "choice = game . showChoice ( "fox goes to fight" , "fox stays at the palace and…" at bounding box center [717, 297] width 285 height 346
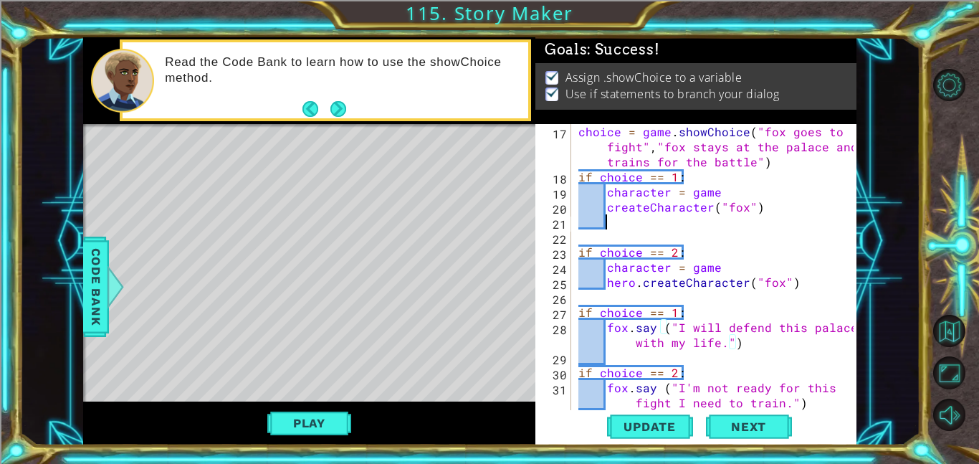
scroll to position [0, 1]
paste textarea "fox.say ("I will defend this palace with my life.")"
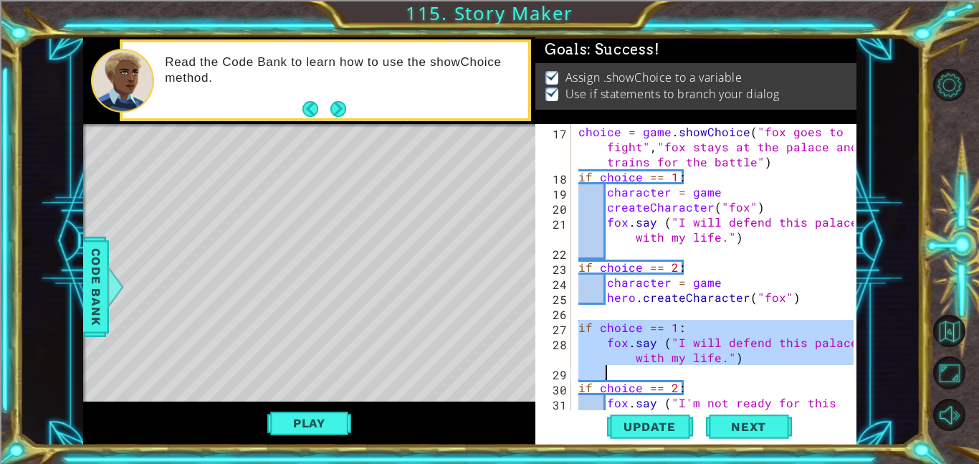
drag, startPoint x: 579, startPoint y: 326, endPoint x: 738, endPoint y: 367, distance: 164.3
click at [738, 367] on div "choice = game . showChoice ( "fox goes to fight" , "fox stays at the palace and…" at bounding box center [717, 304] width 285 height 361
type textarea "fox.say ("I will defend this palace with my life.")"
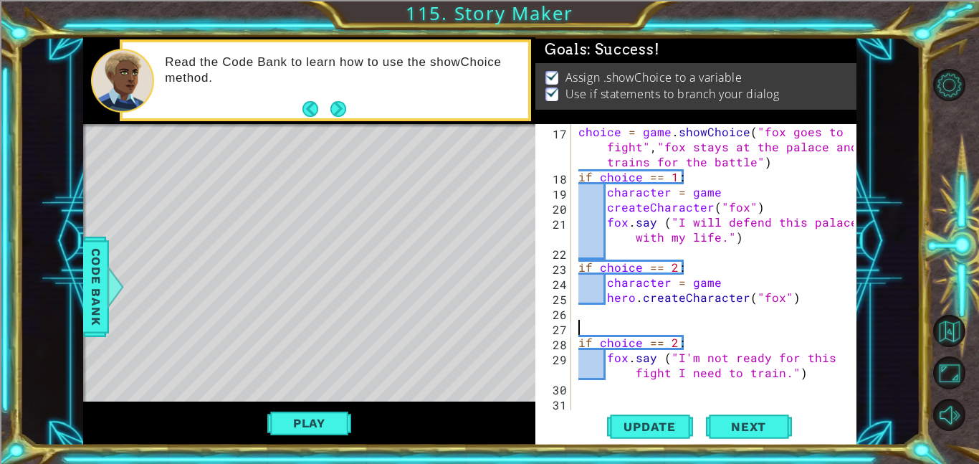
click at [796, 371] on div "choice = game . showChoice ( "fox goes to fight" , "fox stays at the palace and…" at bounding box center [717, 297] width 285 height 346
type textarea "fox.say ("I'm not ready for this fight I need to train.")"
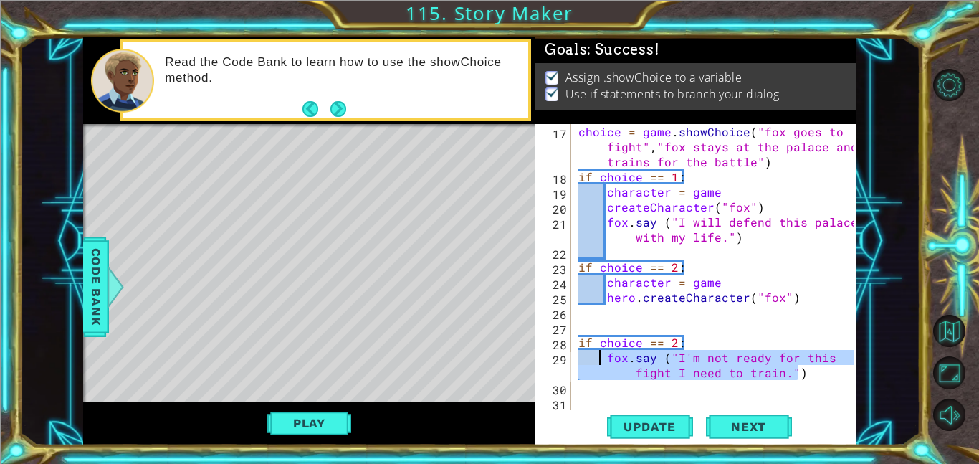
drag, startPoint x: 797, startPoint y: 371, endPoint x: 601, endPoint y: 358, distance: 196.1
click at [601, 358] on div "choice = game . showChoice ( "fox goes to fight" , "fox stays at the palace and…" at bounding box center [717, 297] width 285 height 346
click at [618, 310] on div "choice = game . showChoice ( "fox goes to fight" , "fox stays at the palace and…" at bounding box center [717, 297] width 285 height 346
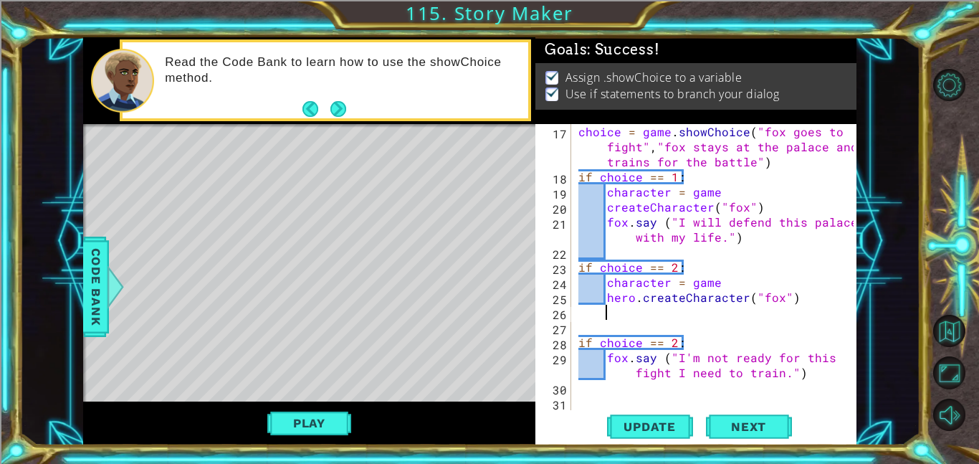
paste textarea "fox.say ("I'm not ready for this fight I need to train.")"
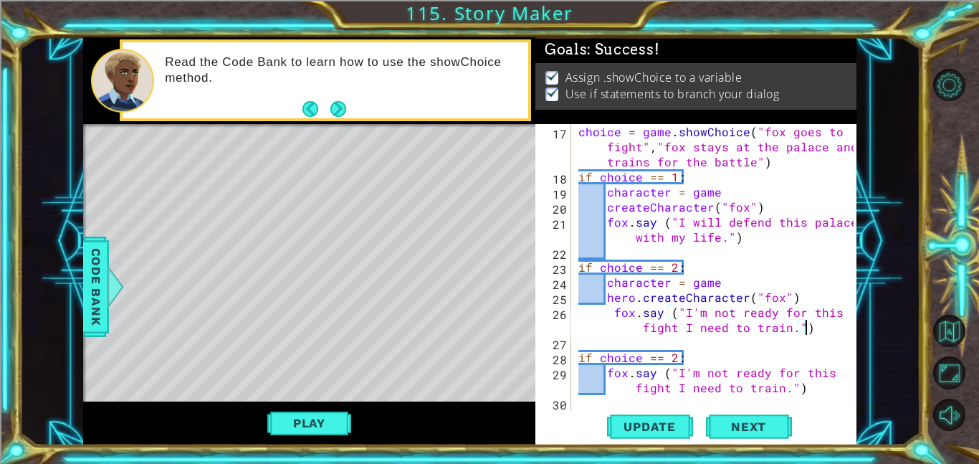
click at [639, 299] on div "choice = game . showChoice ( "fox goes to fight" , "fox stays at the palace and…" at bounding box center [717, 297] width 285 height 346
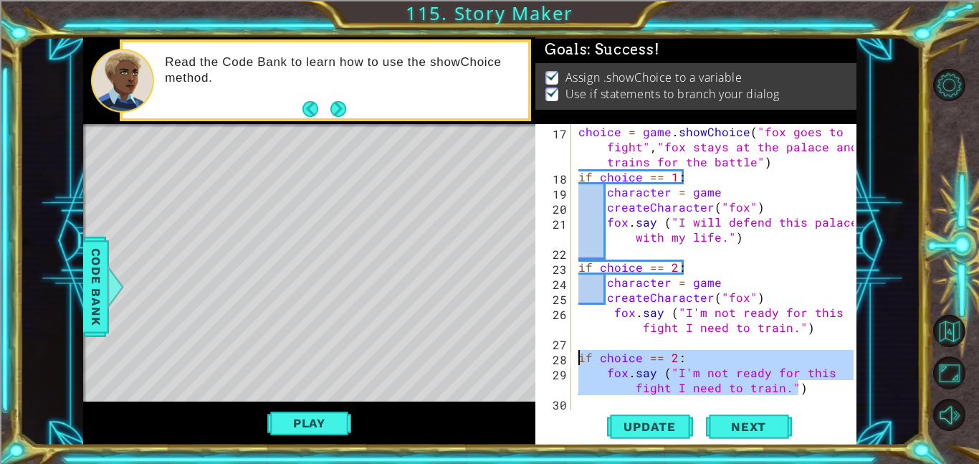
drag, startPoint x: 815, startPoint y: 387, endPoint x: 578, endPoint y: 360, distance: 238.1
click at [578, 360] on div "choice = game . showChoice ( "fox goes to fight" , "fox stays at the palace and…" at bounding box center [717, 297] width 285 height 346
type textarea "if choice == 2: fox.say ("I'm not ready for this fight I need to train.")"
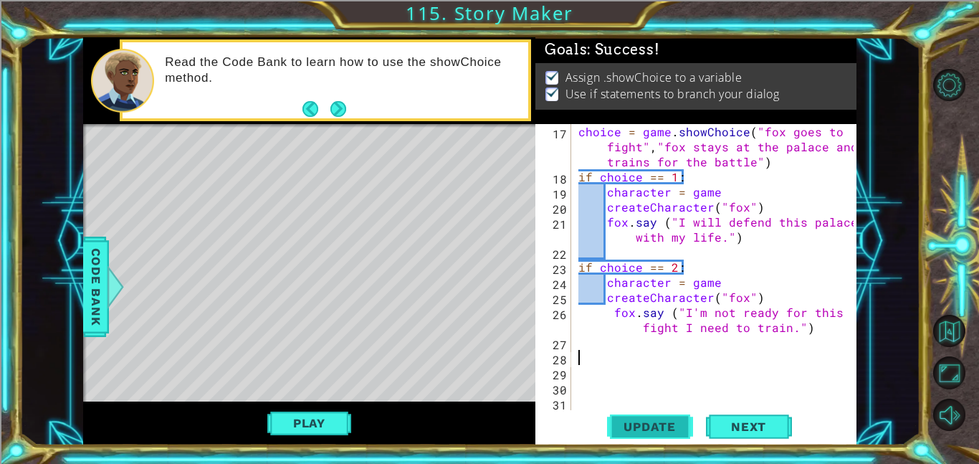
click at [647, 421] on span "Update" at bounding box center [649, 426] width 81 height 14
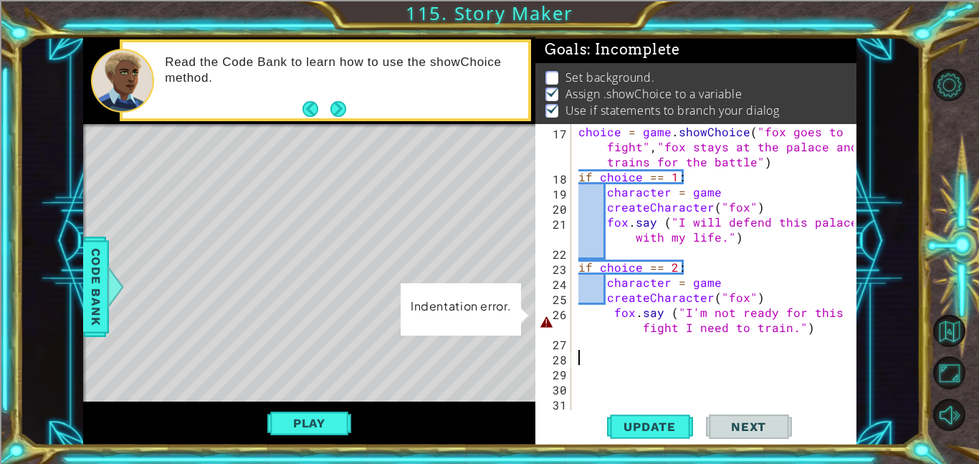
click at [612, 309] on div "choice = game . showChoice ( "fox goes to fight" , "fox stays at the palace and…" at bounding box center [717, 297] width 285 height 346
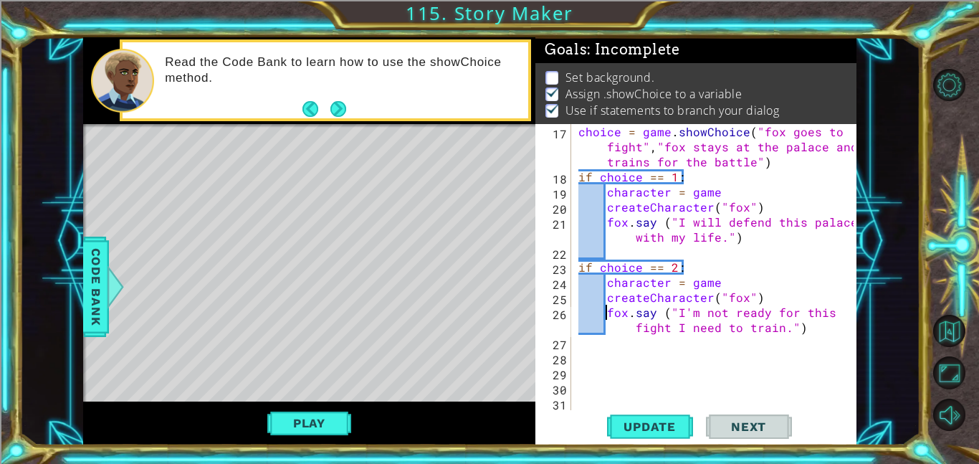
click at [667, 445] on div "1 ההההההההההההההההההההההההההההההההההההההההההההההההההההההההההההההההההההההההההההה…" at bounding box center [489, 232] width 979 height 464
click at [654, 424] on span "Update" at bounding box center [649, 426] width 81 height 14
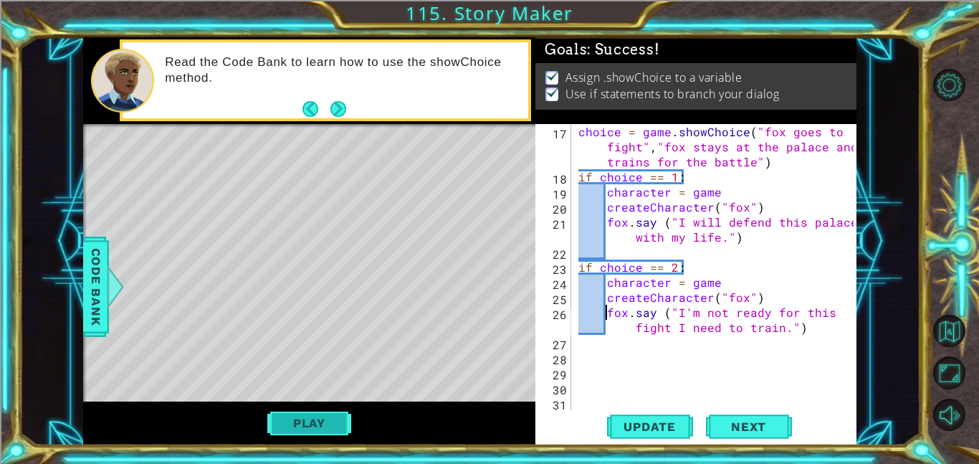
click at [302, 429] on button "Play" at bounding box center [309, 422] width 84 height 27
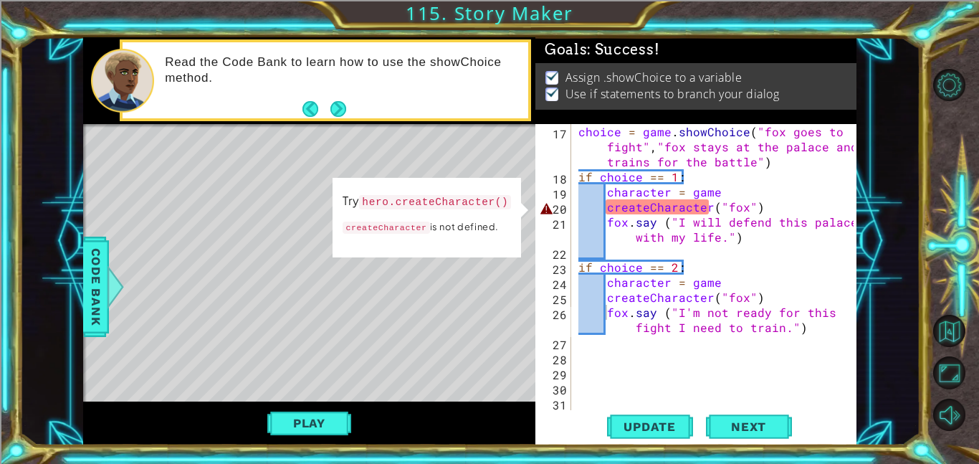
click at [609, 209] on div "choice = game . showChoice ( "fox goes to fight" , "fox stays at the palace and…" at bounding box center [717, 297] width 285 height 346
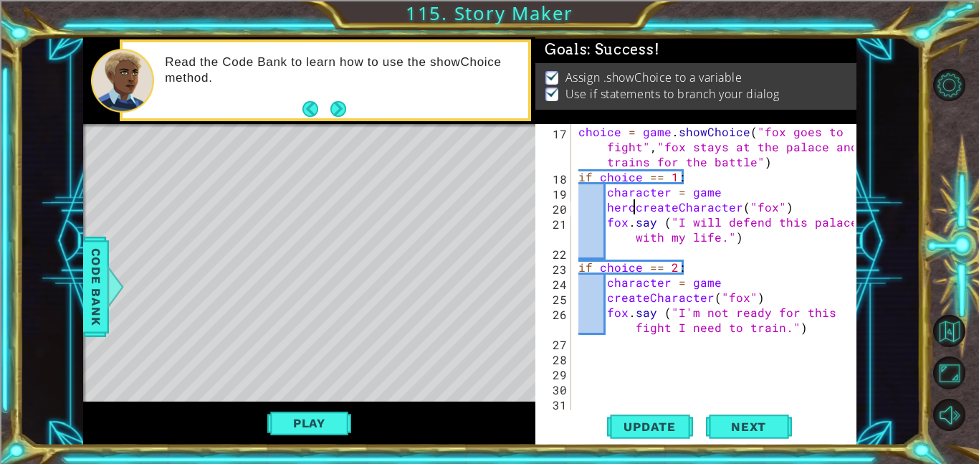
scroll to position [0, 4]
click at [606, 297] on div "choice = game . showChoice ( "fox goes to fight" , "fox stays at the palace and…" at bounding box center [717, 297] width 285 height 346
click at [633, 432] on span "Update" at bounding box center [649, 426] width 81 height 14
click at [335, 416] on button "Play" at bounding box center [309, 422] width 84 height 27
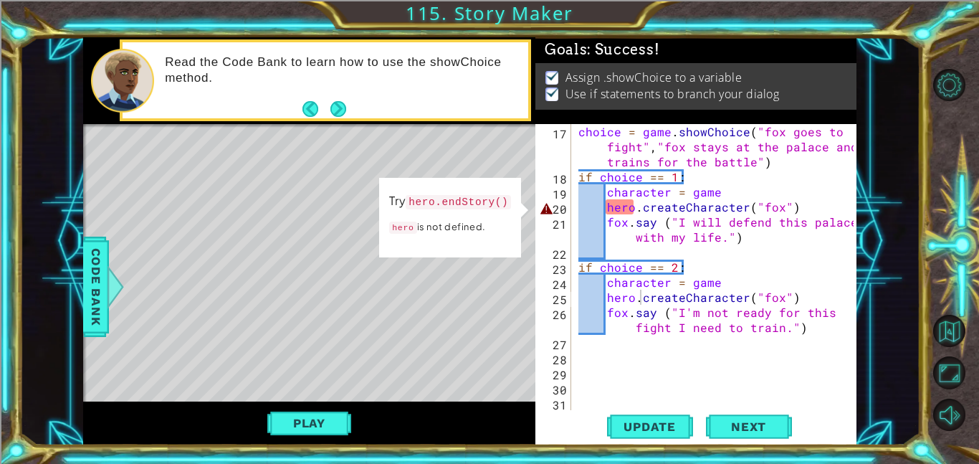
click at [607, 204] on div "choice = game . showChoice ( "fox goes to fight" , "fox stays at the palace and…" at bounding box center [717, 297] width 285 height 346
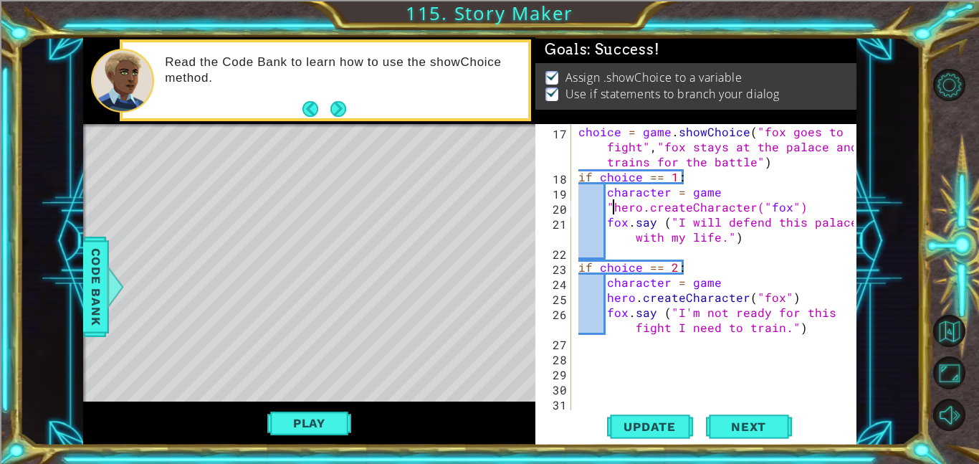
scroll to position [0, 2]
click at [640, 210] on div "choice = game . showChoice ( "fox goes to fight" , "fox stays at the palace and…" at bounding box center [717, 297] width 285 height 346
click at [639, 208] on div "choice = game . showChoice ( "fox goes to fight" , "fox stays at the palace and…" at bounding box center [717, 297] width 285 height 346
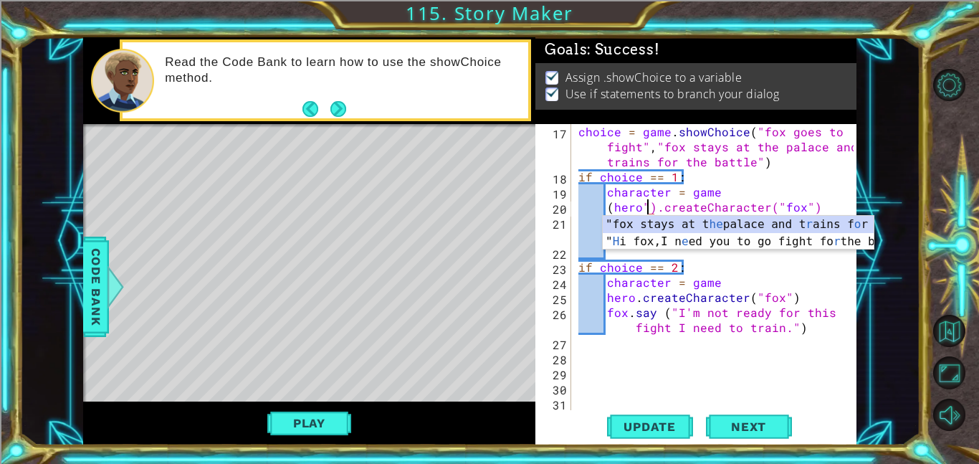
click at [613, 207] on div "choice = game . showChoice ( "fox goes to fight" , "fox stays at the palace and…" at bounding box center [717, 297] width 285 height 346
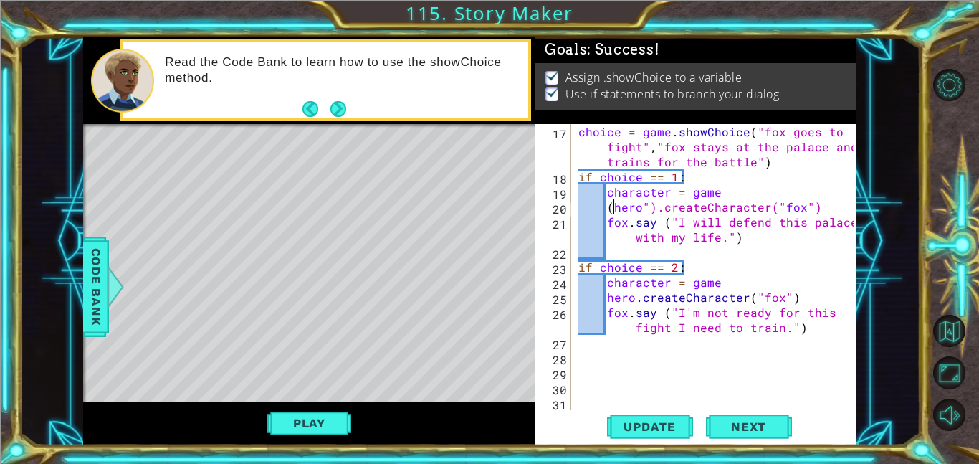
scroll to position [0, 2]
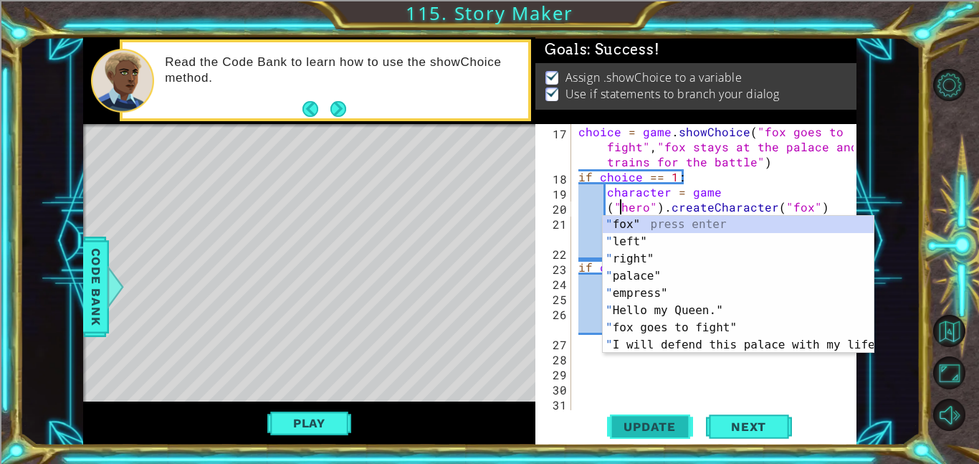
click at [677, 425] on span "Update" at bounding box center [649, 426] width 81 height 14
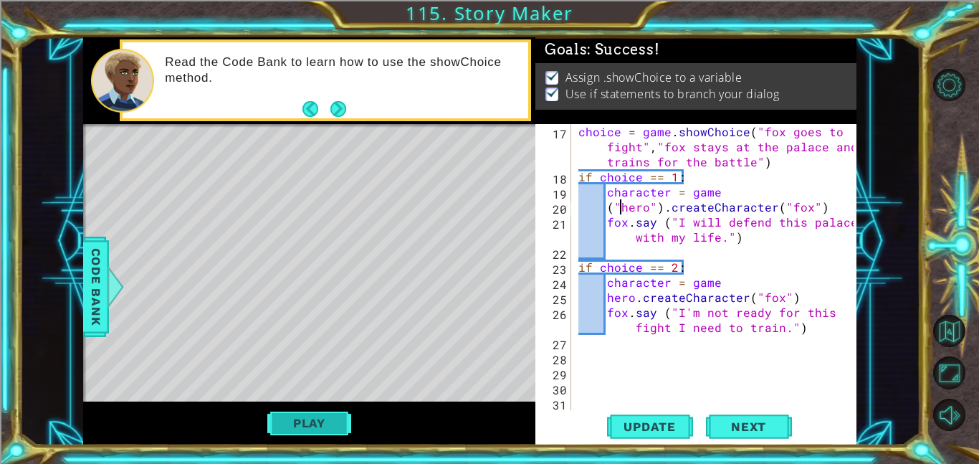
click at [318, 419] on button "Play" at bounding box center [309, 422] width 84 height 27
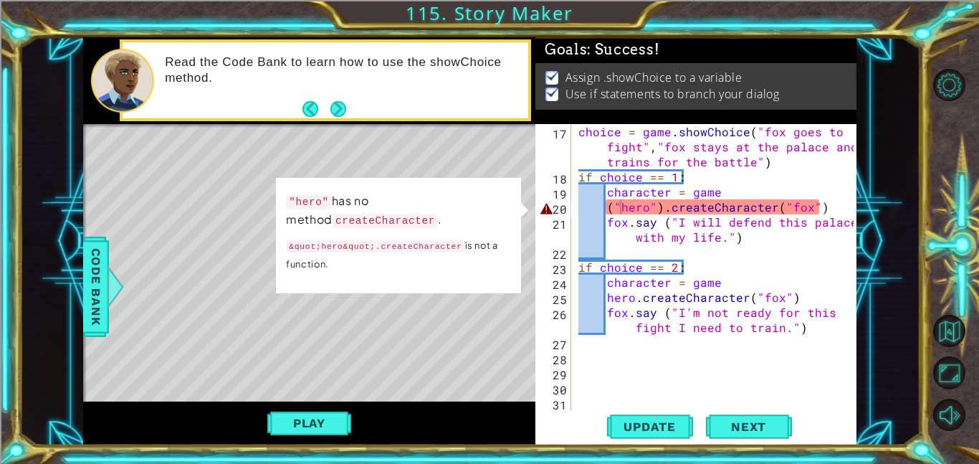
click at [661, 208] on div "choice = game . showChoice ( "fox goes to fight" , "fox stays at the palace and…" at bounding box center [717, 297] width 285 height 346
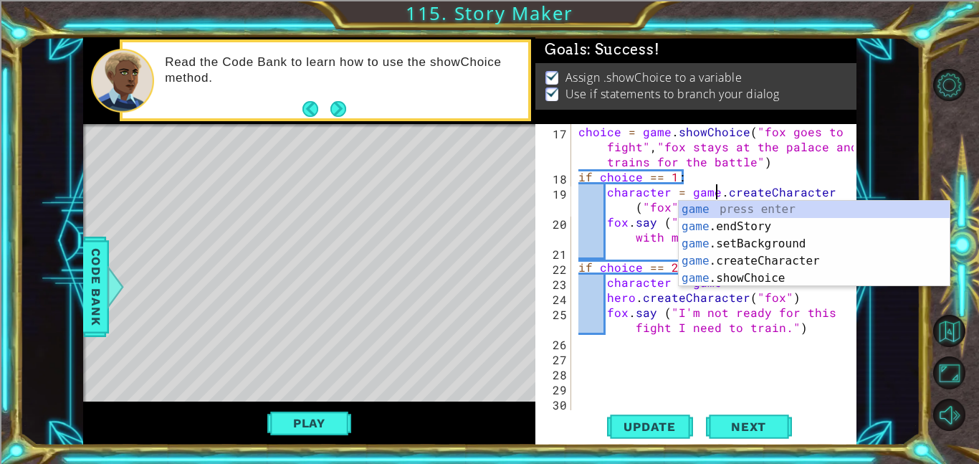
click at [639, 297] on div "choice = game . showChoice ( "fox goes to fight" , "fox stays at the palace and…" at bounding box center [717, 297] width 285 height 346
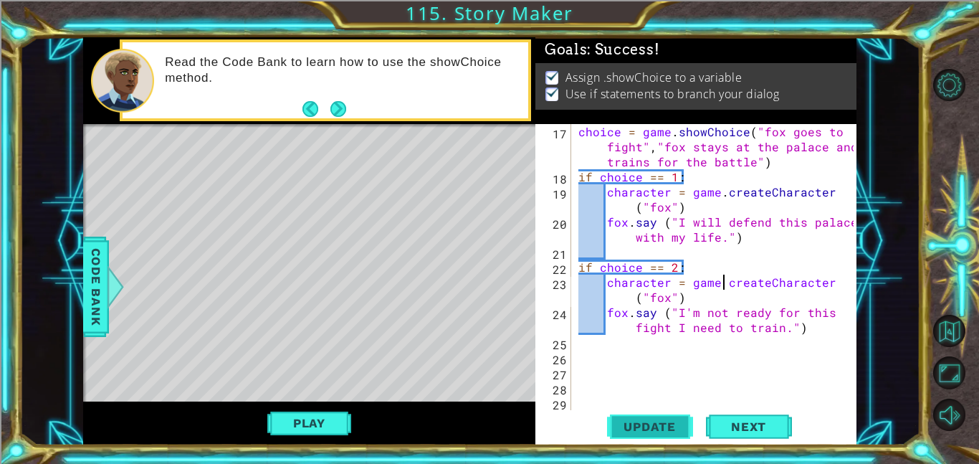
click at [644, 427] on span "Update" at bounding box center [649, 426] width 81 height 14
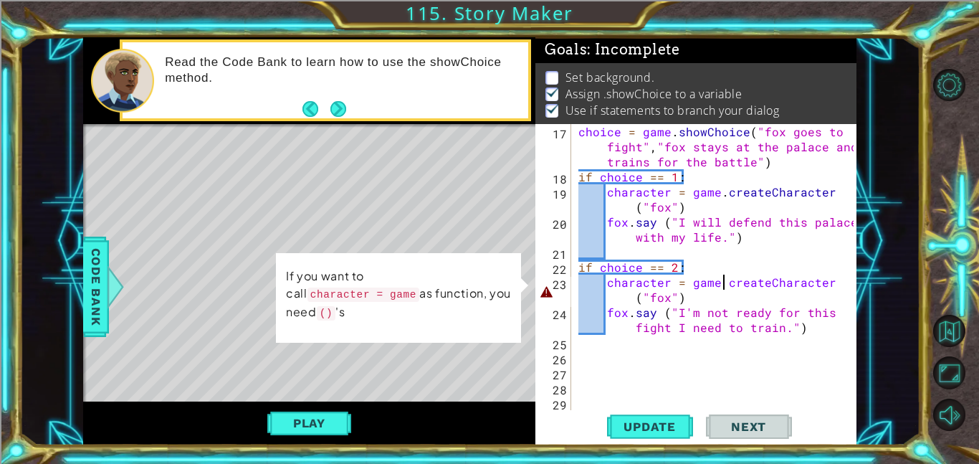
click at [716, 281] on div "choice = game . showChoice ( "fox goes to fight" , "fox stays at the palace and…" at bounding box center [717, 297] width 285 height 346
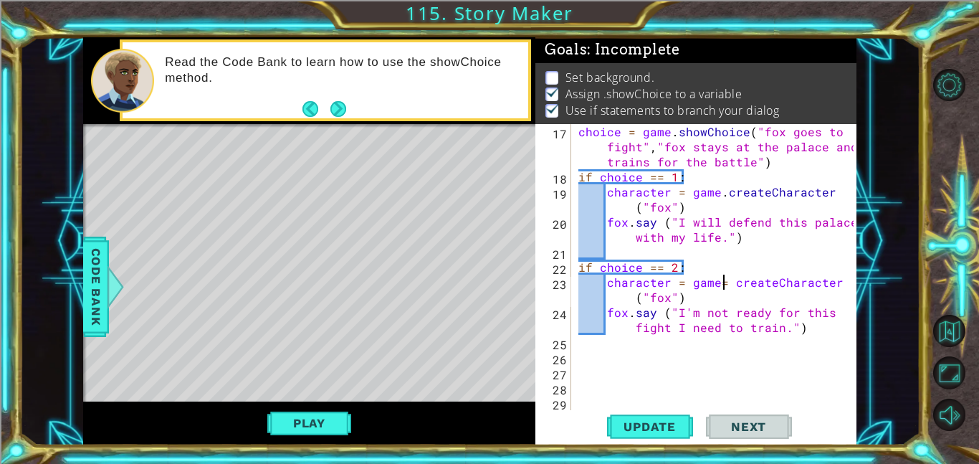
click at [717, 283] on div "choice = game . showChoice ( "fox goes to fight" , "fox stays at the palace and…" at bounding box center [717, 297] width 285 height 346
click at [734, 285] on div "choice = game . showChoice ( "fox goes to fight" , "fox stays at the palace and…" at bounding box center [717, 297] width 285 height 346
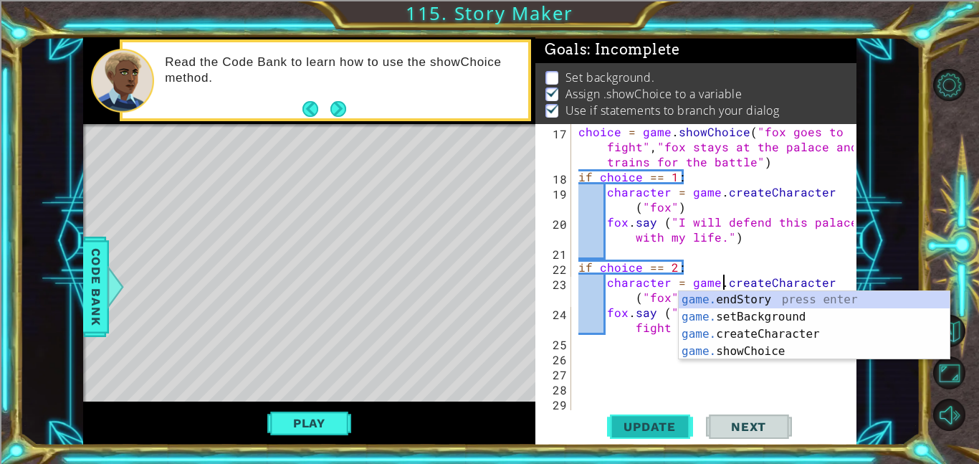
click at [659, 427] on span "Update" at bounding box center [649, 426] width 81 height 14
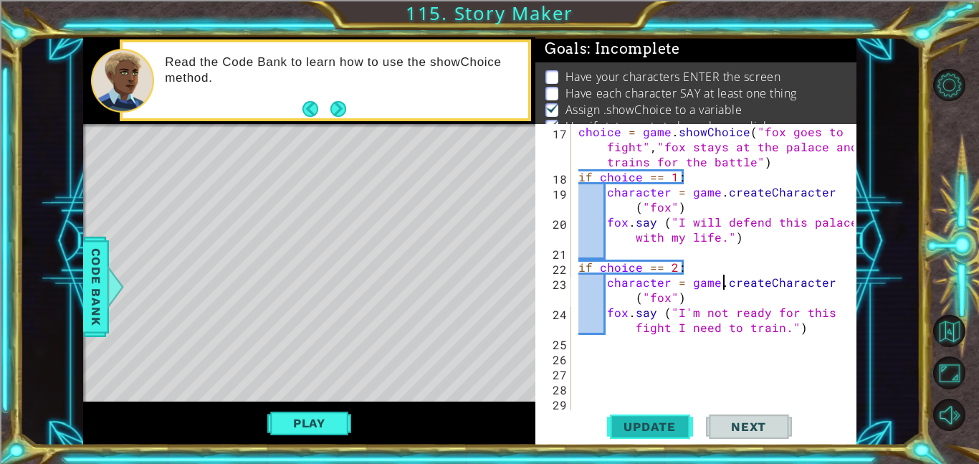
scroll to position [1, 0]
click at [300, 431] on button "Play" at bounding box center [309, 422] width 84 height 27
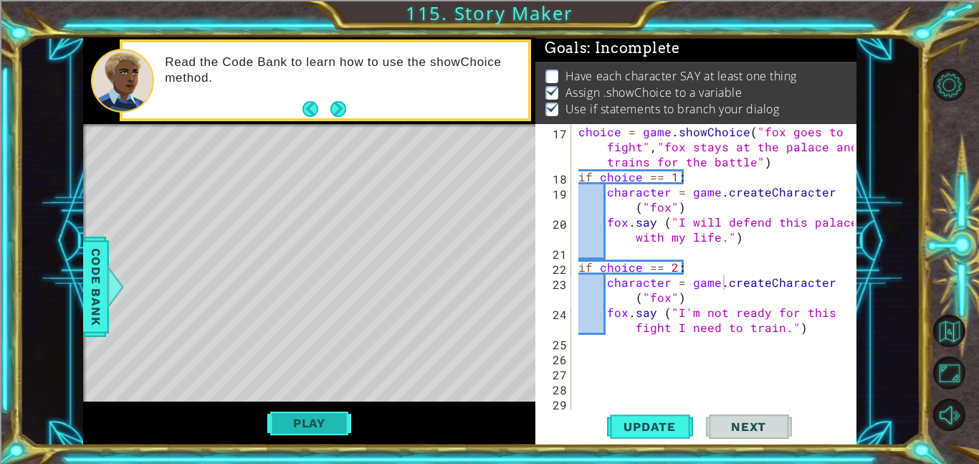
click at [341, 429] on button "Play" at bounding box center [309, 422] width 84 height 27
click at [626, 313] on div "choice = game . showChoice ( "fox goes to fight" , "fox stays at the palace and…" at bounding box center [717, 297] width 285 height 346
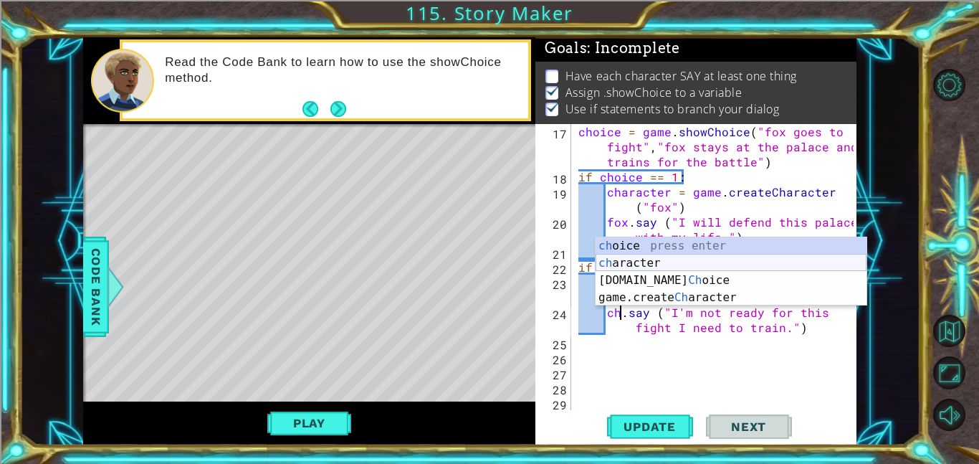
click at [660, 262] on div "ch oice press enter ch aracter press enter [DOMAIN_NAME] Ch oice press enter ga…" at bounding box center [731, 288] width 271 height 103
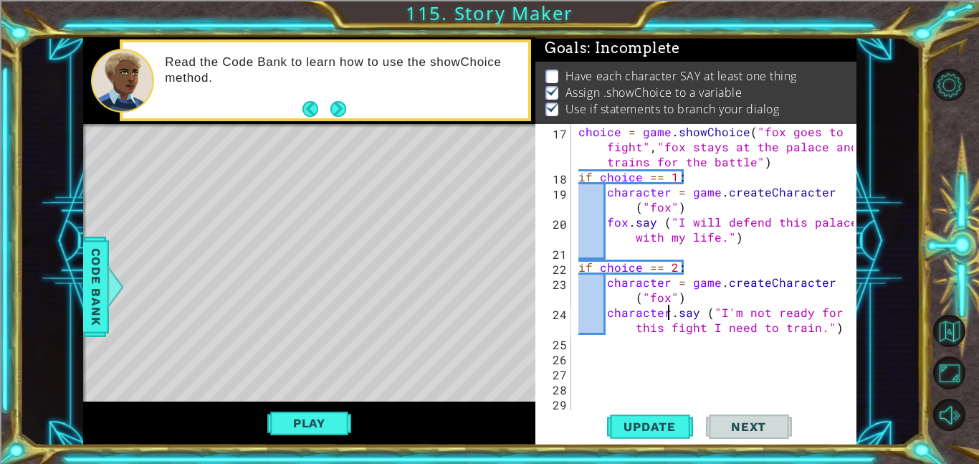
click at [627, 222] on div "choice = game . showChoice ( "fox goes to fight" , "fox stays at the palace and…" at bounding box center [717, 297] width 285 height 346
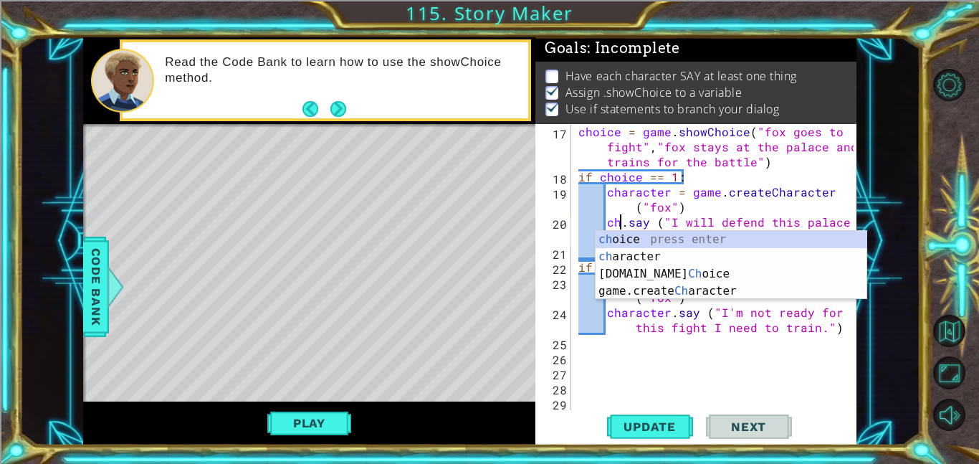
scroll to position [0, 3]
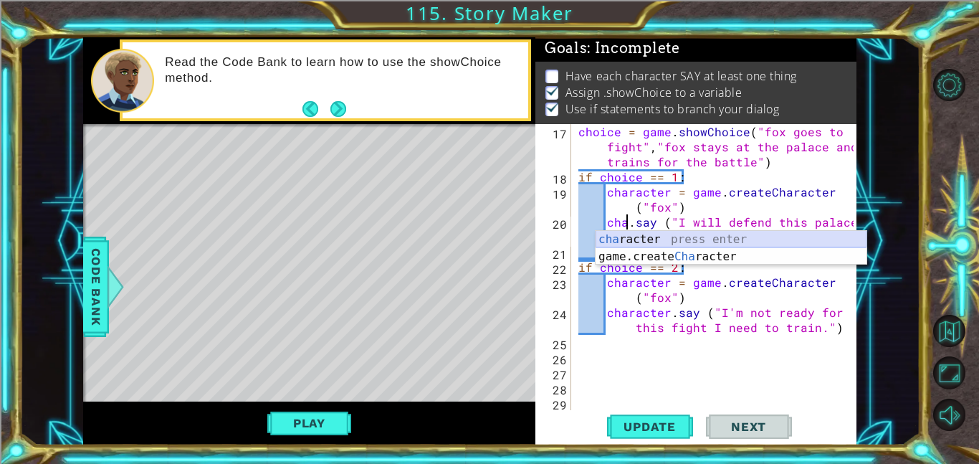
click at [664, 243] on div "cha racter press enter game.create Cha racter press enter" at bounding box center [731, 265] width 271 height 69
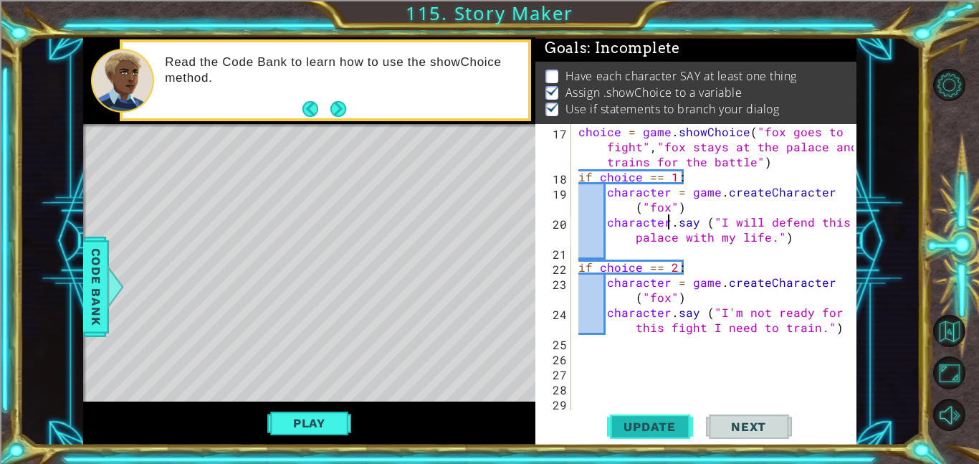
type textarea "character.say ("I will defend this palace with my life.")"
click at [659, 434] on button "Update" at bounding box center [650, 426] width 86 height 32
click at [328, 434] on button "Play" at bounding box center [309, 422] width 84 height 27
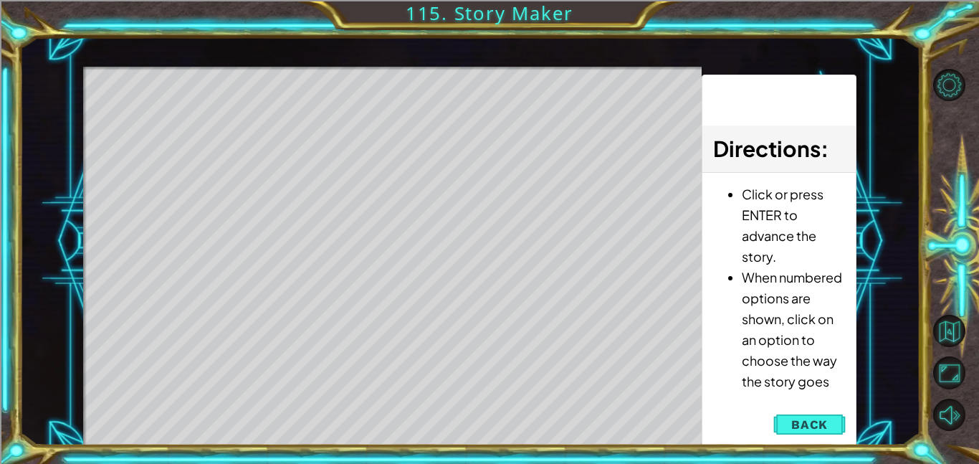
scroll to position [0, 0]
